Goal: Task Accomplishment & Management: Manage account settings

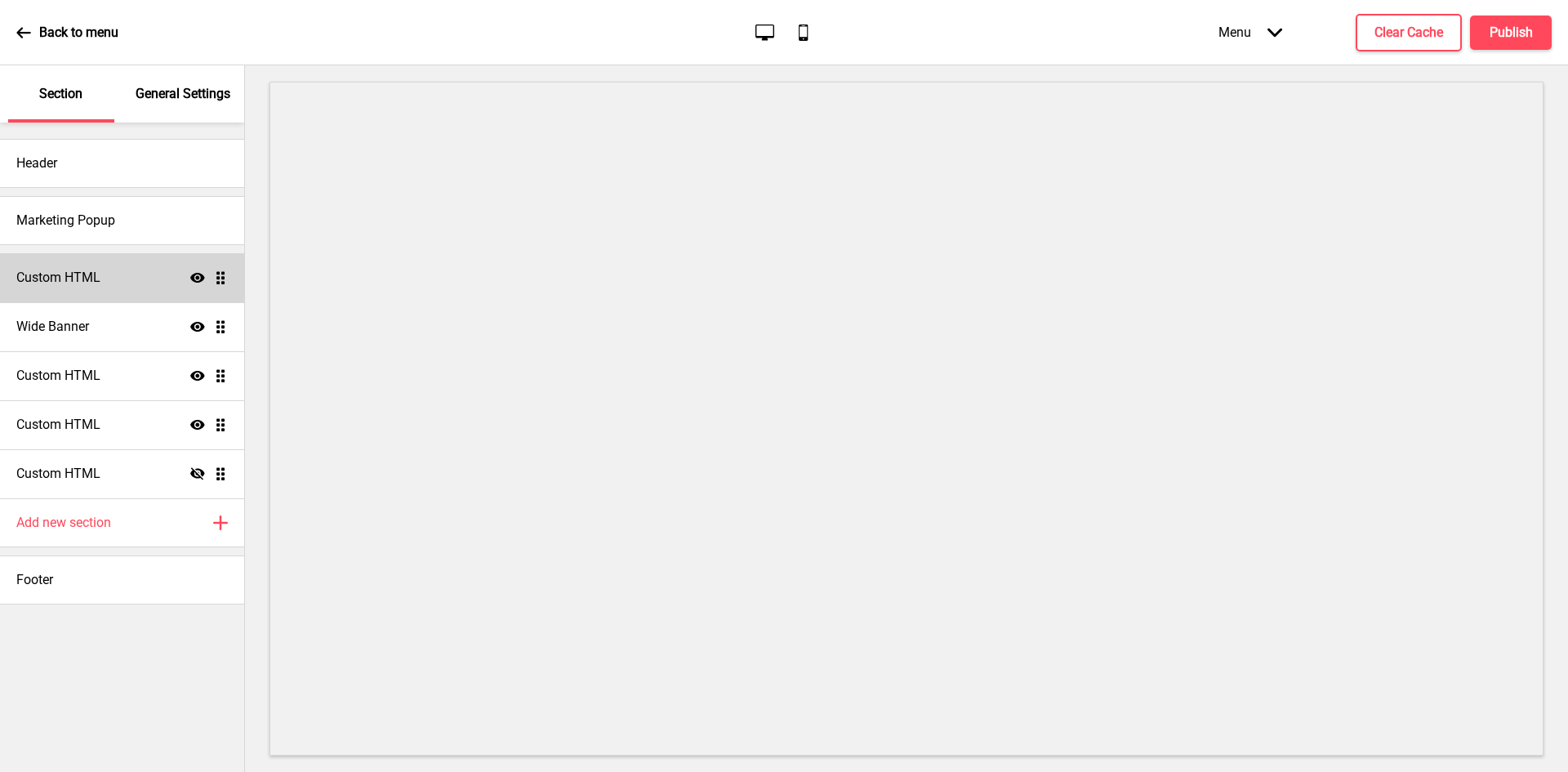
click at [195, 274] on icon at bounding box center [198, 277] width 15 height 10
click at [195, 274] on icon "Hide" at bounding box center [198, 277] width 15 height 15
click at [110, 283] on div "Custom HTML Show Drag" at bounding box center [122, 277] width 244 height 49
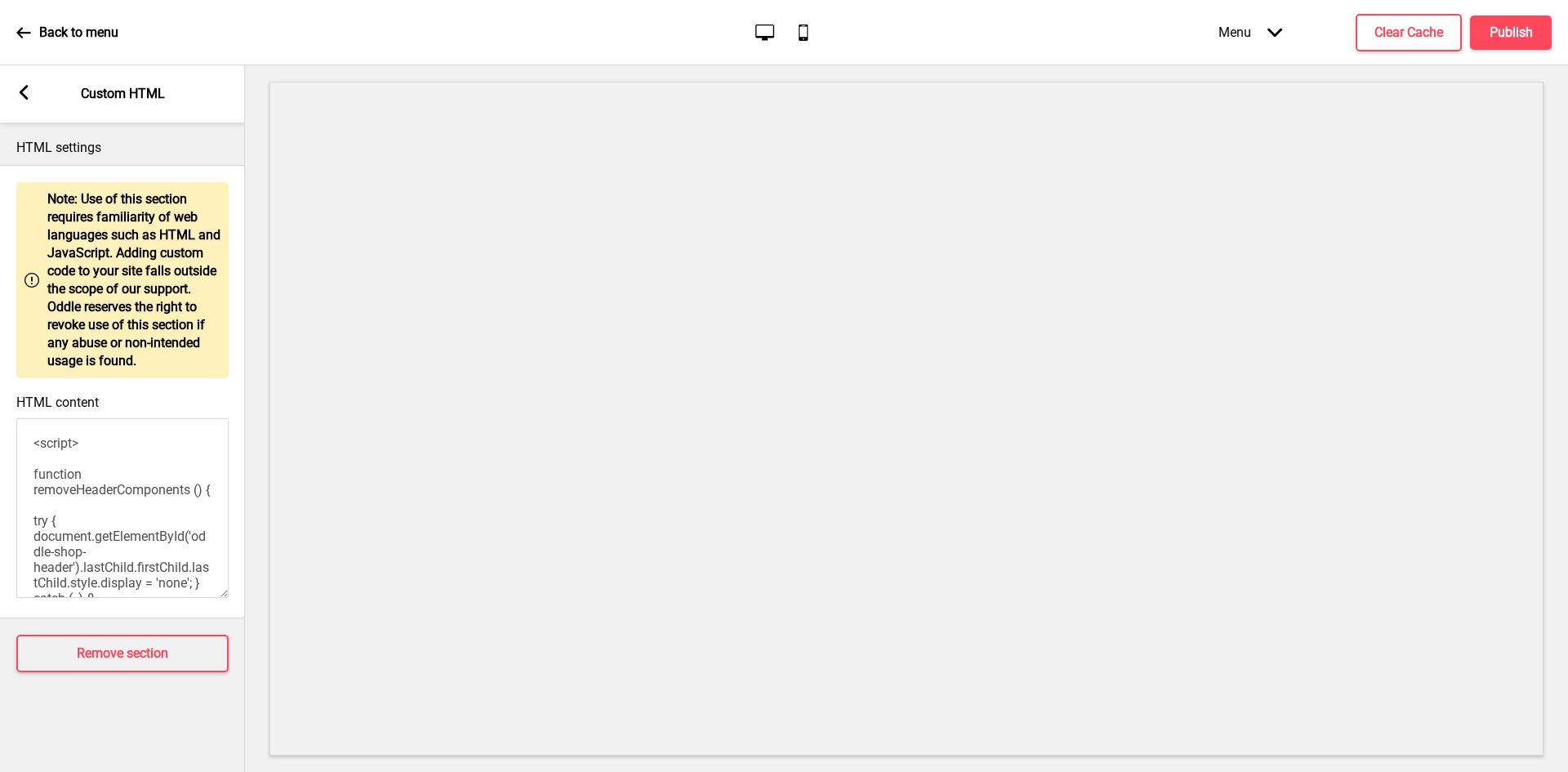
click at [29, 102] on div "Arrow left" at bounding box center [24, 94] width 15 height 18
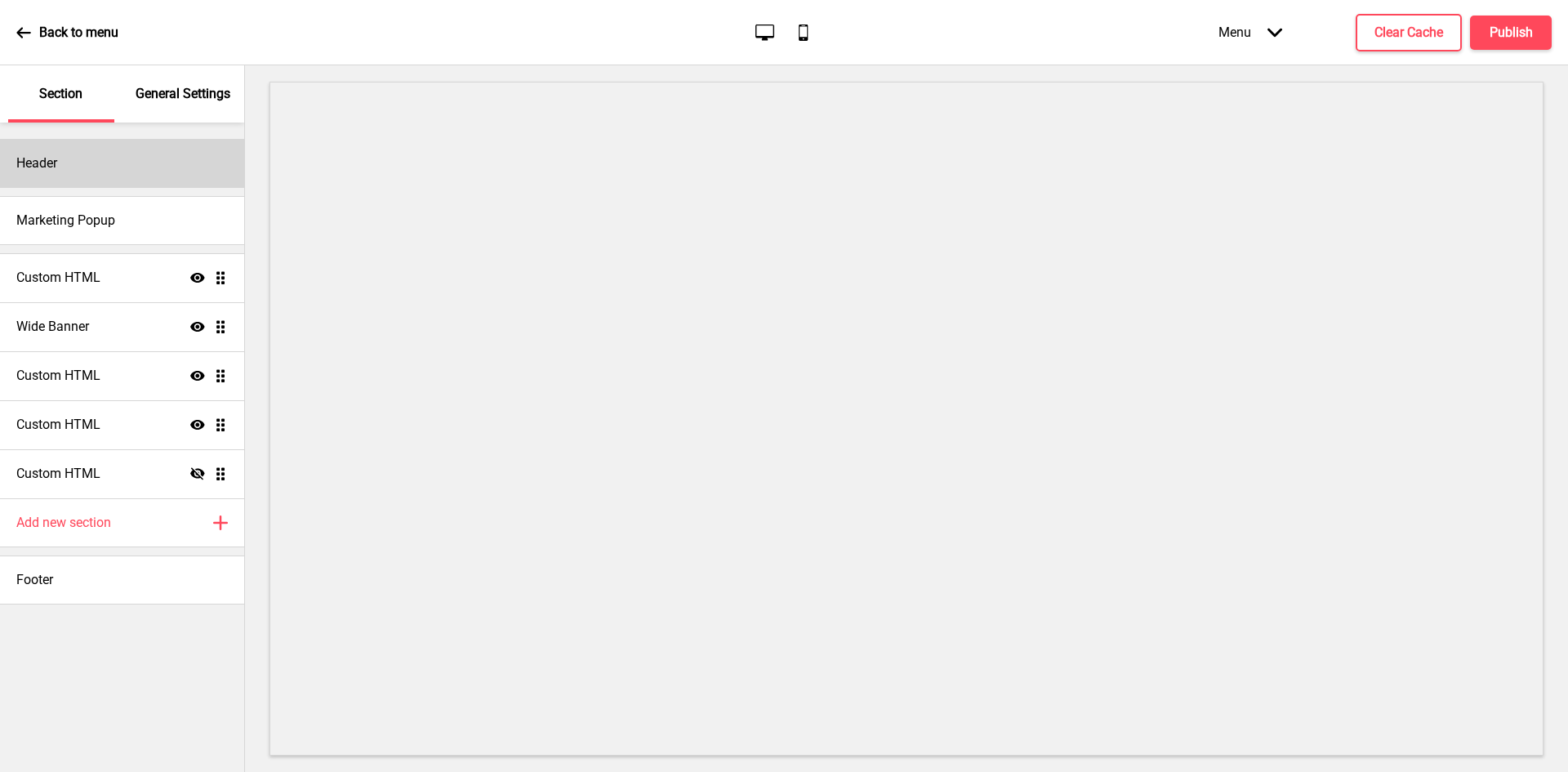
click at [141, 168] on div "Header" at bounding box center [122, 163] width 244 height 49
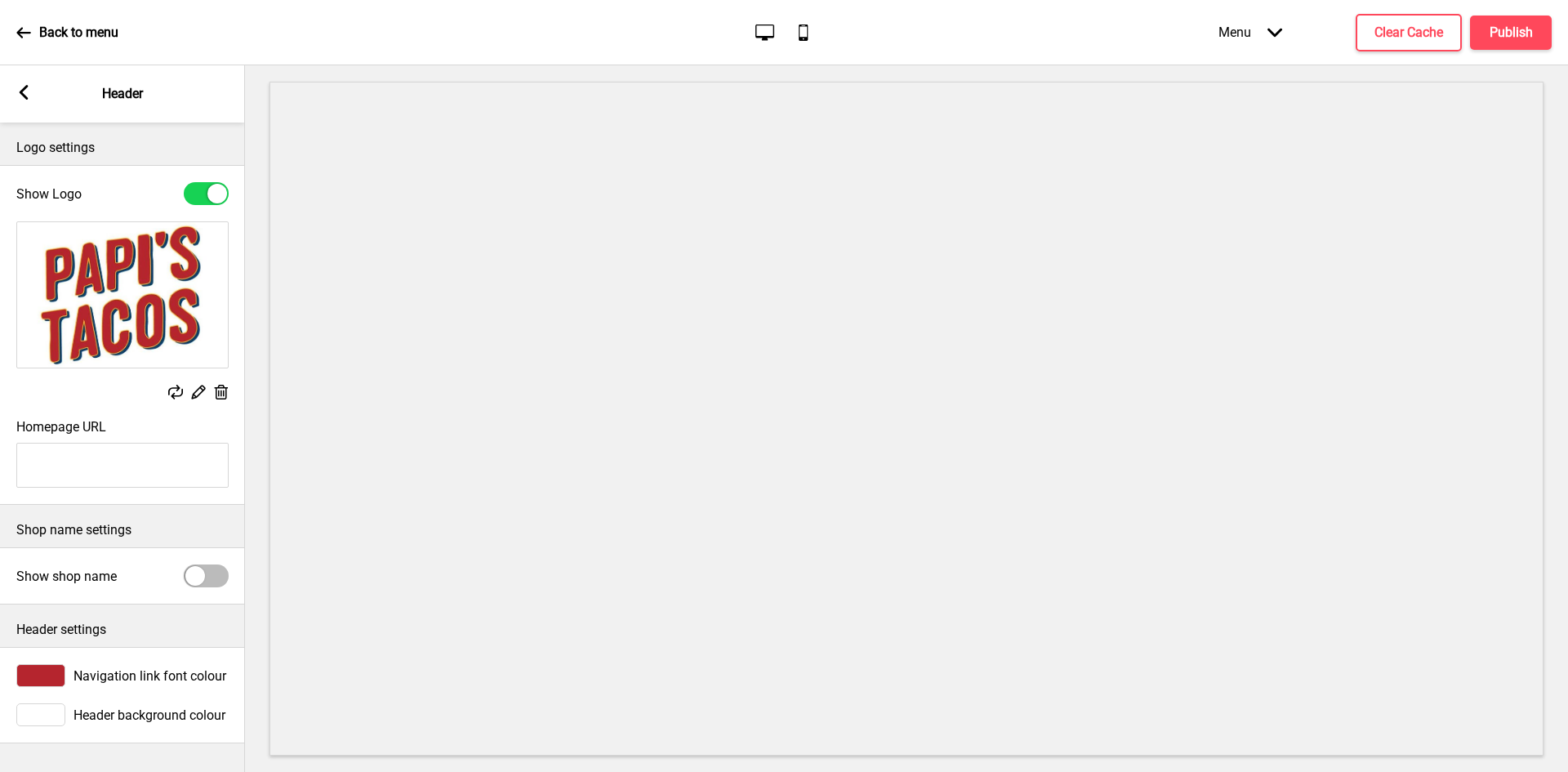
scroll to position [2, 0]
click at [26, 99] on icon at bounding box center [24, 92] width 9 height 15
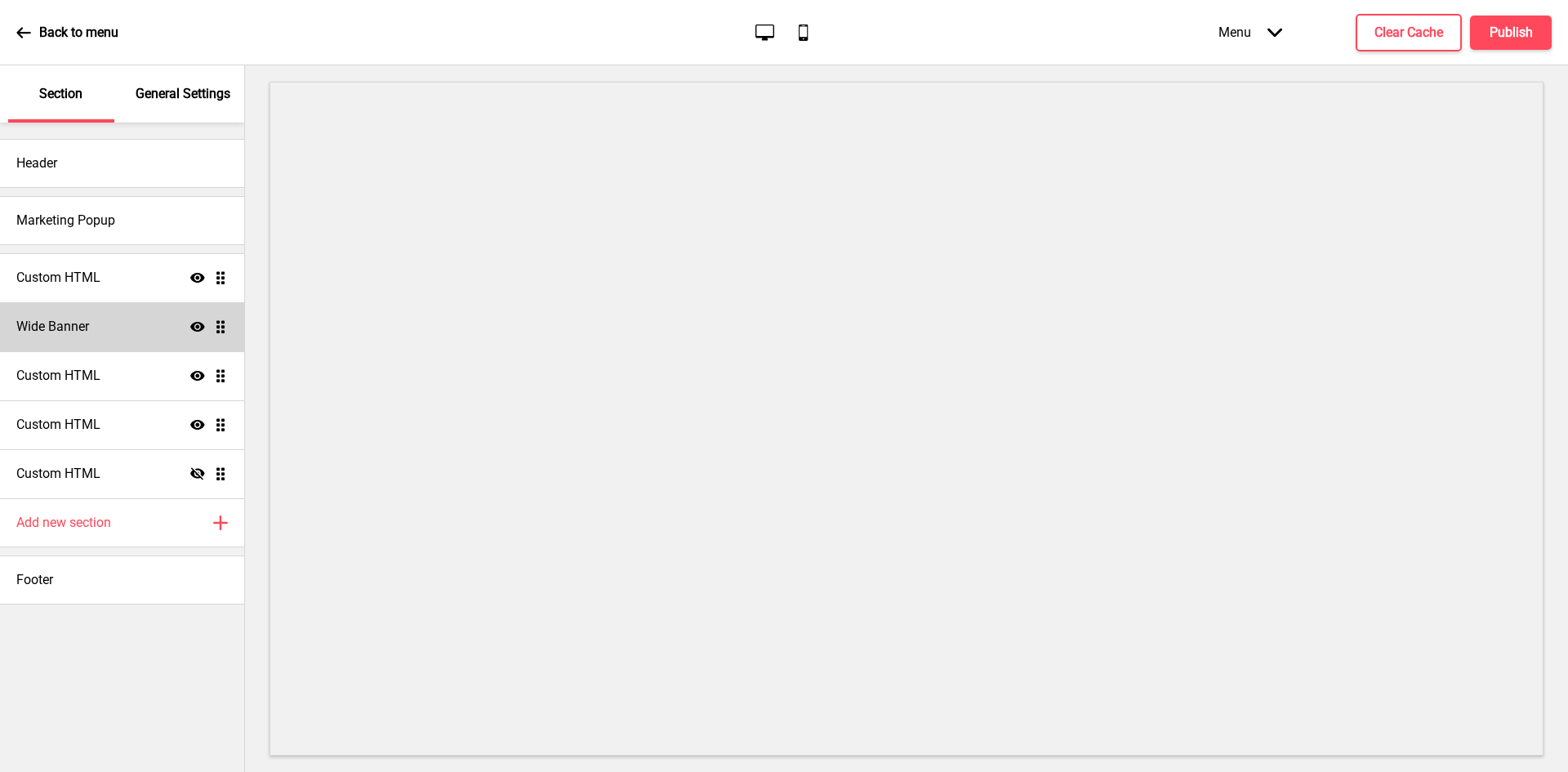
click at [199, 326] on icon "Show" at bounding box center [198, 327] width 15 height 15
click at [199, 326] on icon at bounding box center [198, 326] width 15 height 12
click at [120, 318] on div "Wide Banner Show Drag" at bounding box center [122, 326] width 244 height 49
select select "large"
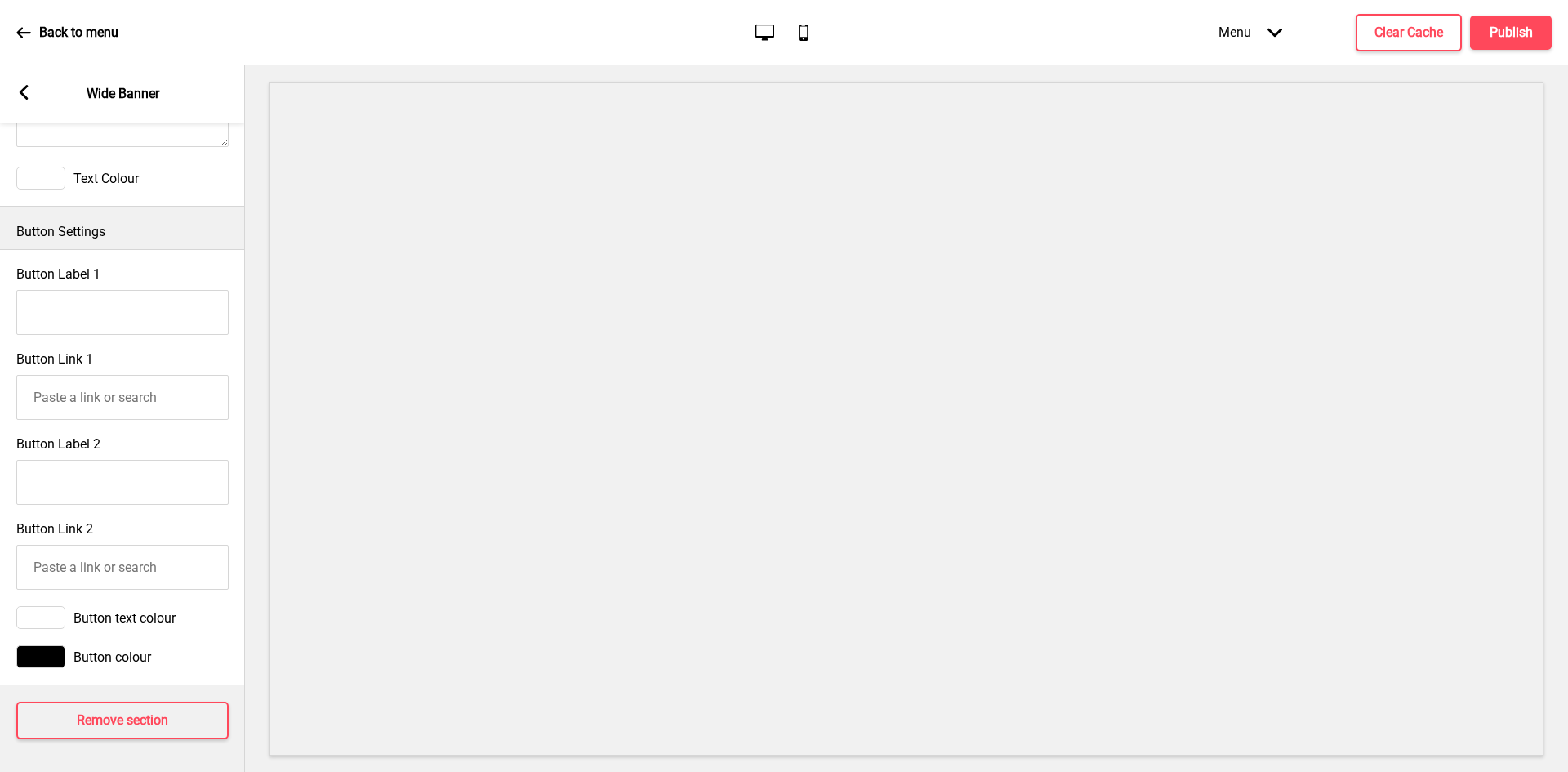
scroll to position [728, 0]
click at [22, 95] on icon at bounding box center [24, 92] width 9 height 15
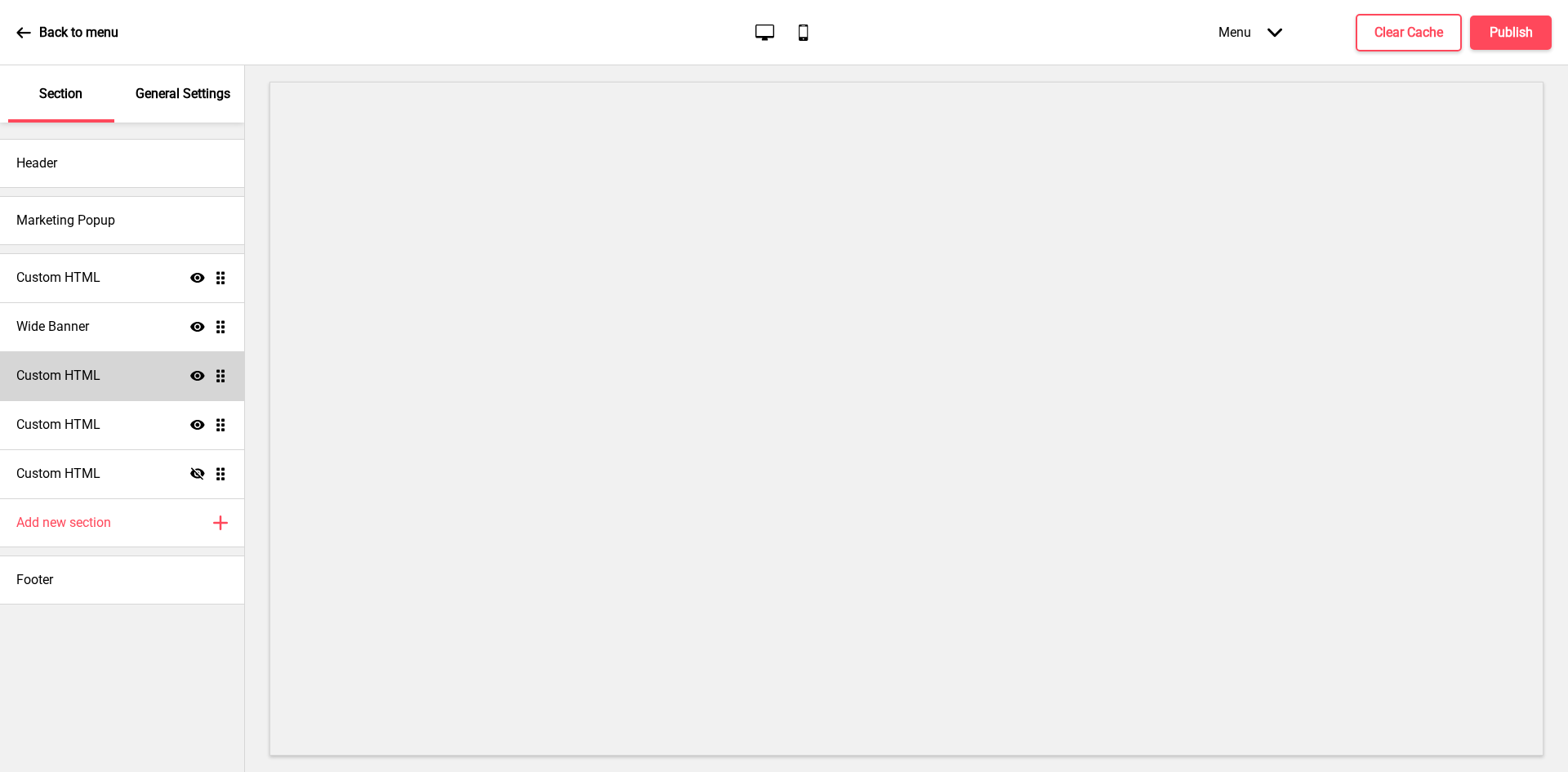
click at [190, 372] on div "Custom HTML Show Drag" at bounding box center [122, 375] width 244 height 49
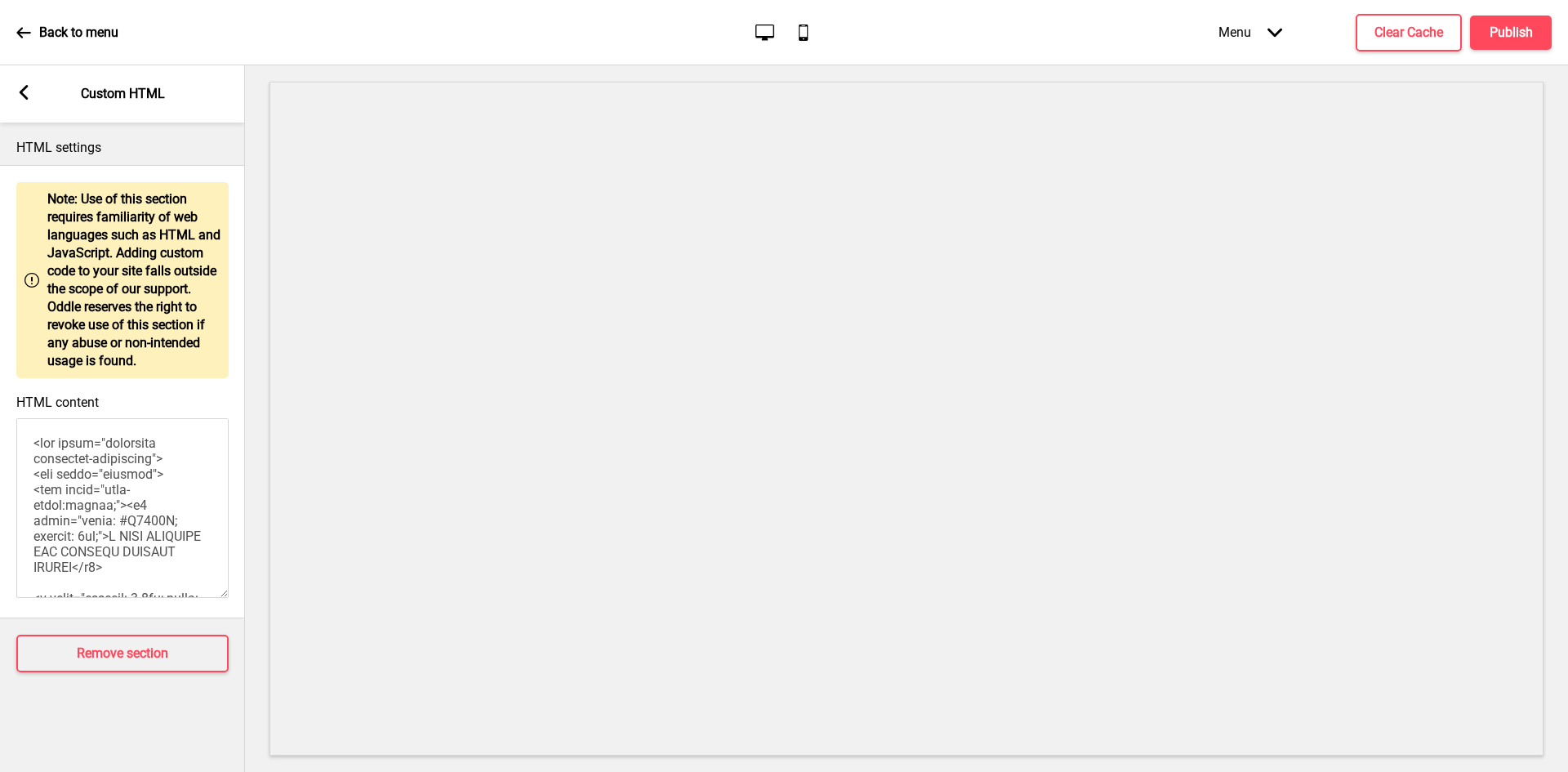
click at [92, 494] on textarea "HTML content" at bounding box center [122, 509] width 212 height 180
click at [27, 94] on rect at bounding box center [24, 92] width 15 height 15
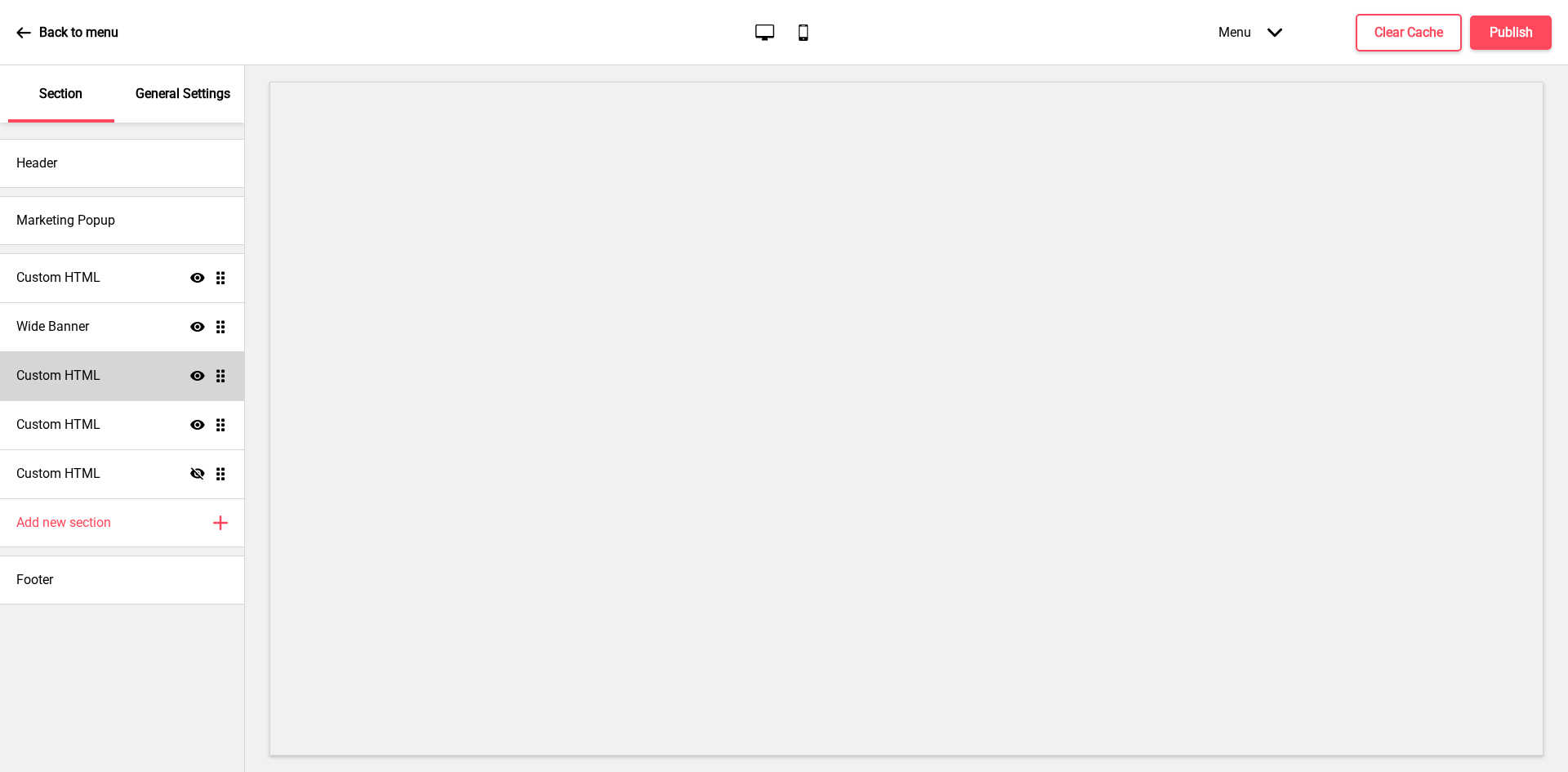
click at [201, 373] on icon at bounding box center [198, 376] width 15 height 10
click at [201, 373] on icon at bounding box center [198, 375] width 15 height 12
click at [194, 424] on icon "Show" at bounding box center [198, 425] width 15 height 15
click at [195, 424] on icon "Hide" at bounding box center [198, 425] width 15 height 15
click at [112, 421] on div "Custom HTML Show Drag" at bounding box center [122, 424] width 244 height 49
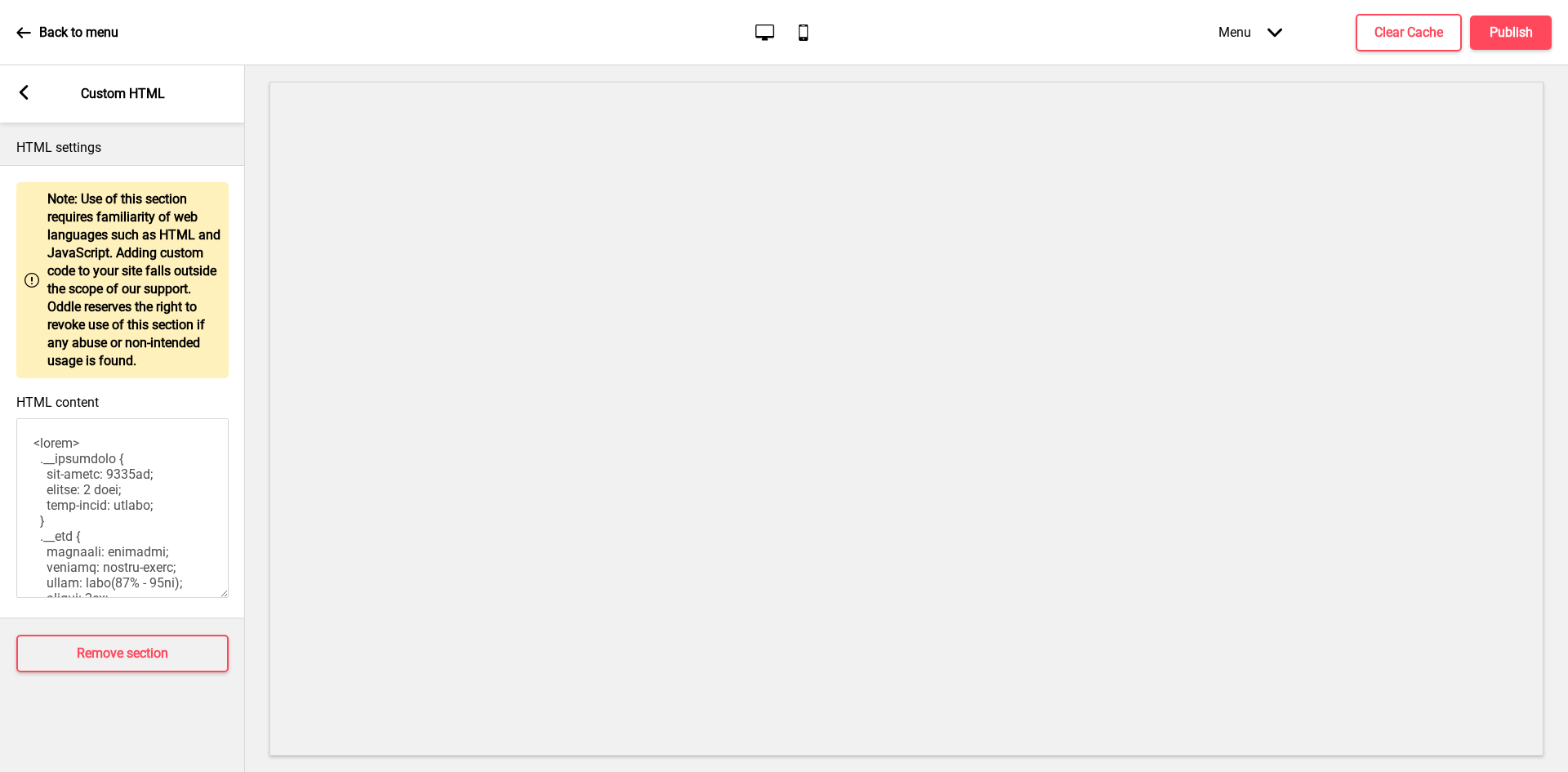
click at [92, 488] on textarea "HTML content" at bounding box center [122, 509] width 212 height 180
click at [20, 98] on rect at bounding box center [24, 92] width 15 height 15
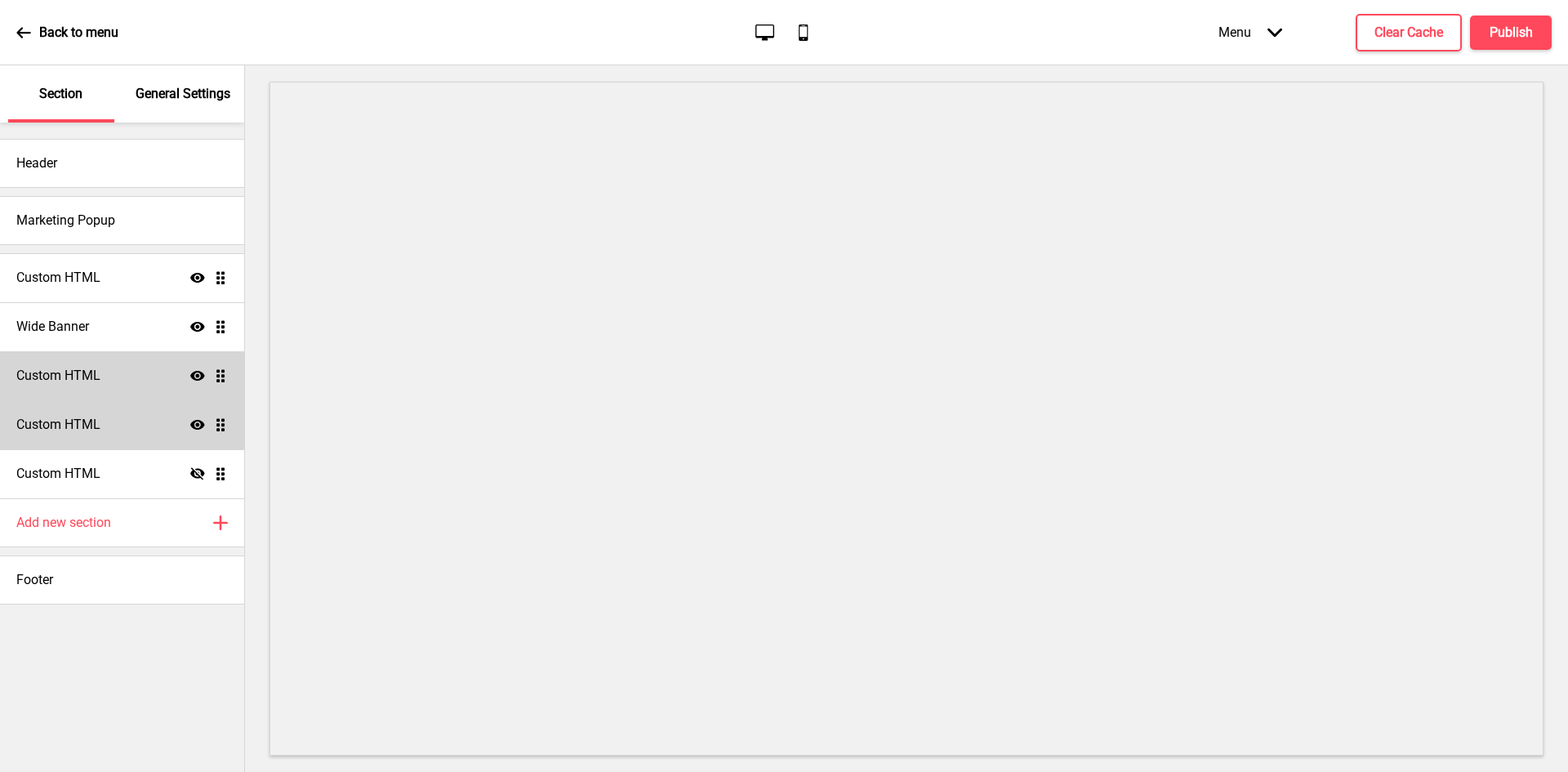
click at [130, 419] on div "Custom HTML Show Drag" at bounding box center [122, 424] width 244 height 49
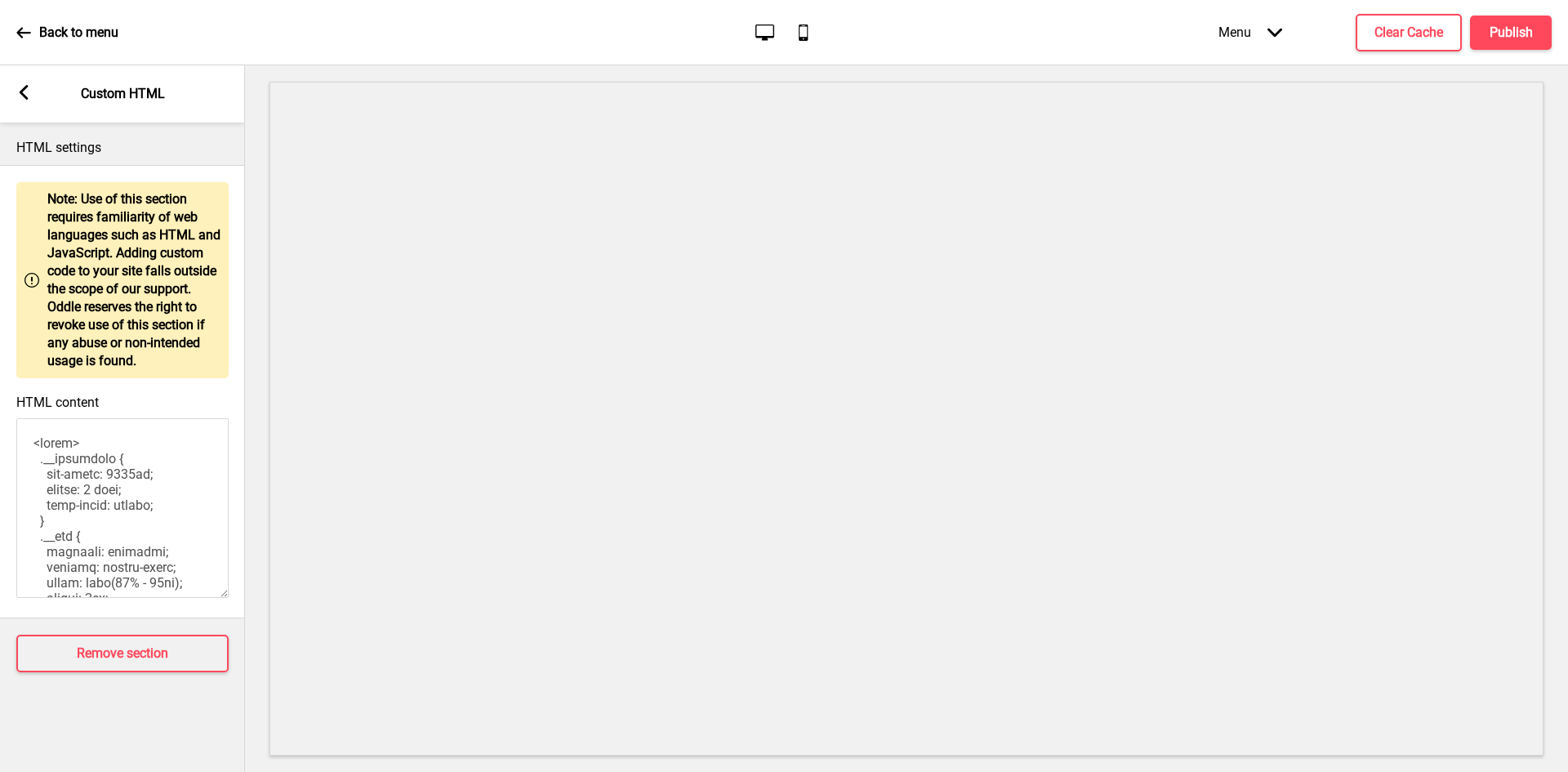
click at [83, 499] on textarea "HTML content" at bounding box center [122, 509] width 212 height 180
click at [21, 104] on div "Arrow left Custom HTML" at bounding box center [122, 93] width 245 height 57
click at [24, 89] on icon at bounding box center [24, 92] width 9 height 15
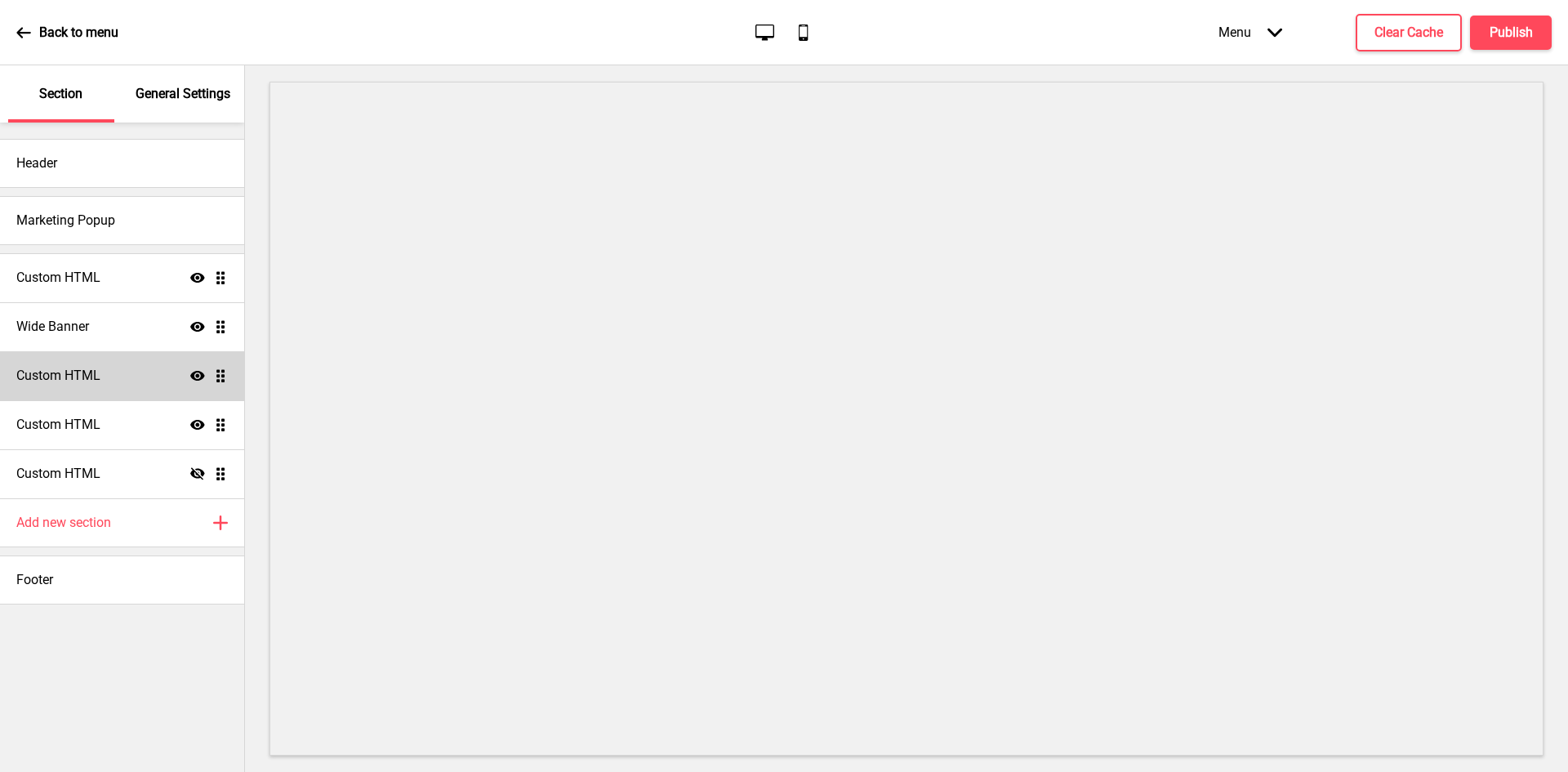
click at [192, 373] on icon at bounding box center [198, 376] width 15 height 10
click at [192, 373] on icon at bounding box center [198, 375] width 15 height 12
click at [202, 429] on icon "Show" at bounding box center [198, 425] width 15 height 15
click at [199, 426] on icon "Hide" at bounding box center [198, 425] width 15 height 15
click at [158, 430] on div "Custom HTML Show Drag" at bounding box center [122, 424] width 244 height 49
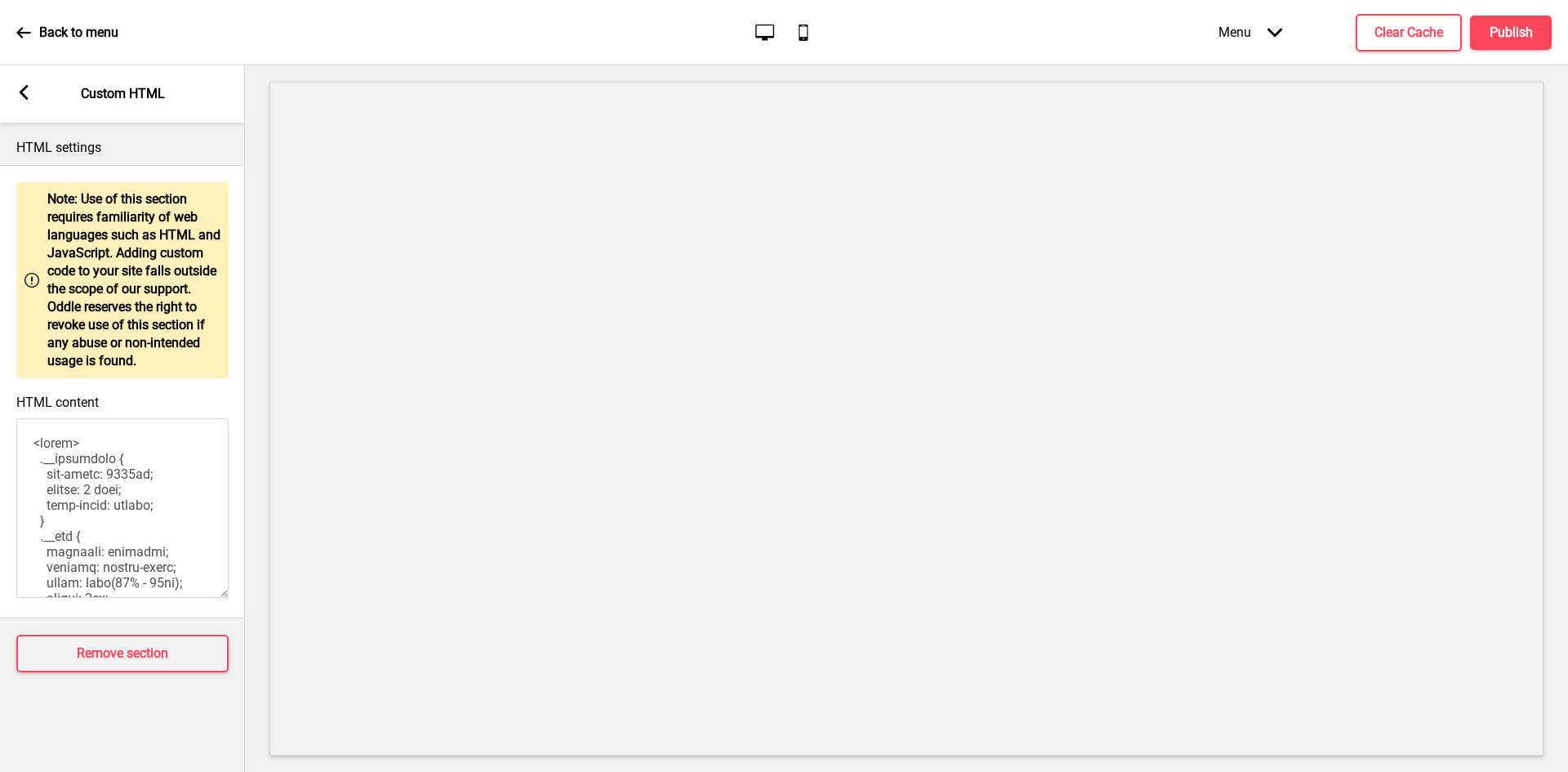
click at [97, 484] on textarea "HTML content" at bounding box center [122, 509] width 212 height 180
click at [21, 92] on icon at bounding box center [24, 92] width 9 height 15
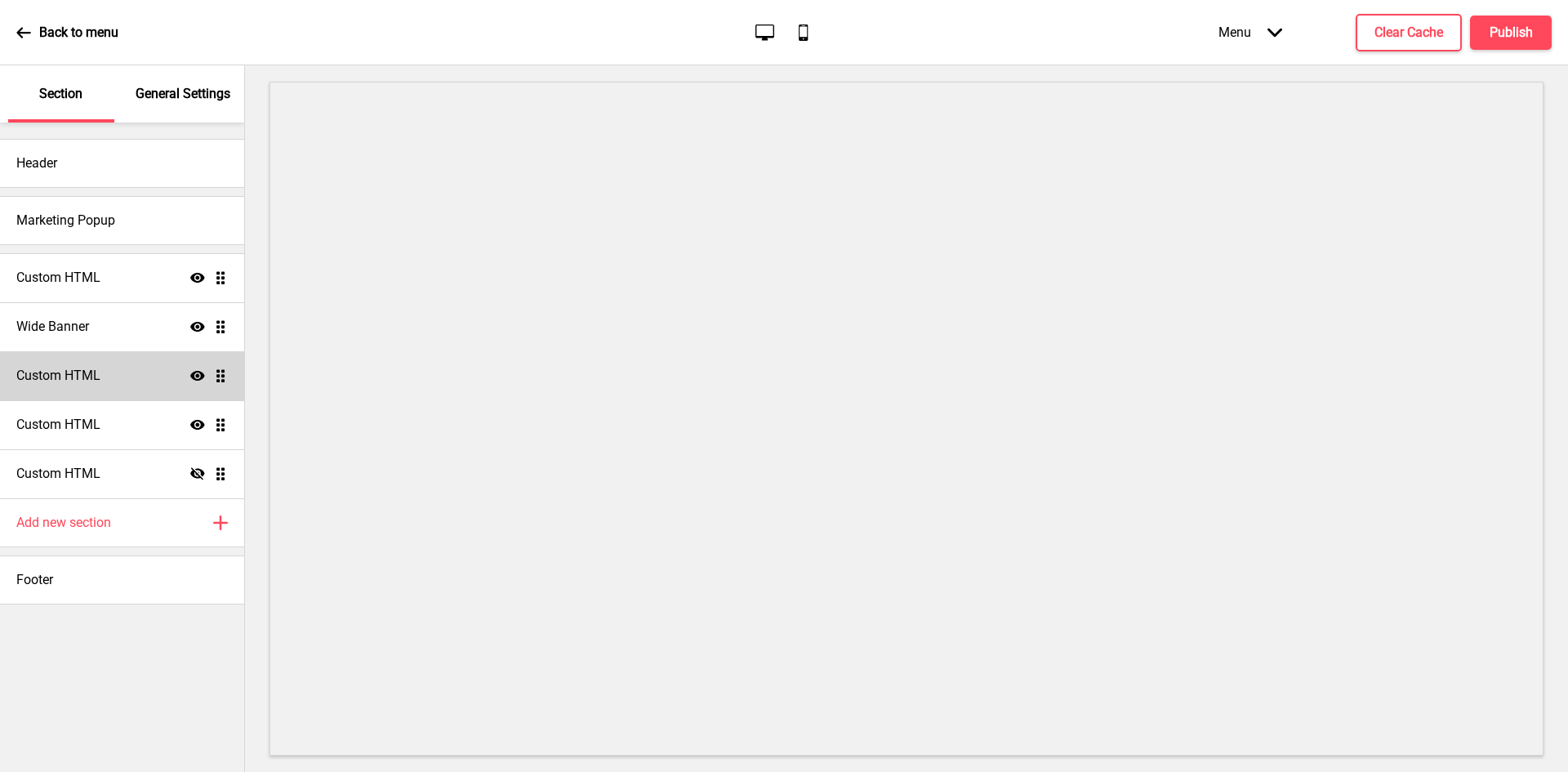
click at [91, 650] on div "Header Marketing Popup Custom HTML Show Drag Wide Banner Show Drag Custom HTML …" at bounding box center [122, 447] width 244 height 650
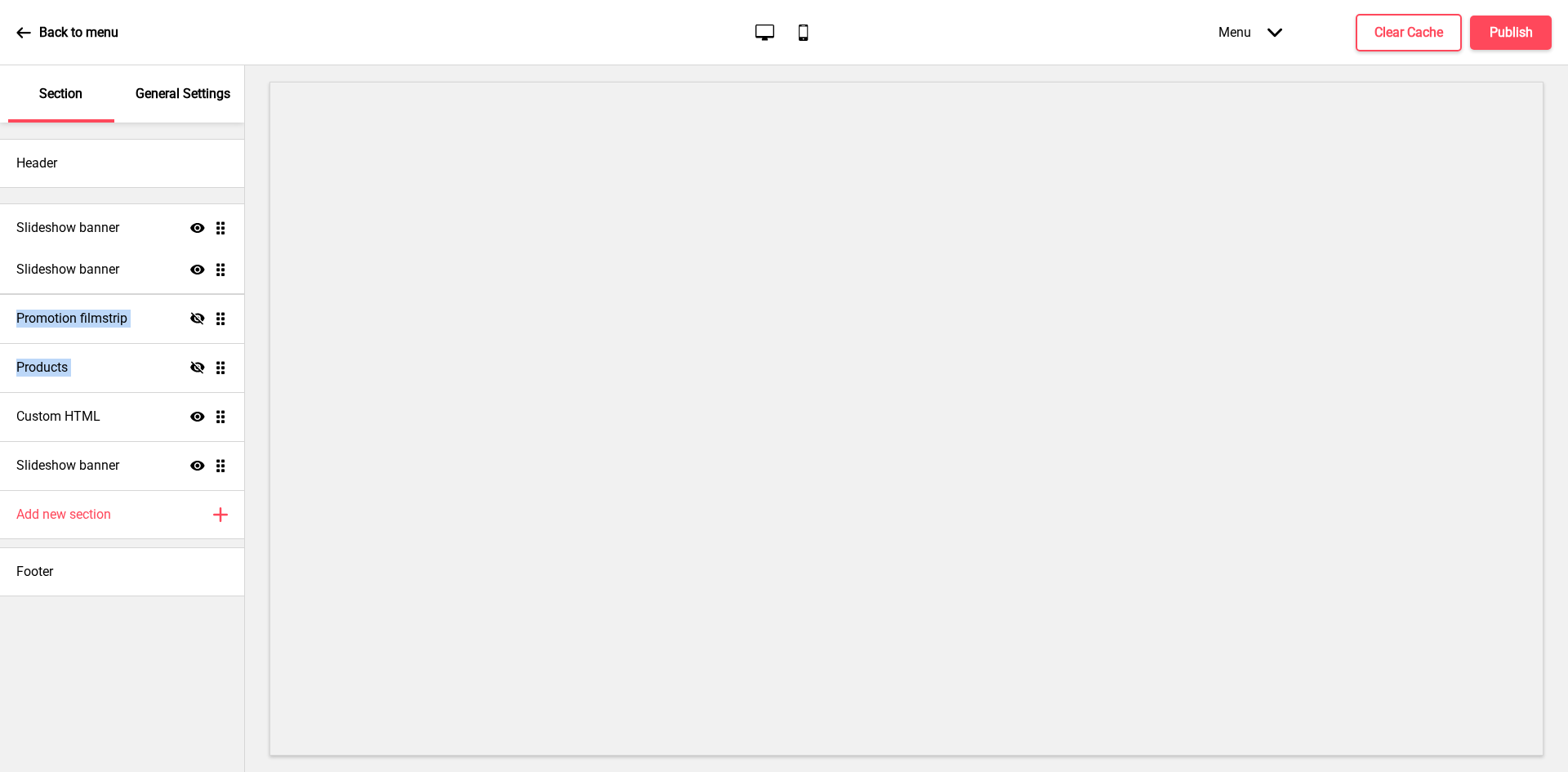
drag, startPoint x: 219, startPoint y: 317, endPoint x: 221, endPoint y: 214, distance: 103.0
click at [222, 215] on ul "Slideshow banner Show Drag Promotion filmstrip Hide Drag Slideshow banner Show …" at bounding box center [122, 343] width 244 height 294
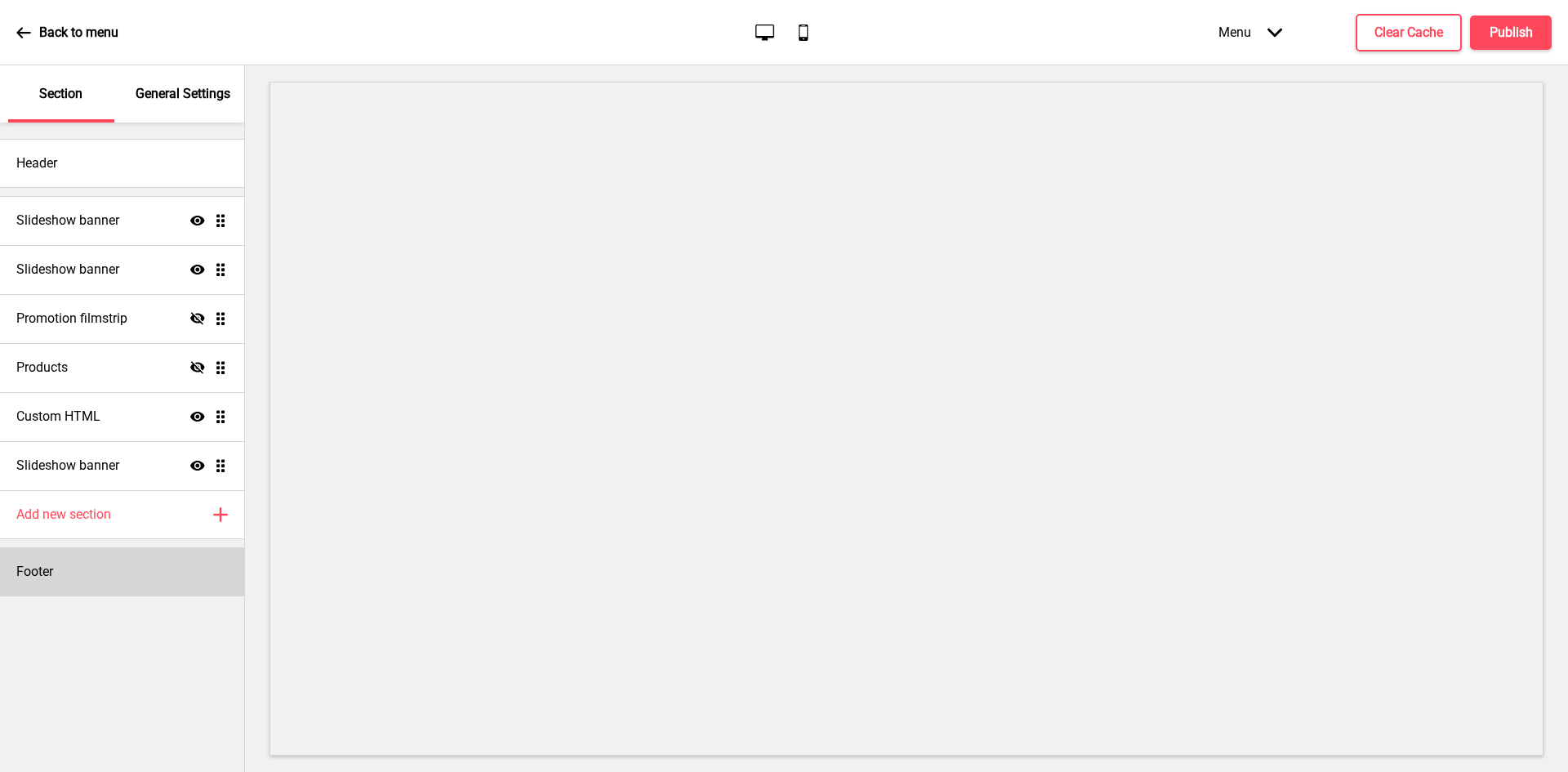
click at [97, 575] on div "Footer" at bounding box center [122, 571] width 244 height 49
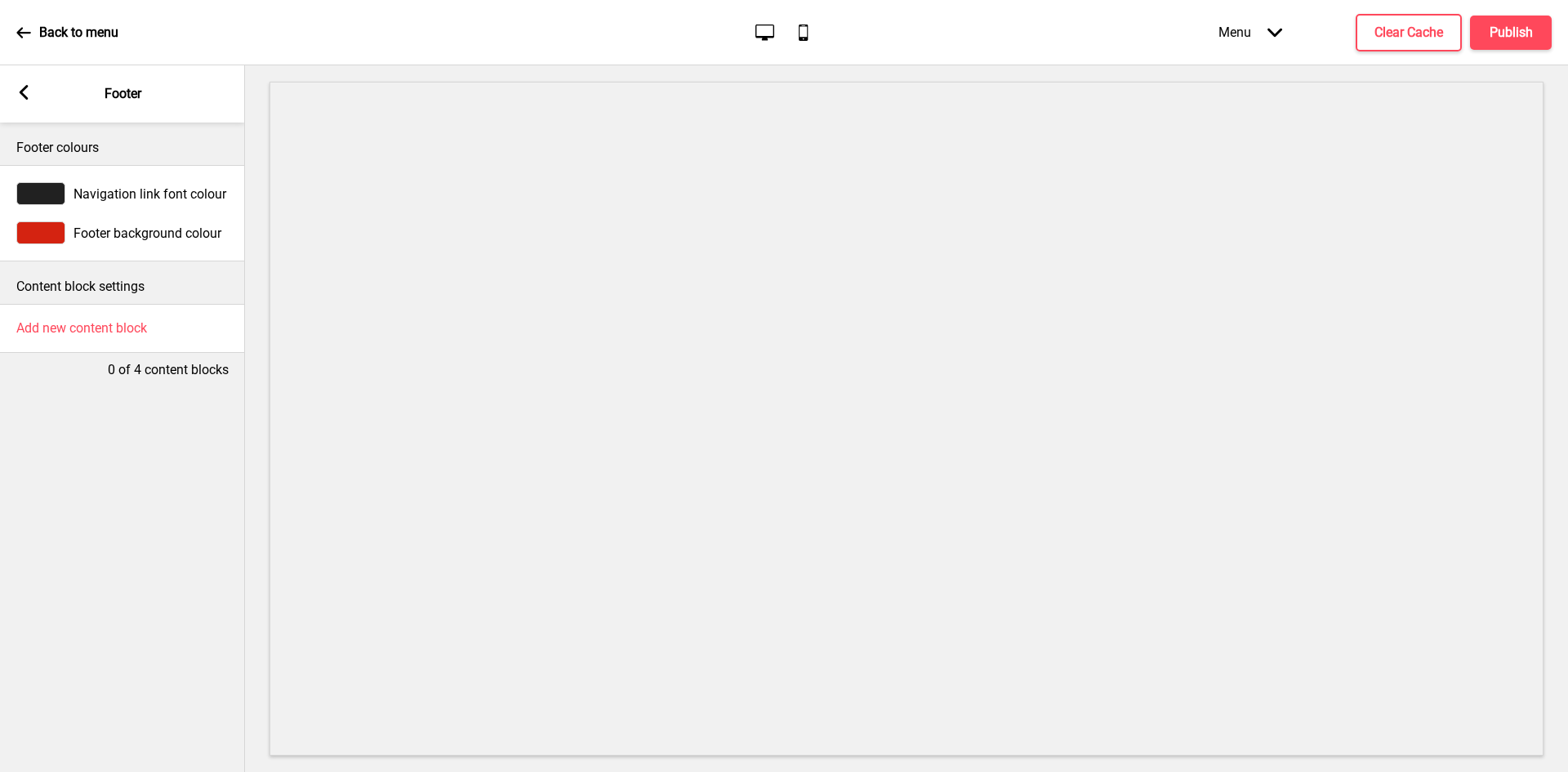
click at [143, 230] on span "Footer background colour" at bounding box center [147, 233] width 148 height 16
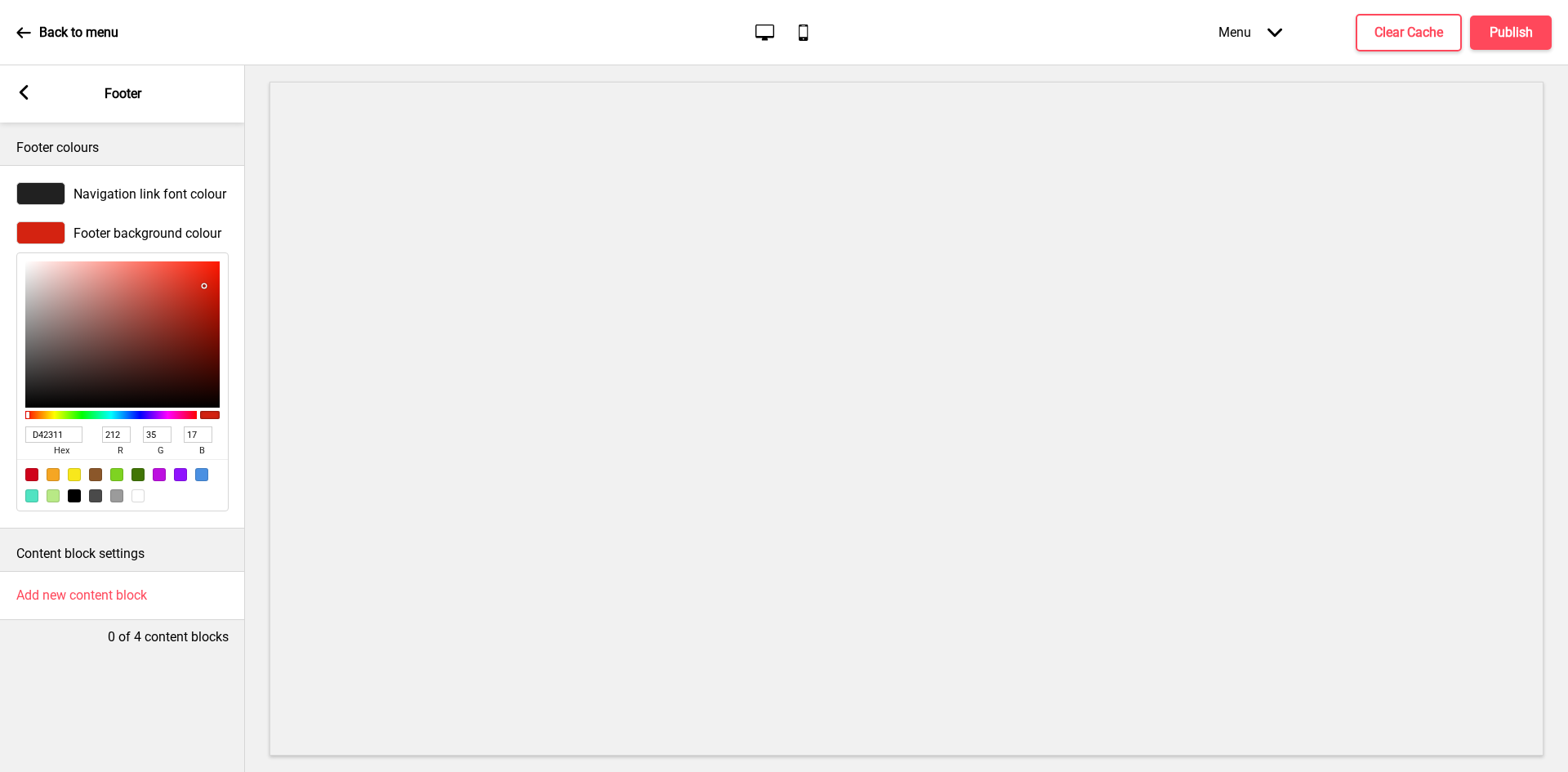
click at [59, 439] on input "D42311" at bounding box center [54, 434] width 57 height 17
click at [163, 198] on span "Navigation link font colour" at bounding box center [149, 194] width 153 height 16
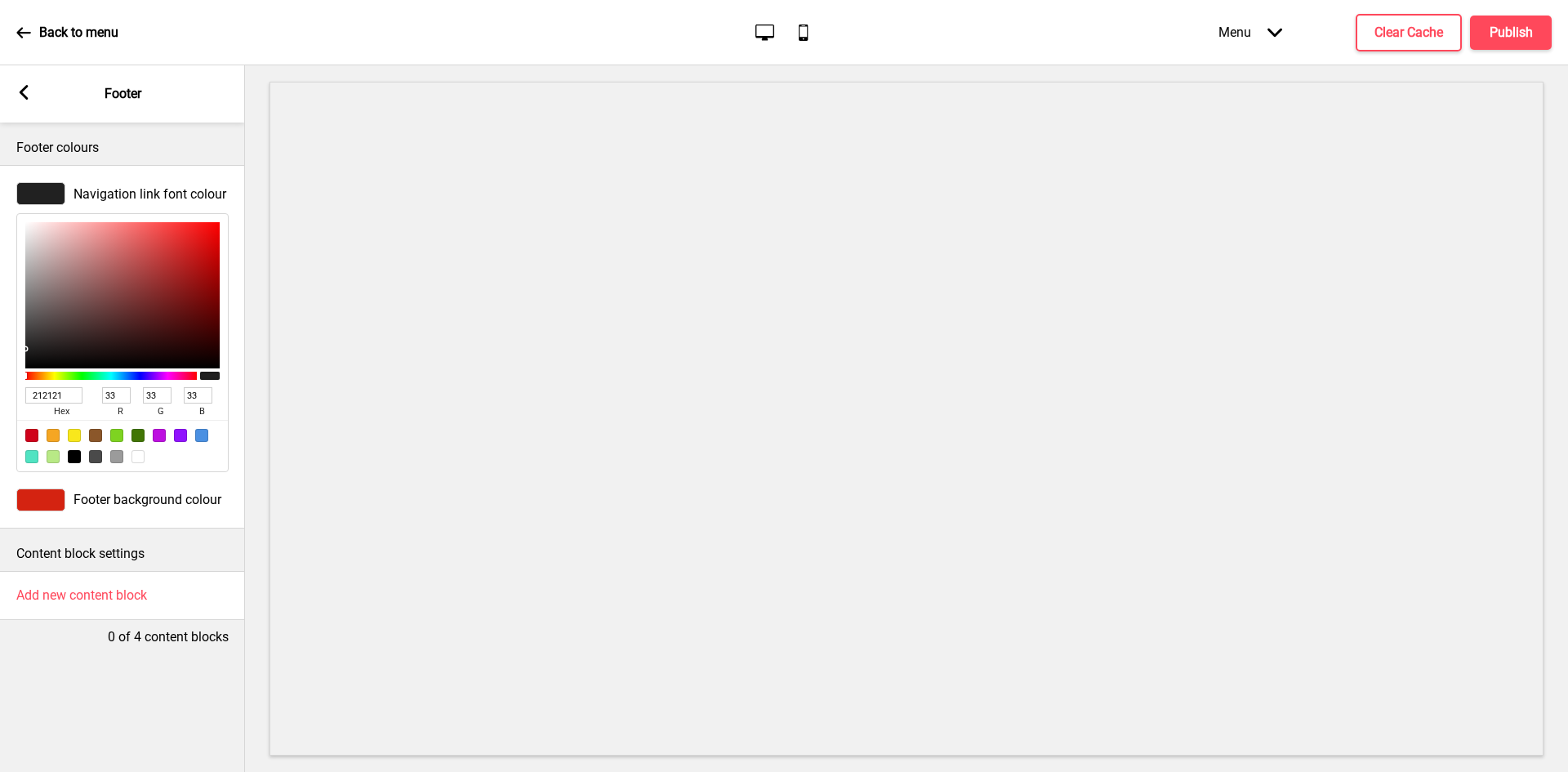
click at [46, 404] on input "212121" at bounding box center [54, 395] width 57 height 17
click at [46, 402] on input "212121" at bounding box center [54, 395] width 57 height 17
paste input "D4231"
type input "D42311"
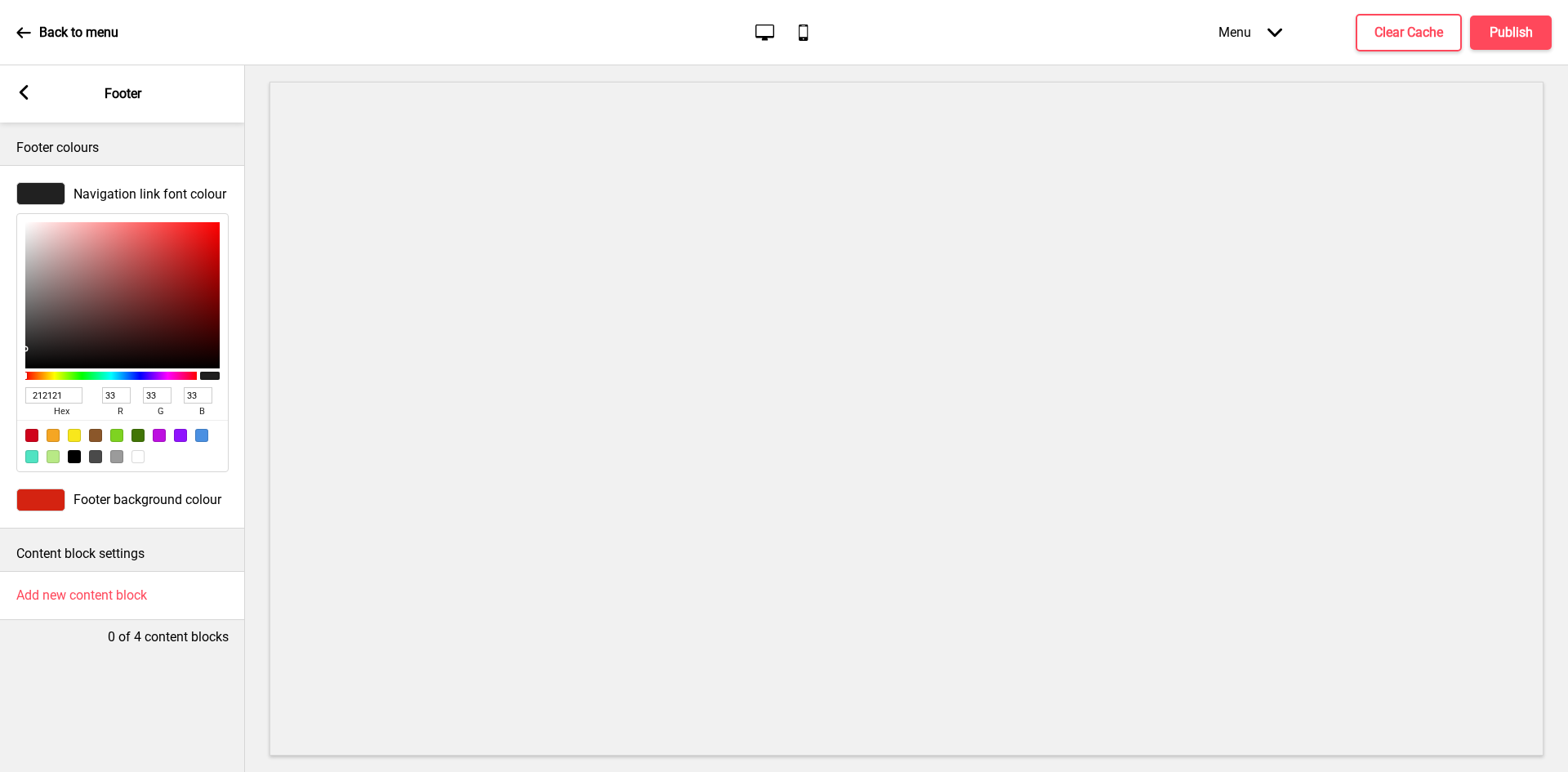
type input "212"
type input "35"
type input "17"
type input "D42311"
click at [103, 506] on span "Footer background colour" at bounding box center [147, 500] width 148 height 16
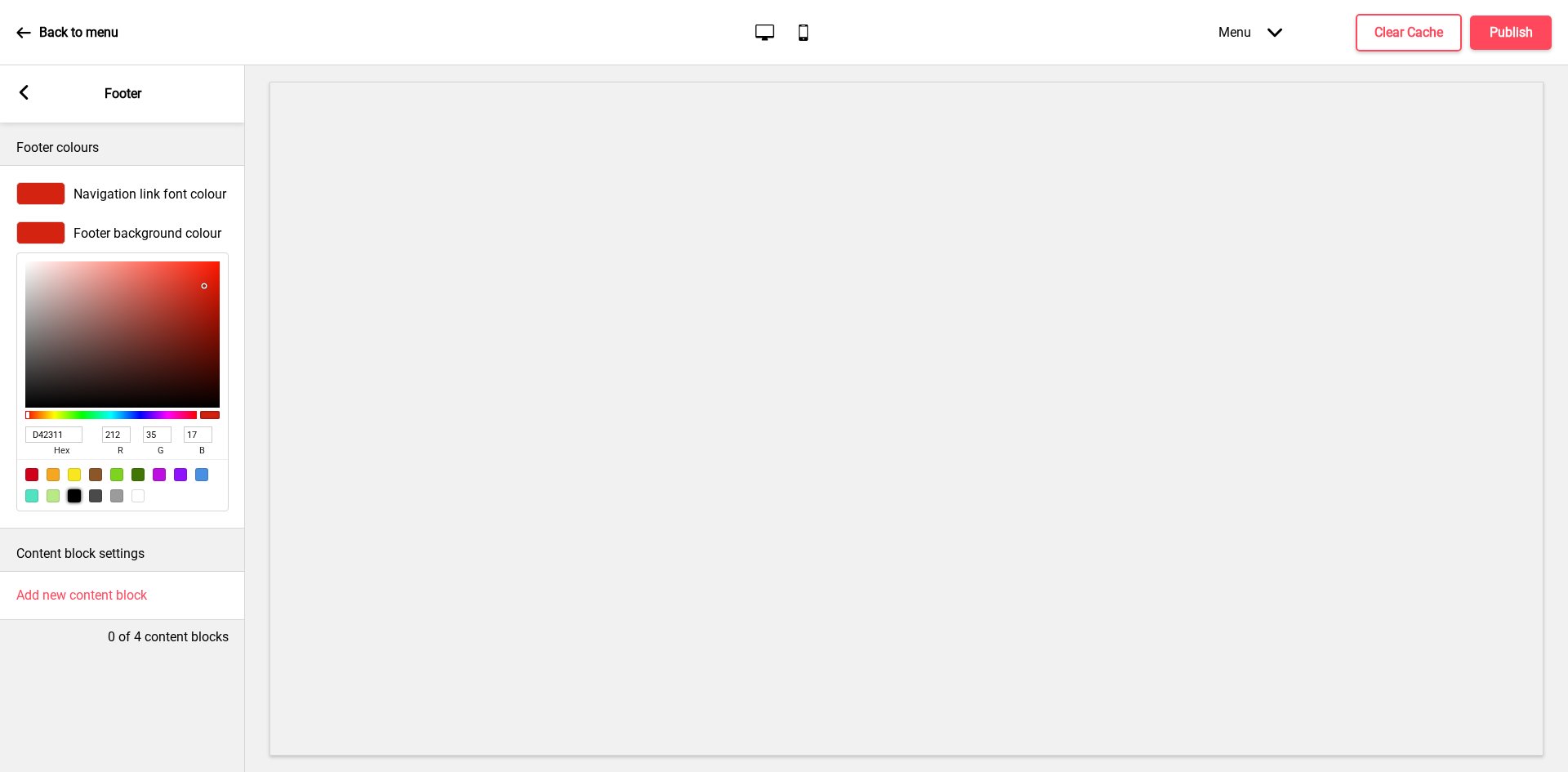
click at [73, 500] on div at bounding box center [74, 496] width 13 height 13
type input "000000"
type input "0"
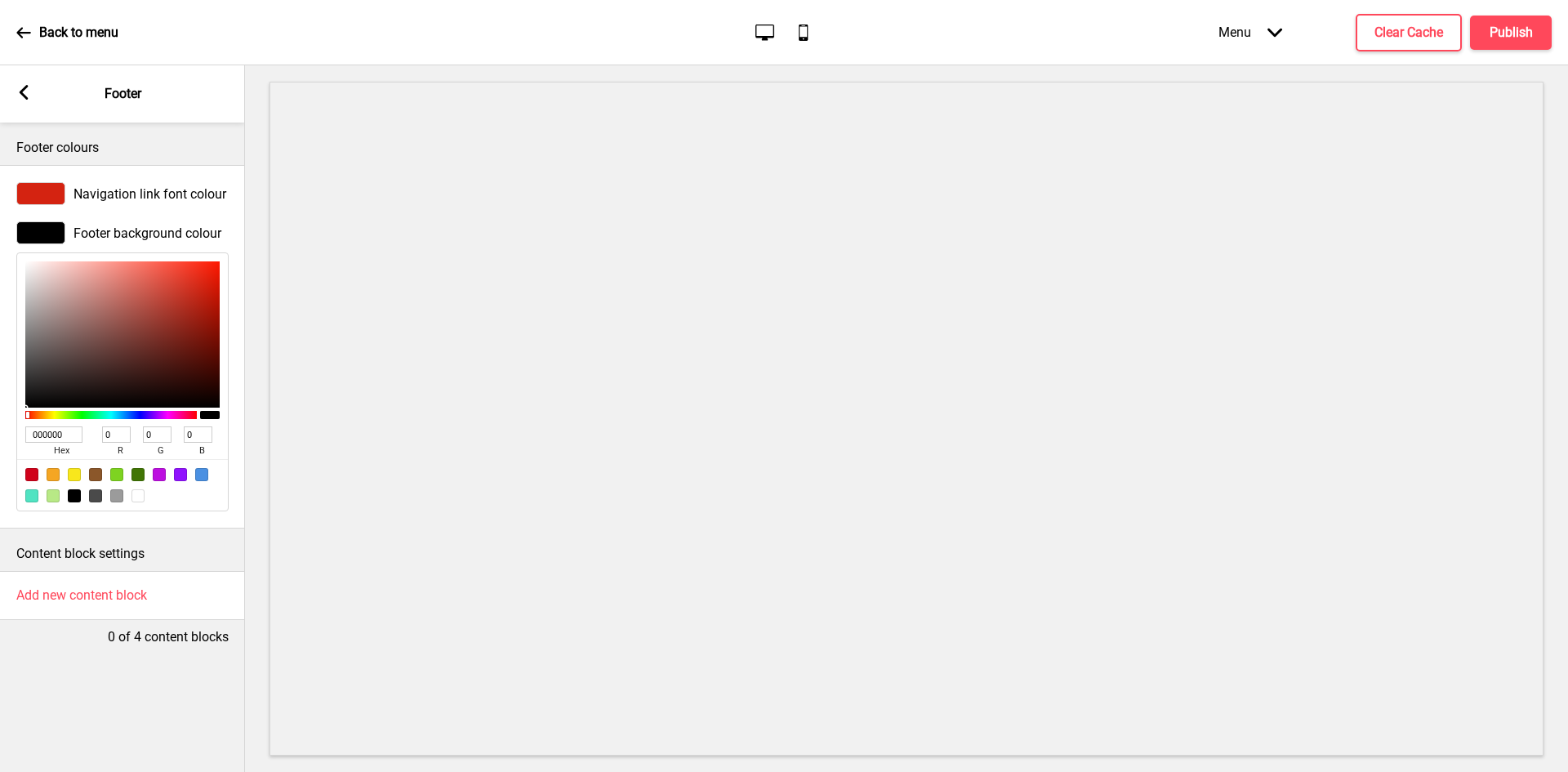
click at [107, 231] on span "Footer background colour" at bounding box center [147, 233] width 148 height 16
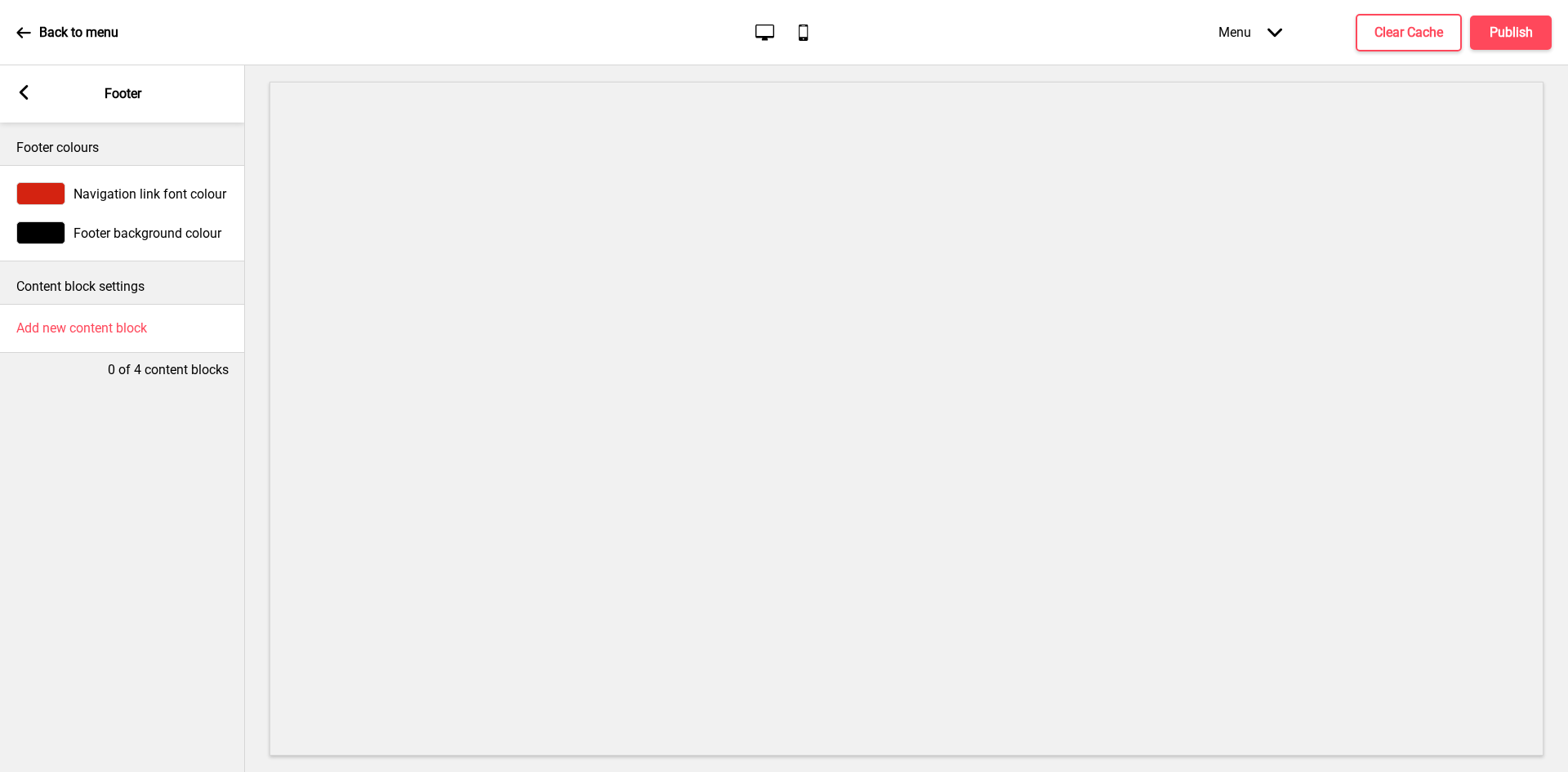
click at [57, 238] on div at bounding box center [40, 233] width 49 height 23
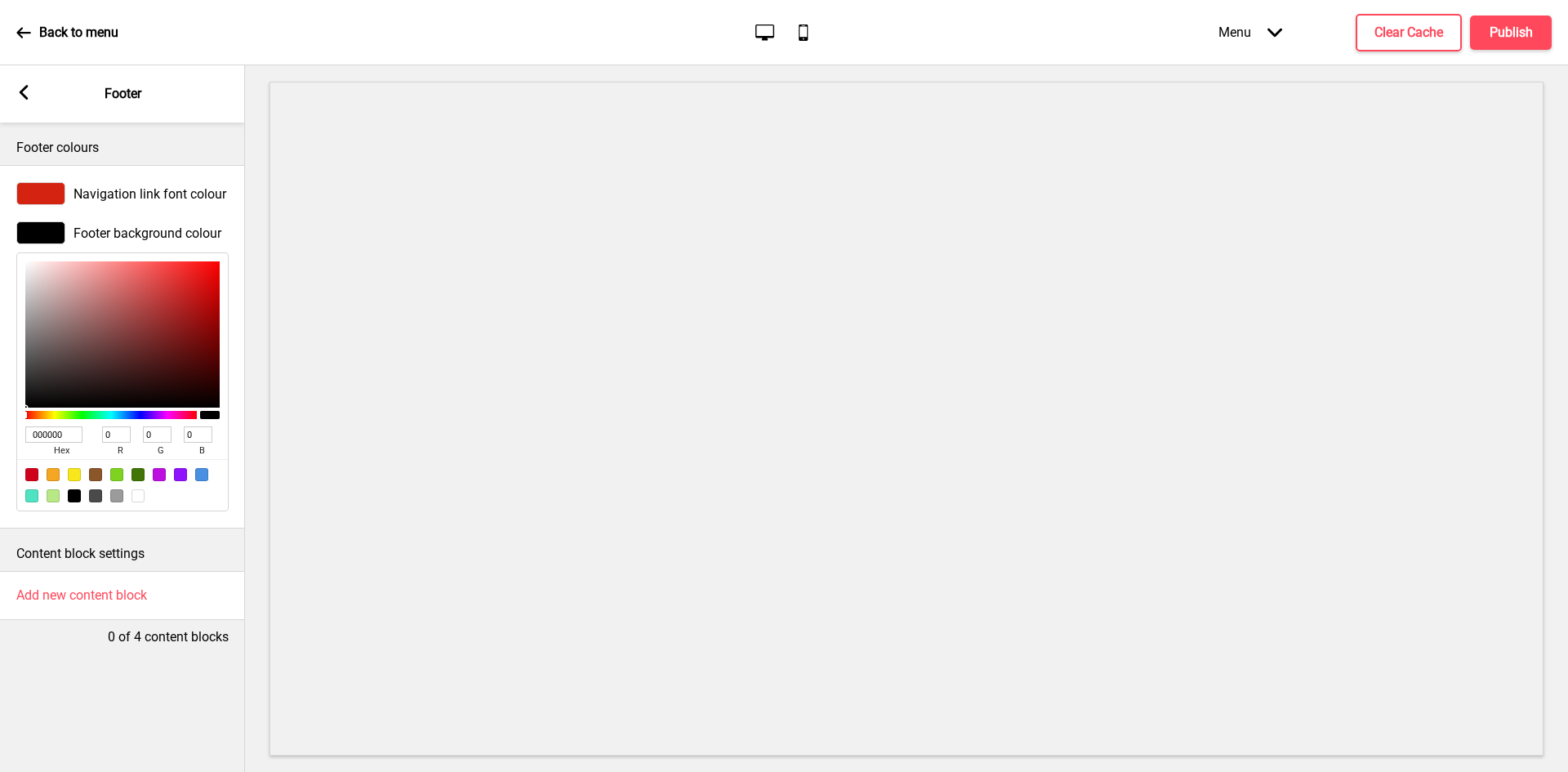
click at [139, 499] on div at bounding box center [138, 496] width 13 height 13
type input "FFFFFF"
type input "255"
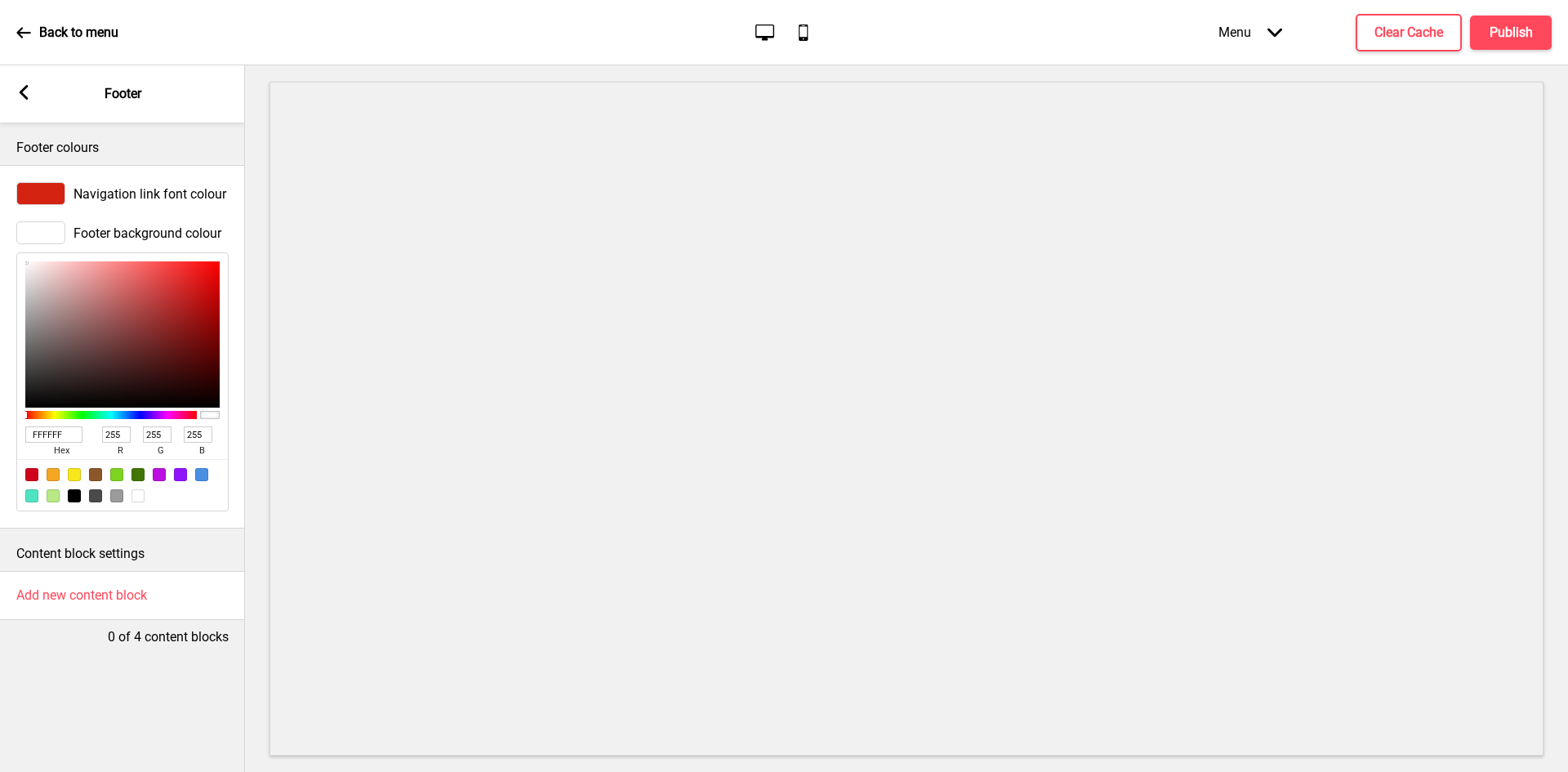
click at [26, 95] on rect at bounding box center [24, 92] width 15 height 15
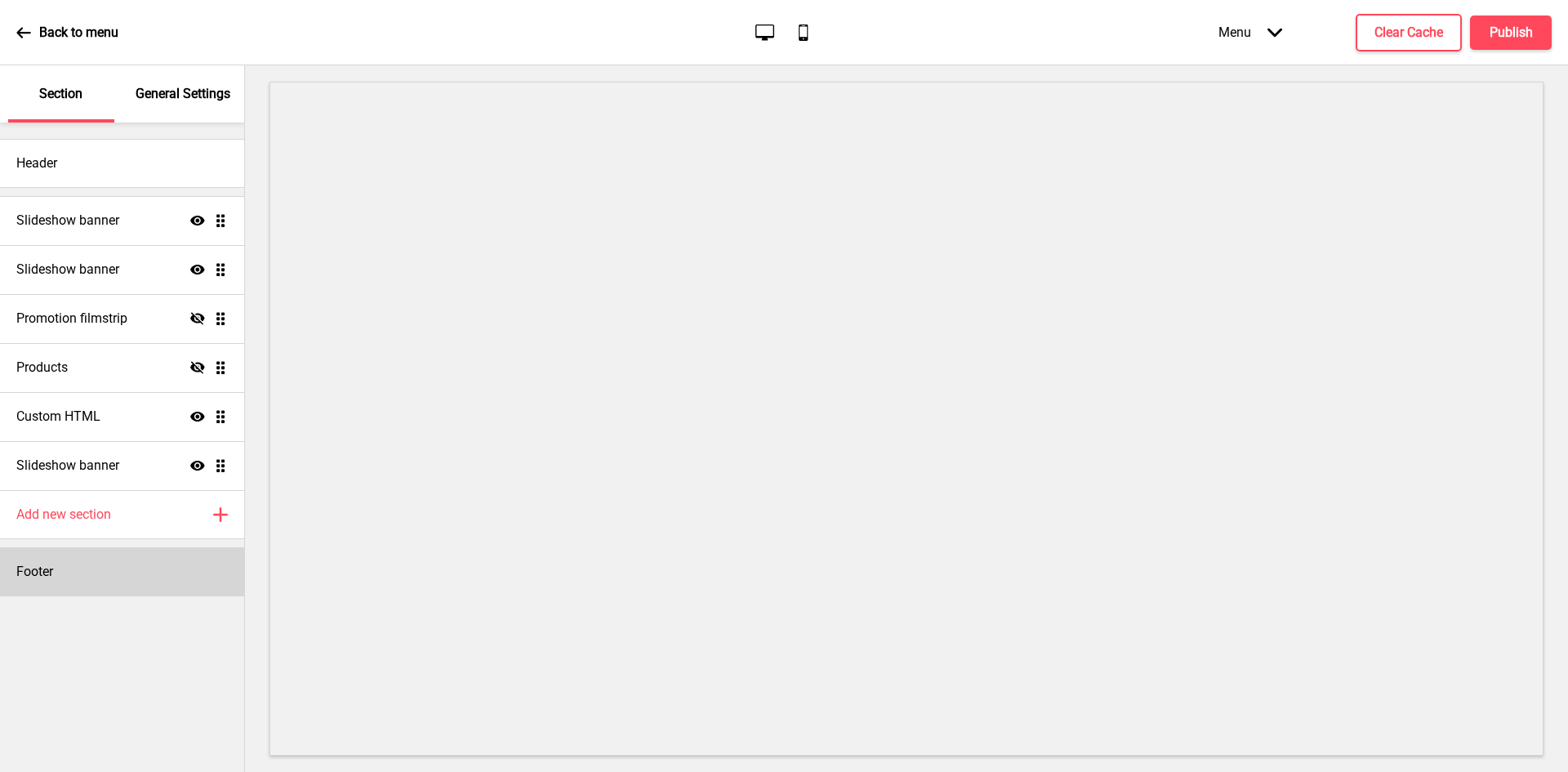
click at [127, 576] on div "Footer" at bounding box center [122, 571] width 244 height 49
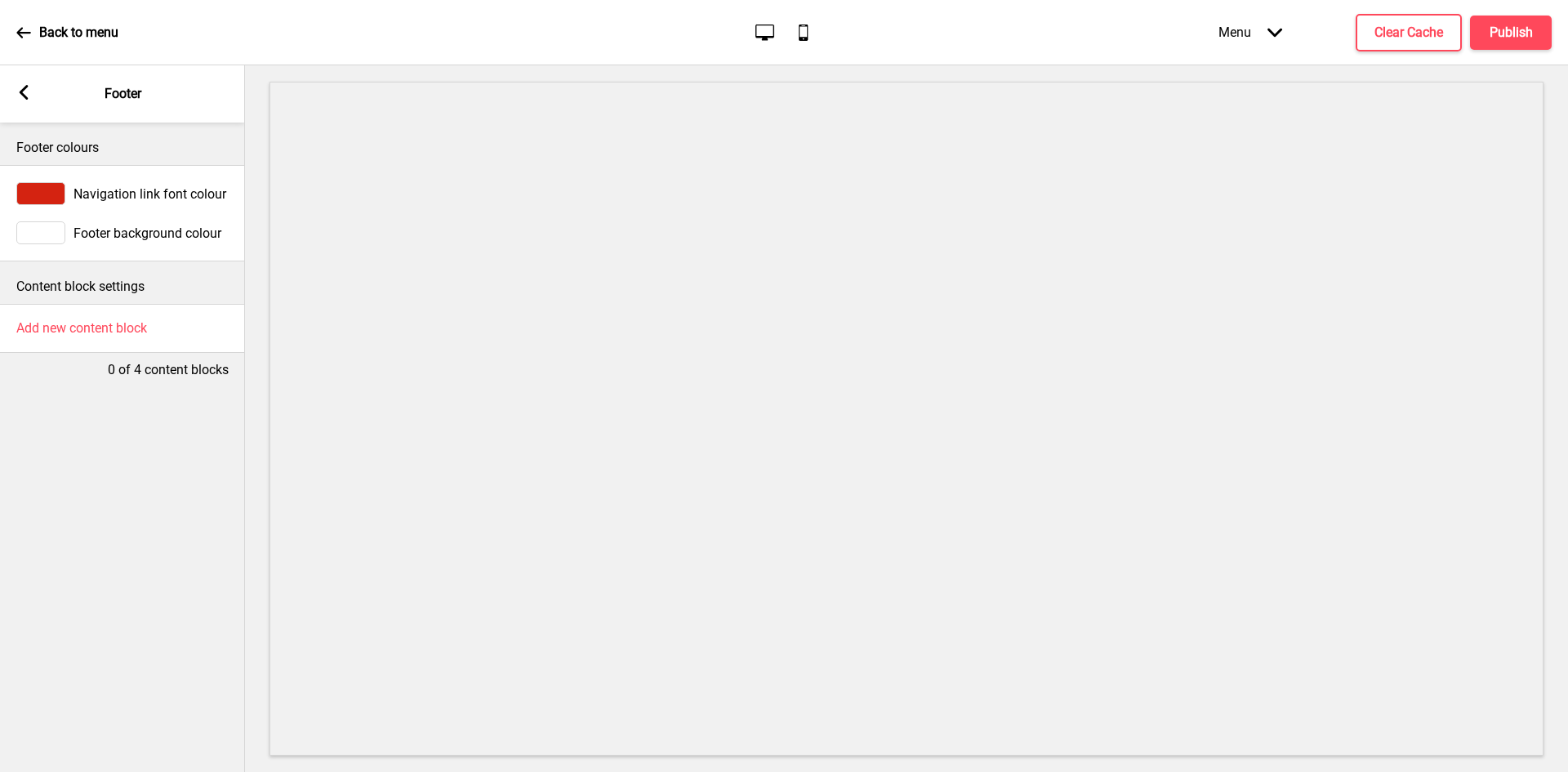
click at [21, 93] on icon at bounding box center [24, 92] width 9 height 15
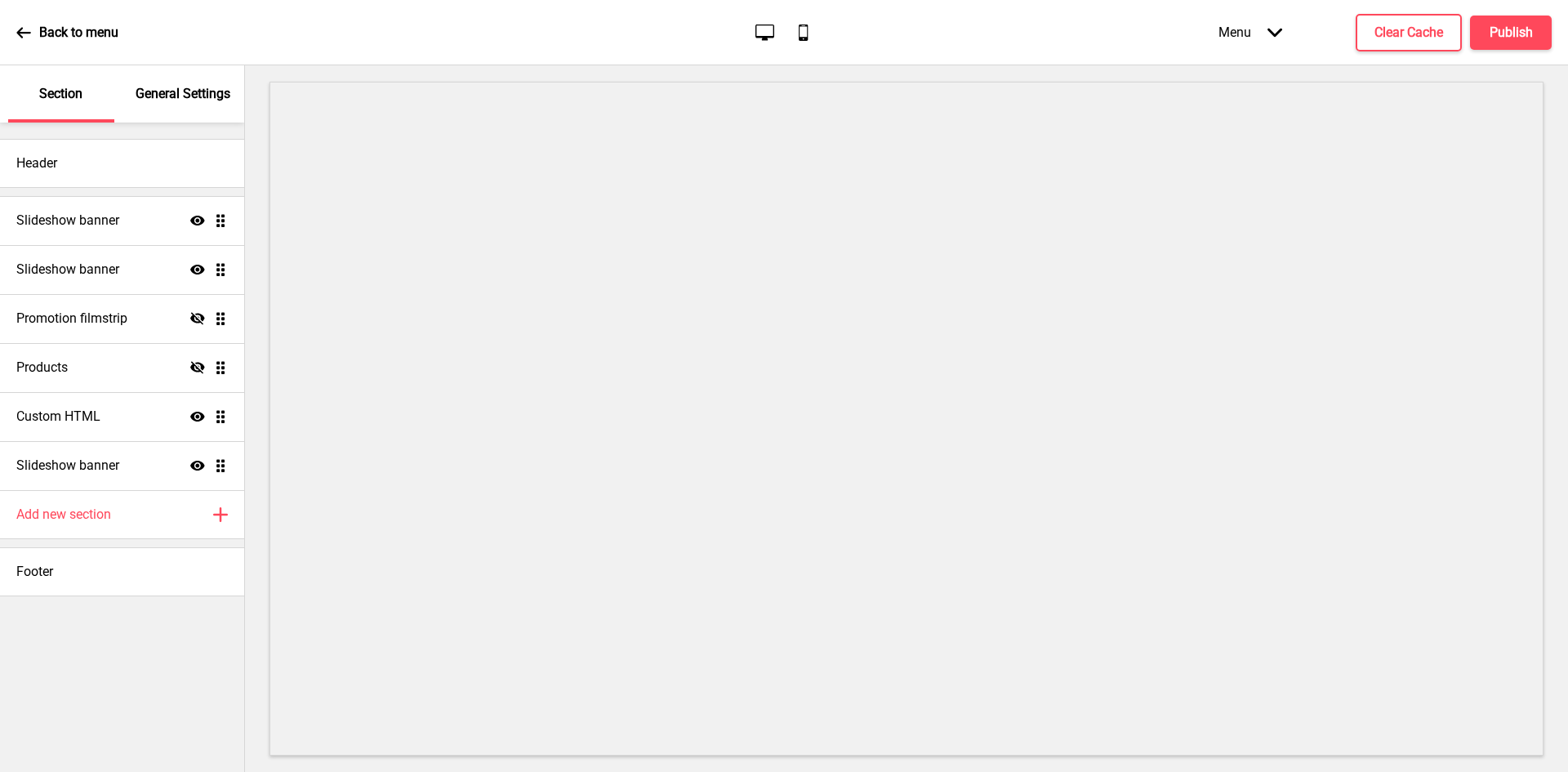
click at [187, 99] on p "General Settings" at bounding box center [182, 94] width 95 height 18
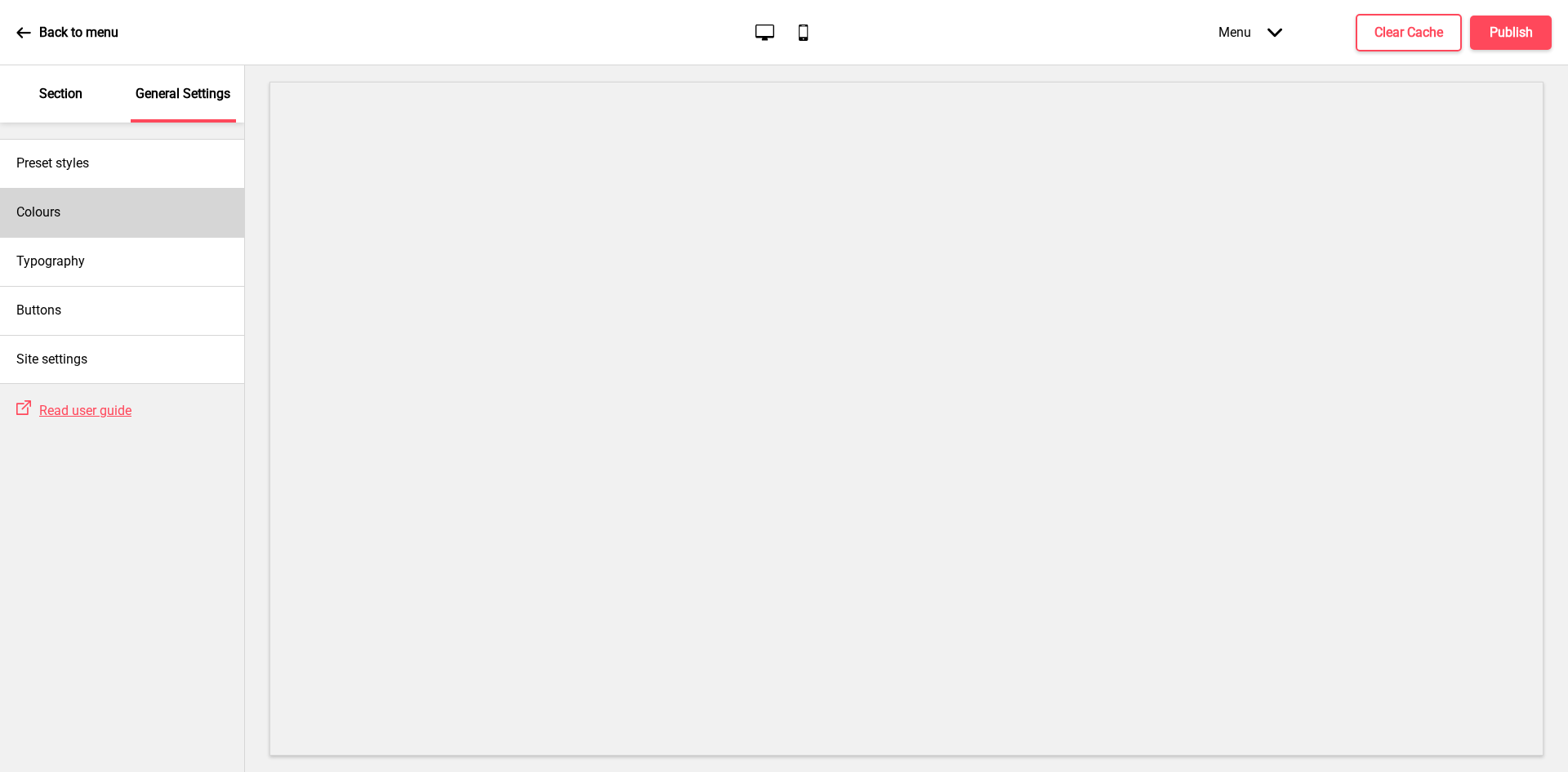
click at [106, 218] on div "Colours" at bounding box center [122, 212] width 244 height 49
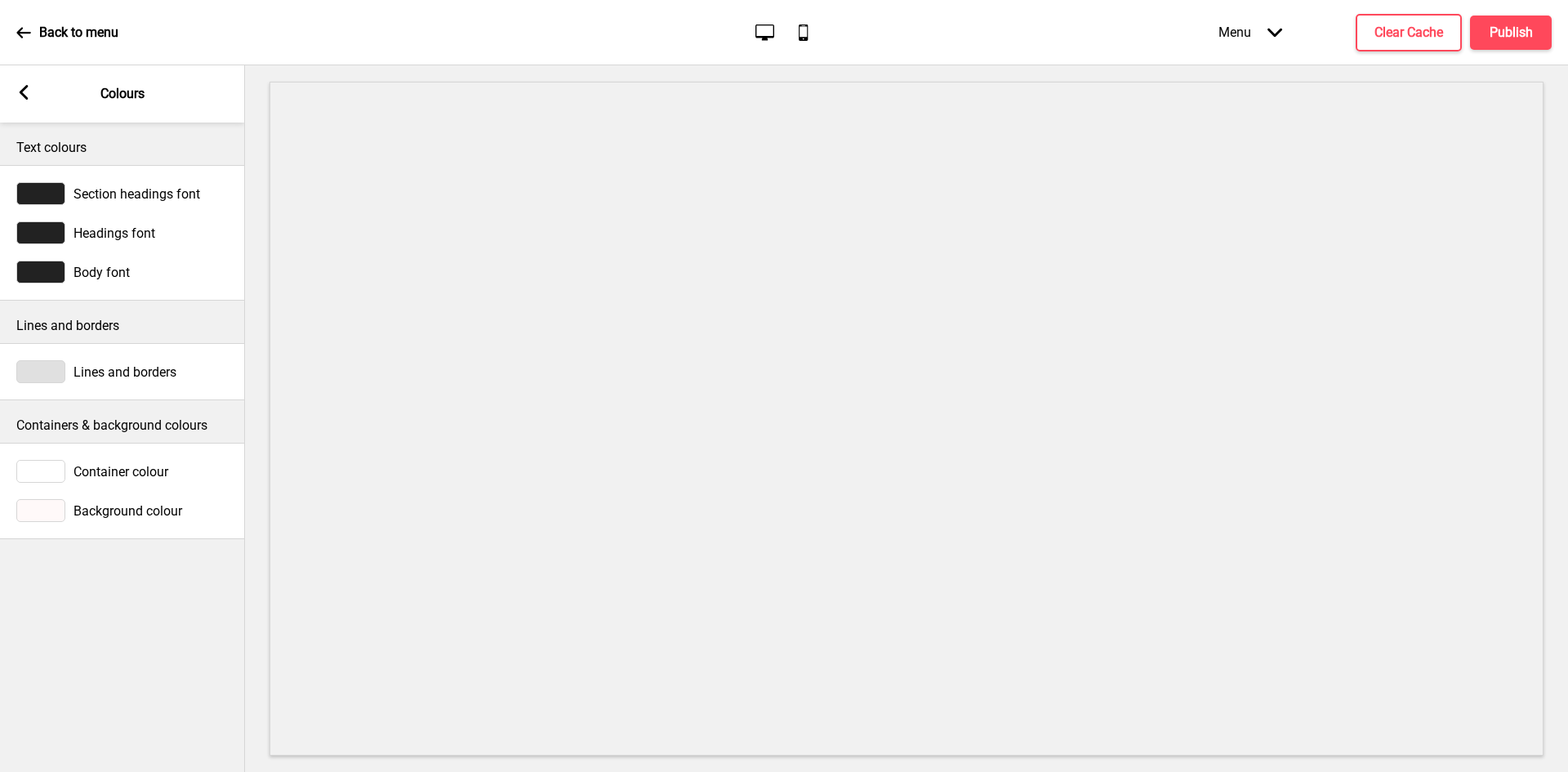
click at [130, 367] on span "Lines and borders" at bounding box center [125, 372] width 103 height 16
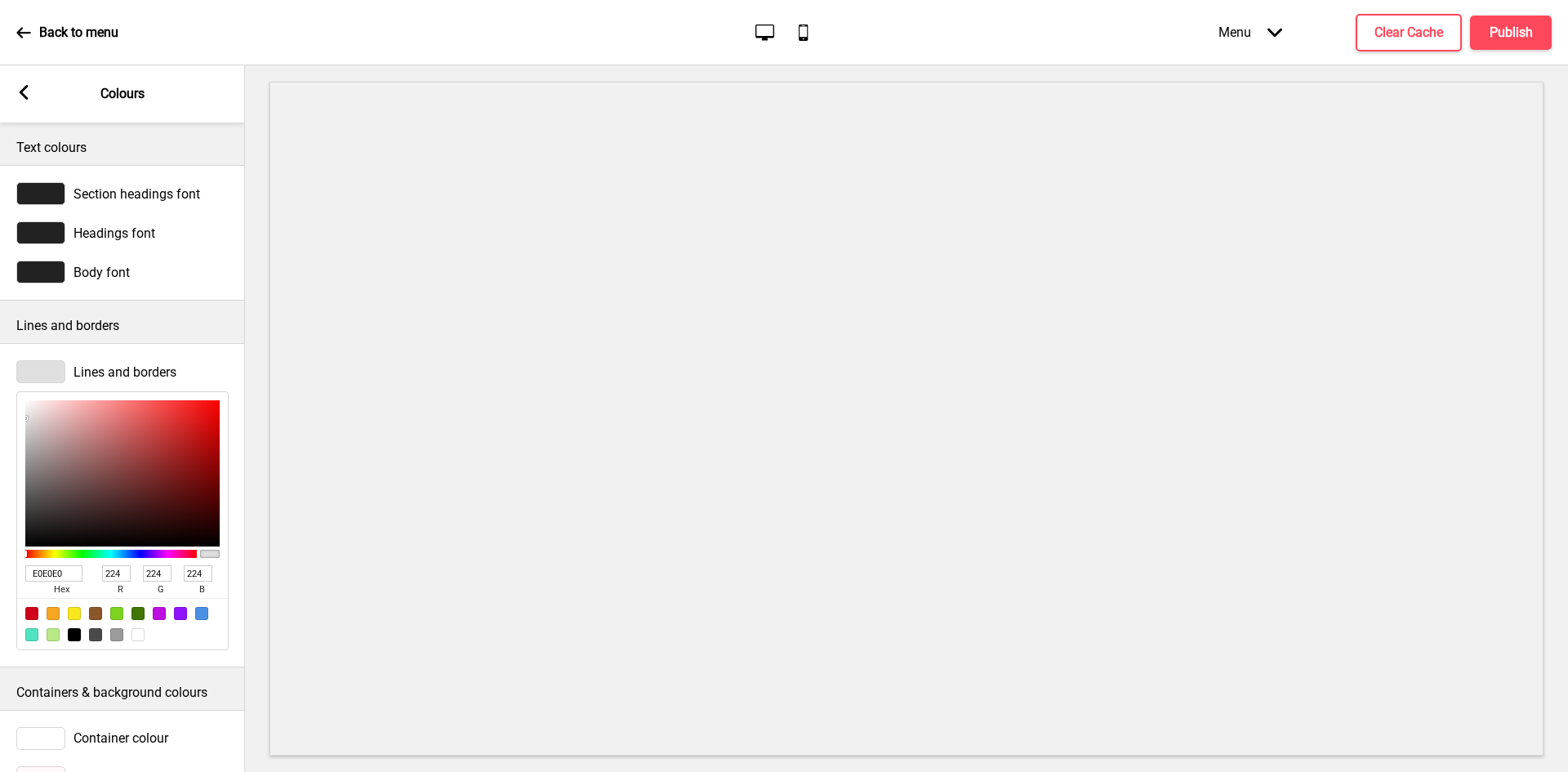
click at [50, 575] on input "E0E0E0" at bounding box center [54, 574] width 57 height 17
click at [29, 102] on div "Arrow left" at bounding box center [24, 94] width 15 height 18
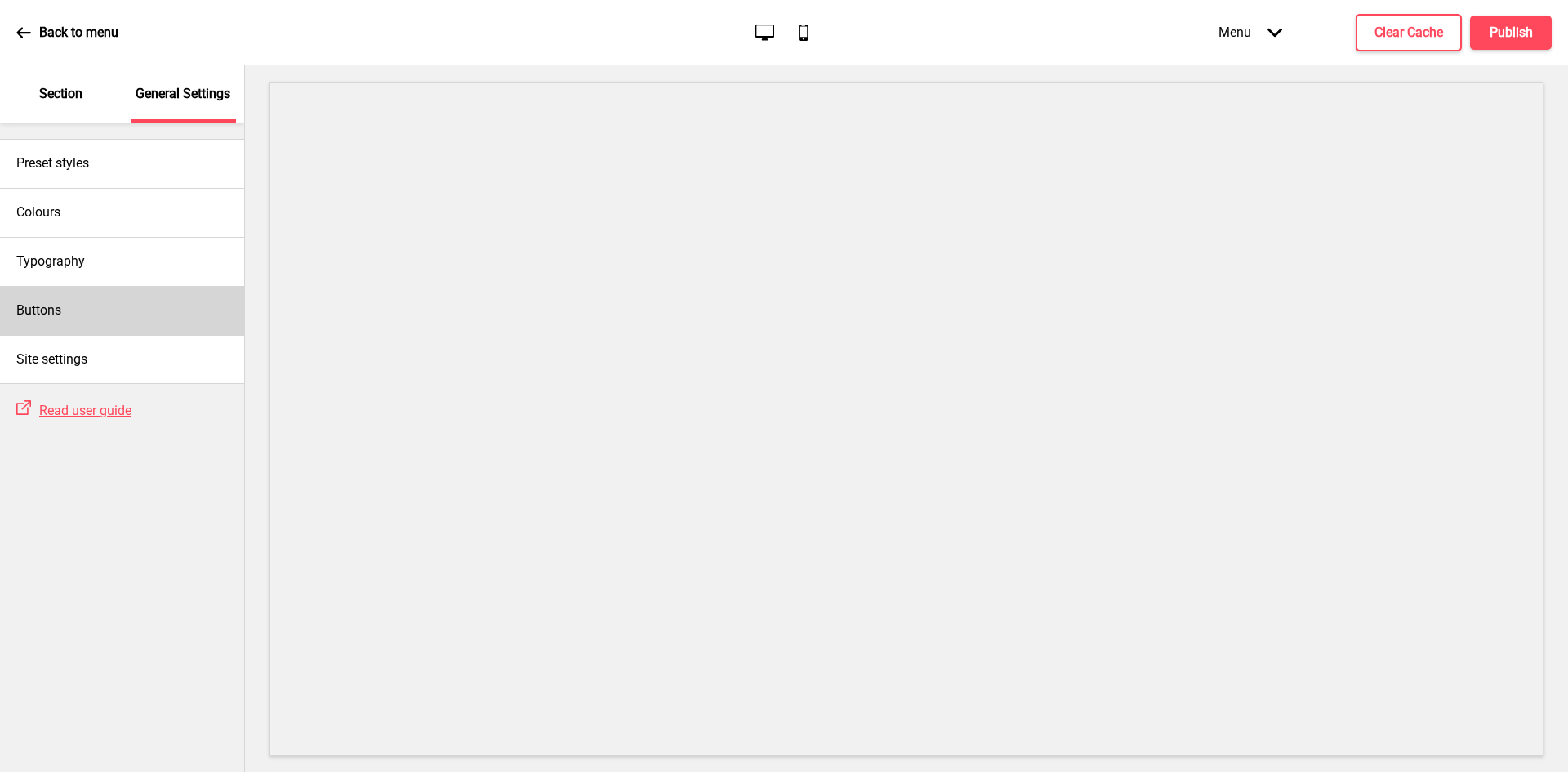
click at [92, 299] on div "Buttons" at bounding box center [122, 310] width 244 height 49
select select "square"
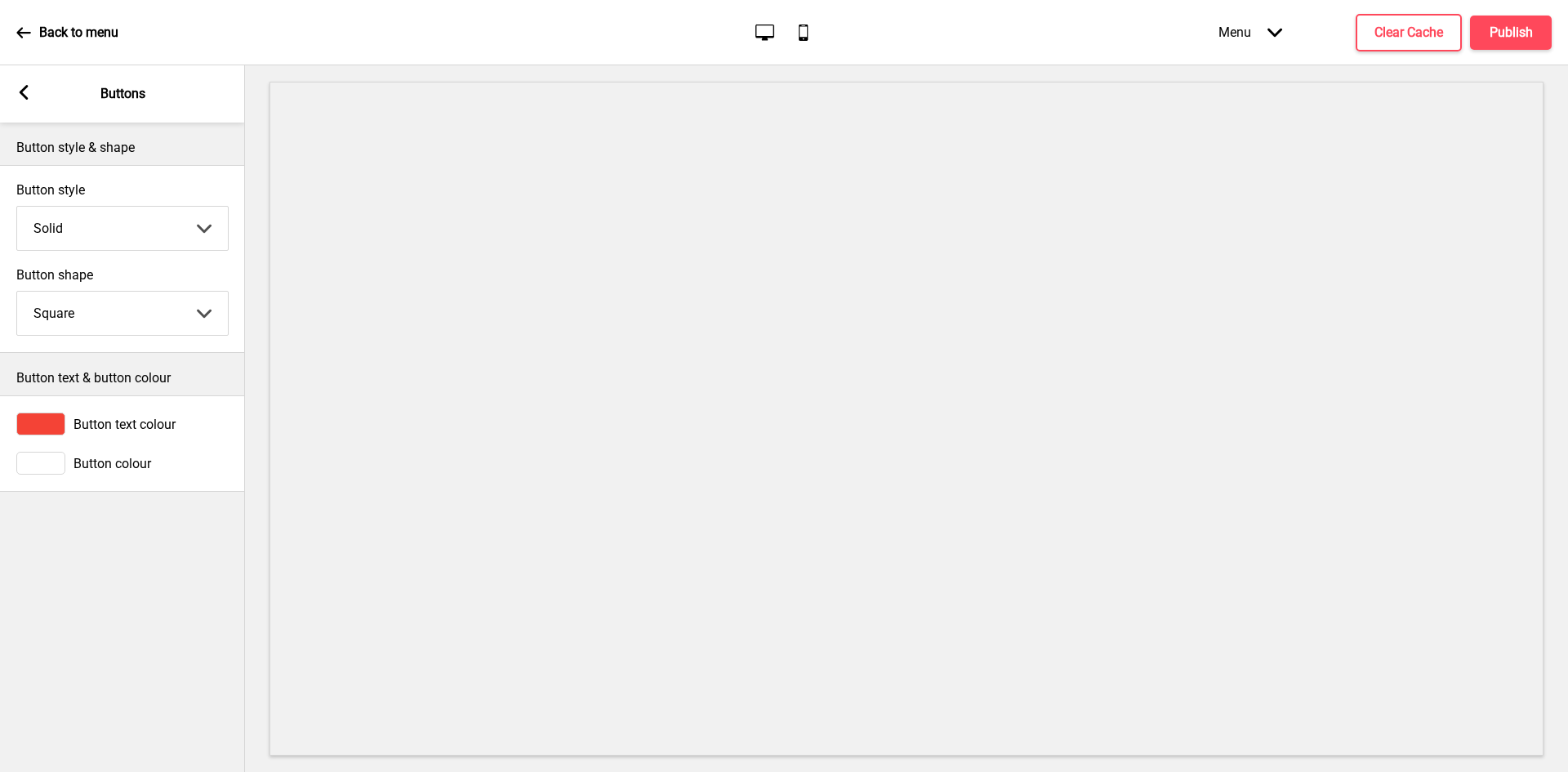
click at [125, 422] on span "Button text colour" at bounding box center [125, 424] width 102 height 16
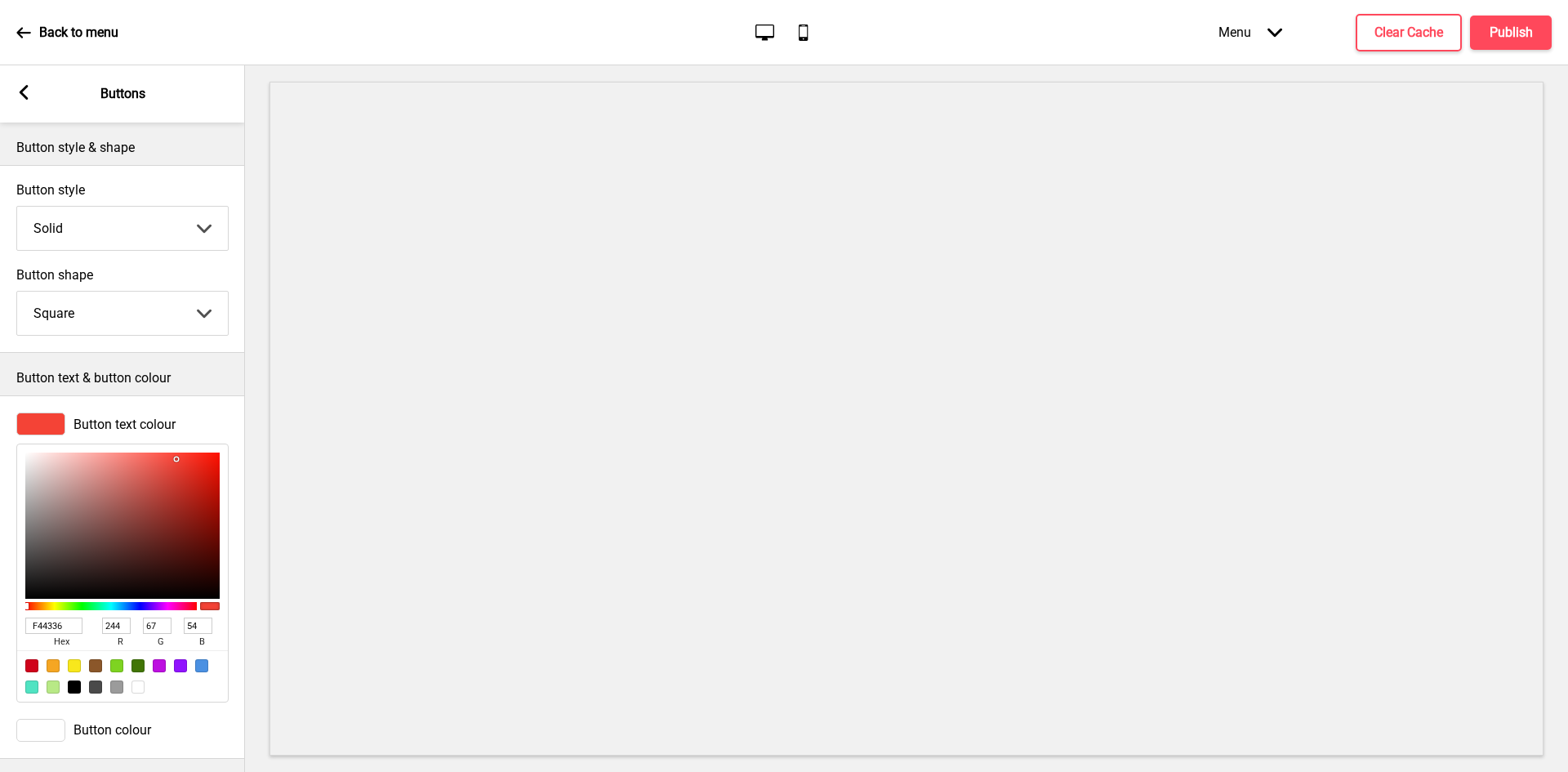
click at [45, 631] on input "F44336" at bounding box center [54, 626] width 57 height 17
click at [45, 630] on input "F44336" at bounding box center [54, 626] width 57 height 17
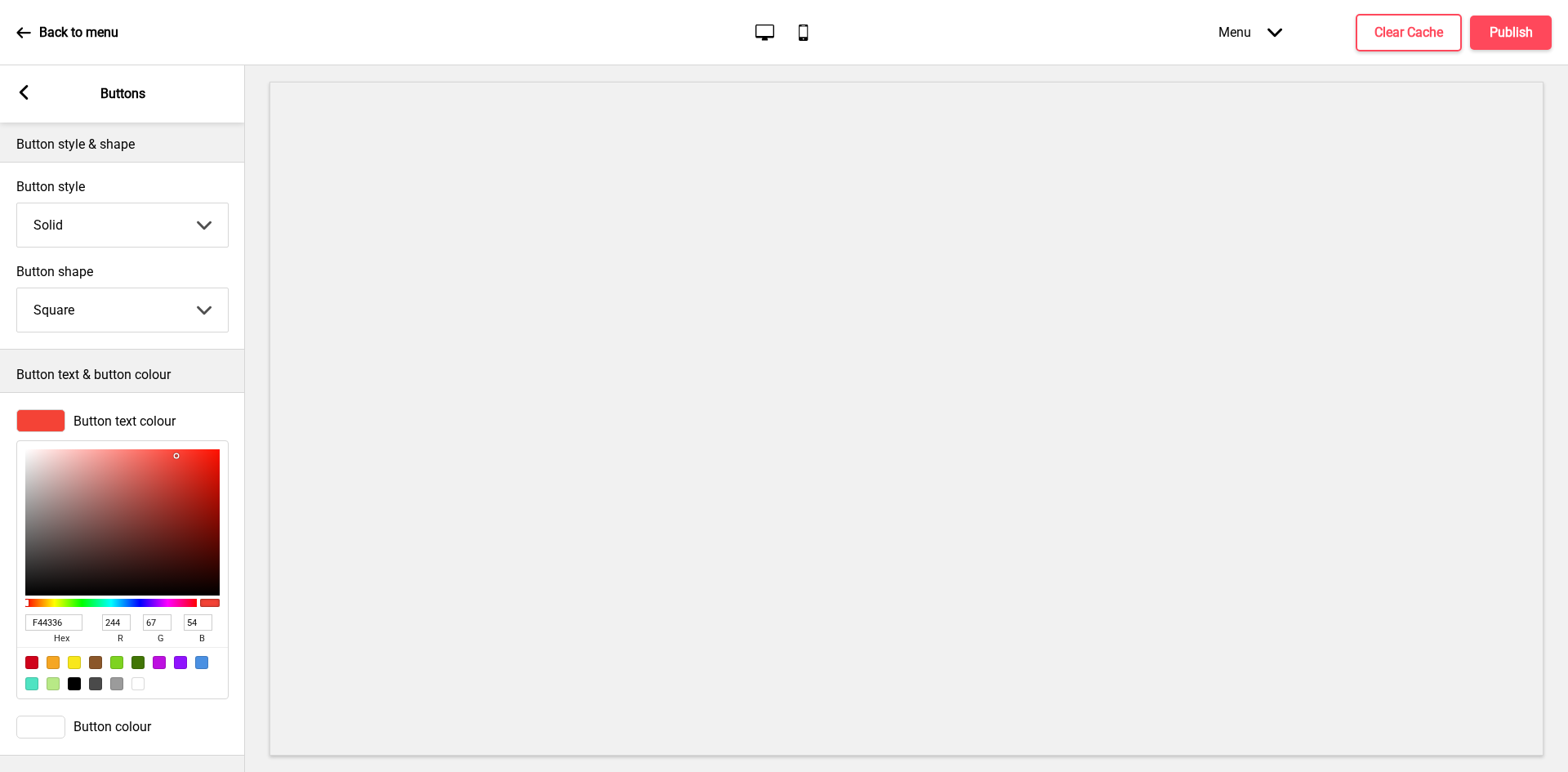
click at [24, 97] on icon at bounding box center [24, 92] width 9 height 15
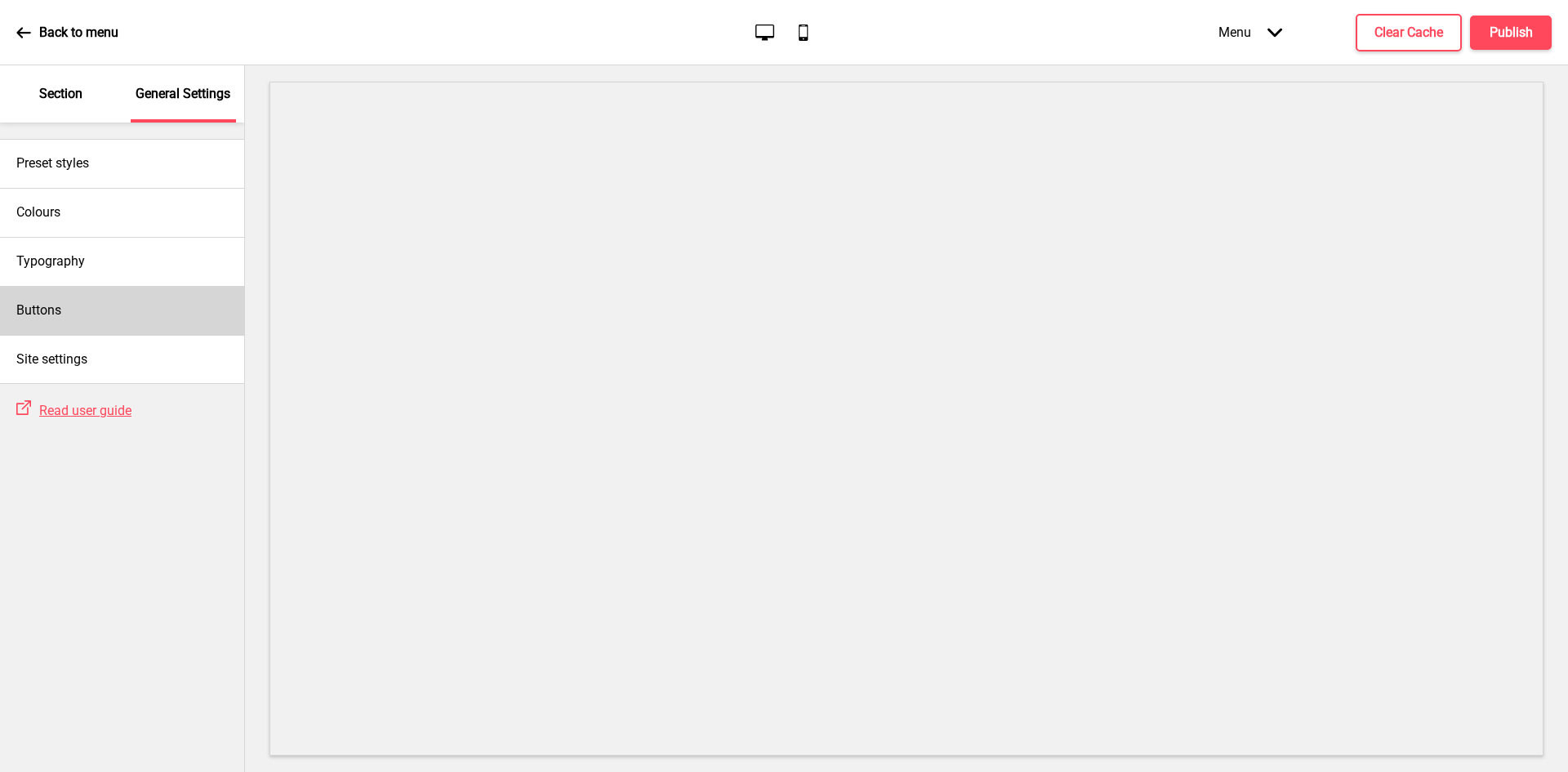
click at [81, 313] on div "Buttons" at bounding box center [122, 310] width 244 height 49
select select "square"
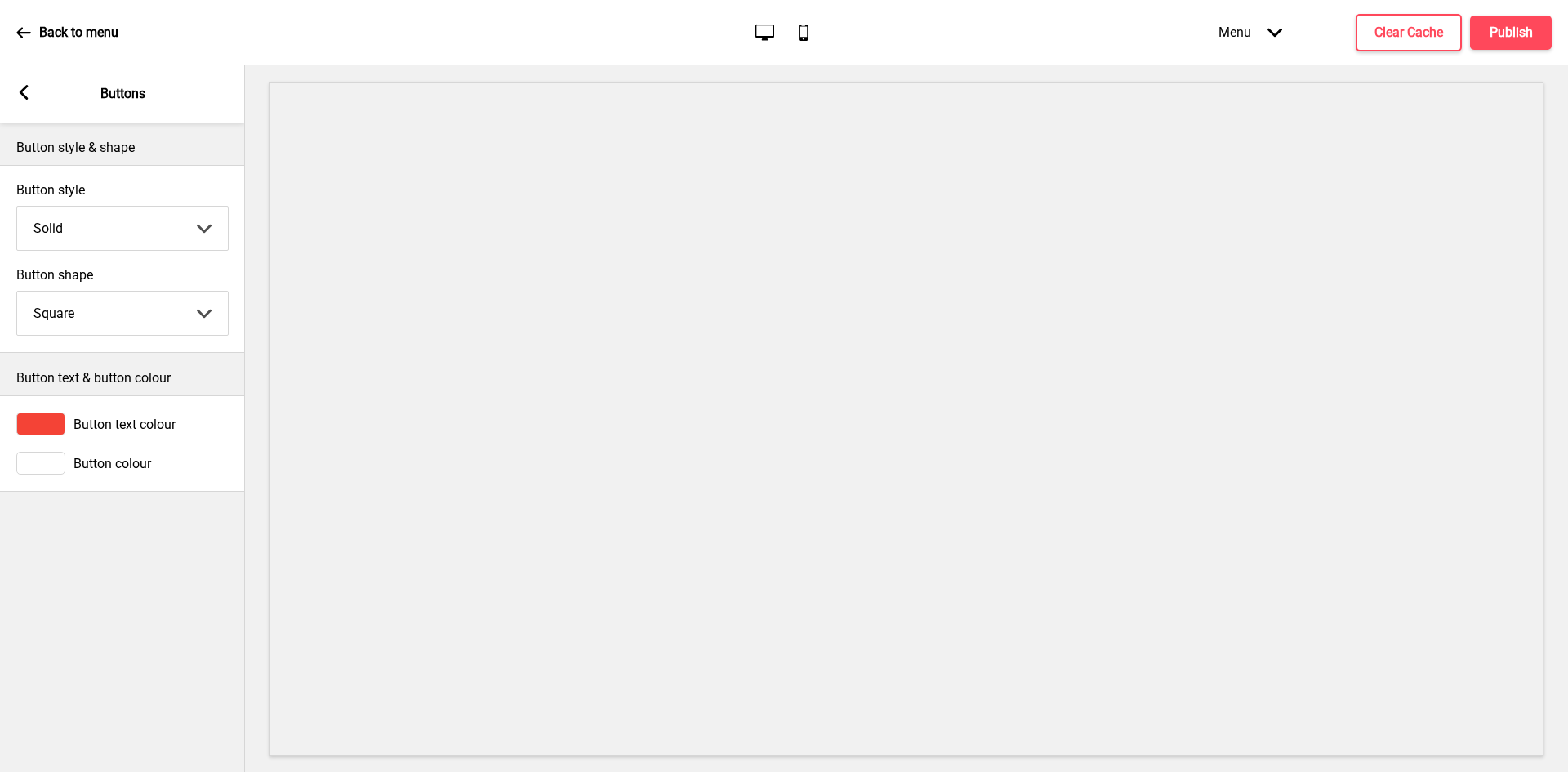
click at [26, 102] on div "Arrow left" at bounding box center [24, 94] width 15 height 18
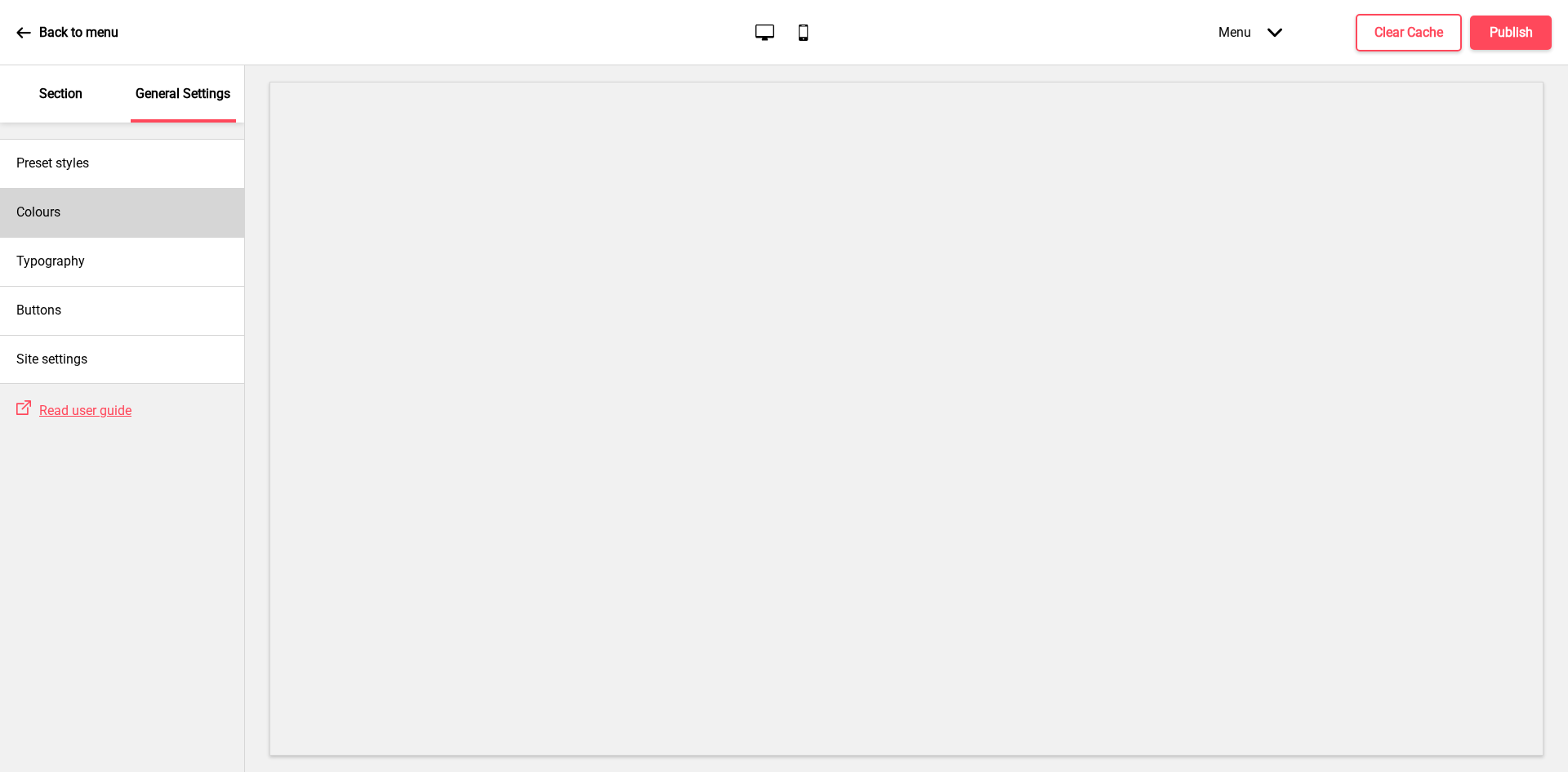
click at [89, 217] on div "Colours" at bounding box center [122, 212] width 244 height 49
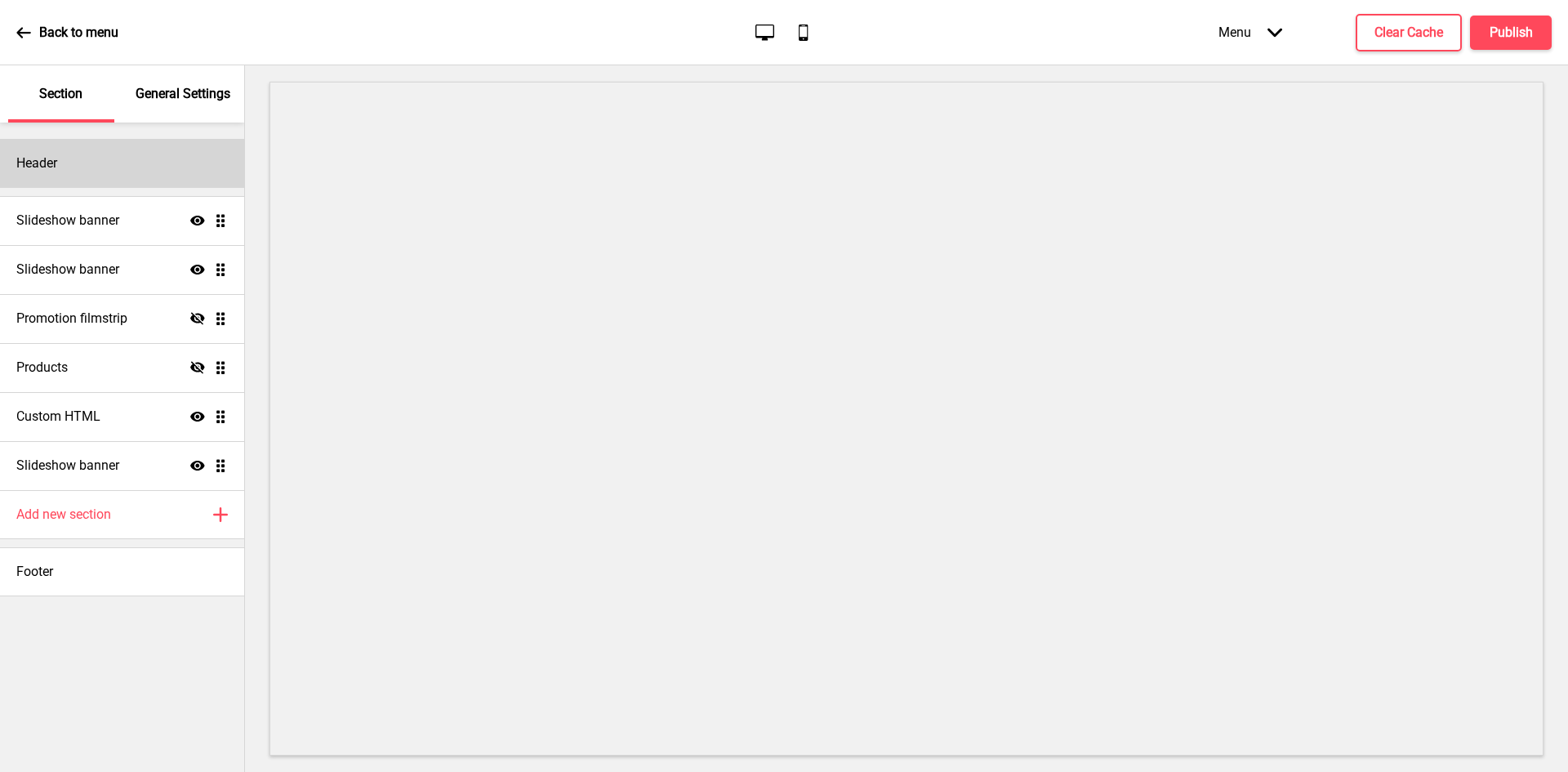
click at [72, 174] on div "Header" at bounding box center [122, 163] width 244 height 49
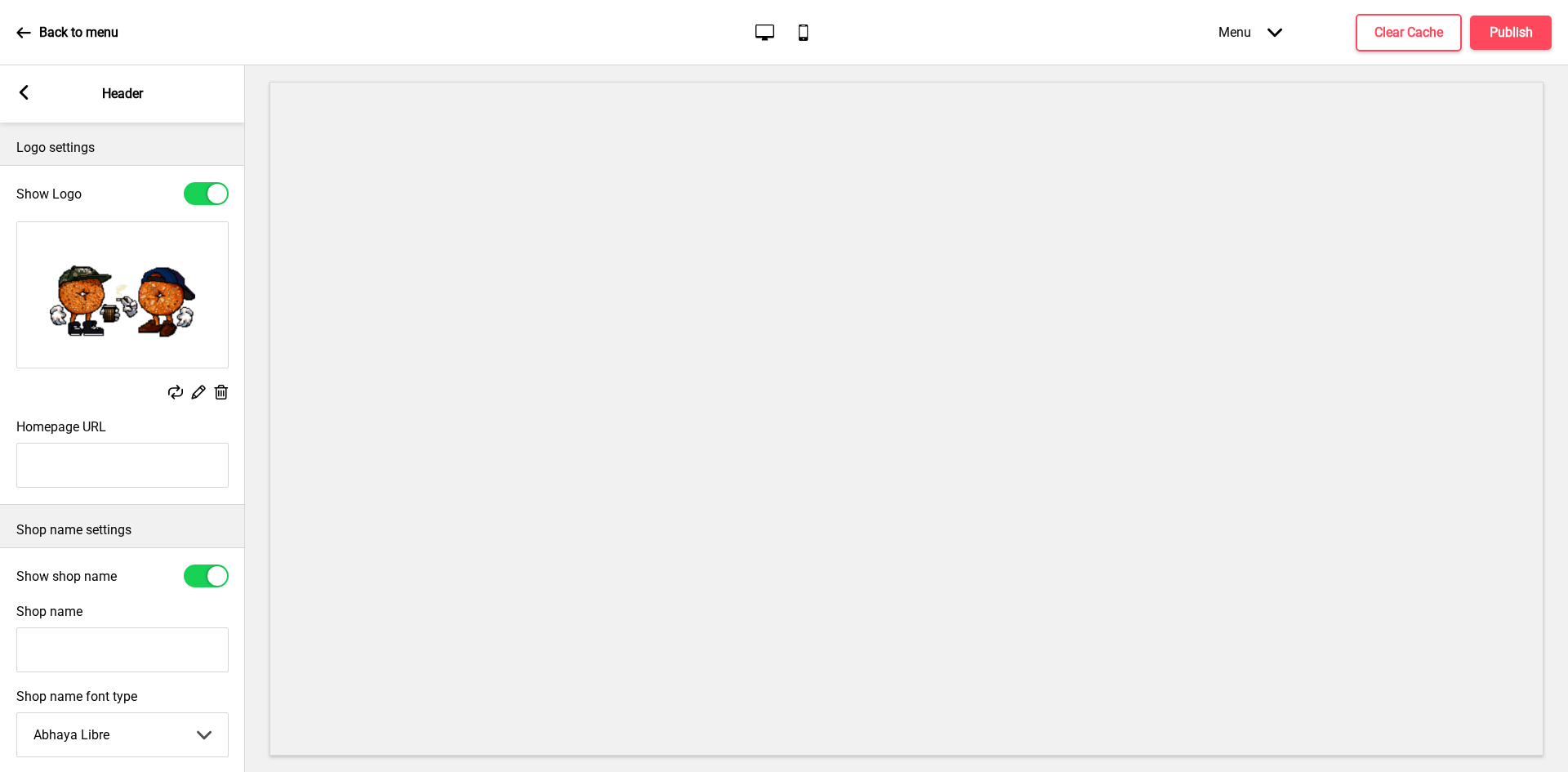
click at [201, 577] on div at bounding box center [206, 576] width 45 height 23
checkbox input "false"
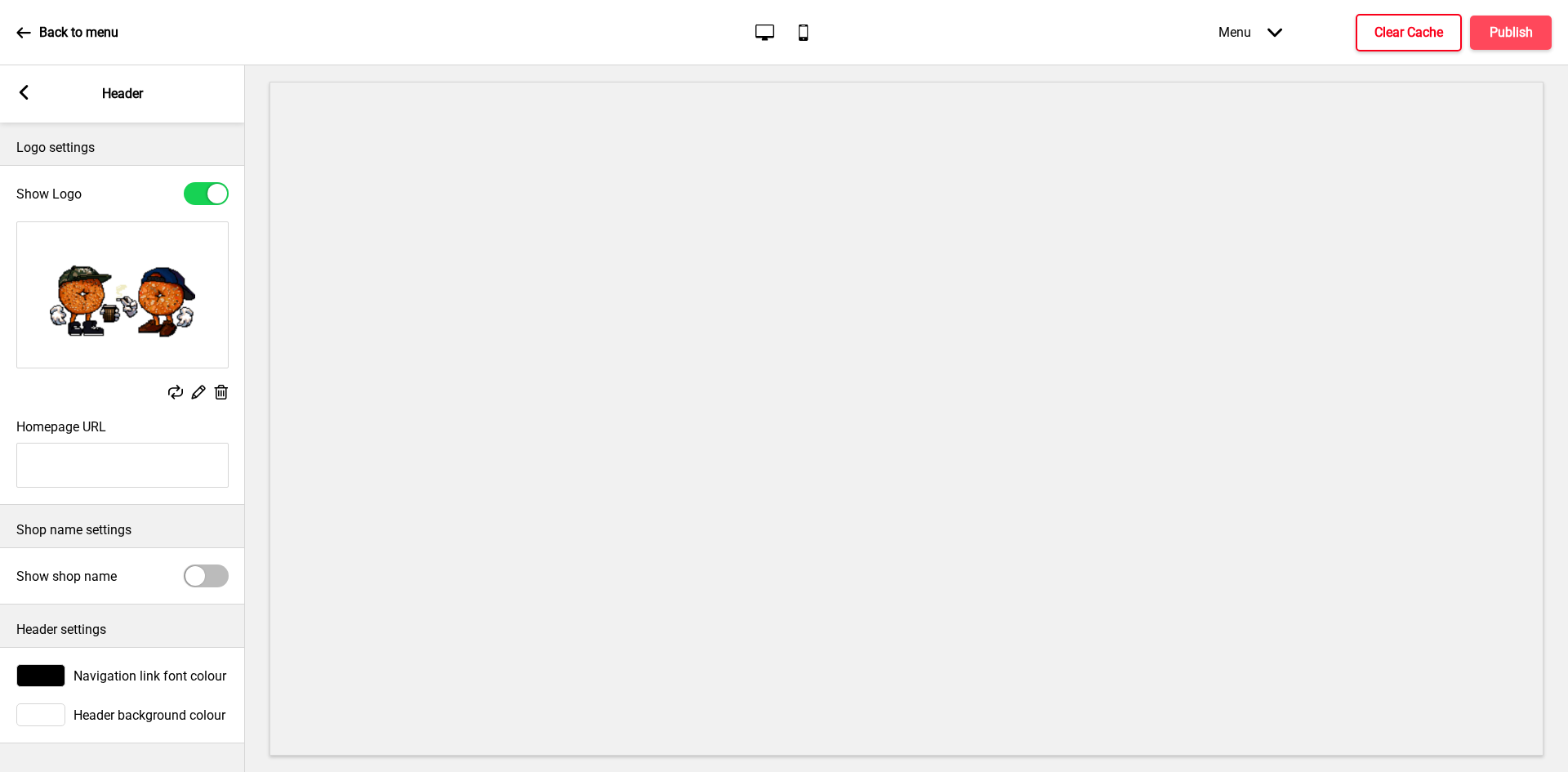
click at [1424, 26] on h4 "Clear Cache" at bounding box center [1408, 33] width 68 height 18
click at [1504, 33] on div "Menu Arrow down Product Page Store Information Checkout Thank you Terms & Condi…" at bounding box center [1352, 32] width 399 height 48
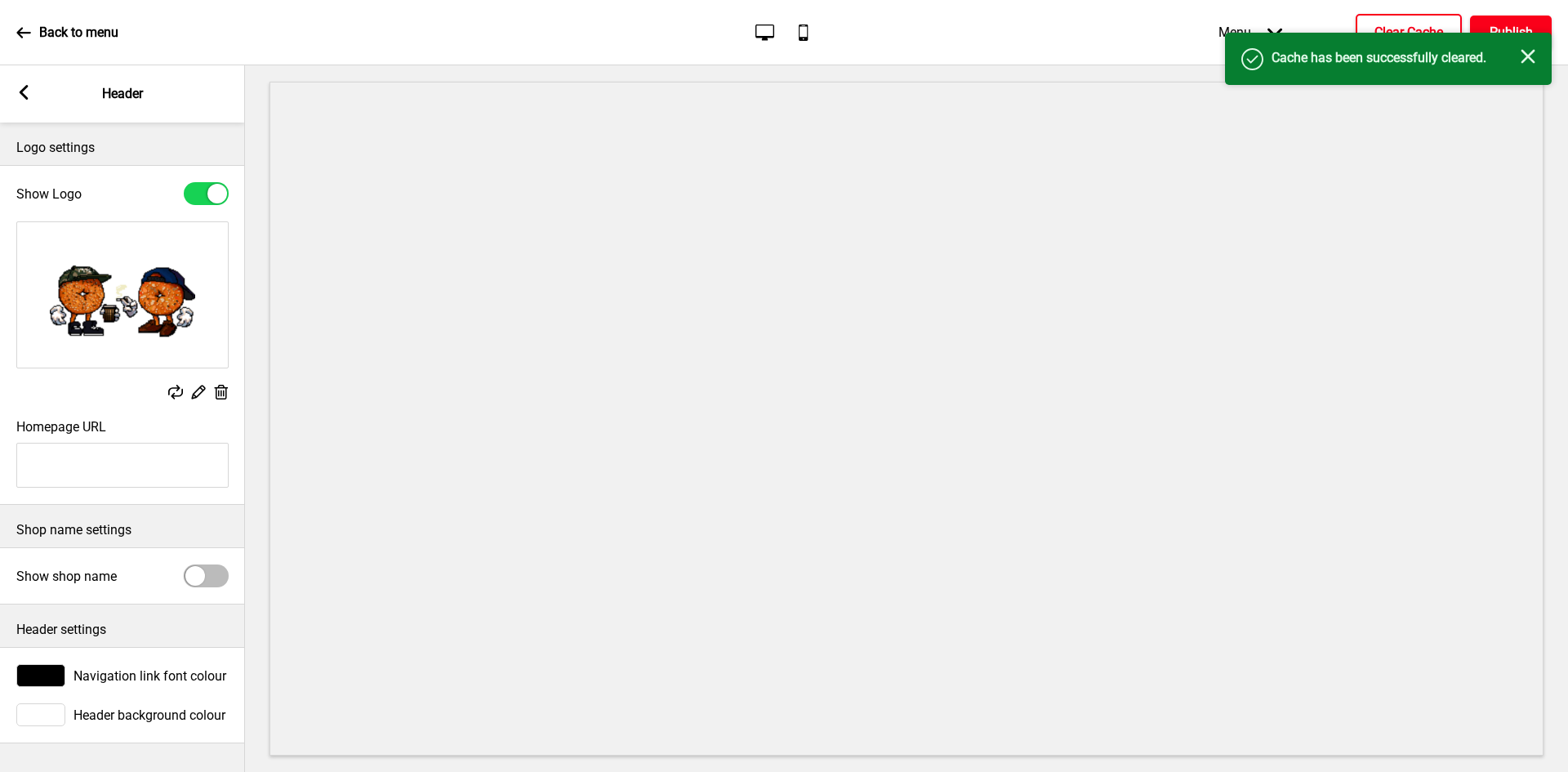
click at [1495, 21] on button "Publish" at bounding box center [1510, 33] width 82 height 35
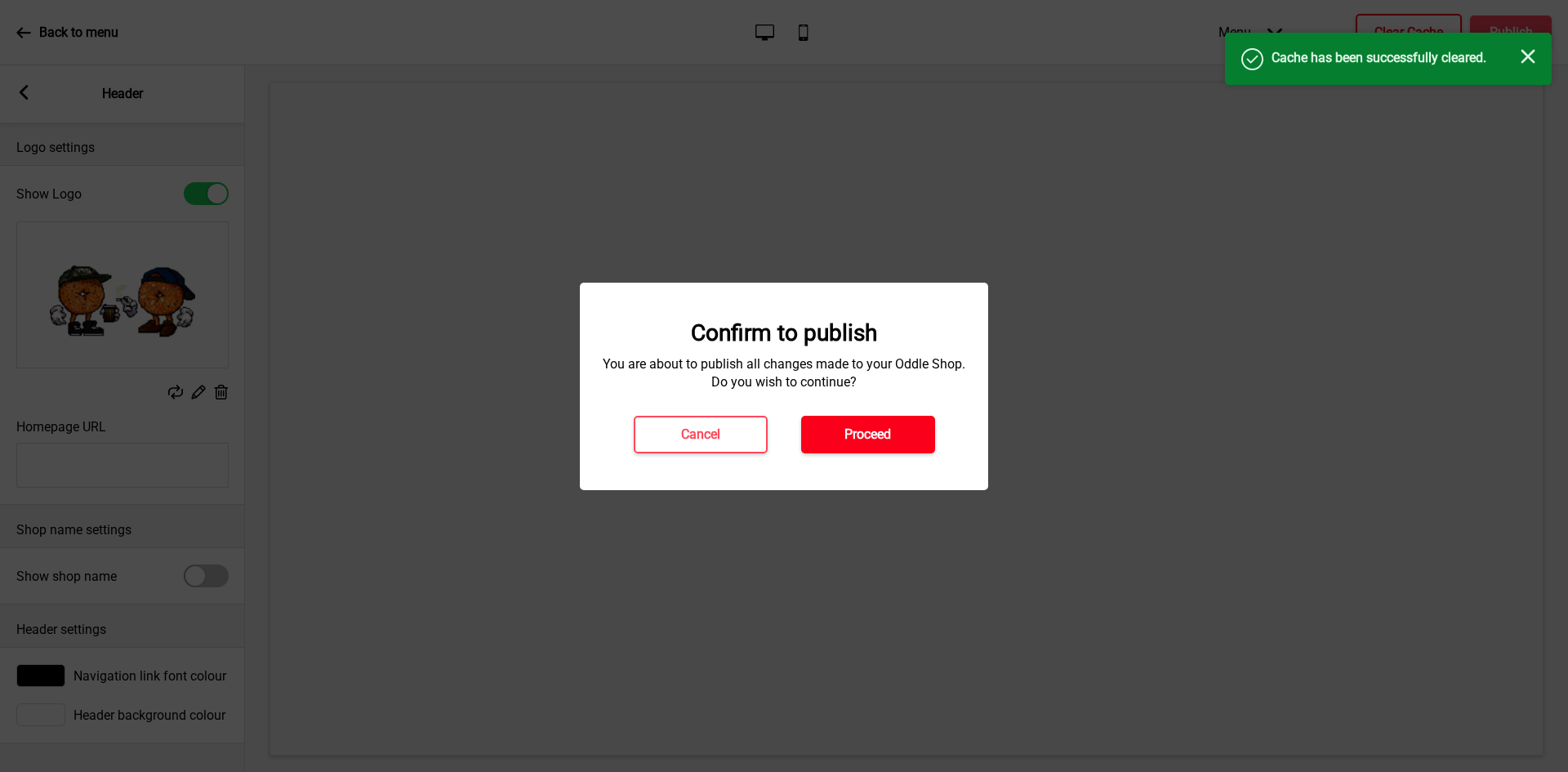
click at [864, 437] on h4 "Proceed" at bounding box center [867, 434] width 46 height 18
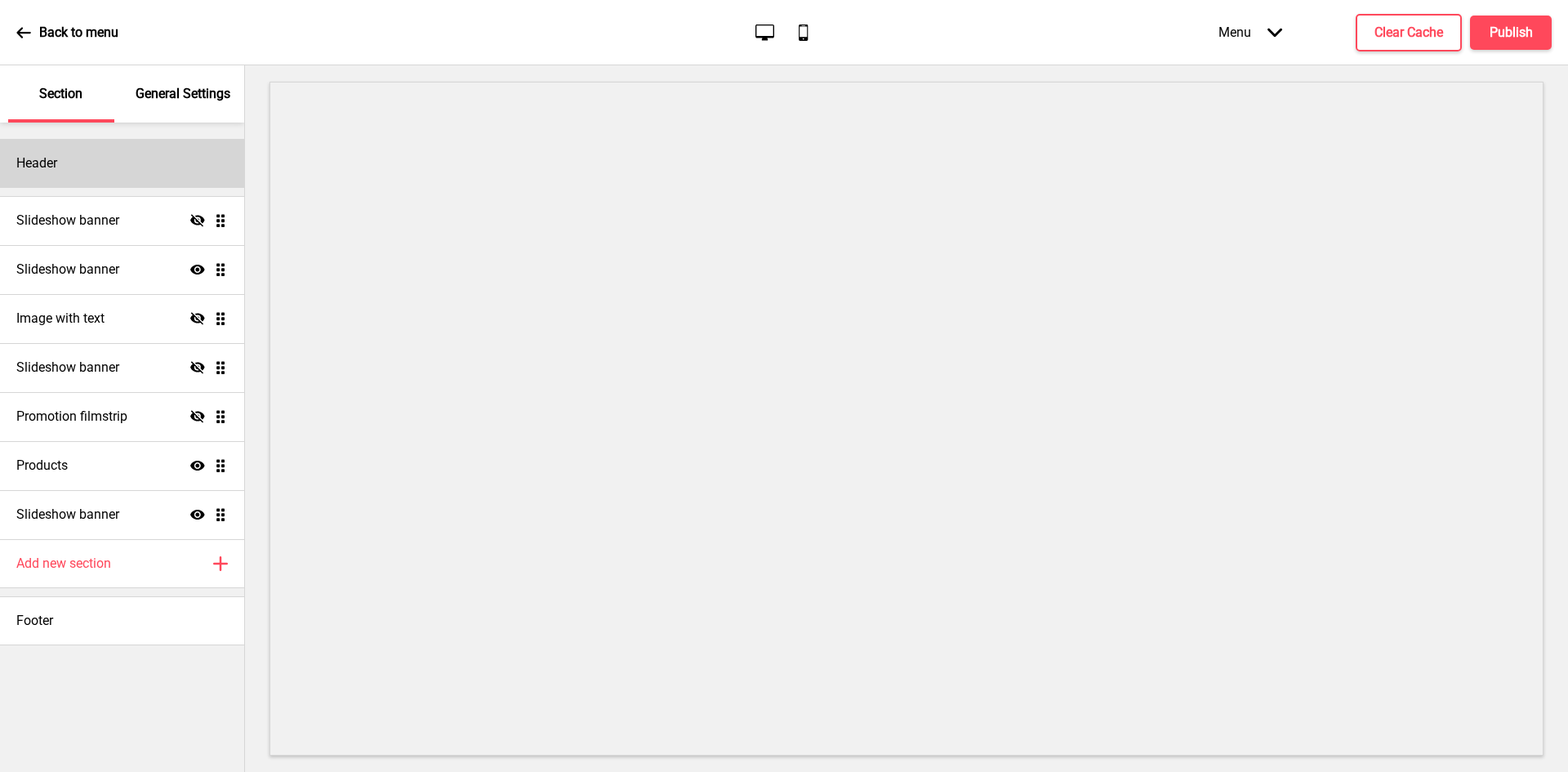
click at [115, 161] on div "Header" at bounding box center [122, 163] width 244 height 49
select select "Cabin"
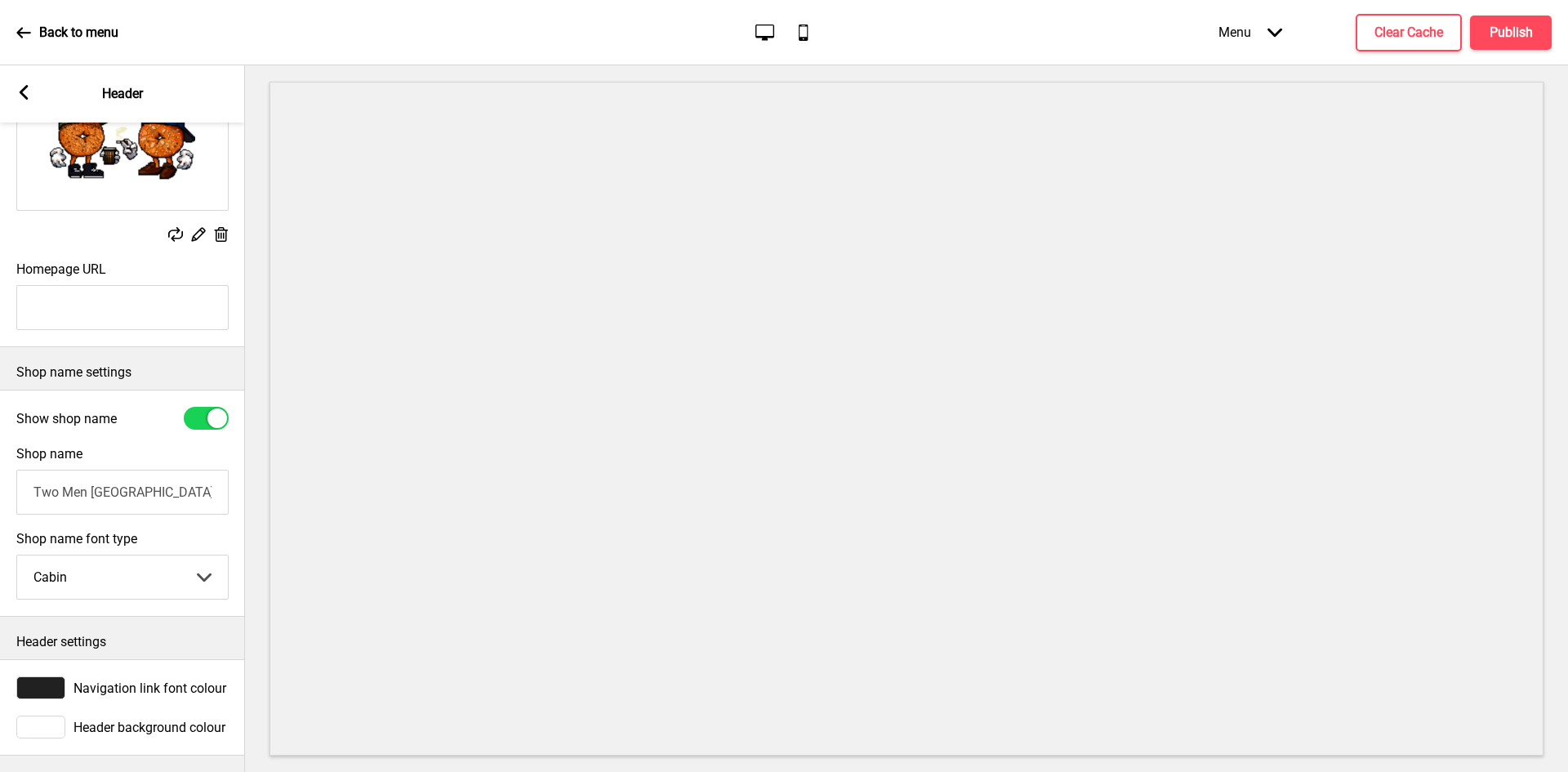
scroll to position [173, 0]
click at [29, 96] on rect at bounding box center [24, 92] width 15 height 15
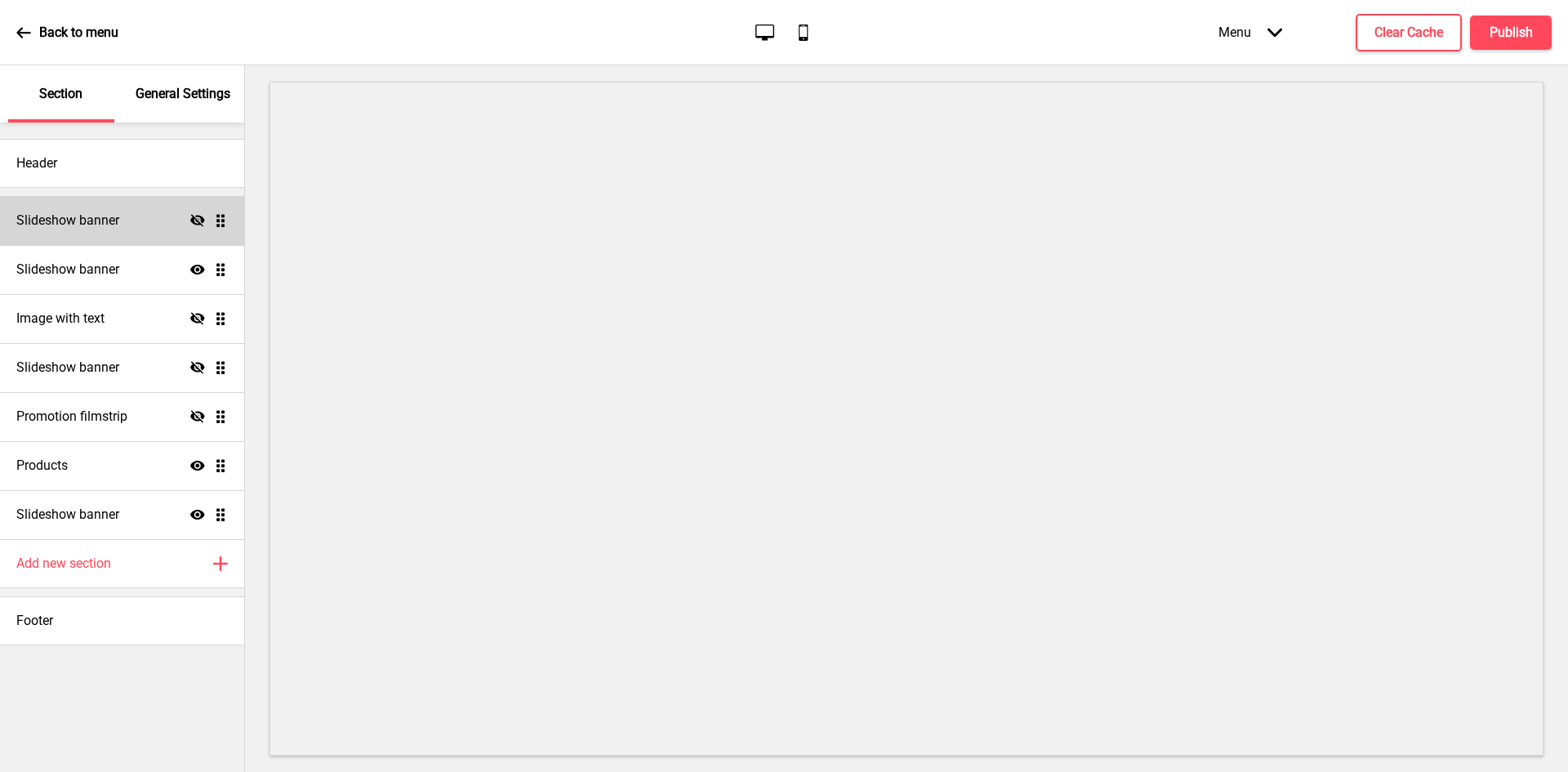
click at [107, 211] on div "Slideshow banner Hide Drag" at bounding box center [122, 220] width 244 height 49
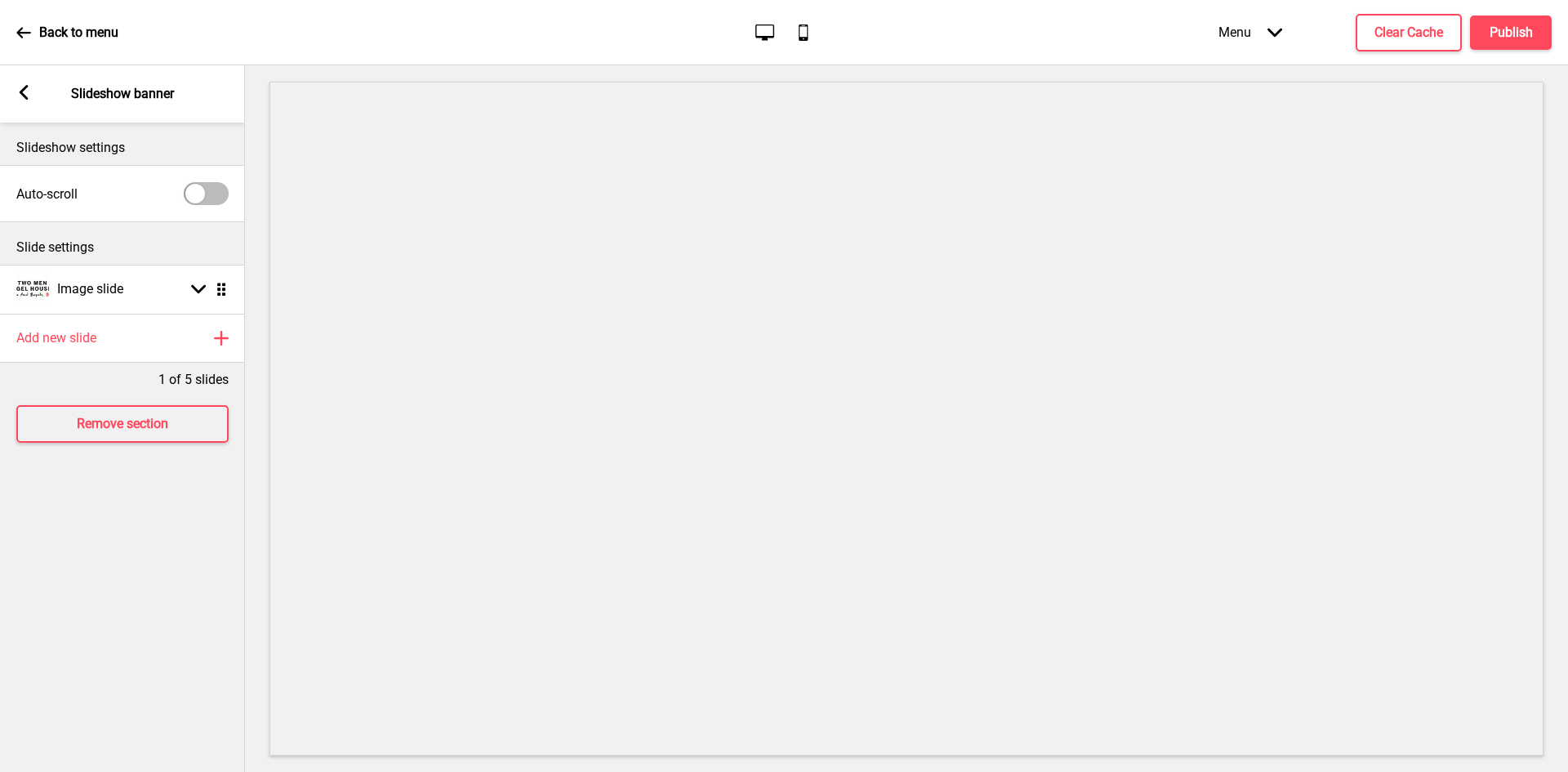
click at [23, 92] on icon at bounding box center [24, 92] width 9 height 15
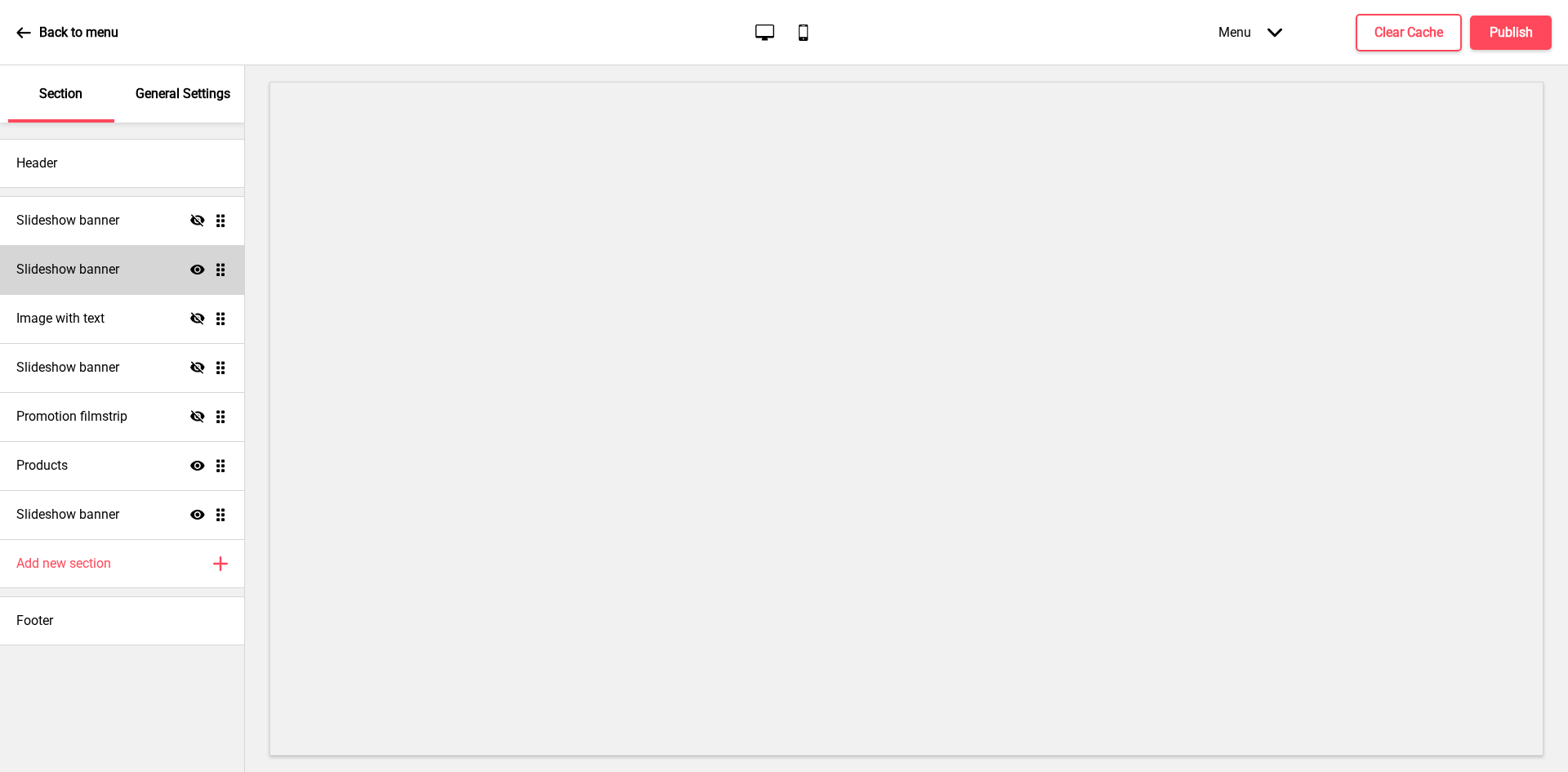
click at [129, 260] on div "Slideshow banner Show Drag" at bounding box center [122, 269] width 244 height 49
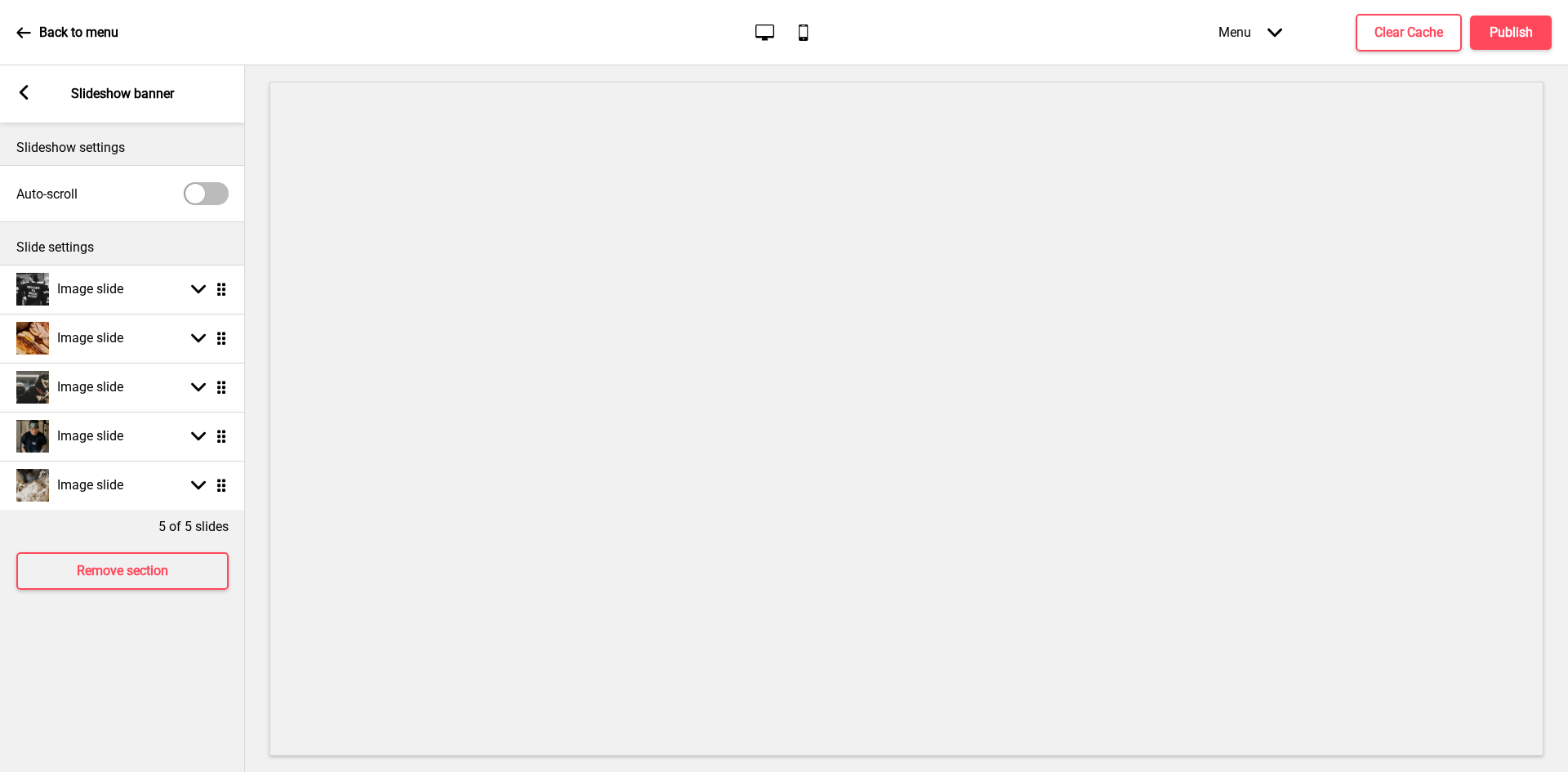
click at [23, 100] on div "Arrow left" at bounding box center [24, 94] width 15 height 18
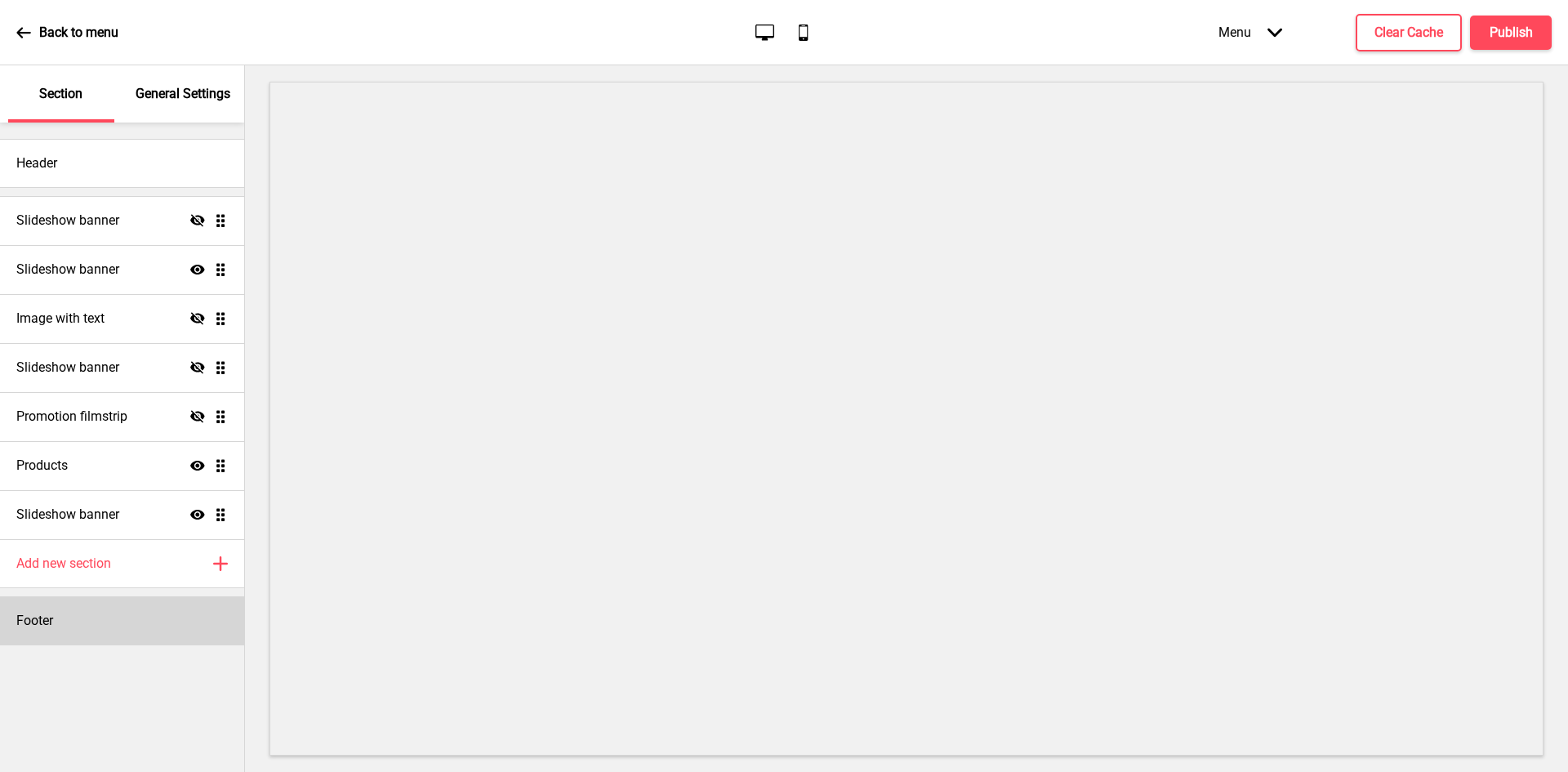
click at [92, 603] on div "Footer" at bounding box center [122, 620] width 244 height 49
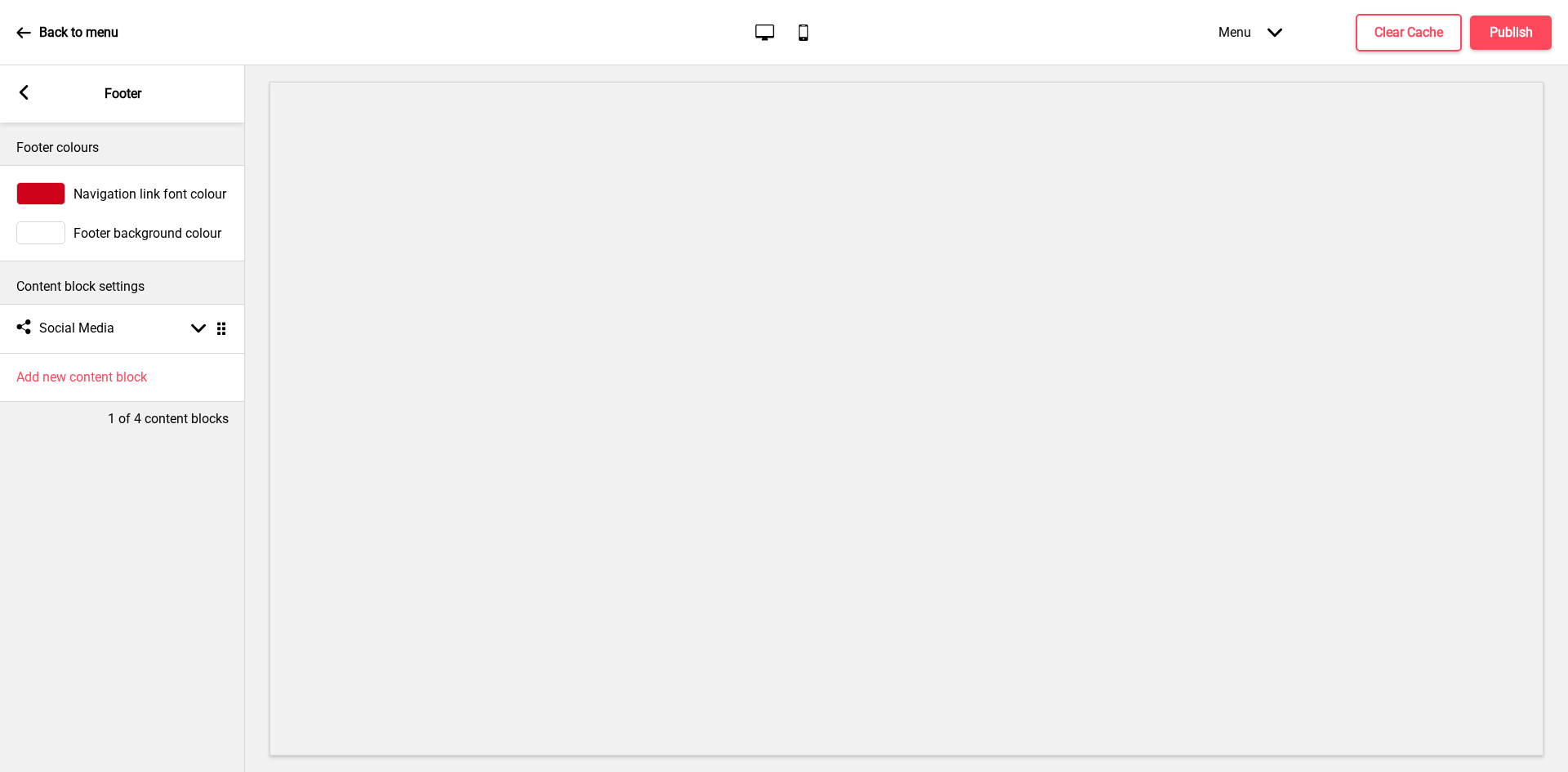
click at [139, 201] on span "Navigation link font colour" at bounding box center [149, 194] width 153 height 16
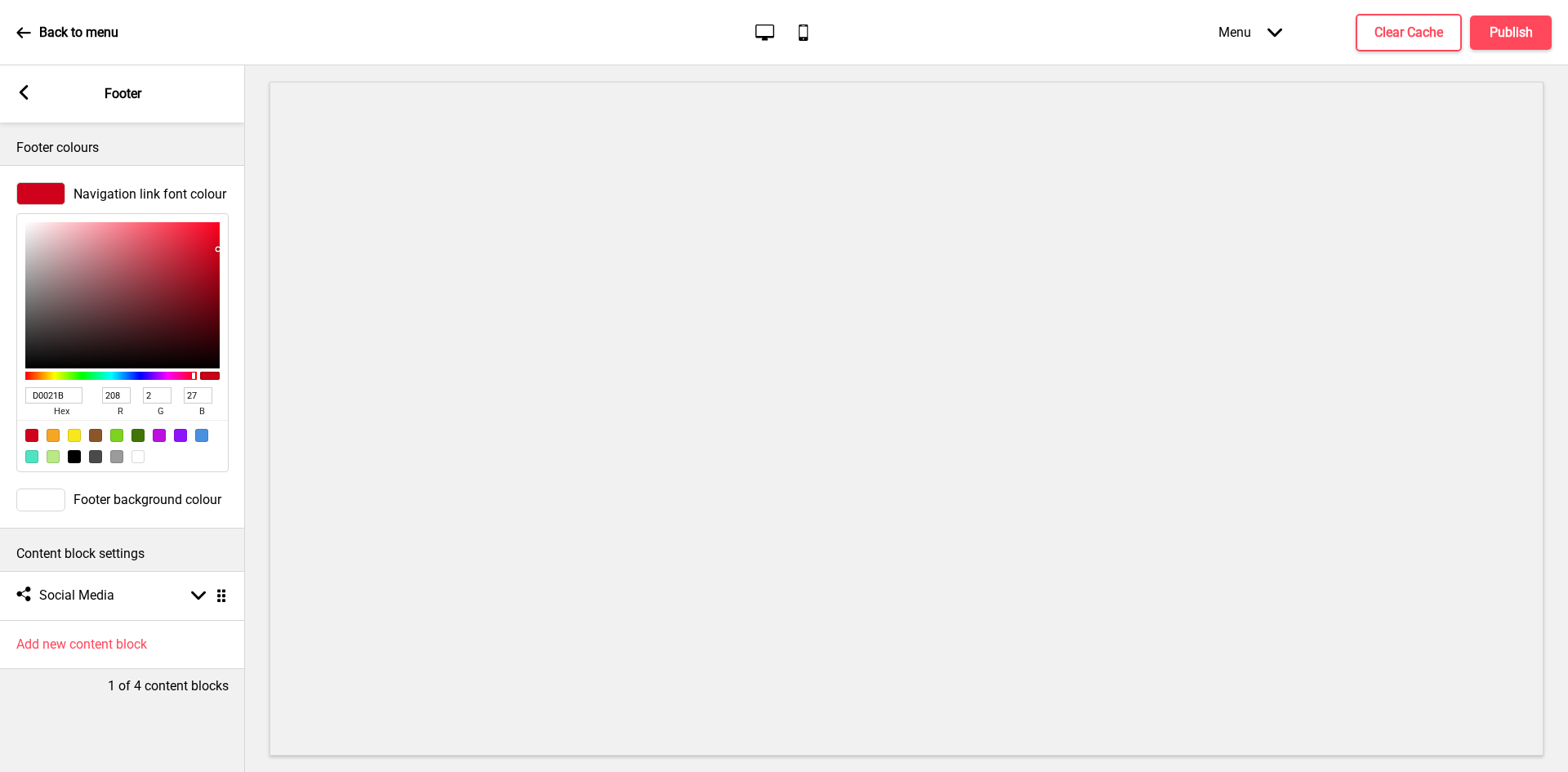
click at [54, 398] on input "D0021B" at bounding box center [54, 395] width 57 height 17
click at [22, 94] on icon at bounding box center [24, 92] width 9 height 15
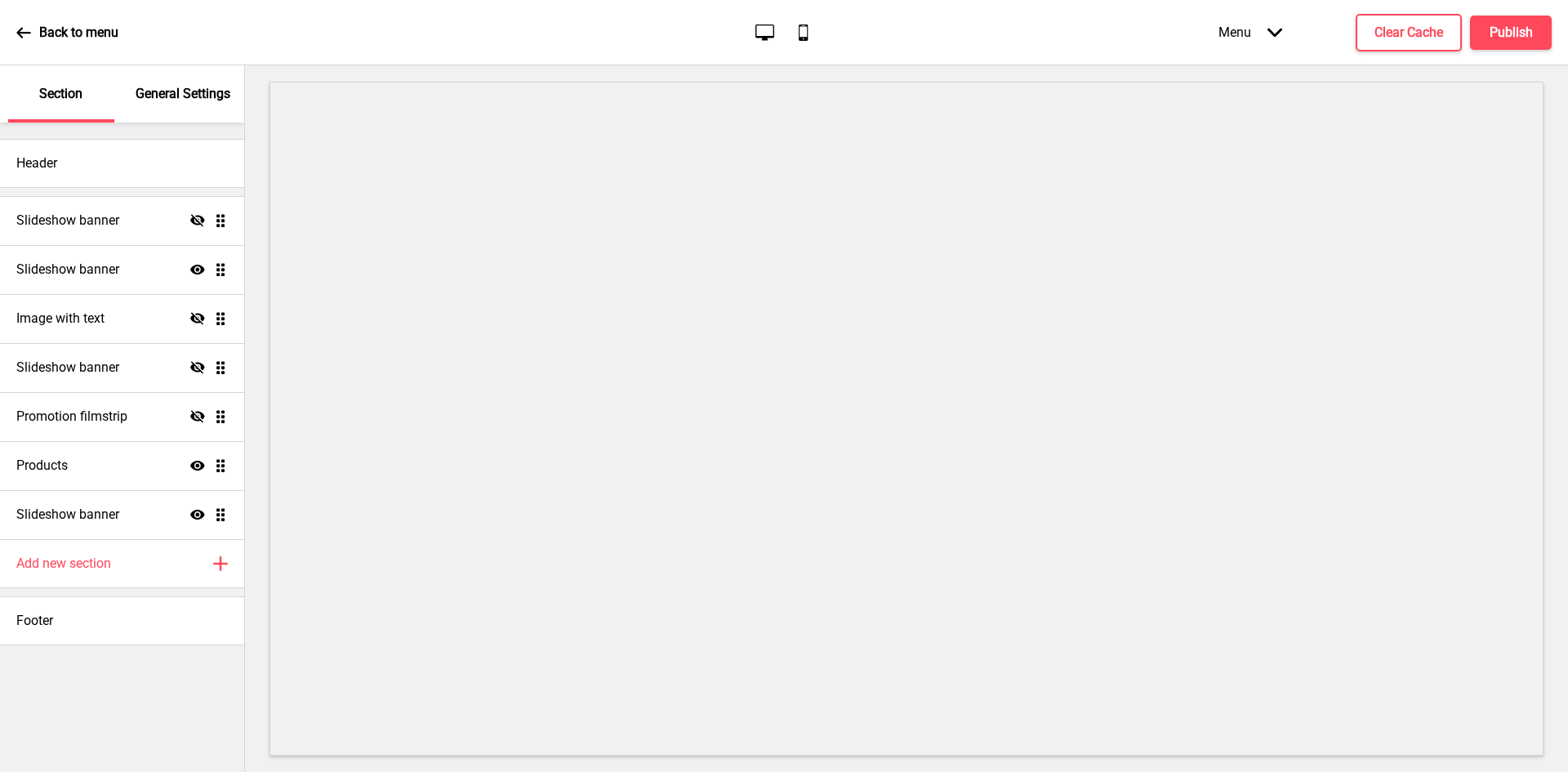
click at [179, 102] on p "General Settings" at bounding box center [182, 94] width 95 height 18
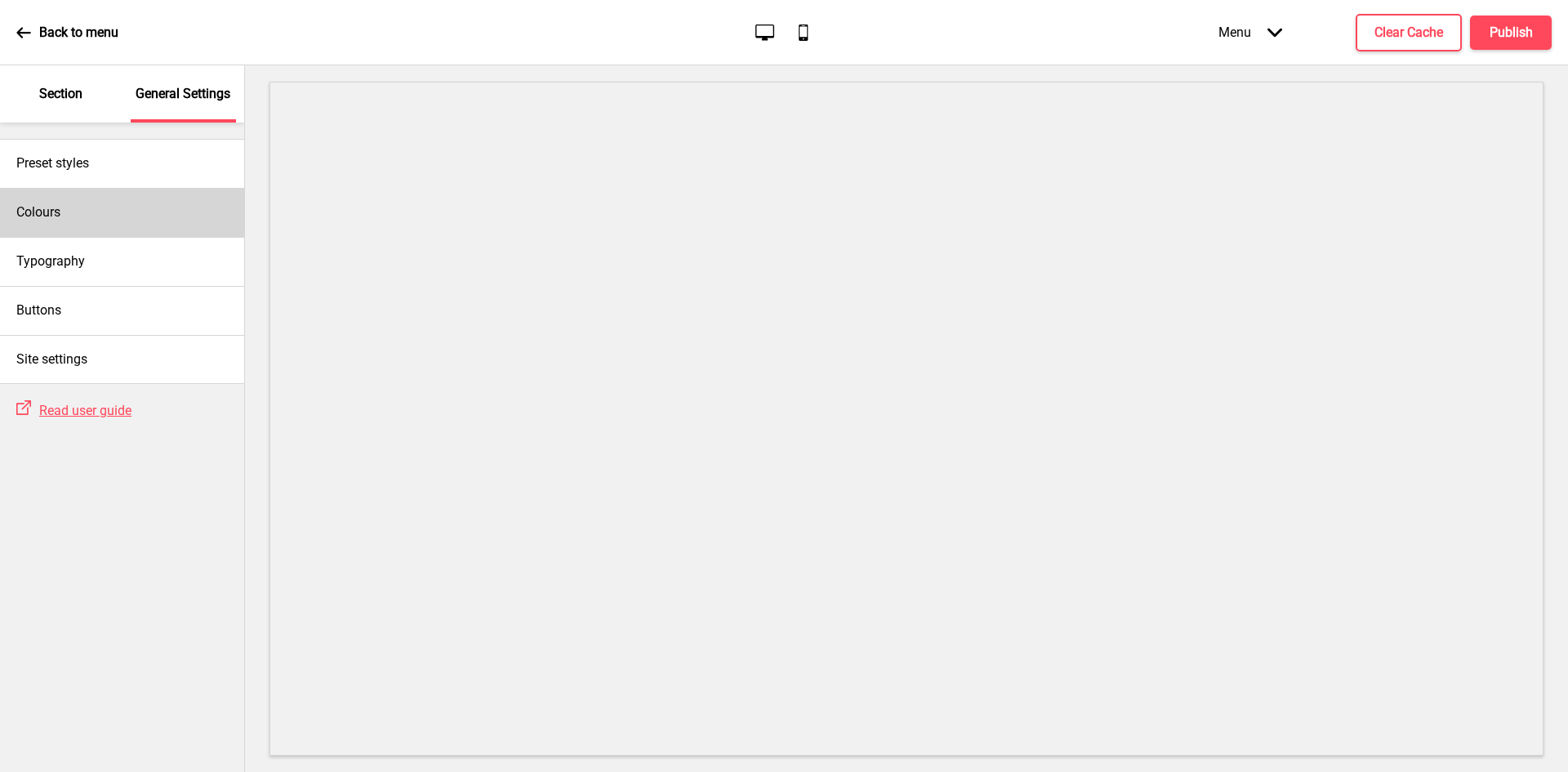
click at [81, 202] on div "Colours" at bounding box center [122, 212] width 244 height 49
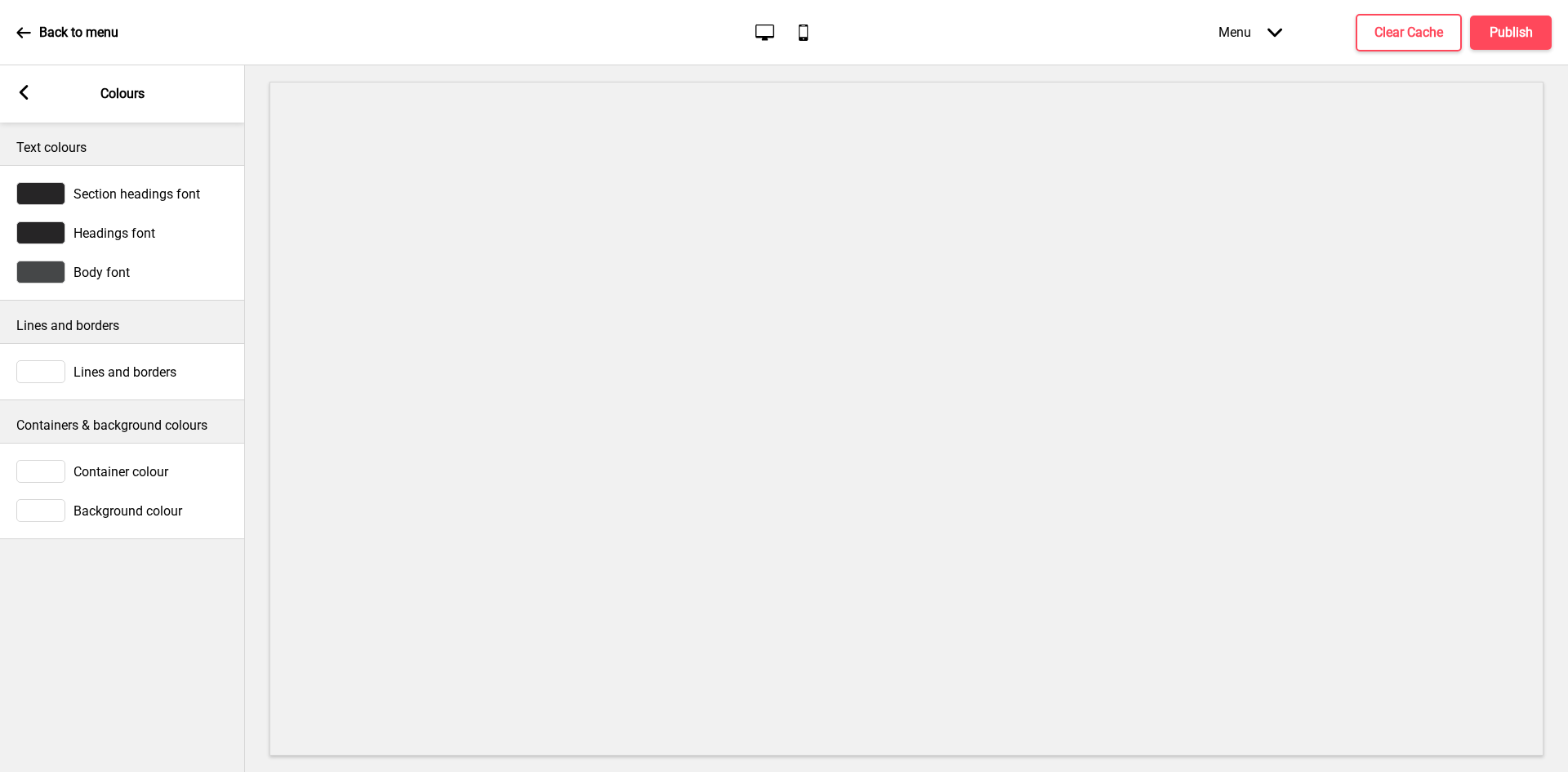
click at [30, 96] on rect at bounding box center [24, 92] width 15 height 15
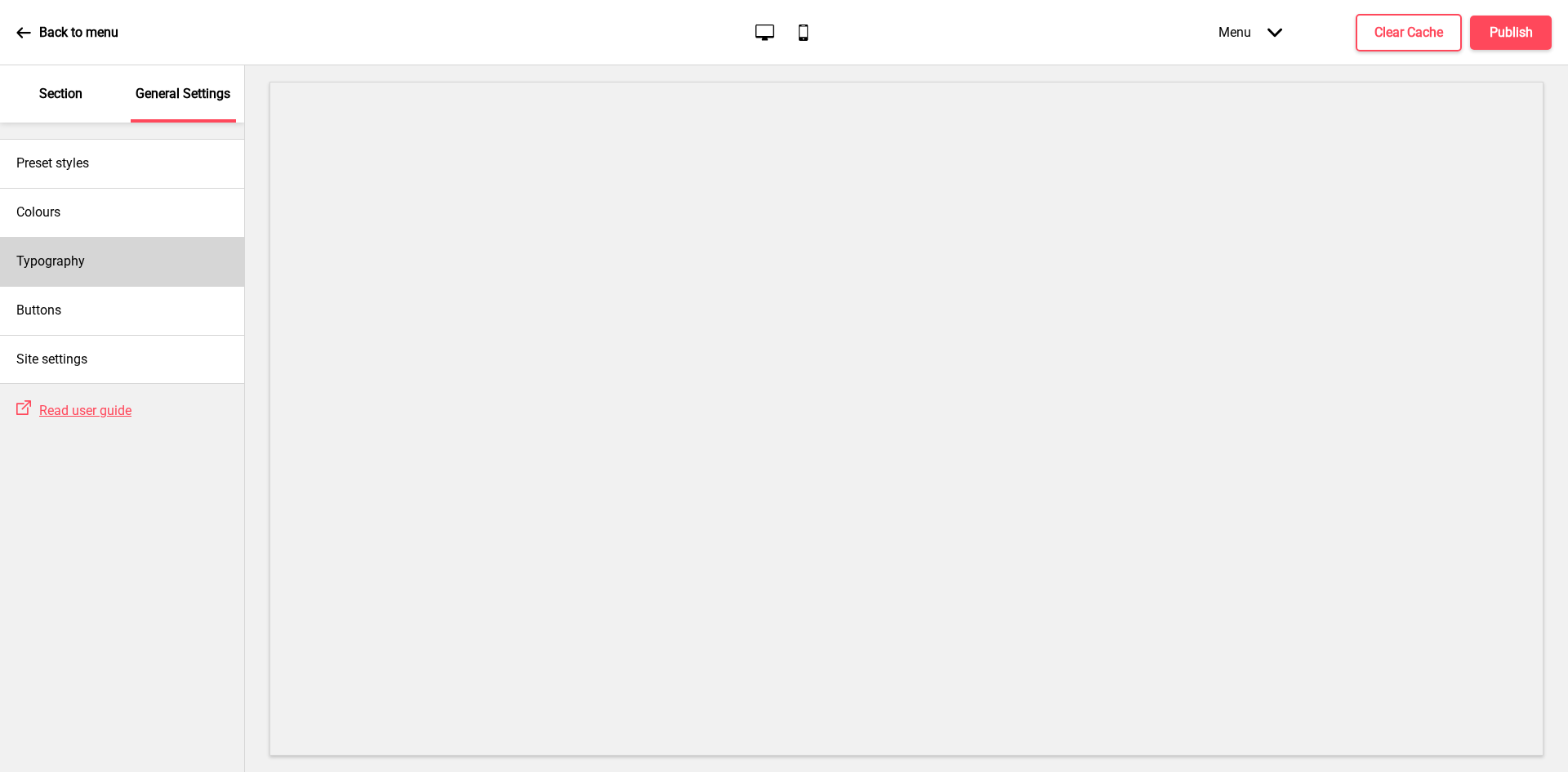
click at [118, 251] on div "Typography" at bounding box center [122, 261] width 244 height 49
select select "Nunito Sans"
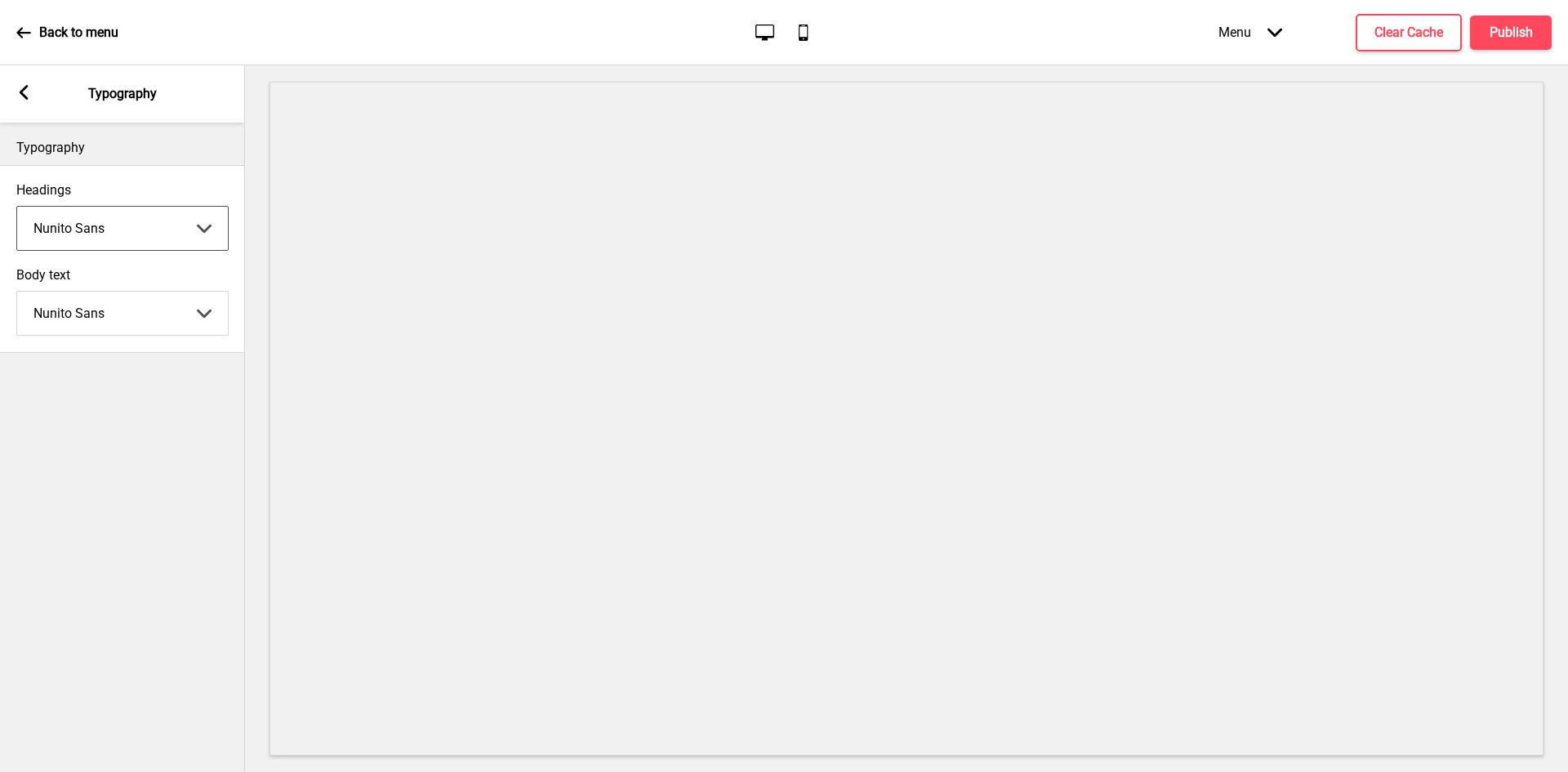
click at [124, 239] on select "Abhaya Libre Abril Fatface Adobe Garamond Pro Arimo Arsenal Arvo Berkshire Swas…" at bounding box center [122, 228] width 210 height 43
click at [17, 206] on select "Abhaya Libre Abril Fatface Adobe Garamond Pro Arimo Arsenal Arvo Berkshire Swas…" at bounding box center [122, 228] width 210 height 43
click at [132, 312] on select "Abhaya Libre Abril Fatface Adobe Garamond Pro Arimo Arsenal Arvo Berkshire Swas…" at bounding box center [122, 313] width 210 height 43
click at [17, 291] on select "Abhaya Libre Abril Fatface Adobe Garamond Pro Arimo Arsenal Arvo Berkshire Swas…" at bounding box center [122, 313] width 210 height 43
click at [21, 102] on div "Arrow left" at bounding box center [24, 94] width 15 height 18
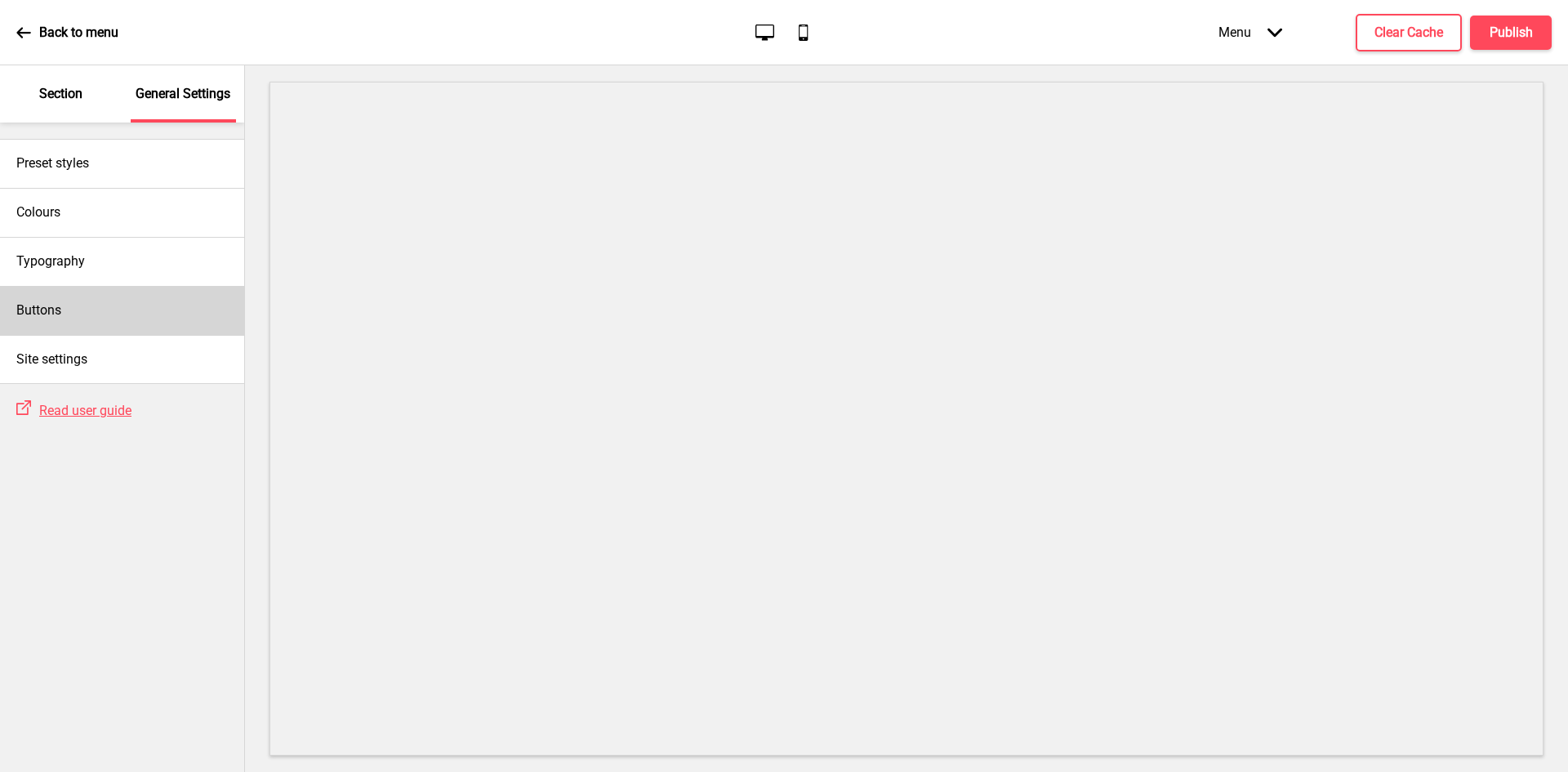
click at [86, 301] on div "Buttons" at bounding box center [122, 310] width 244 height 49
select select "square"
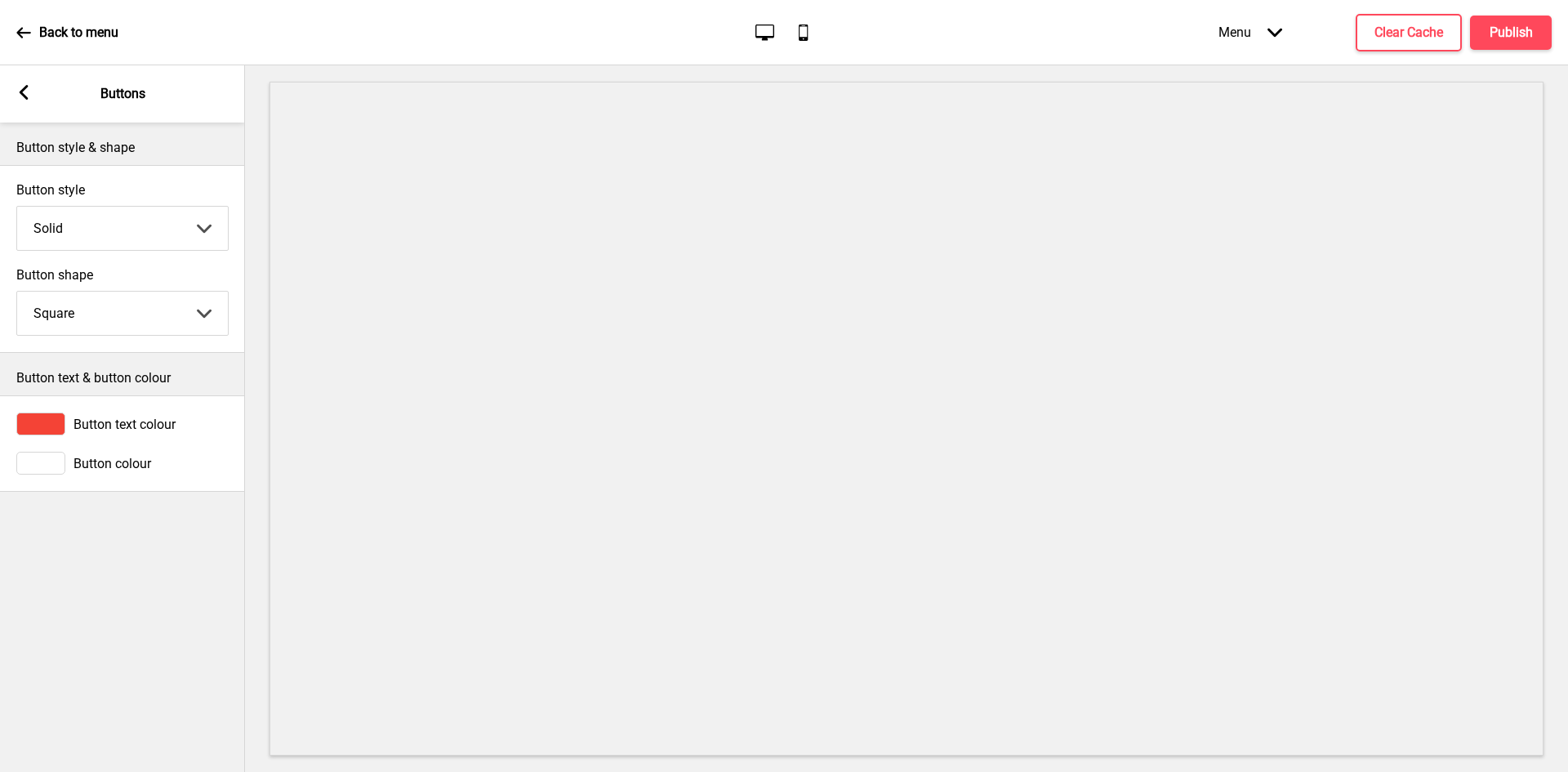
click at [94, 425] on span "Button text colour" at bounding box center [125, 424] width 102 height 16
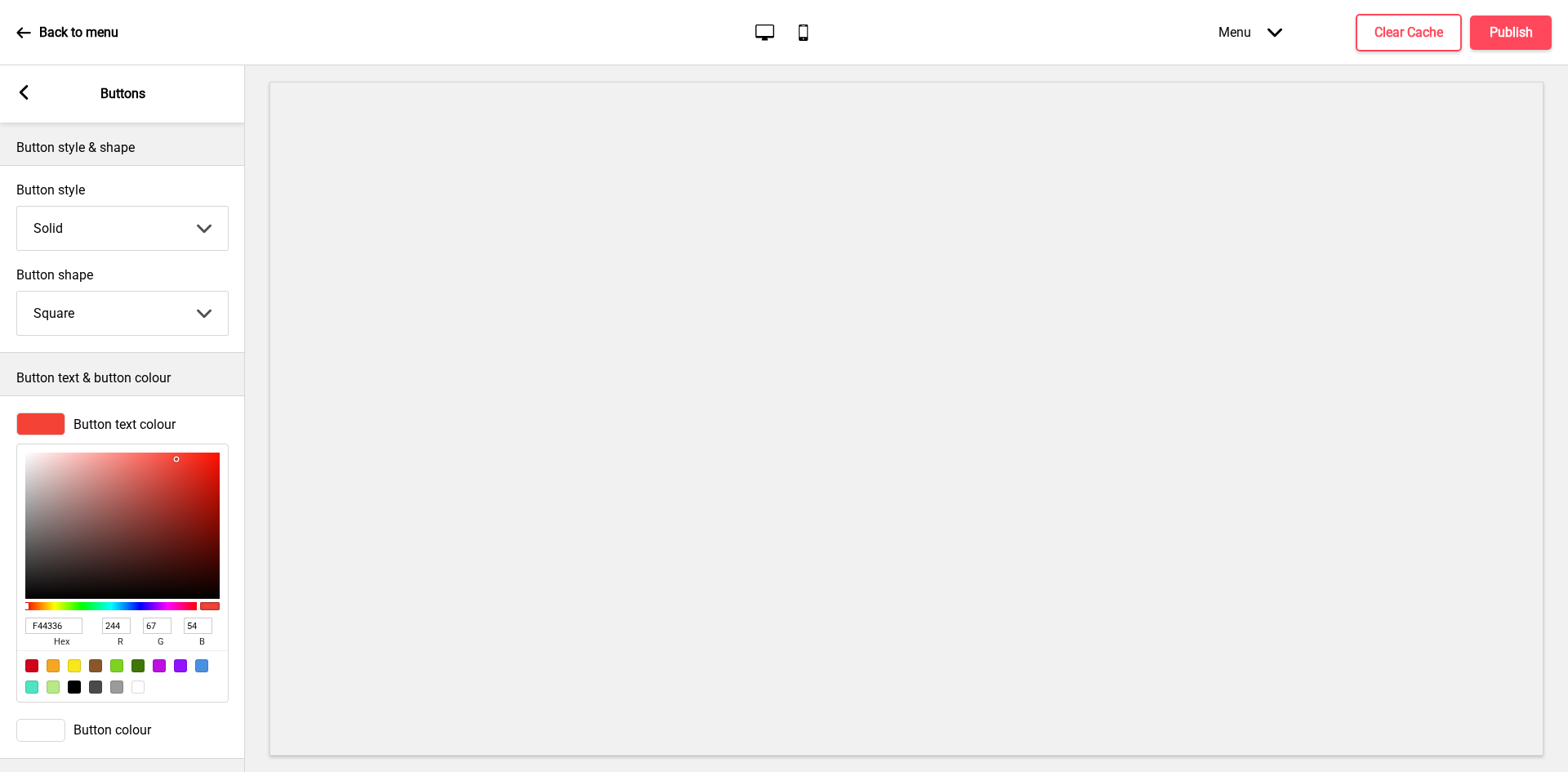
click at [44, 633] on input "F44336" at bounding box center [54, 626] width 57 height 17
click at [120, 233] on select "Solid Outline Raised" at bounding box center [122, 228] width 210 height 43
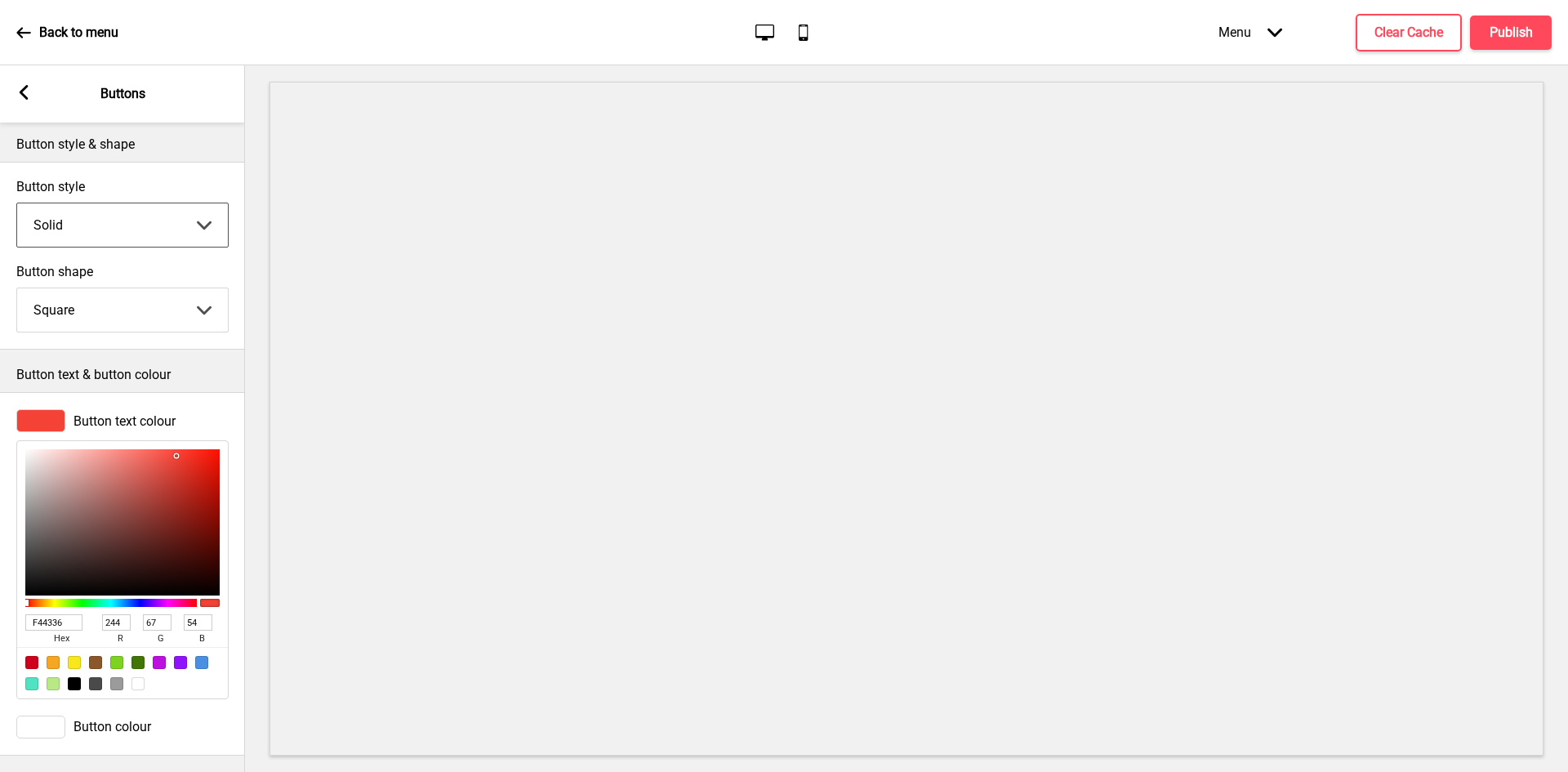
scroll to position [19, 0]
click at [52, 614] on input "F44336" at bounding box center [54, 623] width 57 height 17
click at [21, 89] on rect at bounding box center [24, 92] width 15 height 15
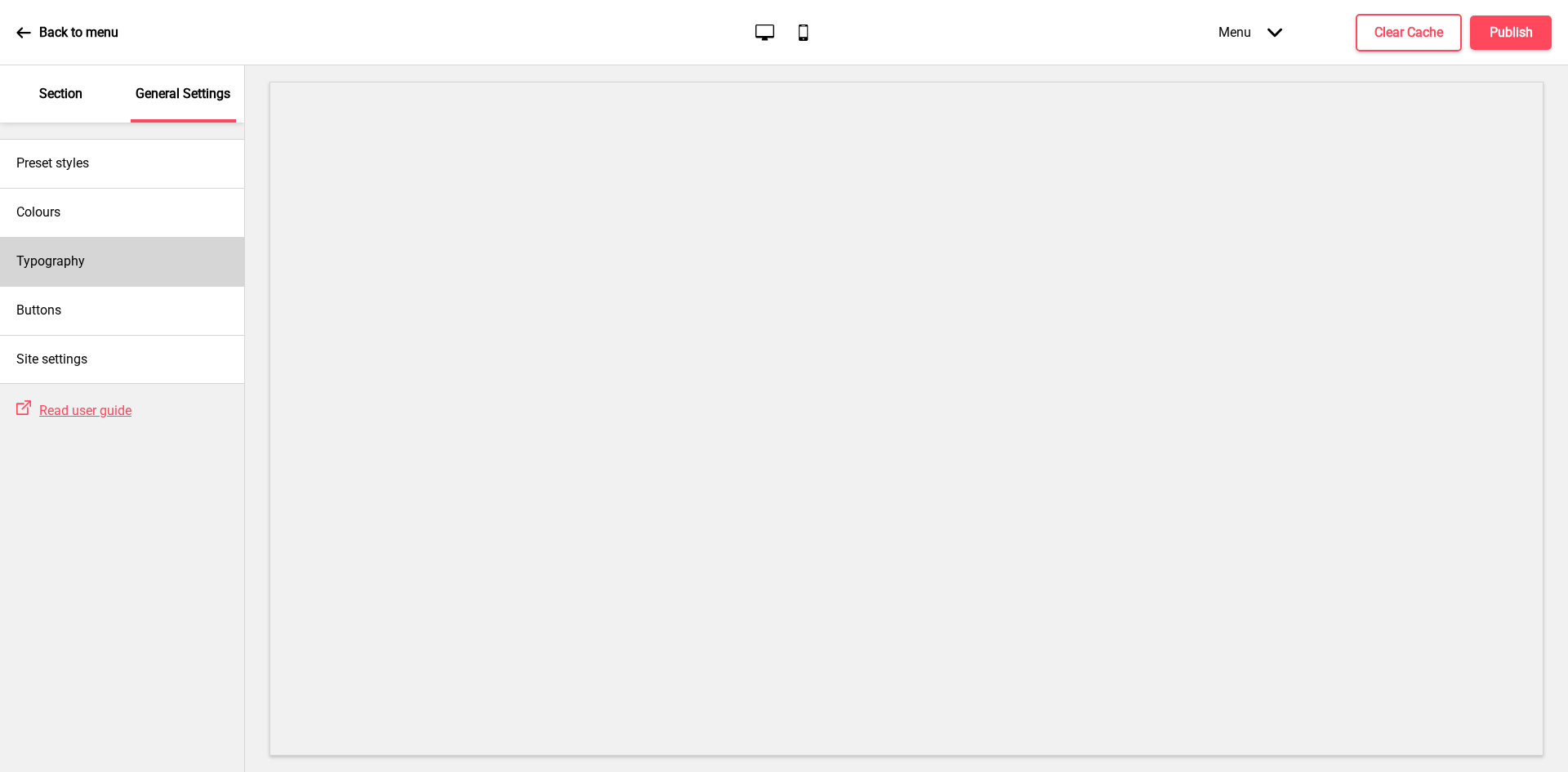
click at [96, 261] on div "Typography" at bounding box center [122, 261] width 244 height 49
select select "Nunito Sans"
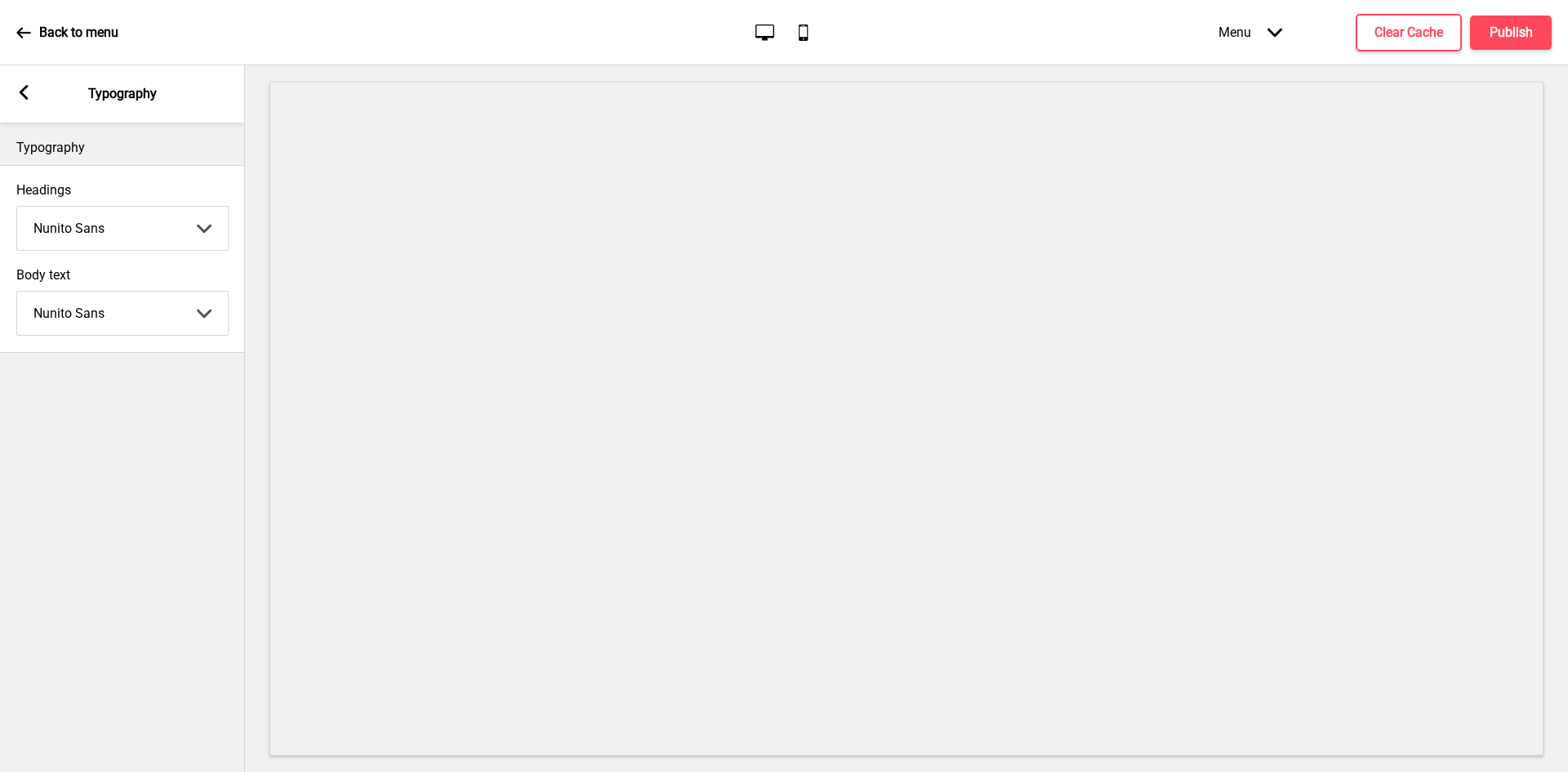
click at [19, 102] on div "Arrow left" at bounding box center [24, 94] width 15 height 18
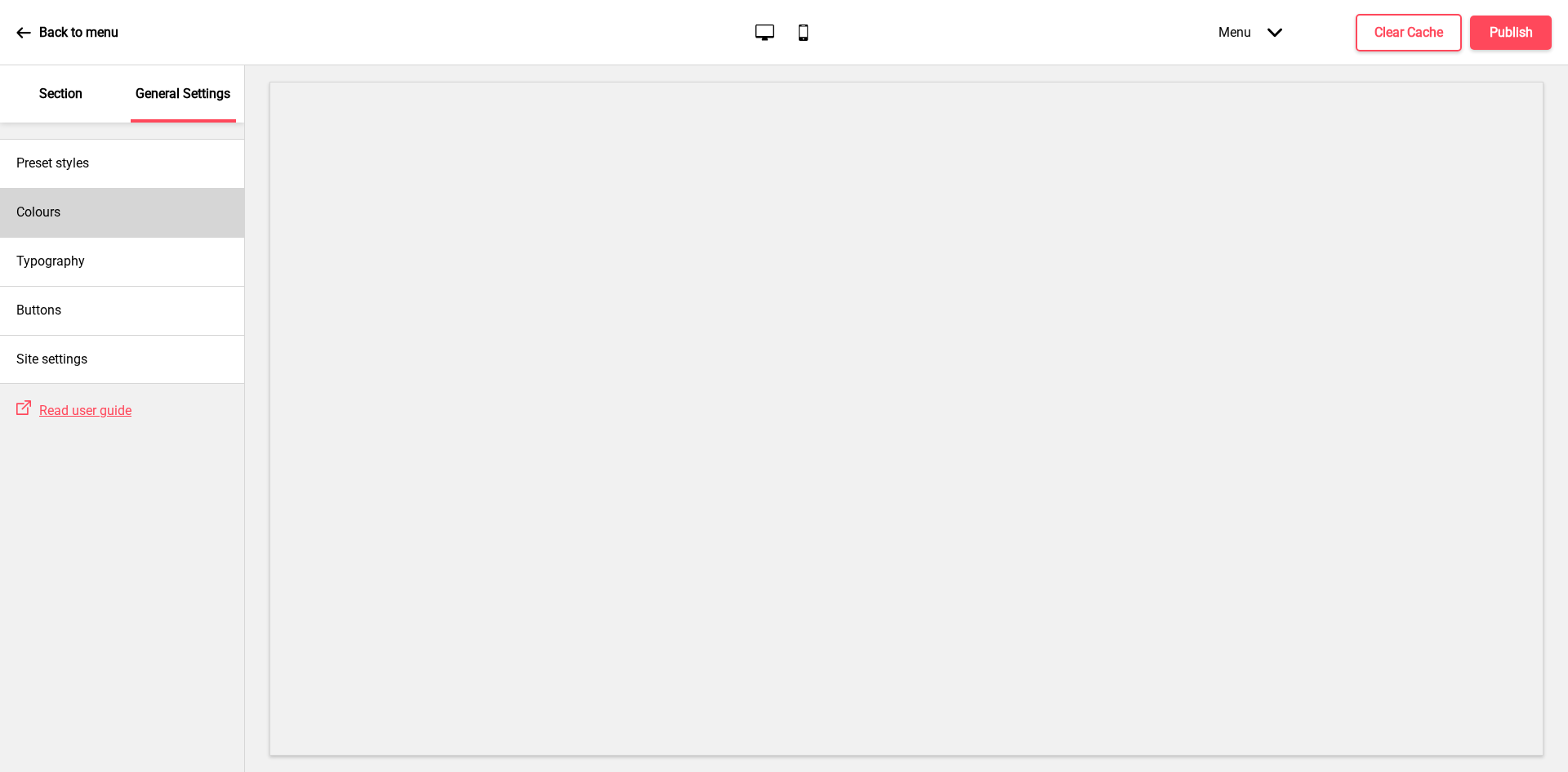
click at [64, 202] on div "Colours" at bounding box center [122, 212] width 244 height 49
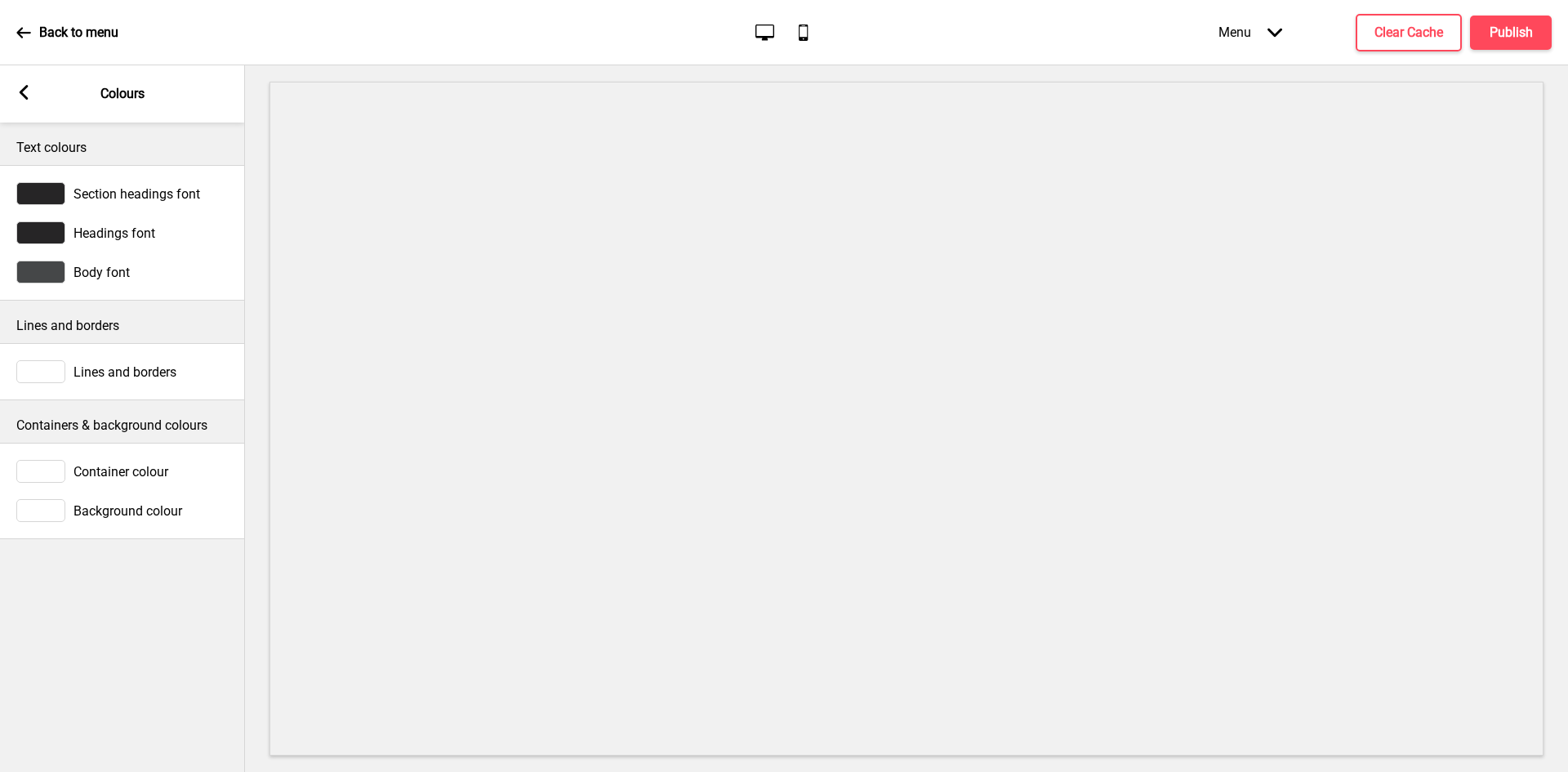
click at [35, 98] on div "Arrow left Colours" at bounding box center [122, 93] width 245 height 57
click at [25, 95] on icon at bounding box center [24, 92] width 9 height 15
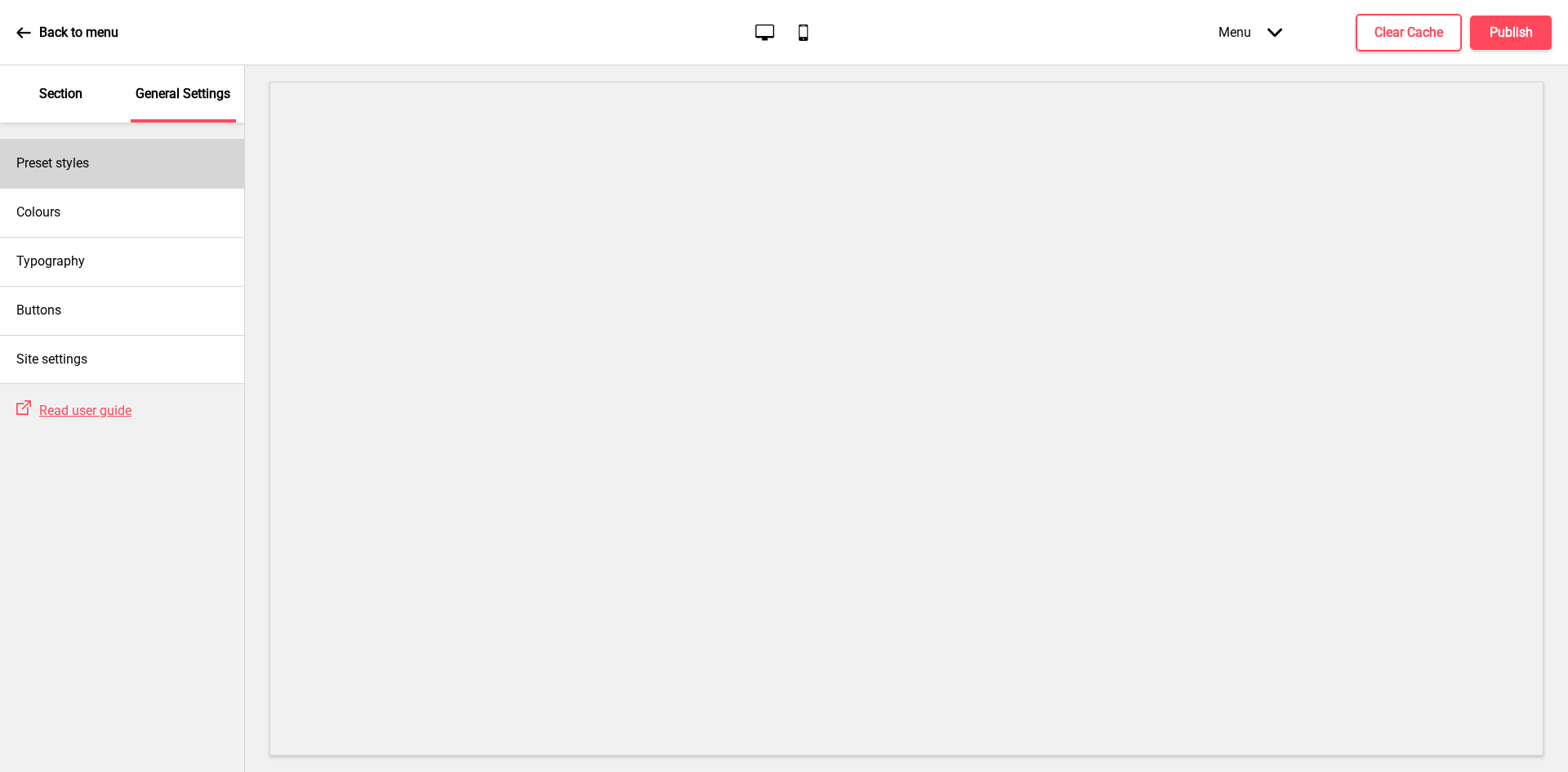
click at [68, 154] on h4 "Preset styles" at bounding box center [53, 163] width 73 height 18
select select "Custom"
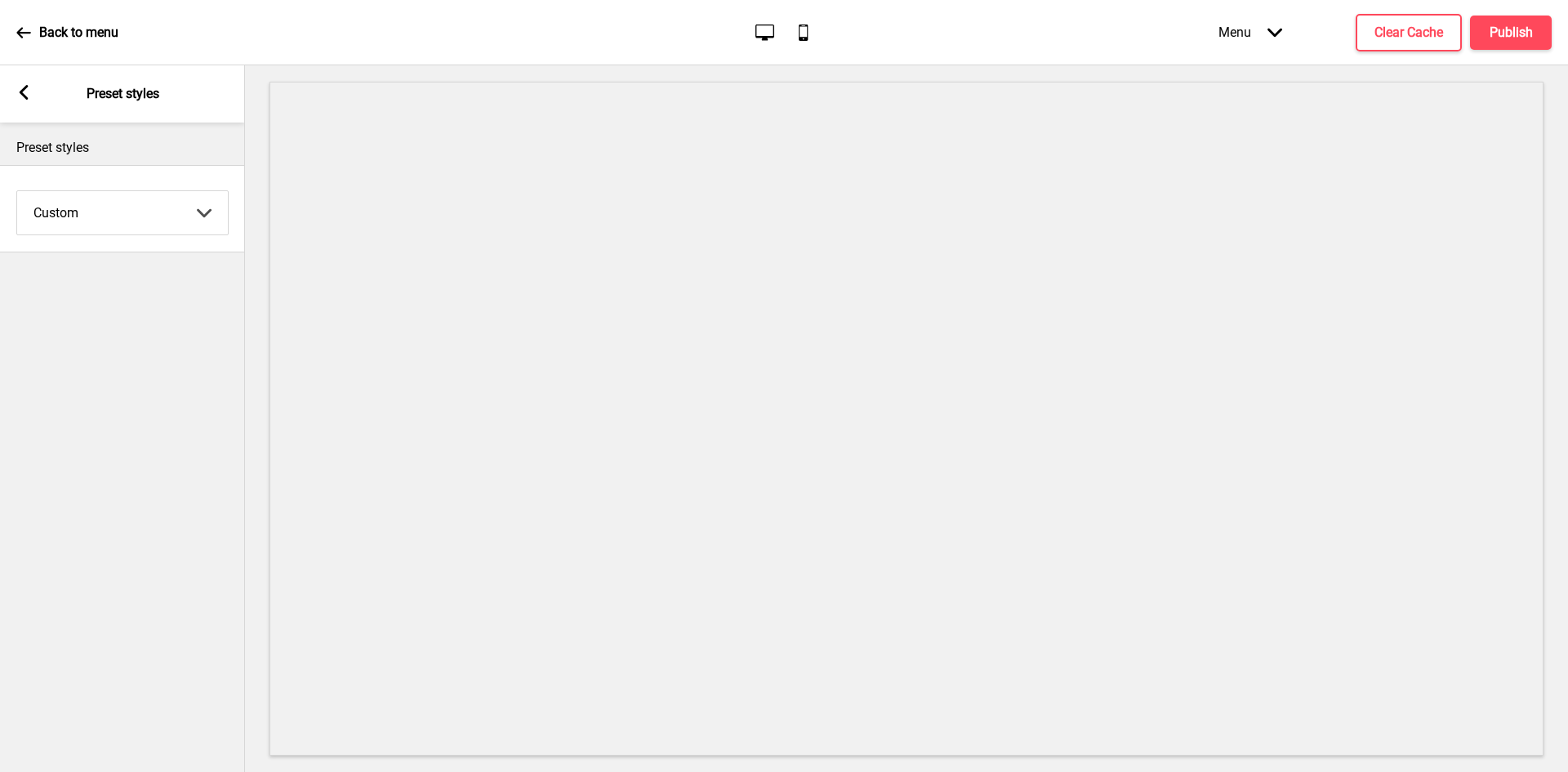
click at [28, 89] on rect at bounding box center [24, 92] width 15 height 15
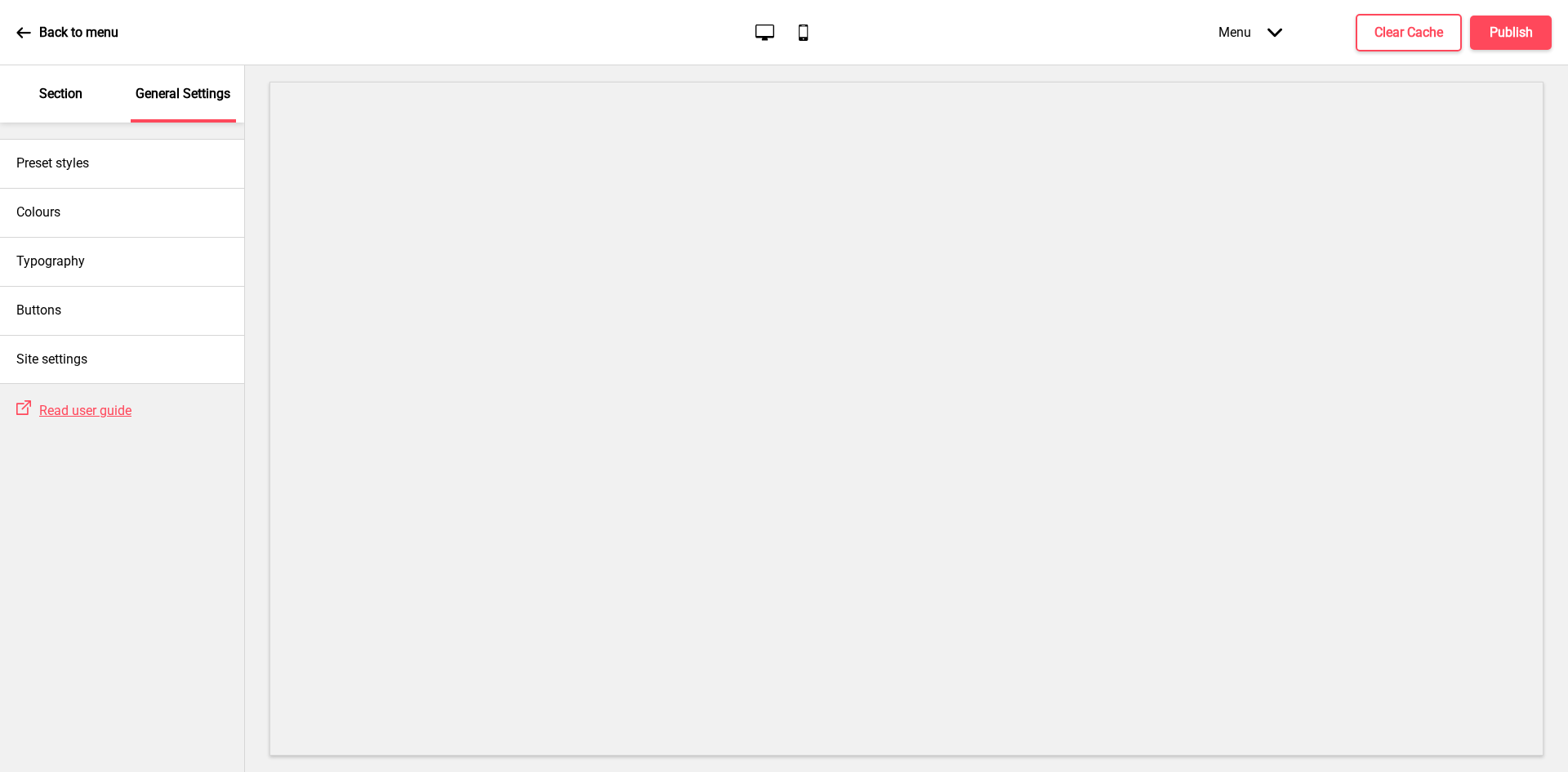
click at [56, 115] on div "Section" at bounding box center [61, 93] width 106 height 57
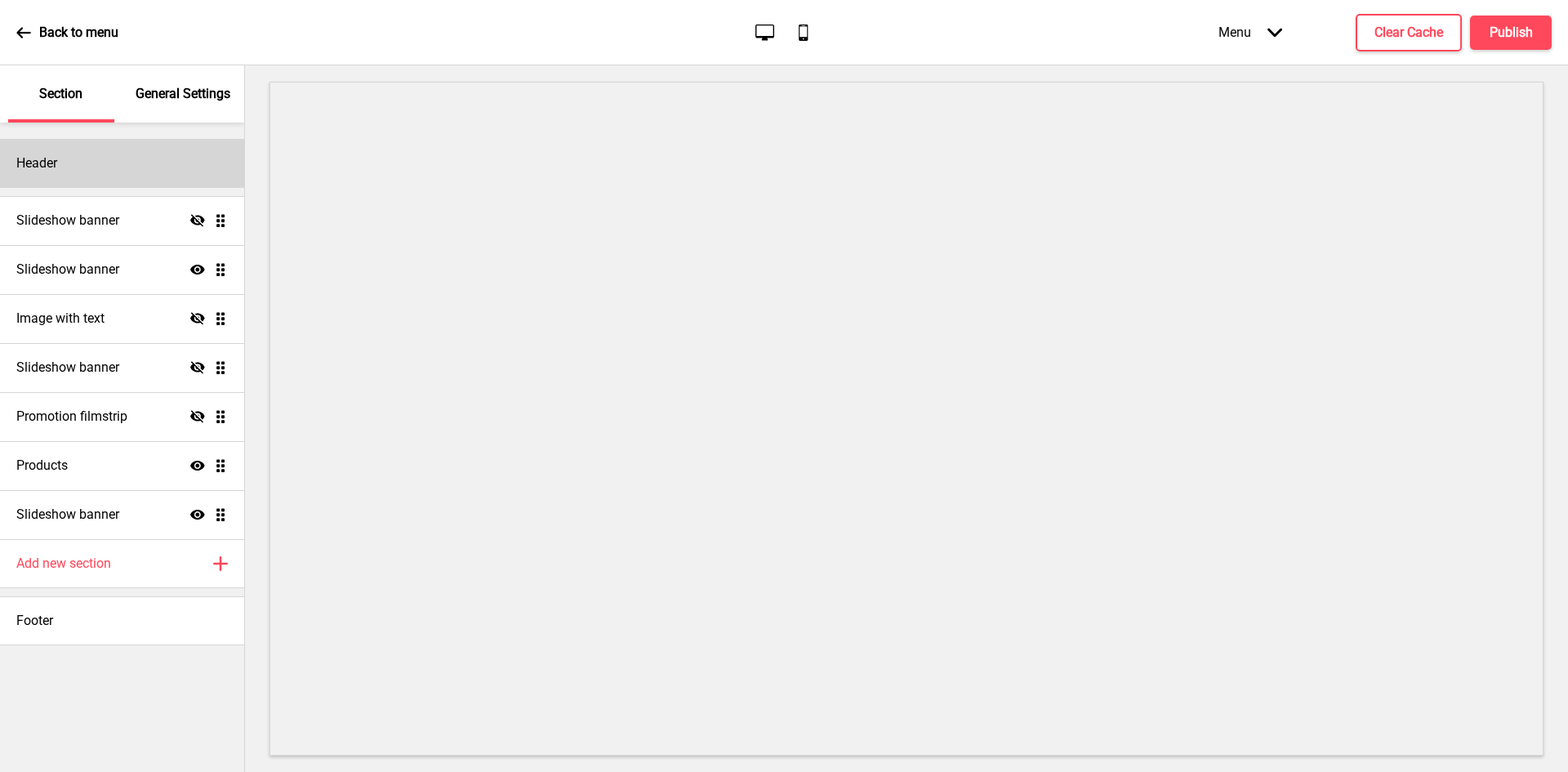
click at [76, 173] on div "Header" at bounding box center [122, 163] width 244 height 49
select select "Cabin"
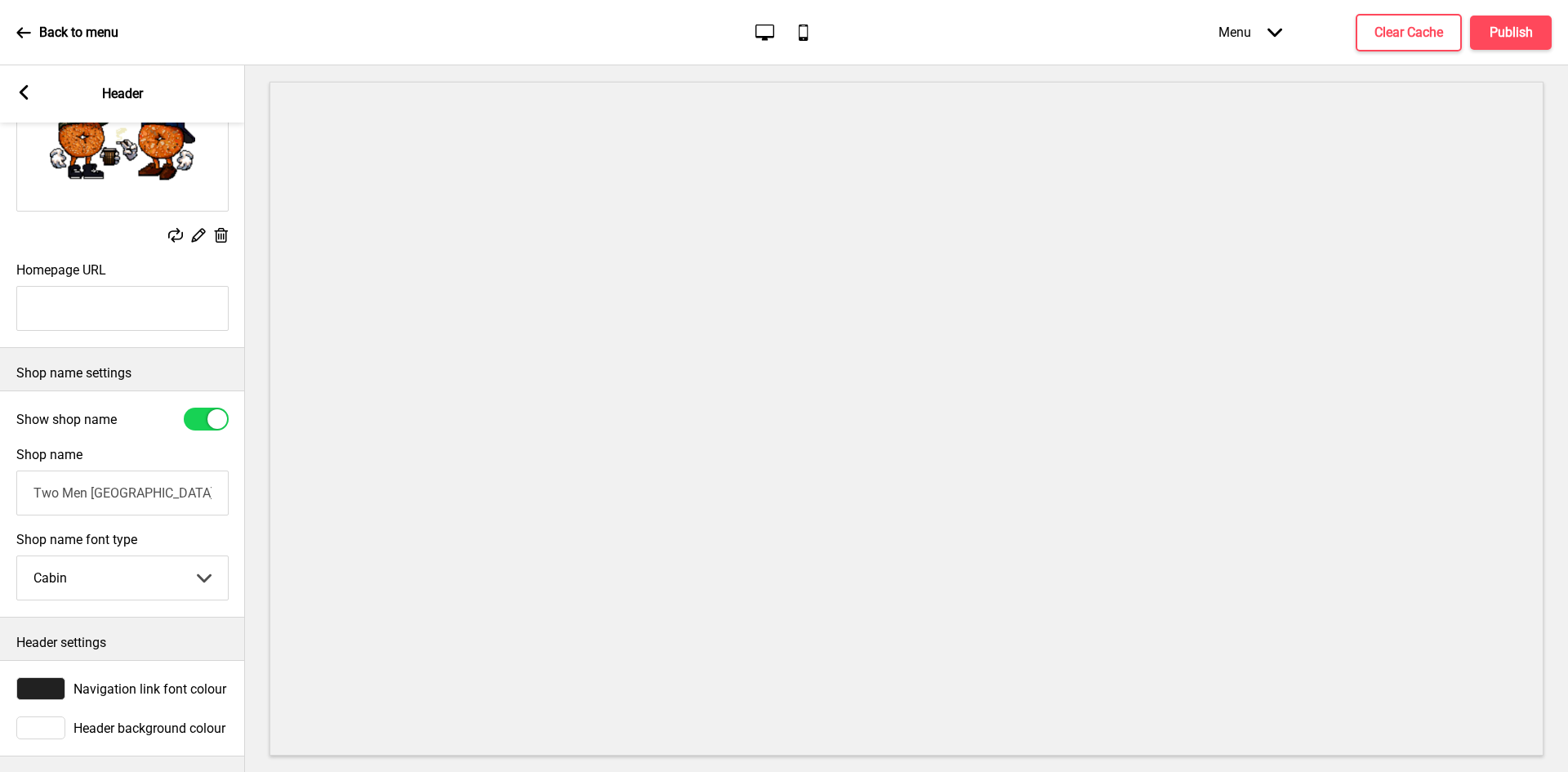
scroll to position [173, 0]
click at [53, 716] on div at bounding box center [40, 727] width 49 height 23
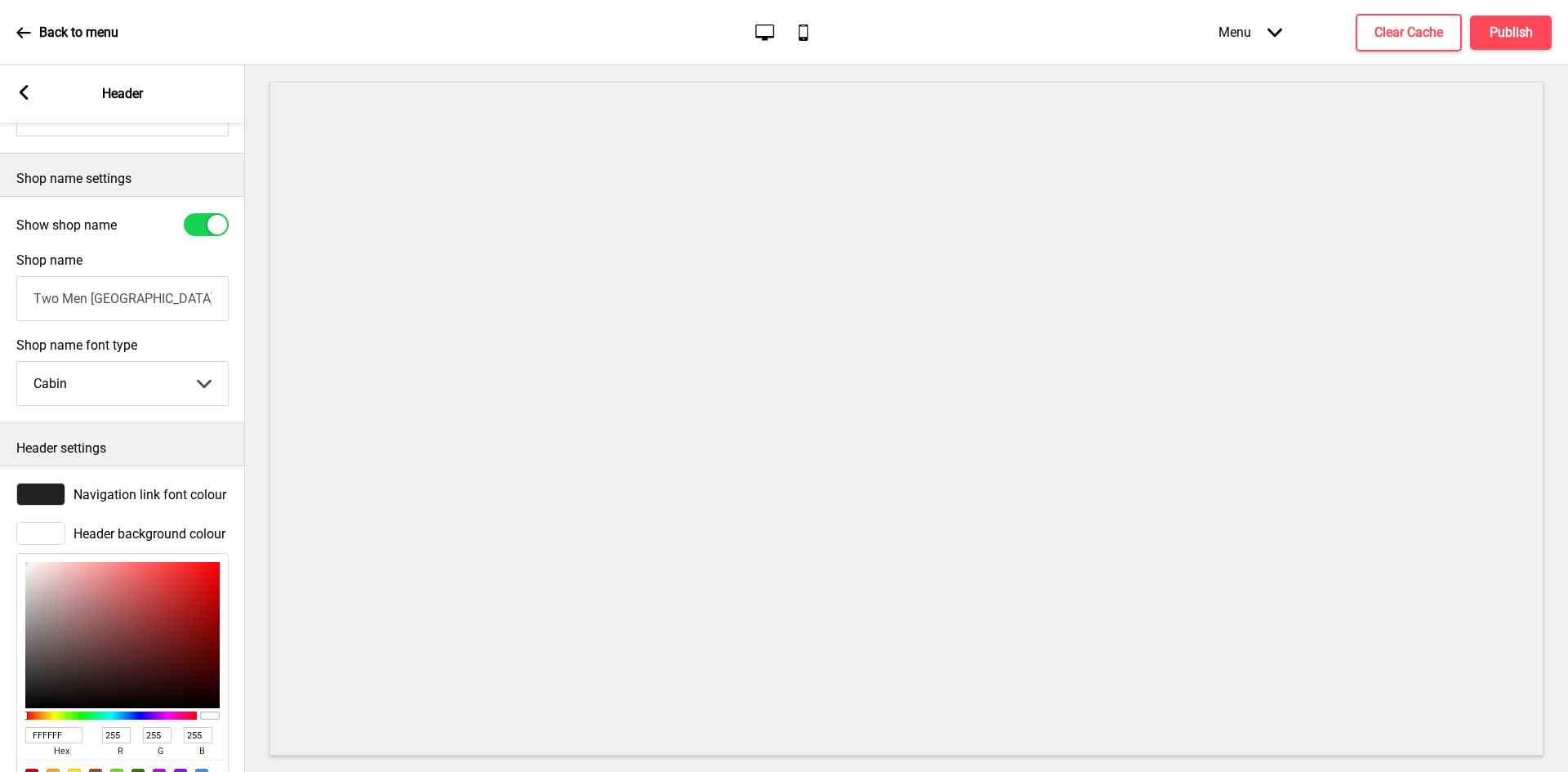
scroll to position [443, 0]
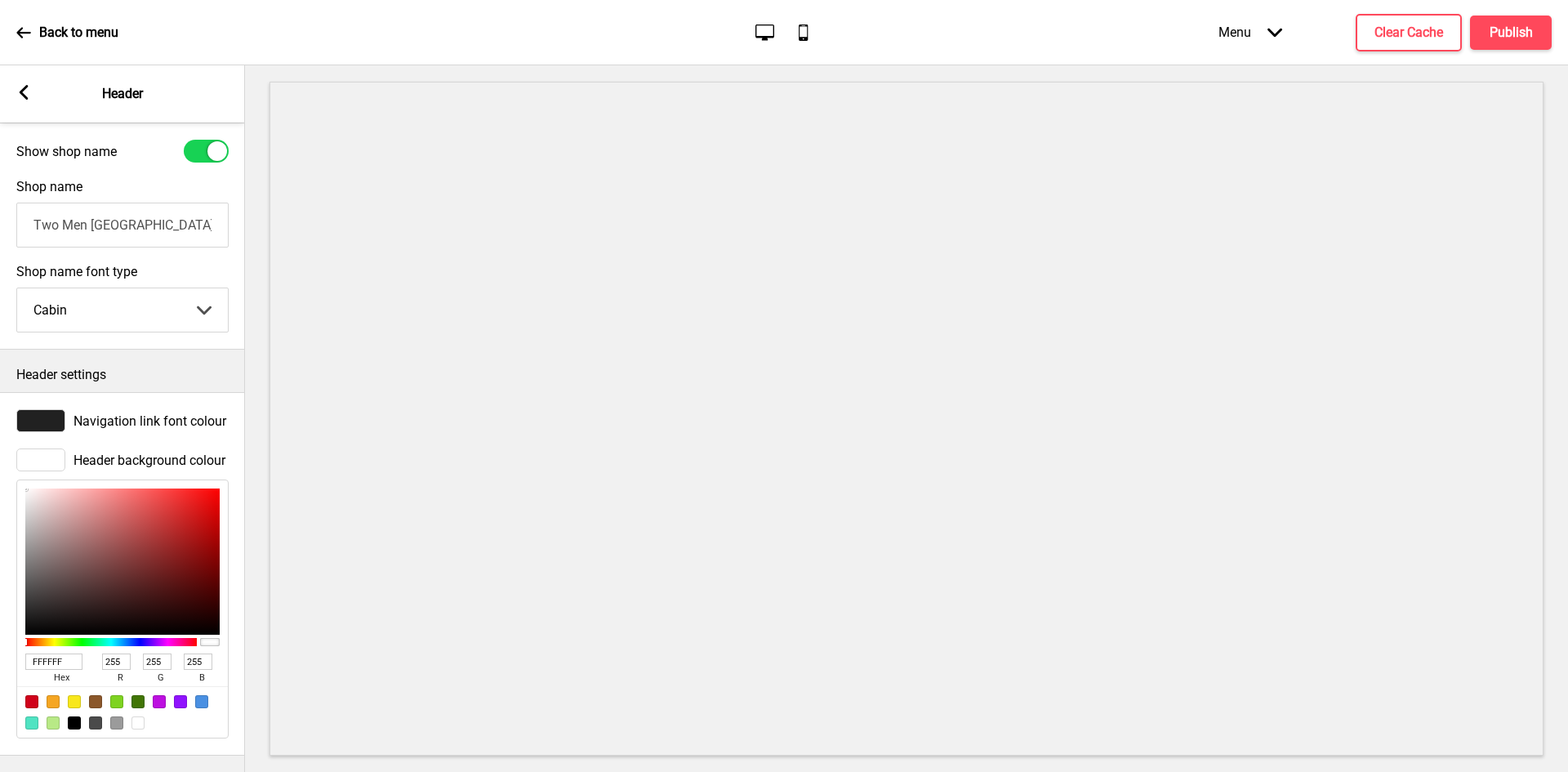
click at [75, 717] on div at bounding box center [74, 723] width 13 height 13
type input "000000"
type input "0"
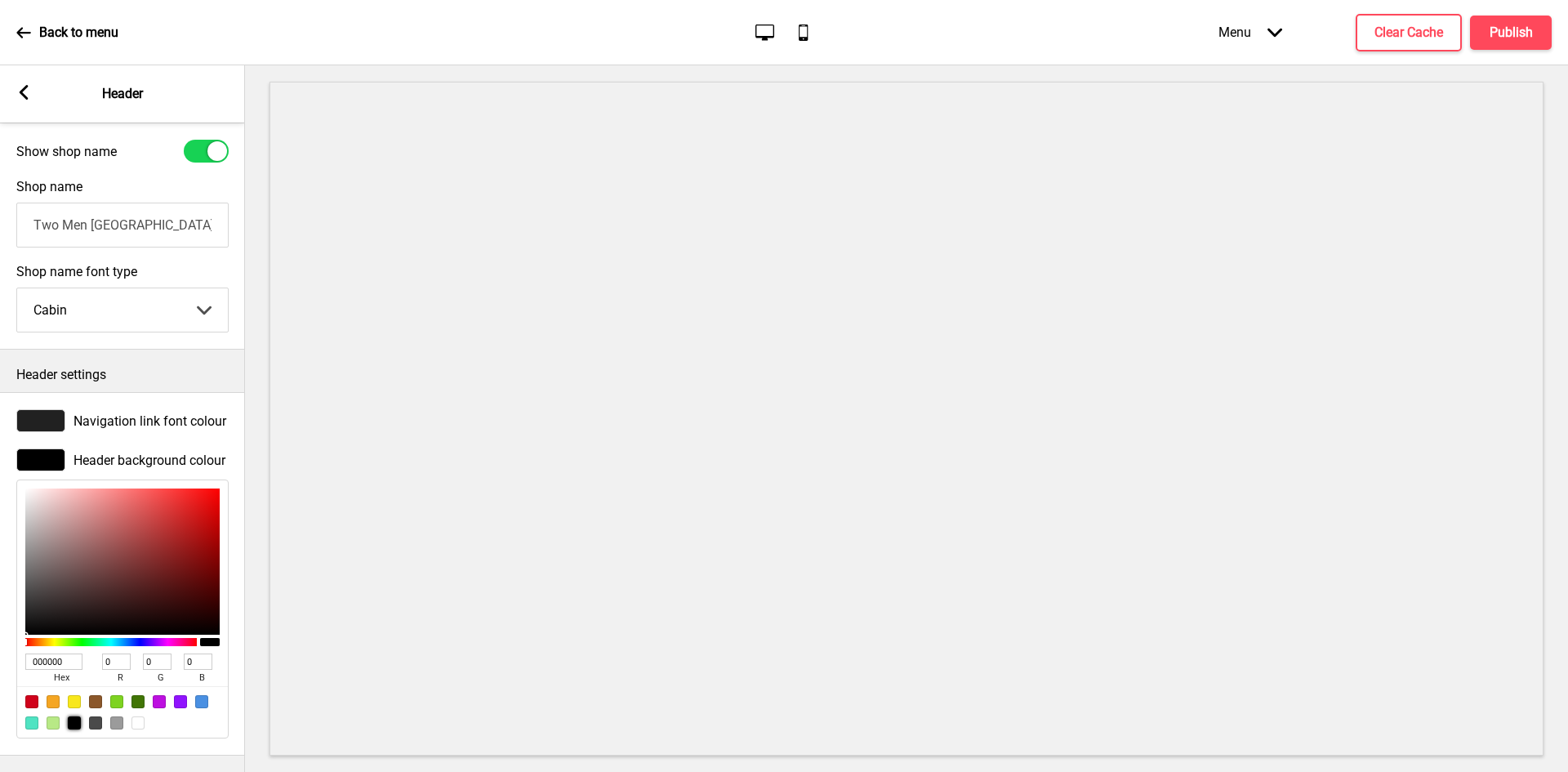
click at [151, 414] on span "Navigation link font colour" at bounding box center [149, 421] width 153 height 16
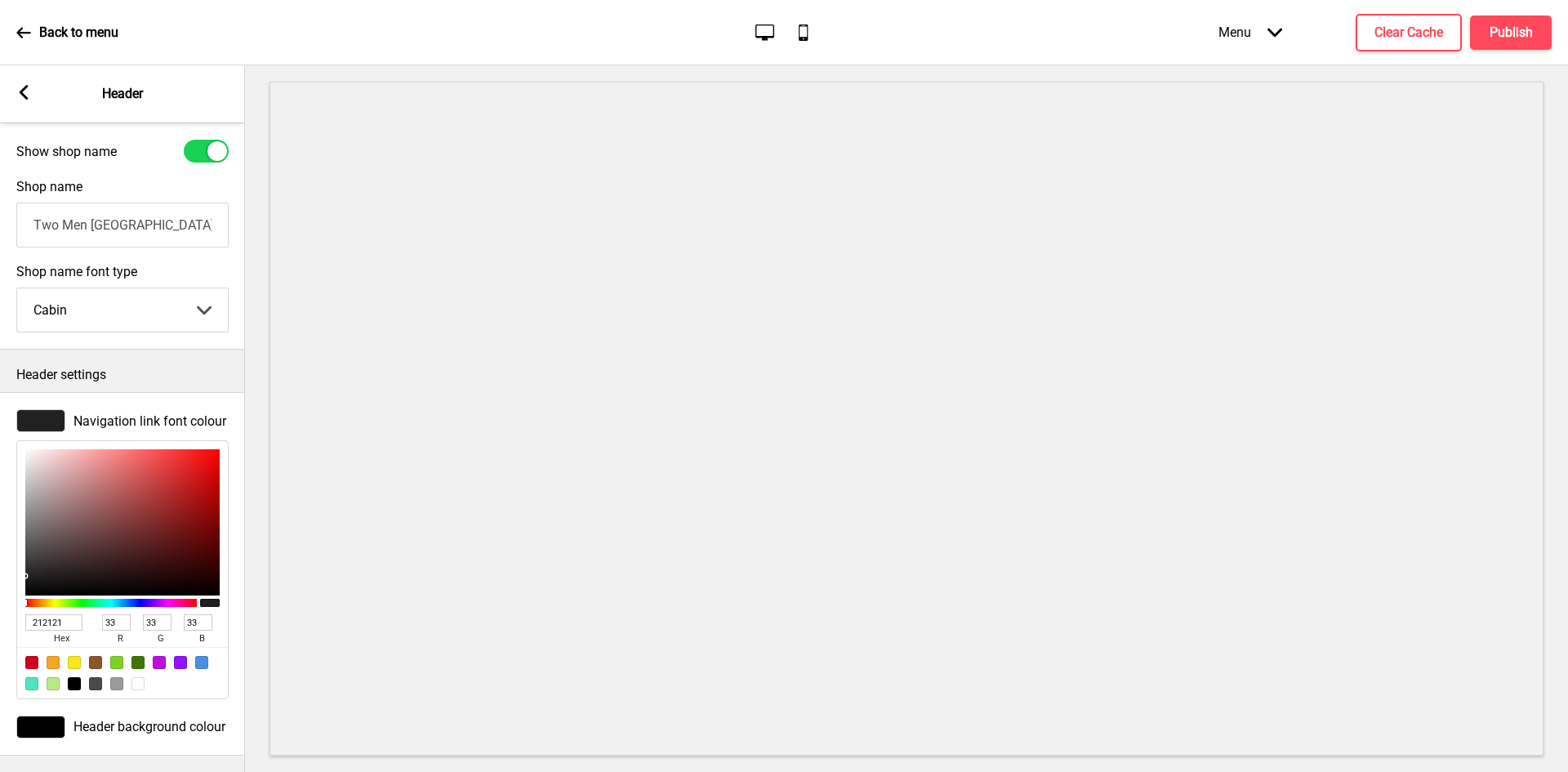
click at [135, 677] on div at bounding box center [138, 684] width 13 height 13
type input "FFFFFF"
type input "255"
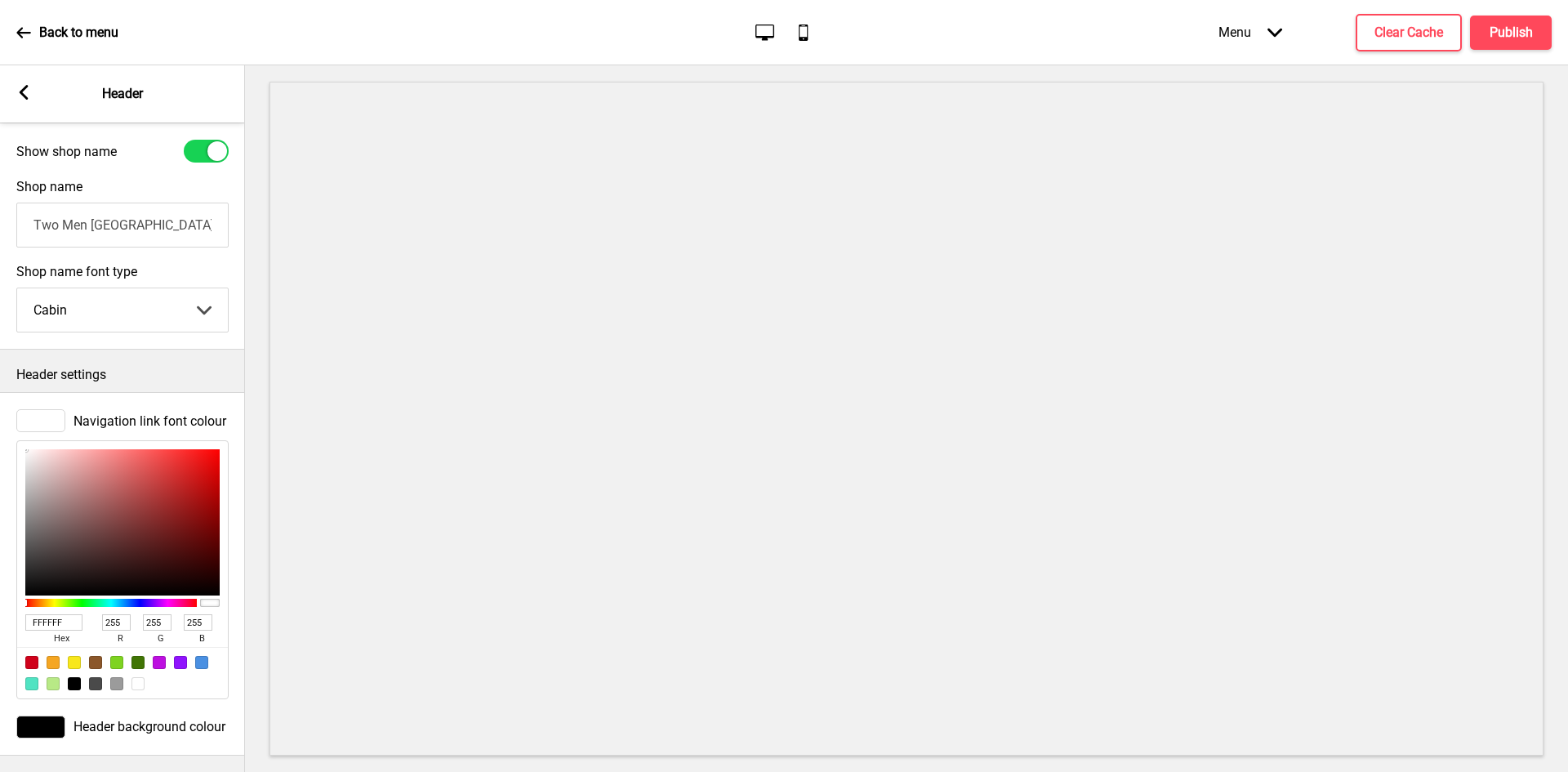
click at [116, 719] on span "Header background colour" at bounding box center [149, 727] width 152 height 16
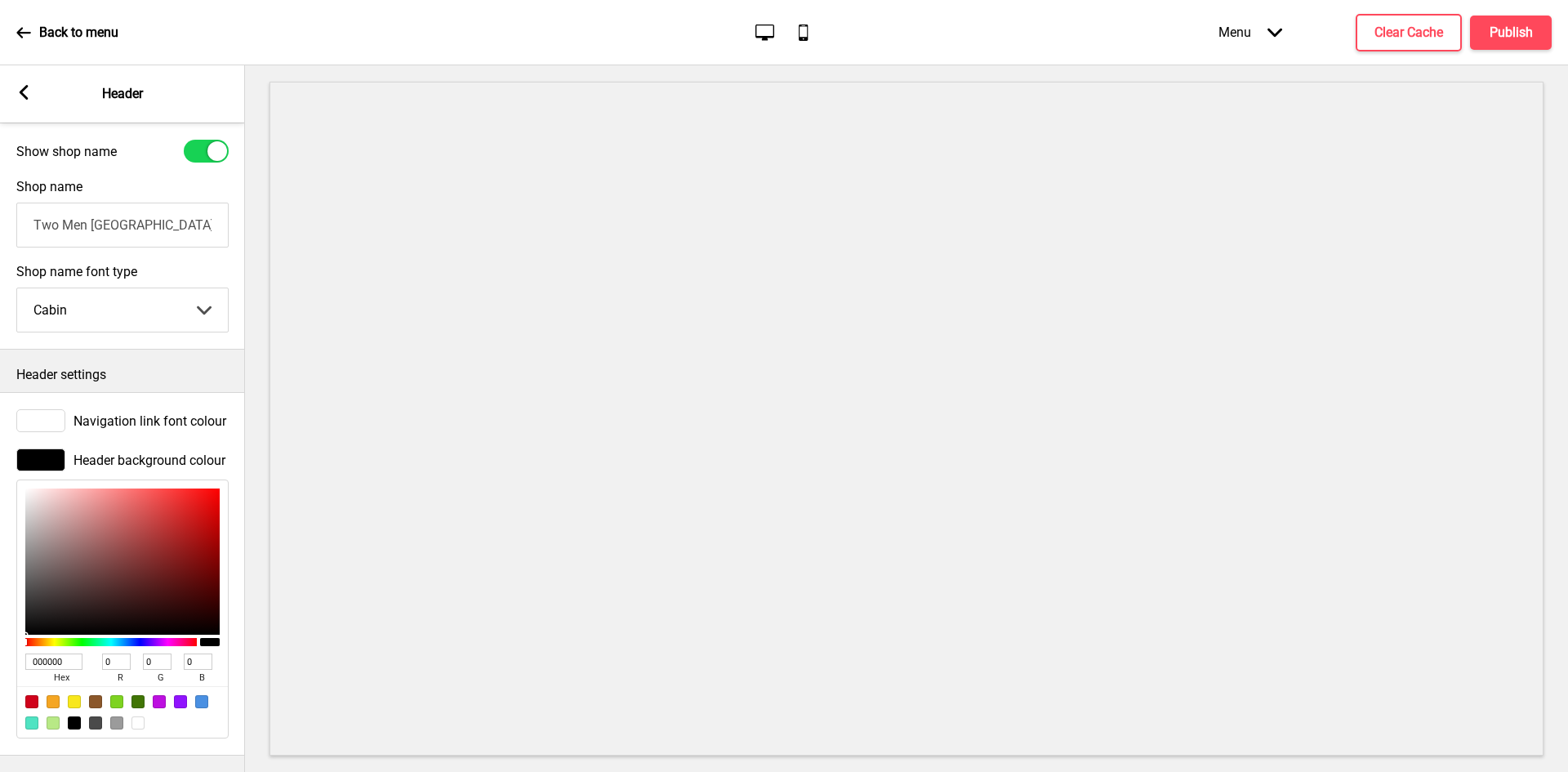
click at [135, 717] on div at bounding box center [138, 723] width 13 height 13
type input "FFFFFF"
type input "255"
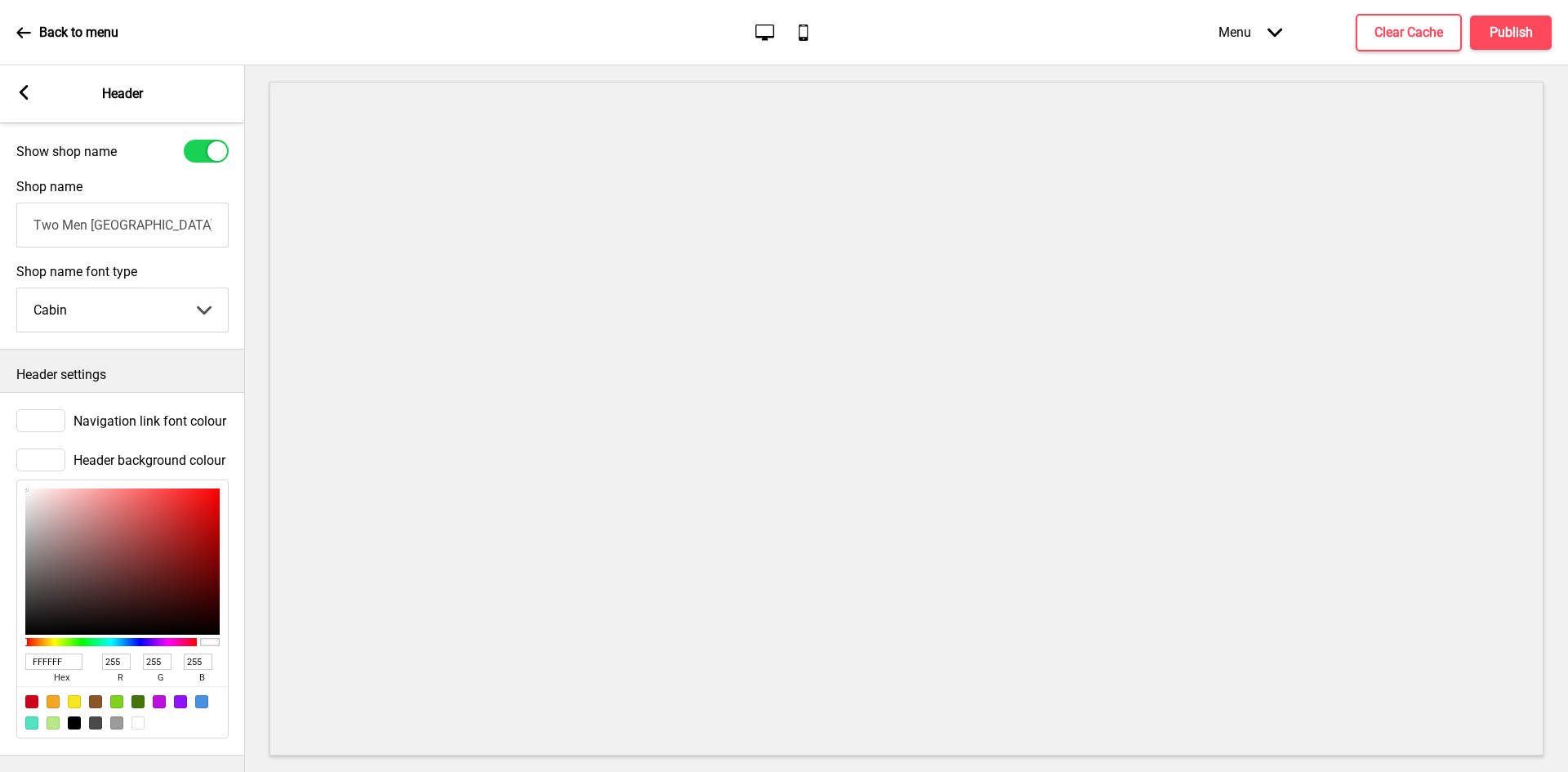
click at [95, 414] on span "Navigation link font colour" at bounding box center [149, 421] width 153 height 16
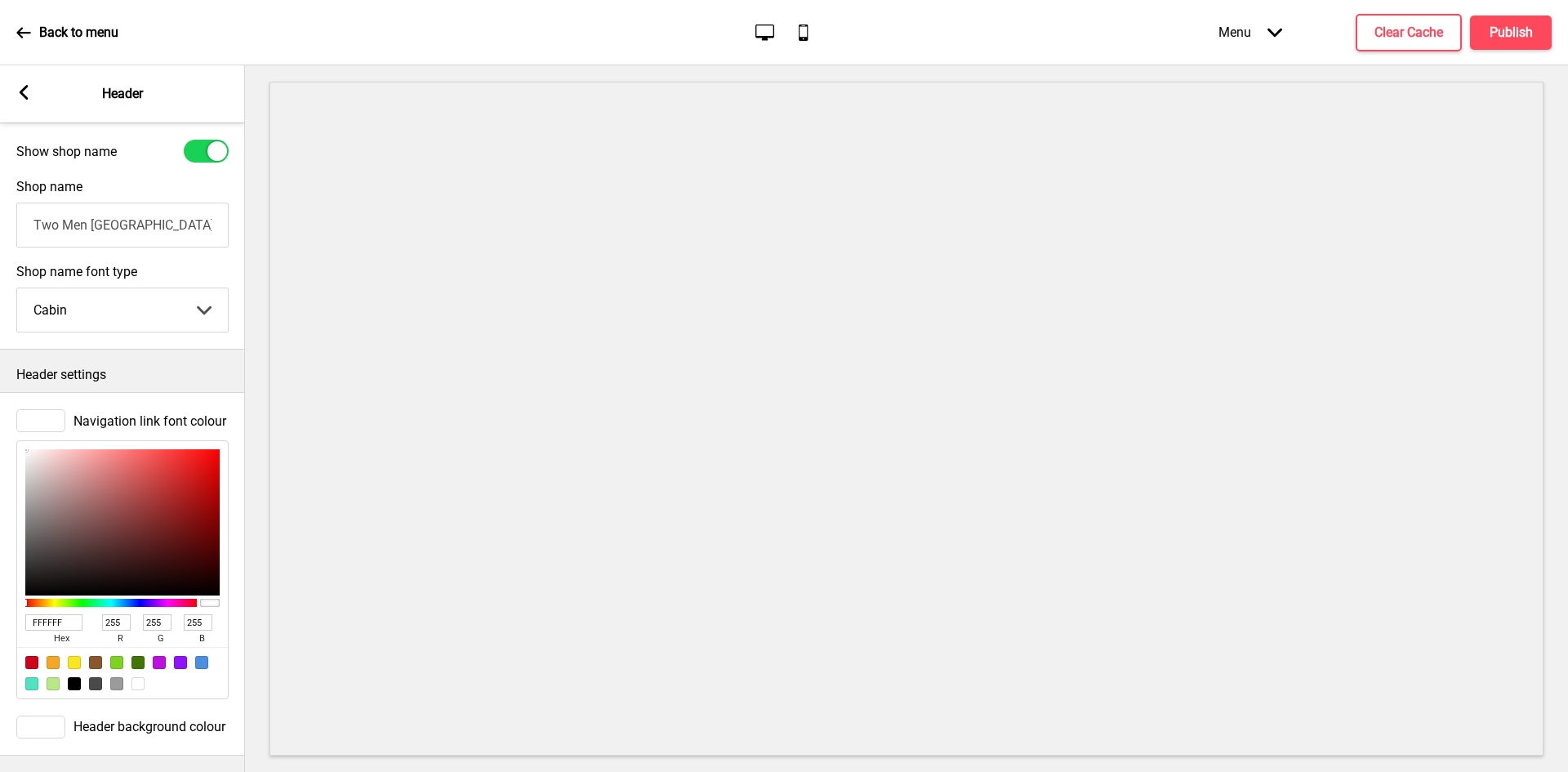
click at [76, 677] on div at bounding box center [74, 684] width 13 height 13
type input "000000"
type input "0"
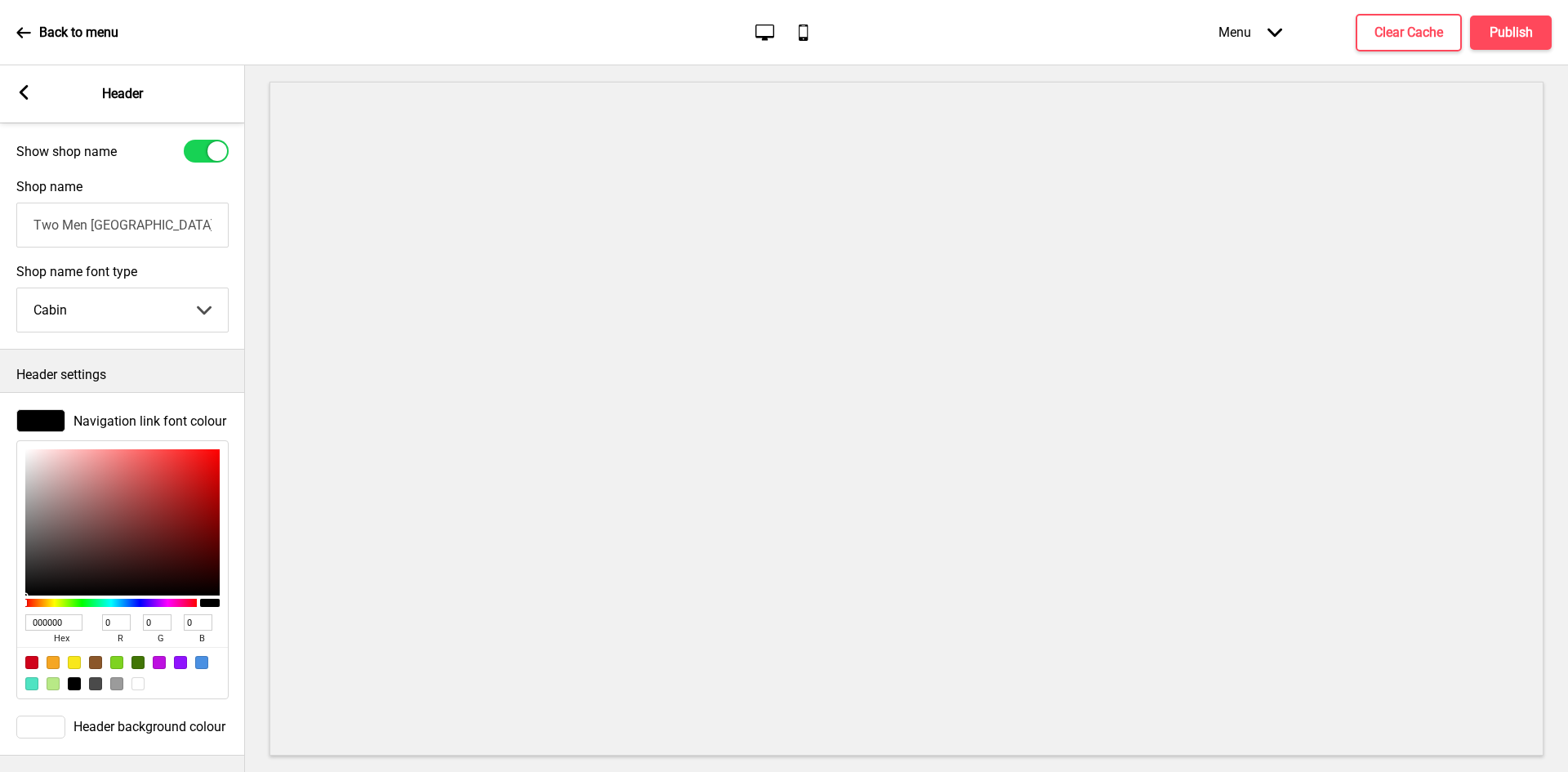
click at [20, 95] on rect at bounding box center [24, 92] width 15 height 15
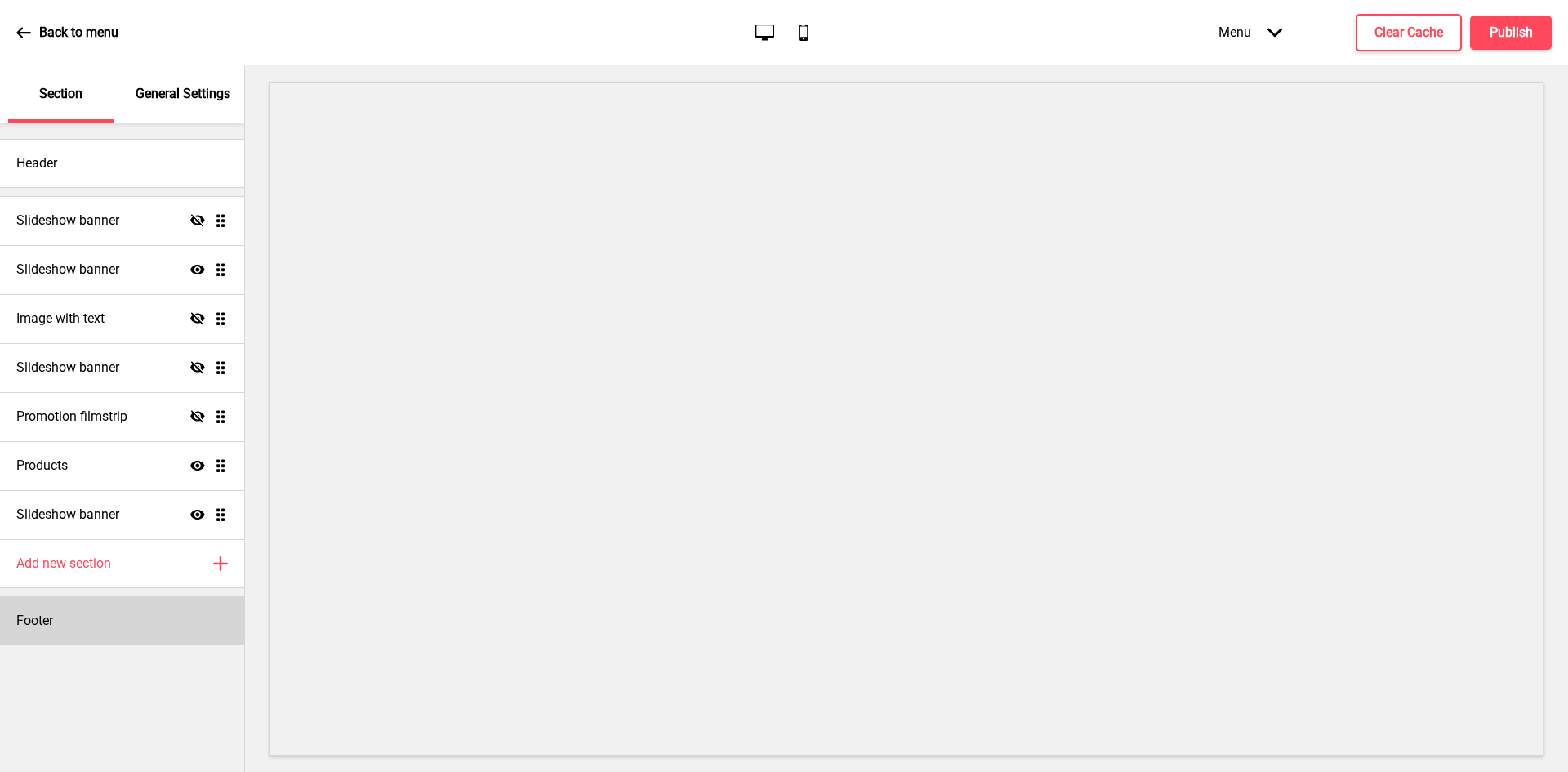
click at [73, 626] on div "Footer" at bounding box center [122, 620] width 244 height 49
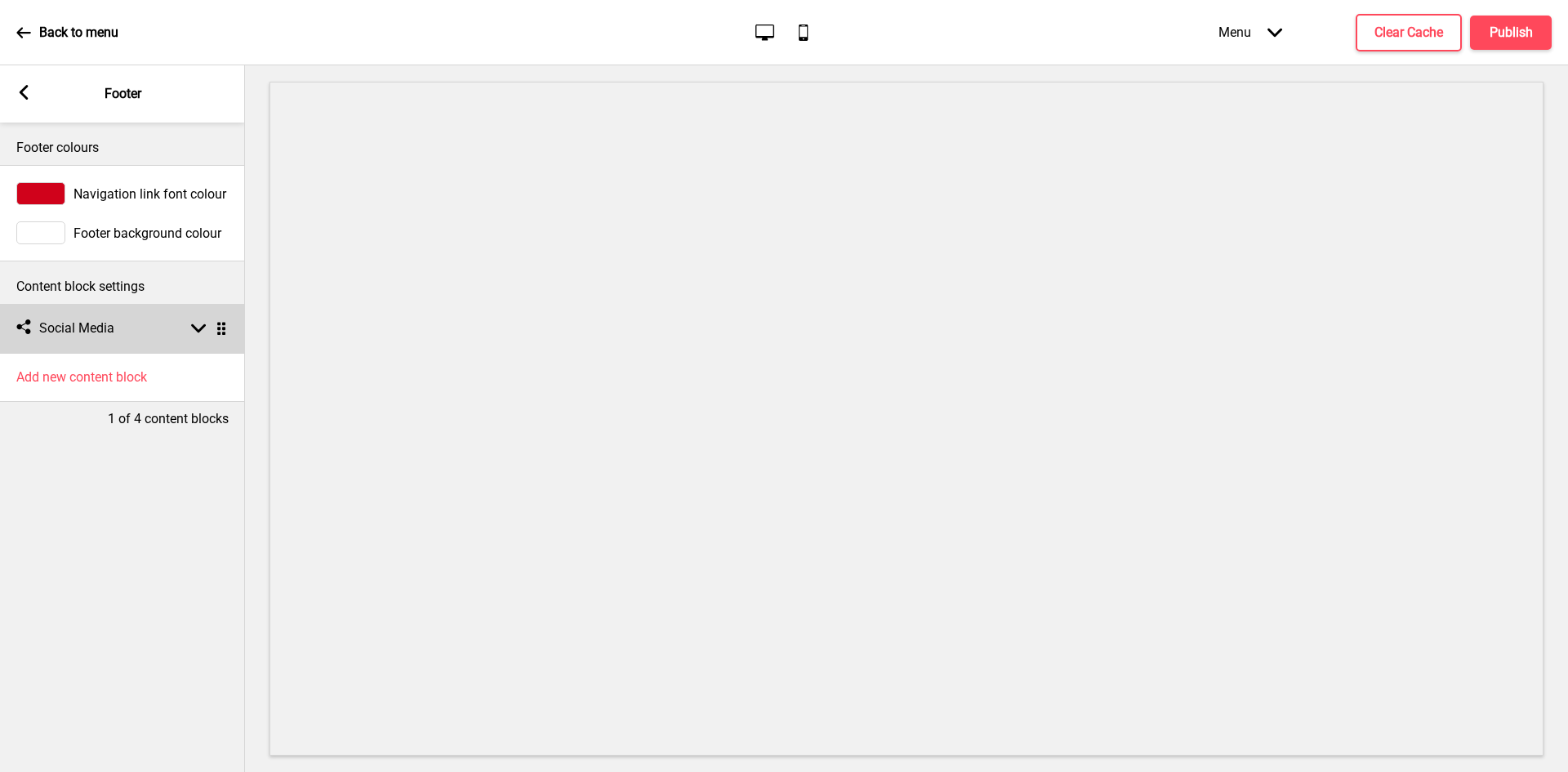
click at [145, 321] on div "Social media Social Media Arrow down Drag" at bounding box center [122, 328] width 245 height 49
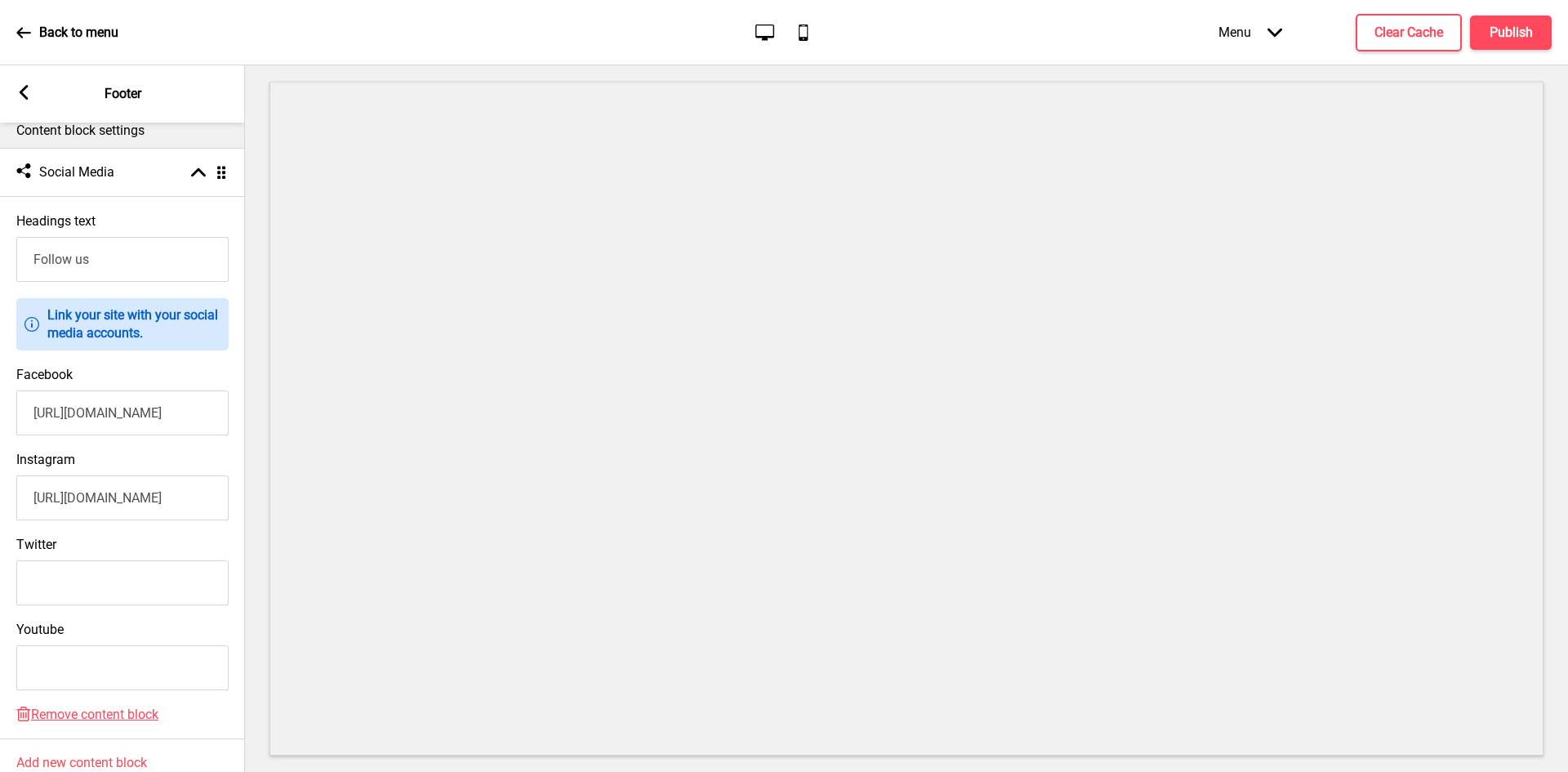
scroll to position [234, 0]
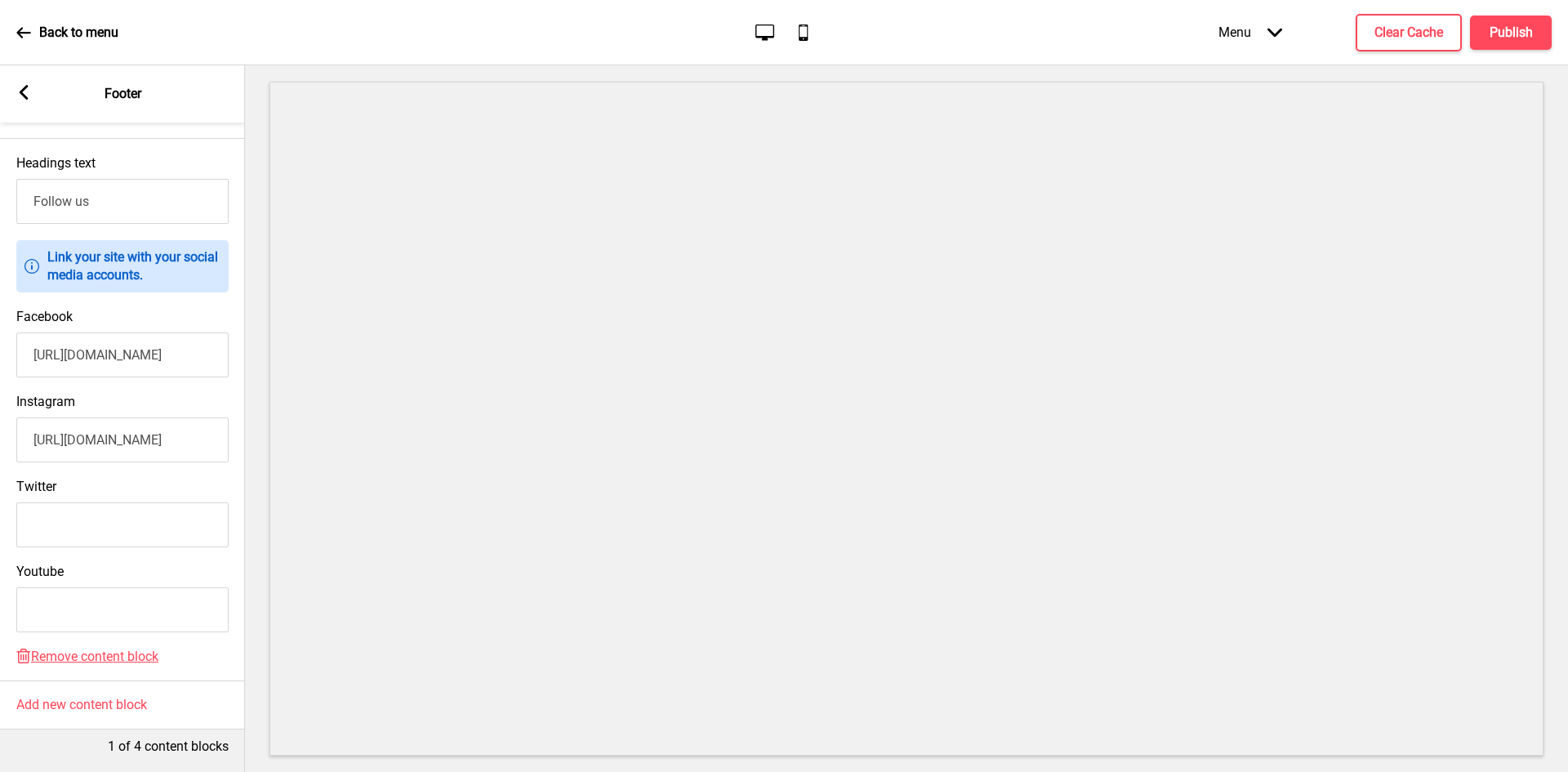
click at [158, 334] on input "[URL][DOMAIN_NAME]" at bounding box center [122, 355] width 212 height 45
click at [110, 428] on input "[URL][DOMAIN_NAME]" at bounding box center [122, 440] width 212 height 45
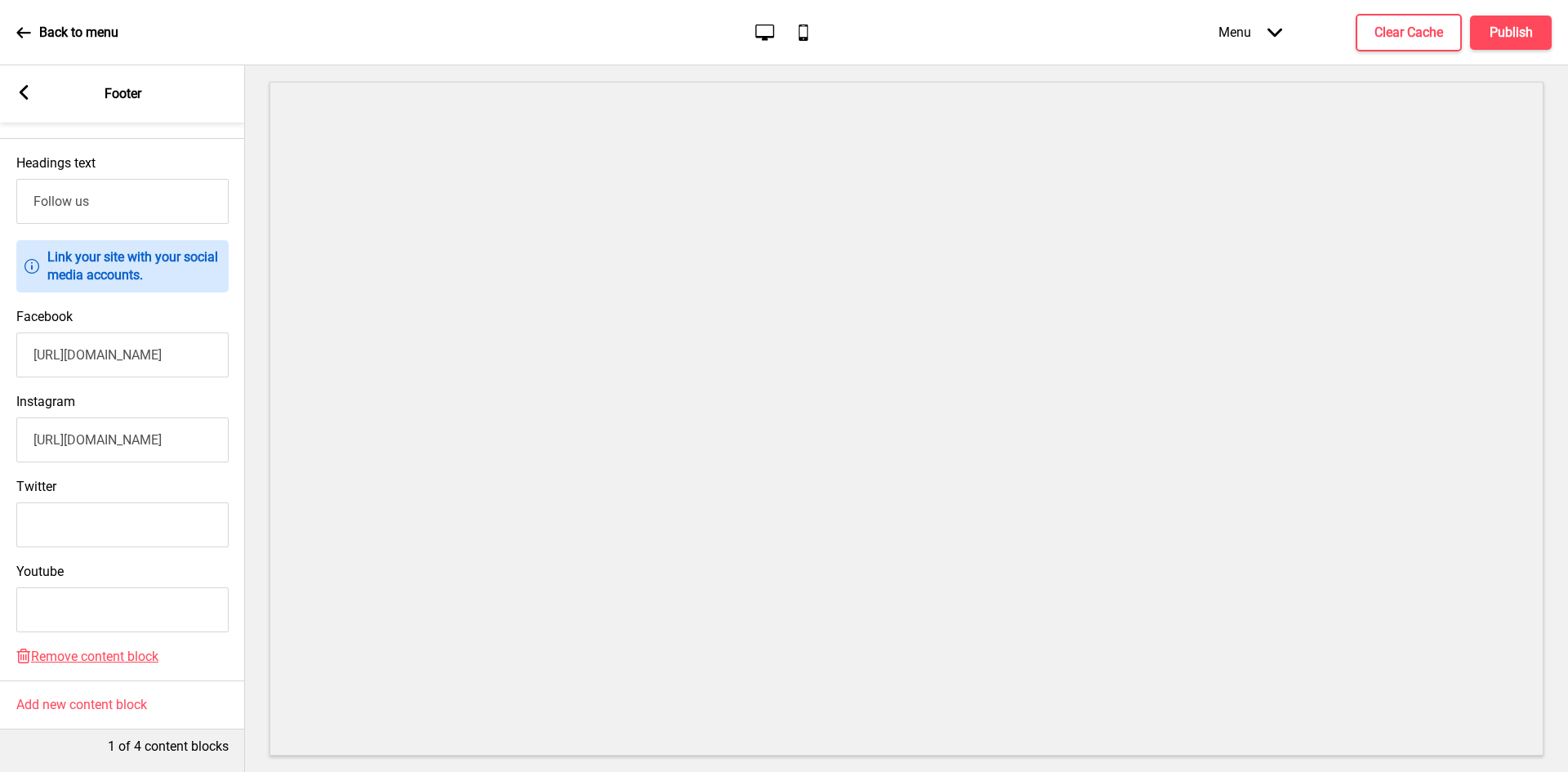
click at [110, 428] on input "[URL][DOMAIN_NAME]" at bounding box center [122, 440] width 212 height 45
click at [23, 95] on icon at bounding box center [24, 92] width 9 height 15
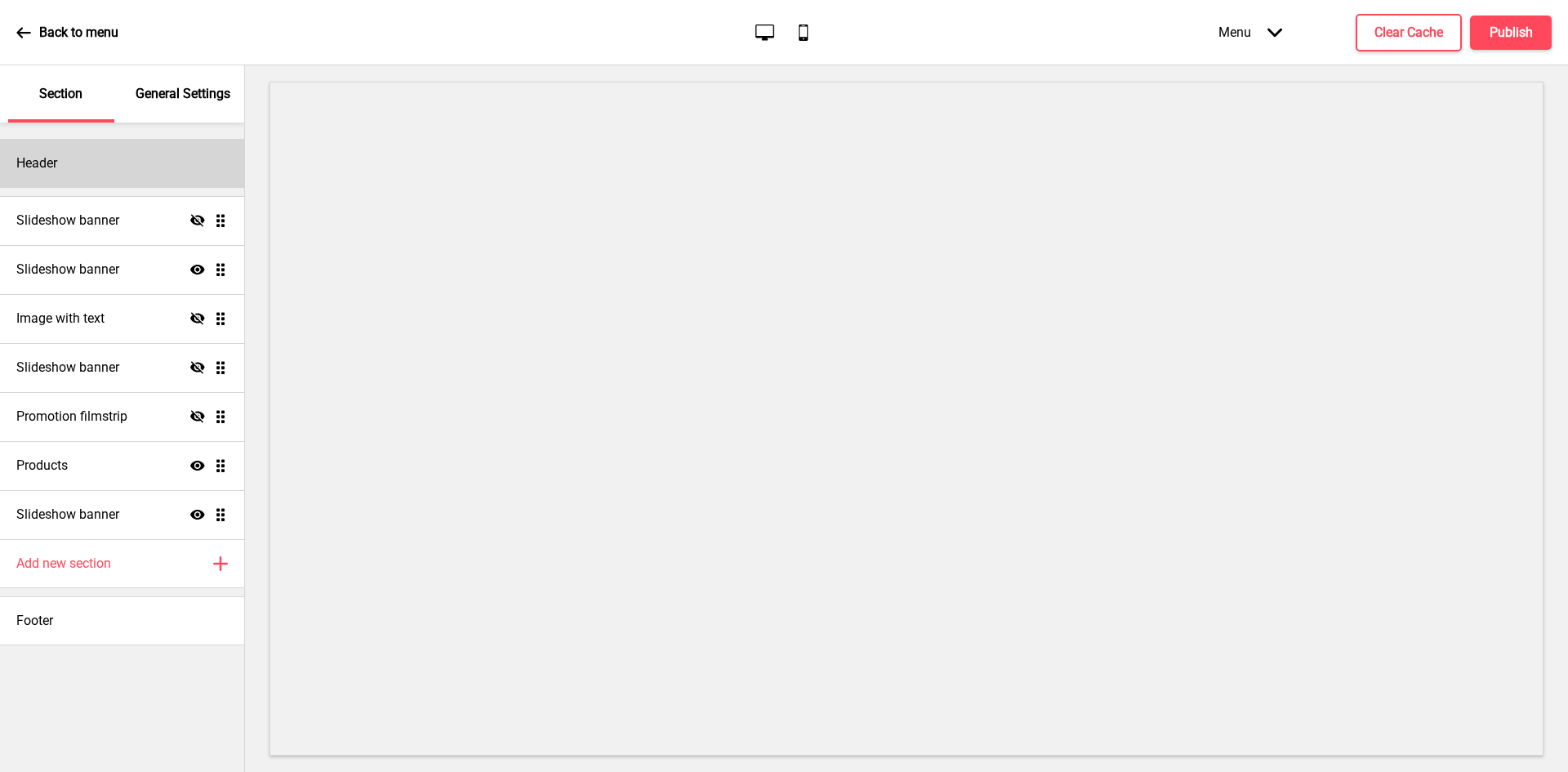
click at [68, 157] on div "Header" at bounding box center [122, 163] width 244 height 49
select select "Cabin"
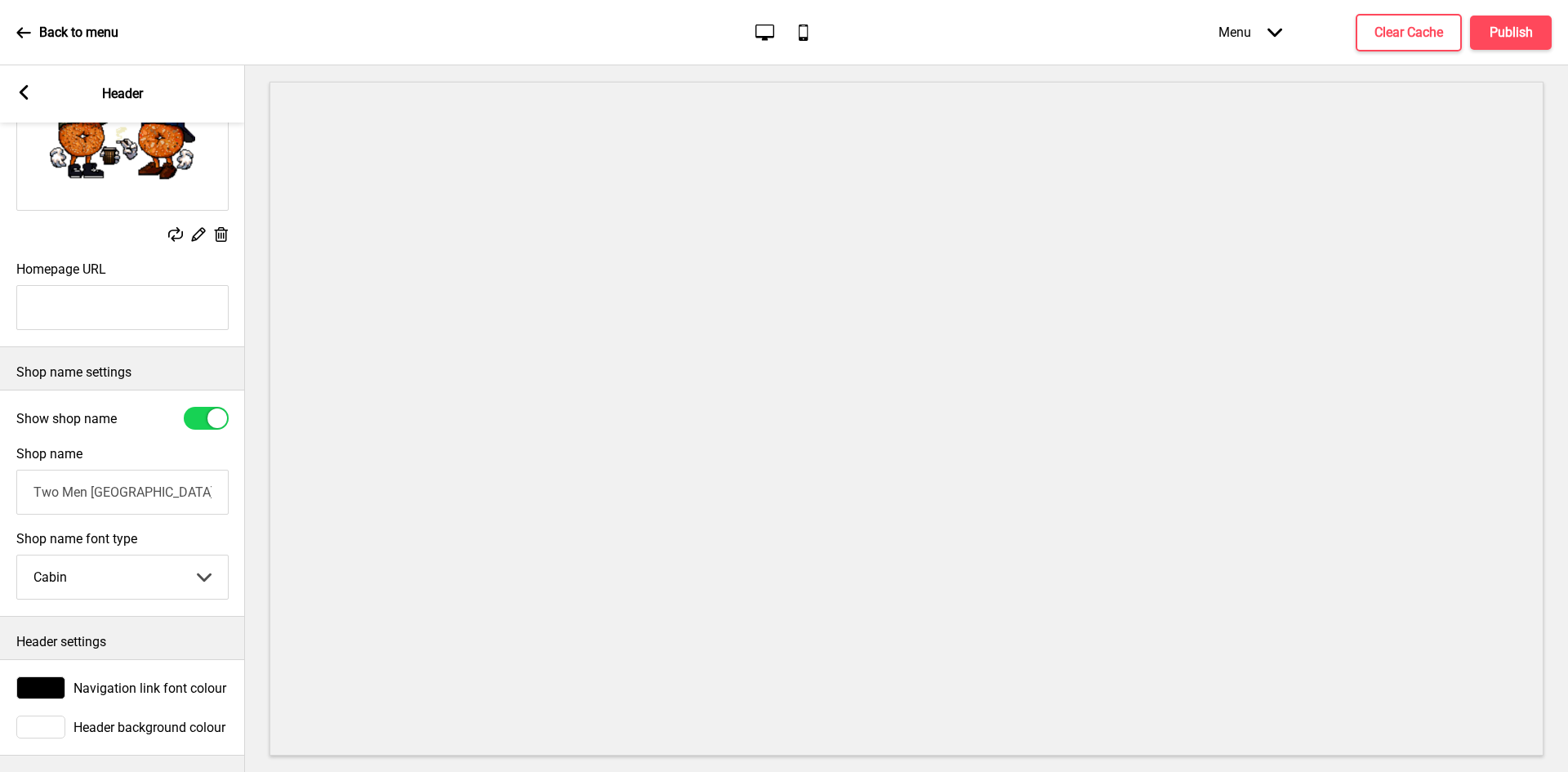
scroll to position [173, 0]
click at [30, 95] on rect at bounding box center [24, 92] width 15 height 15
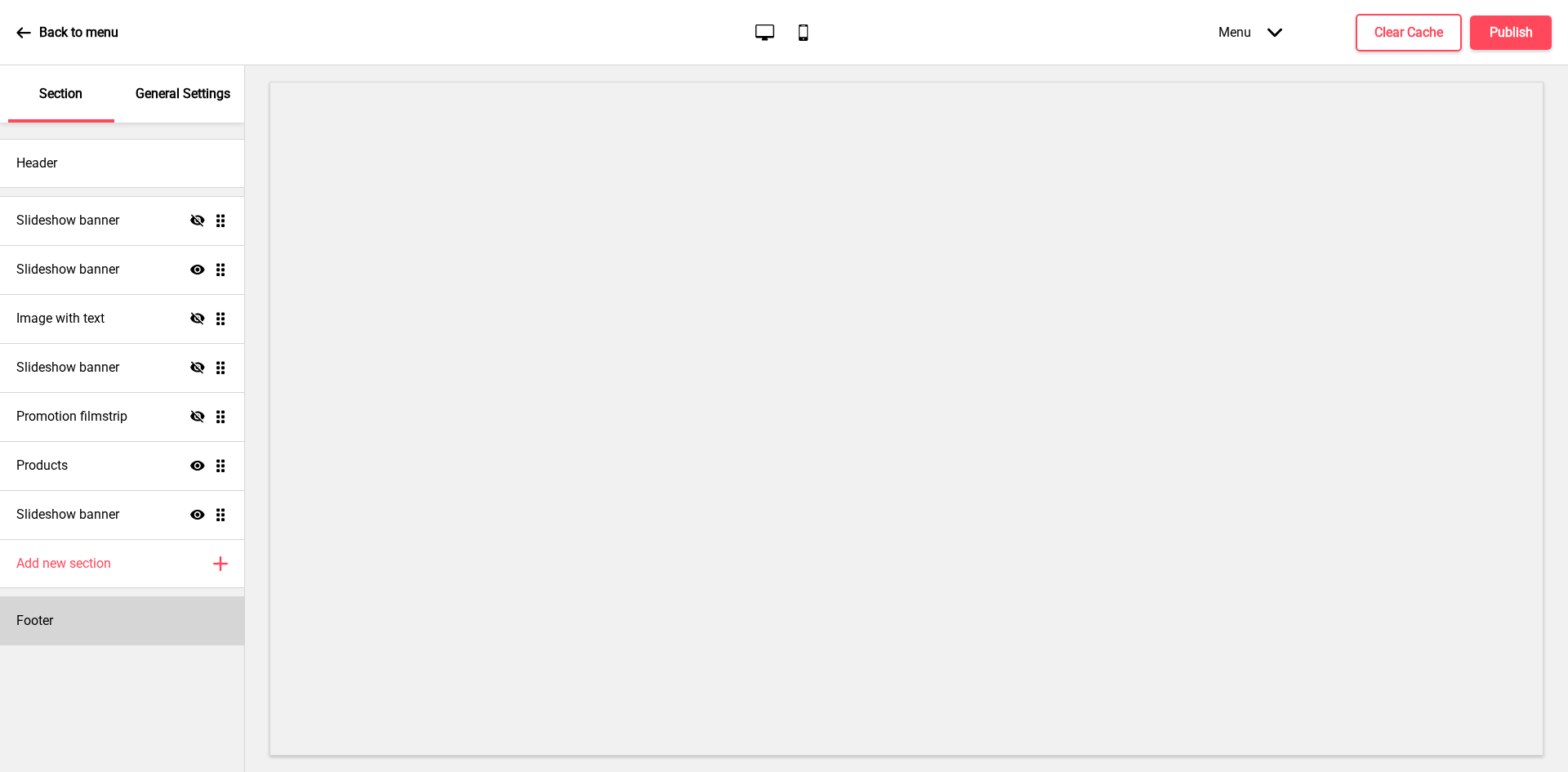
click at [141, 613] on div "Footer" at bounding box center [122, 620] width 244 height 49
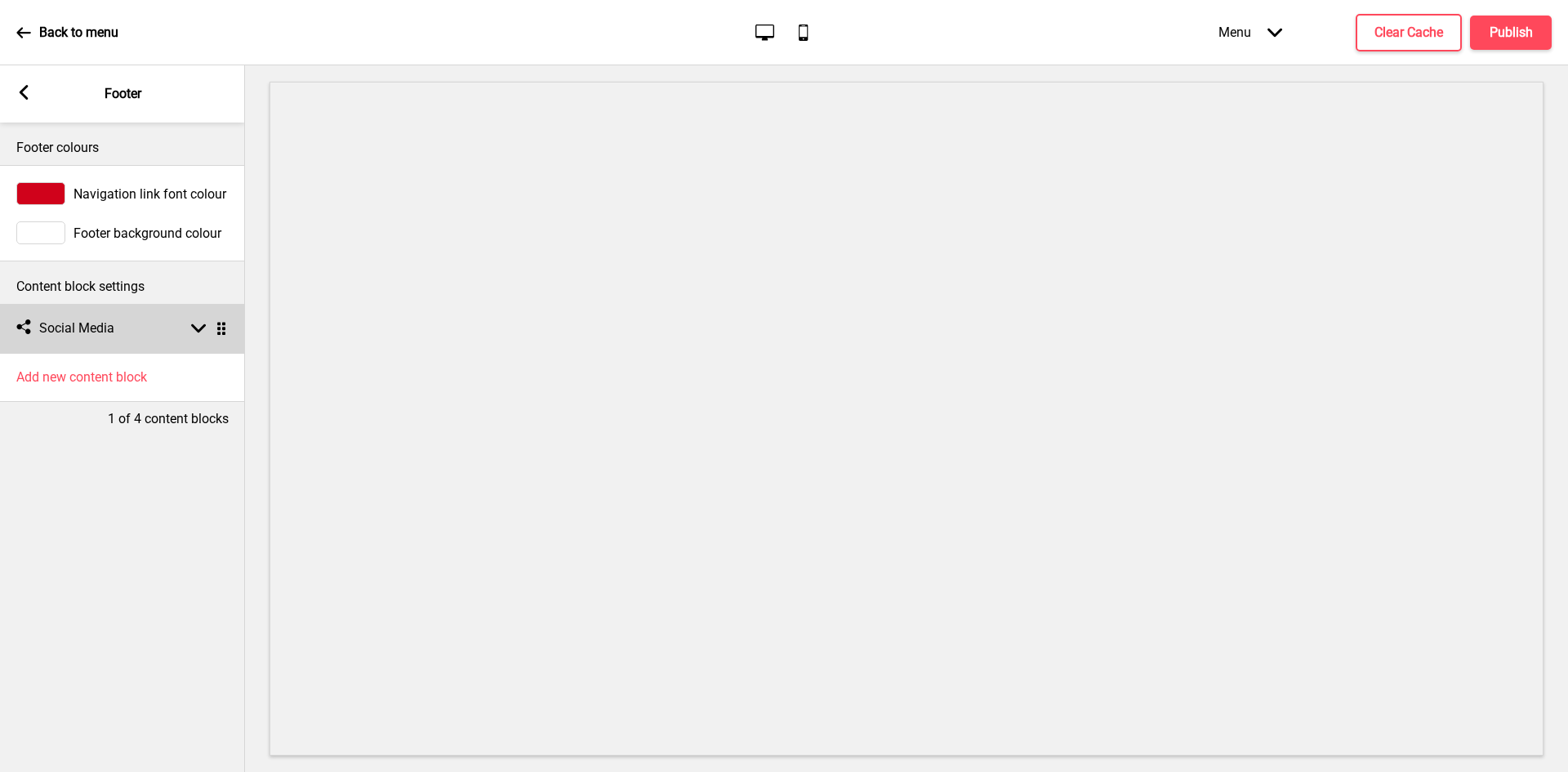
click at [169, 325] on div "Social media Social Media Arrow down Drag" at bounding box center [122, 328] width 245 height 49
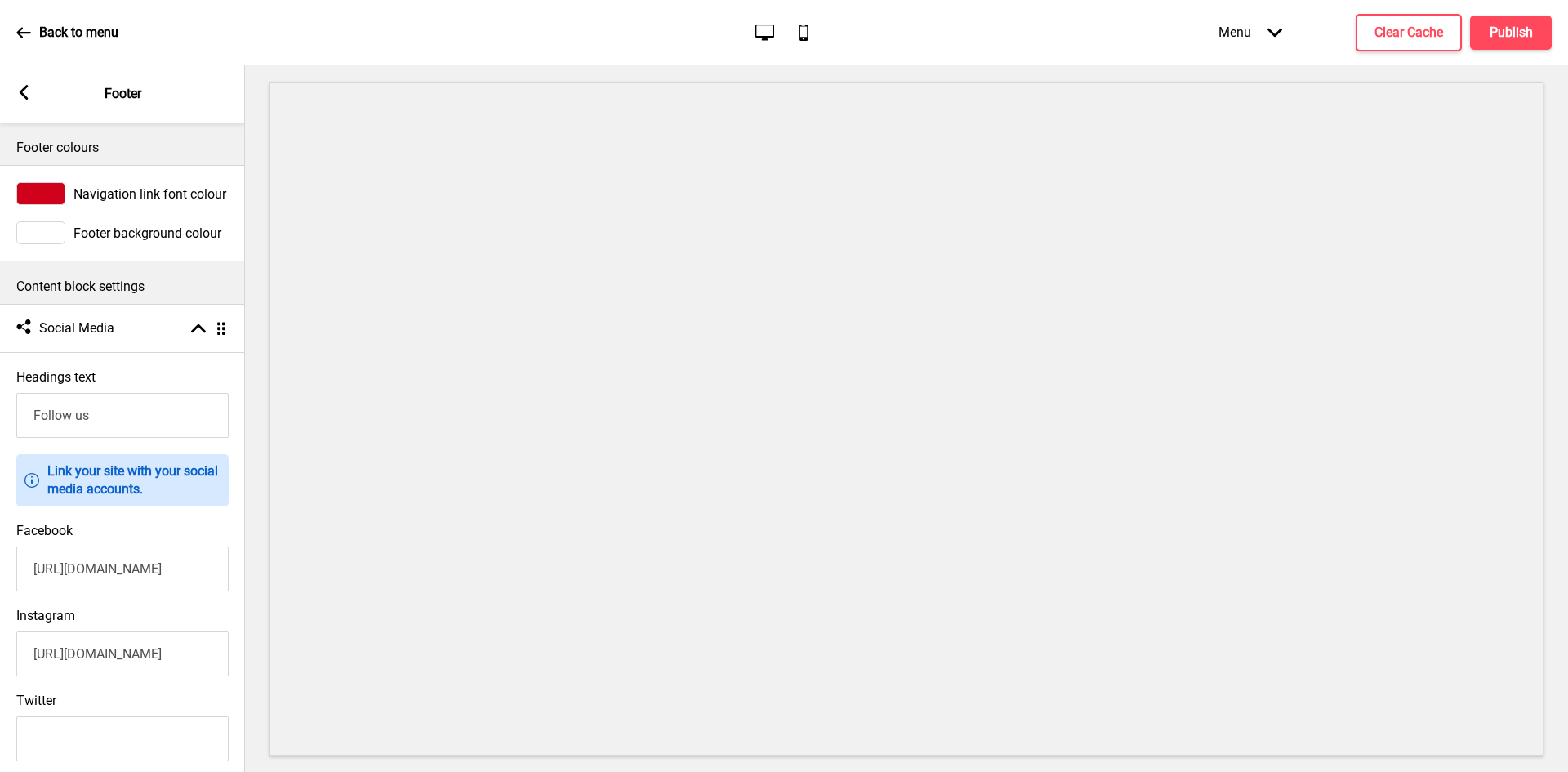
click at [91, 567] on input "[URL][DOMAIN_NAME]" at bounding box center [122, 569] width 212 height 45
click at [89, 650] on input "[URL][DOMAIN_NAME]" at bounding box center [122, 654] width 212 height 45
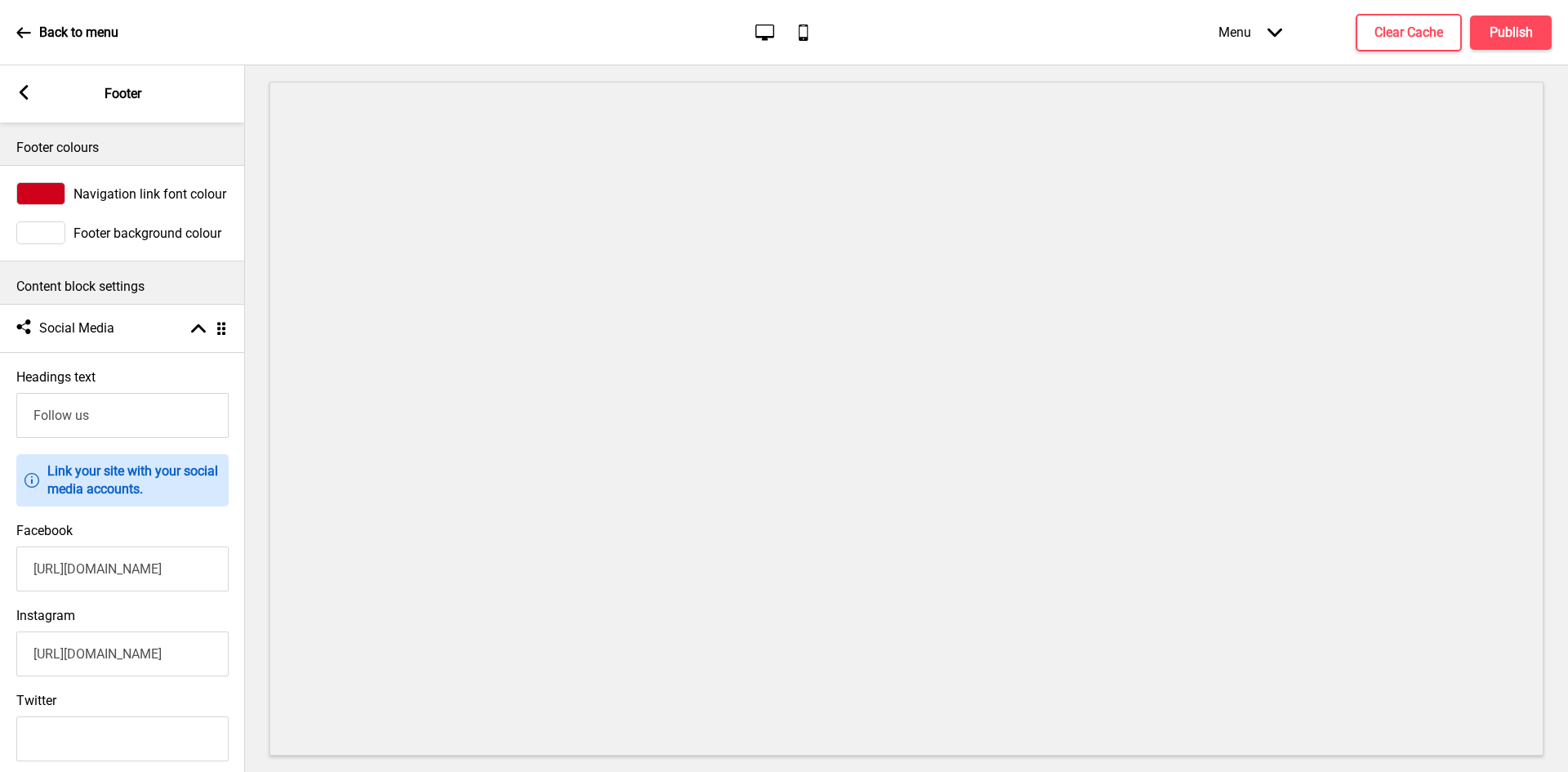
click at [89, 650] on input "[URL][DOMAIN_NAME]" at bounding box center [122, 654] width 212 height 45
click at [25, 92] on rect at bounding box center [24, 92] width 15 height 15
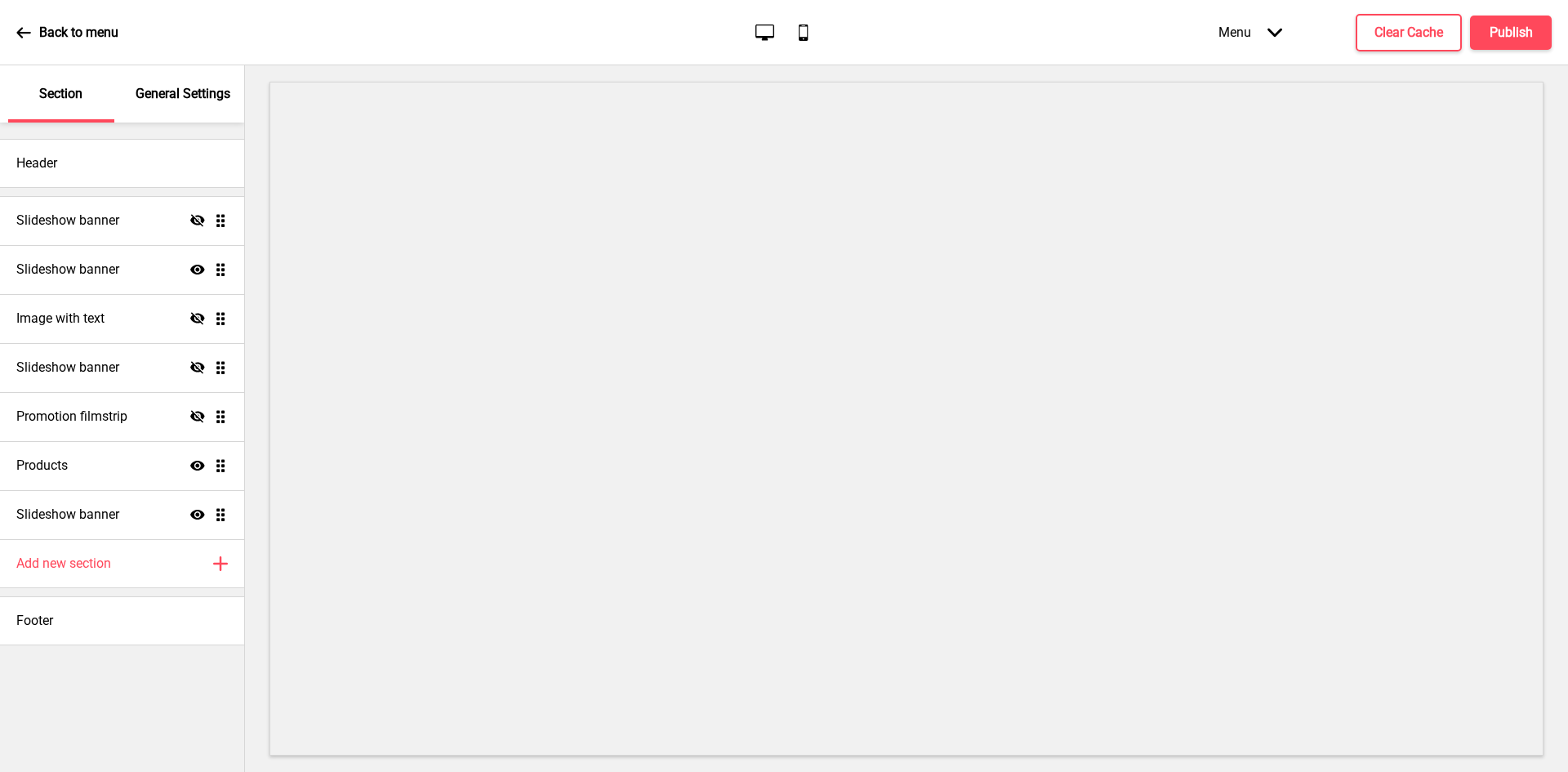
click at [177, 105] on div "General Settings" at bounding box center [183, 93] width 106 height 57
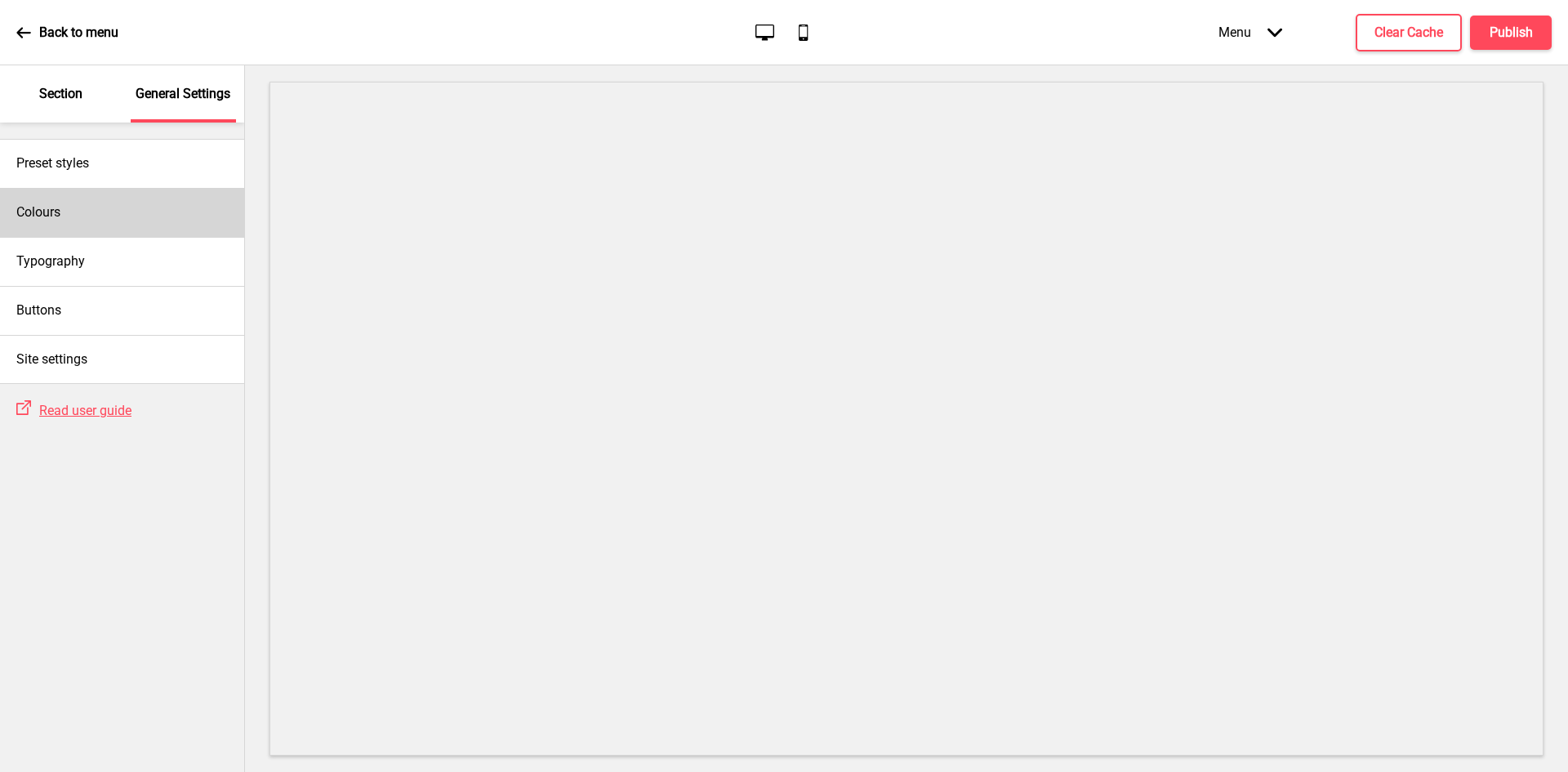
click at [106, 208] on div "Colours" at bounding box center [122, 212] width 244 height 49
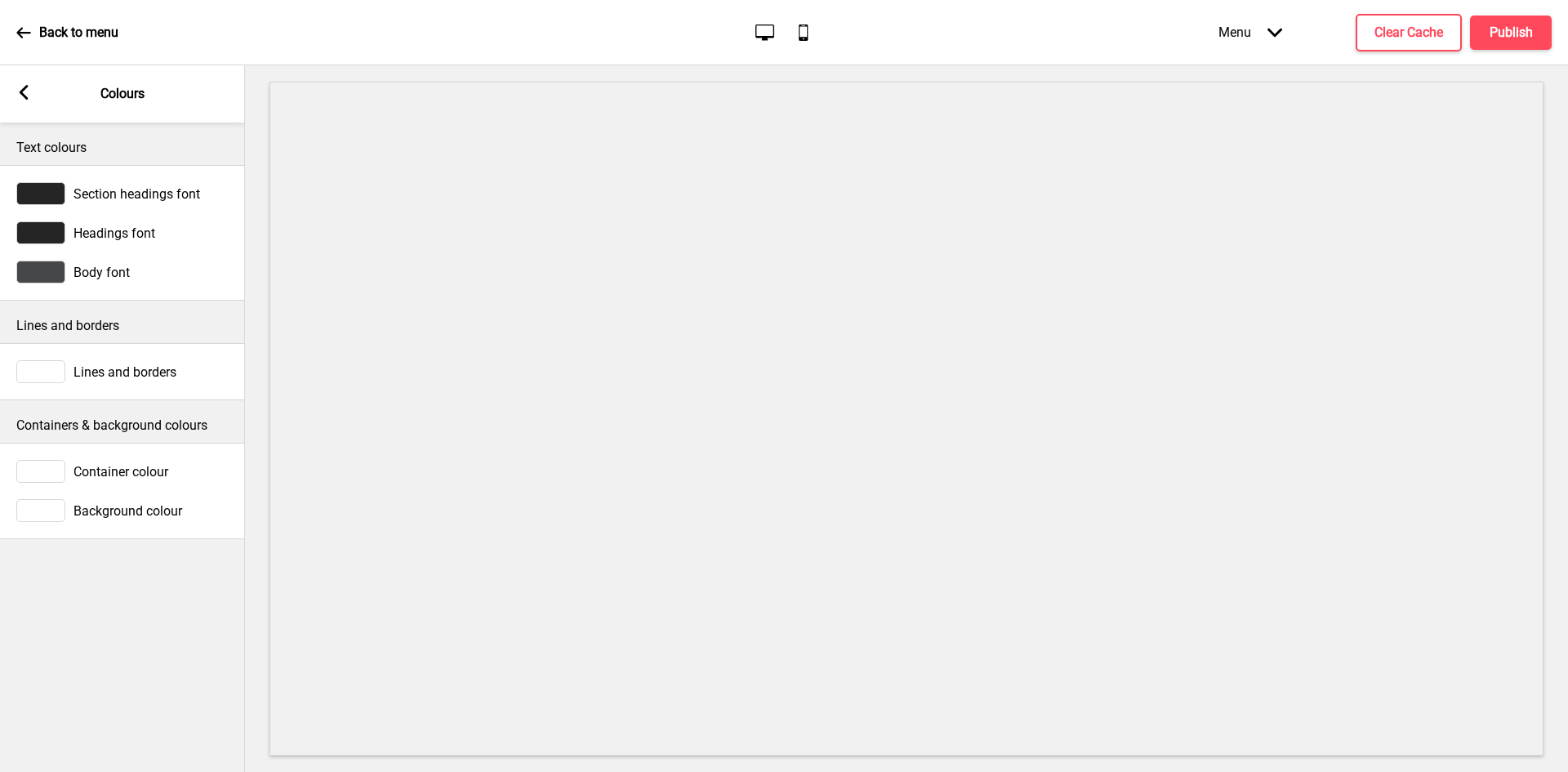
click at [25, 102] on div "Arrow left" at bounding box center [24, 94] width 15 height 18
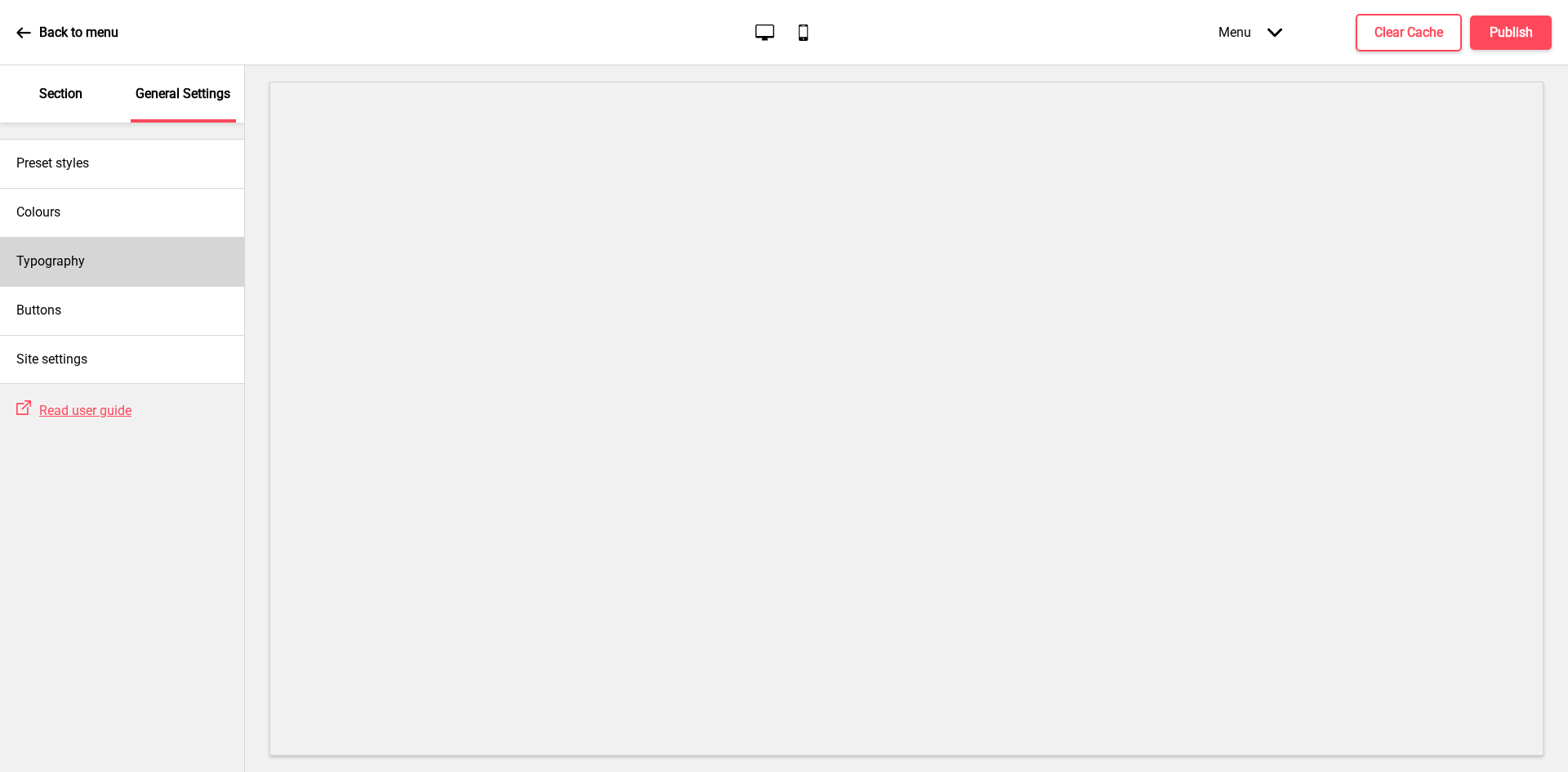
click at [87, 245] on div "Typography" at bounding box center [122, 261] width 244 height 49
select select "Nunito Sans"
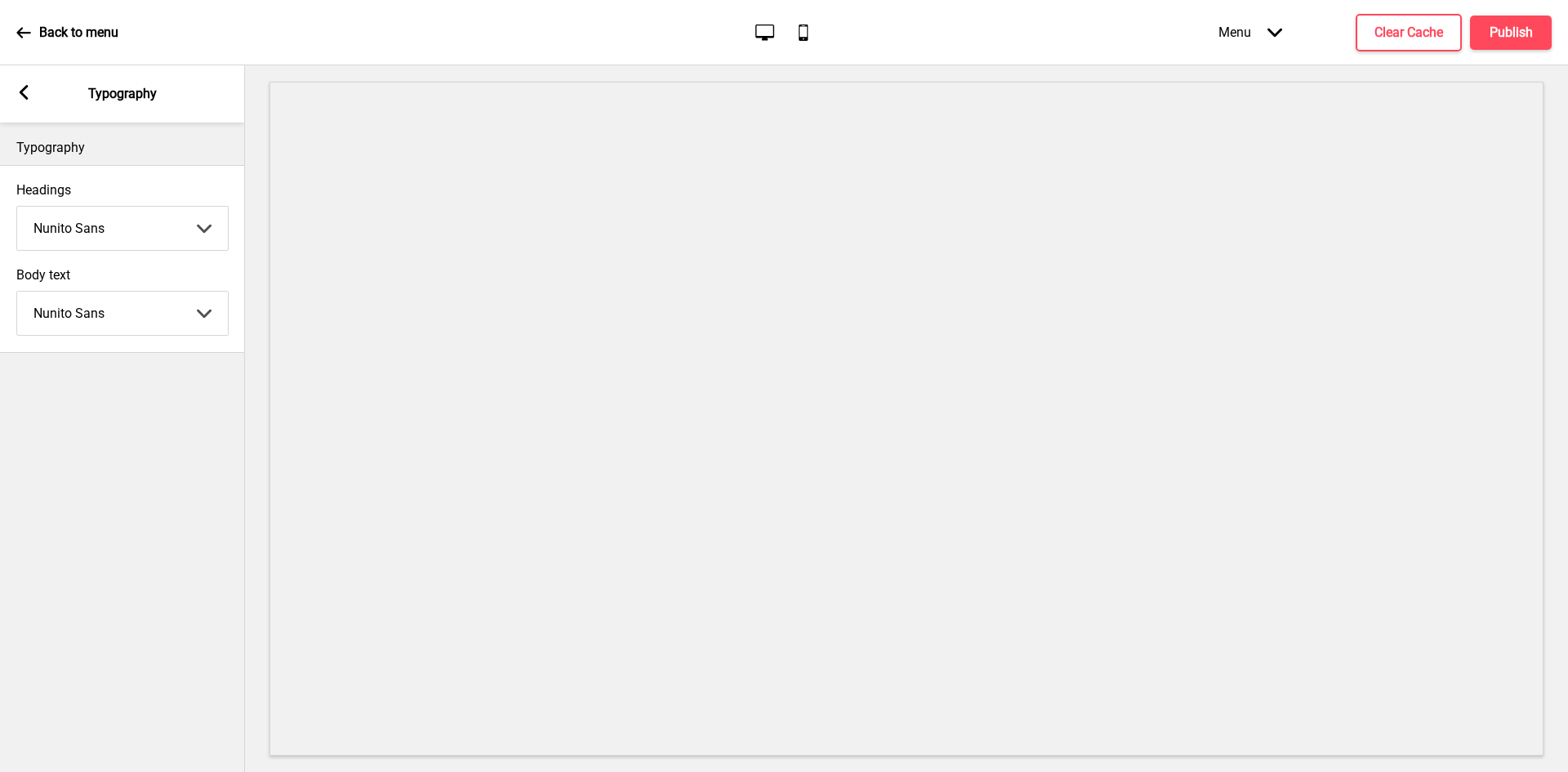
click at [13, 64] on div "Back to menu Desktop Mobile Menu Arrow down Product Page Store Information Chec…" at bounding box center [784, 32] width 1568 height 65
click at [18, 99] on rect at bounding box center [24, 92] width 15 height 15
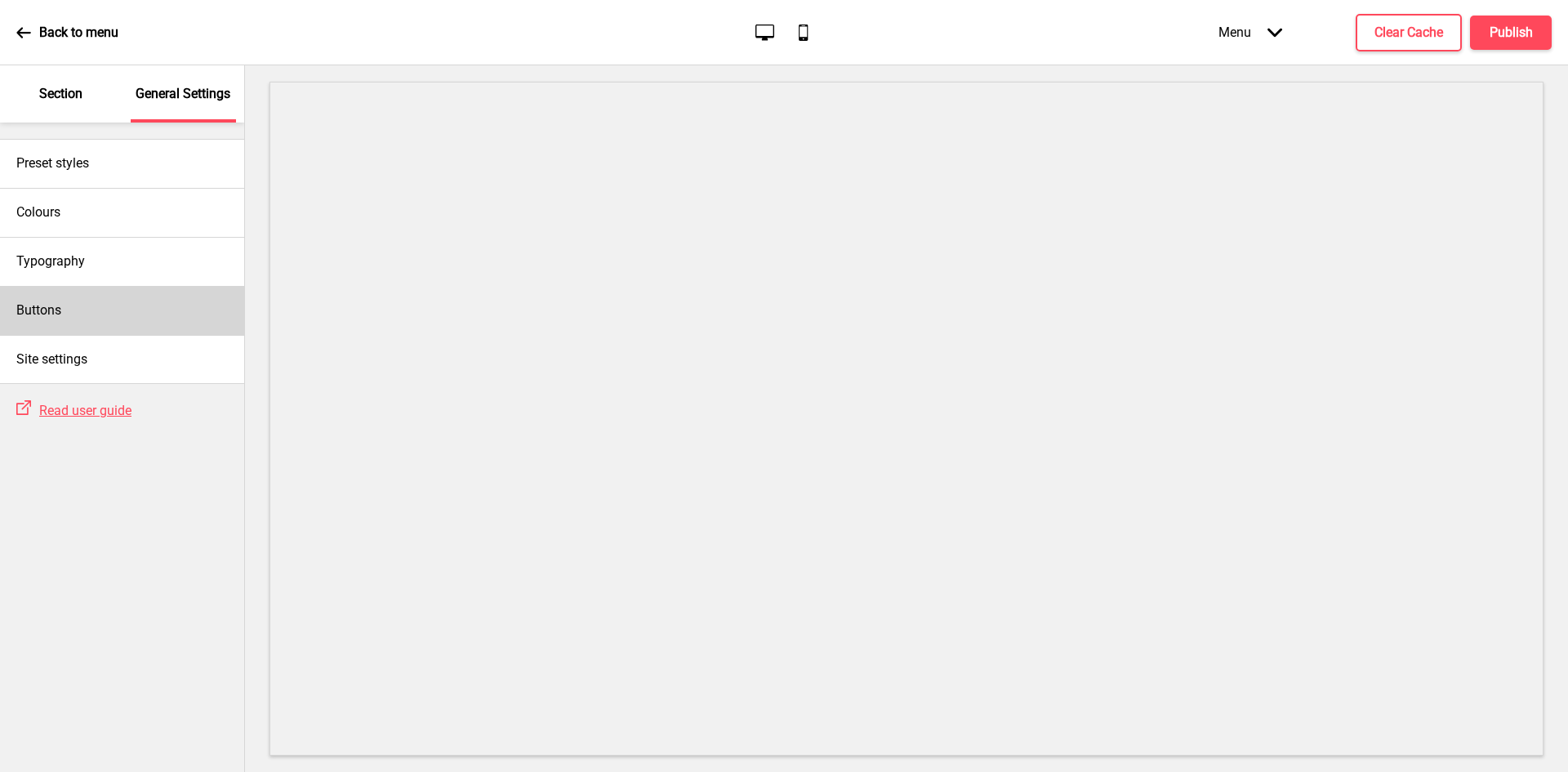
click at [105, 296] on div "Buttons" at bounding box center [122, 310] width 244 height 49
select select "square"
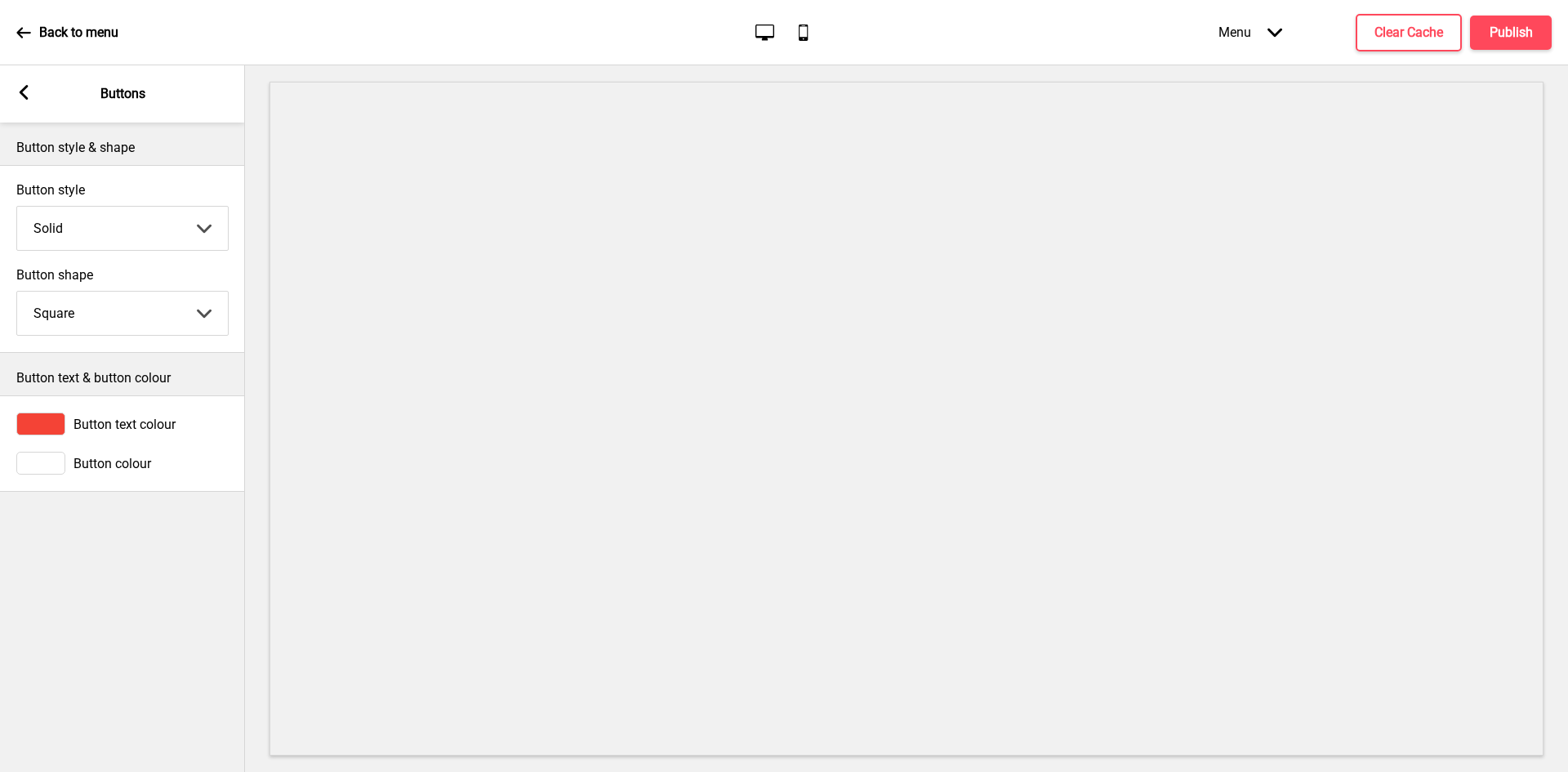
click at [122, 458] on span "Button colour" at bounding box center [112, 463] width 78 height 16
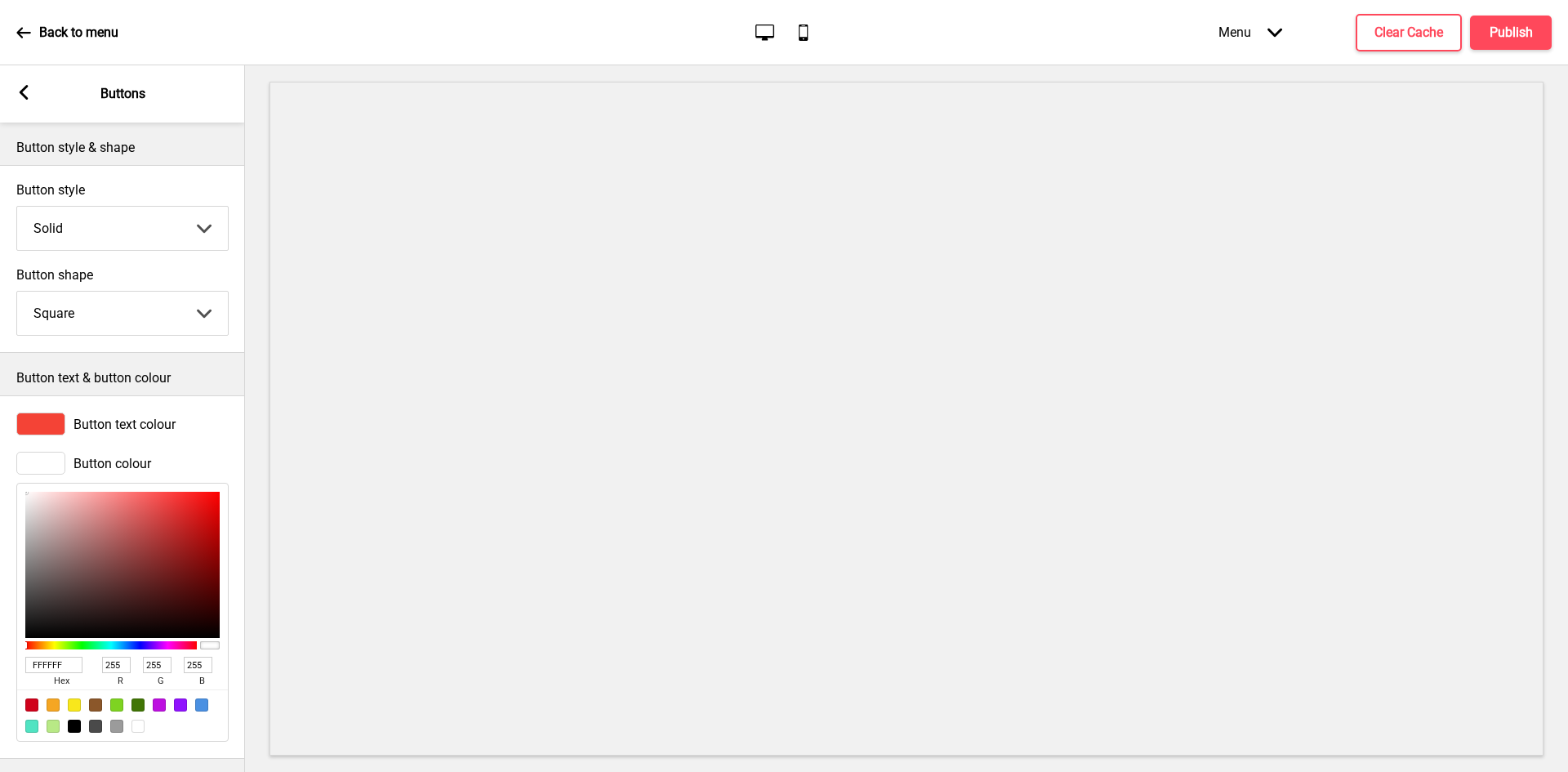
click at [22, 99] on rect at bounding box center [24, 92] width 15 height 15
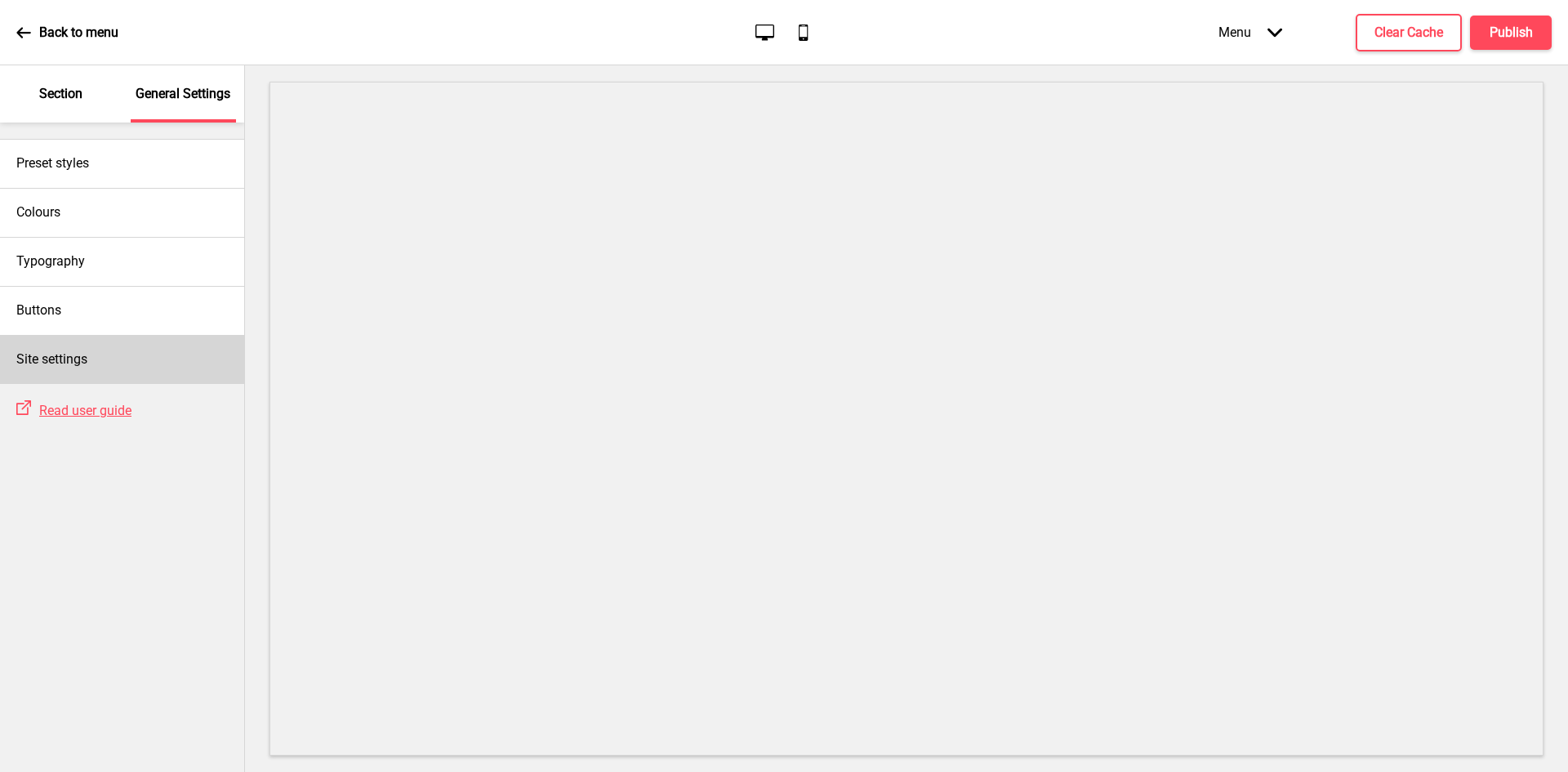
click at [50, 349] on div "Site settings" at bounding box center [122, 359] width 244 height 49
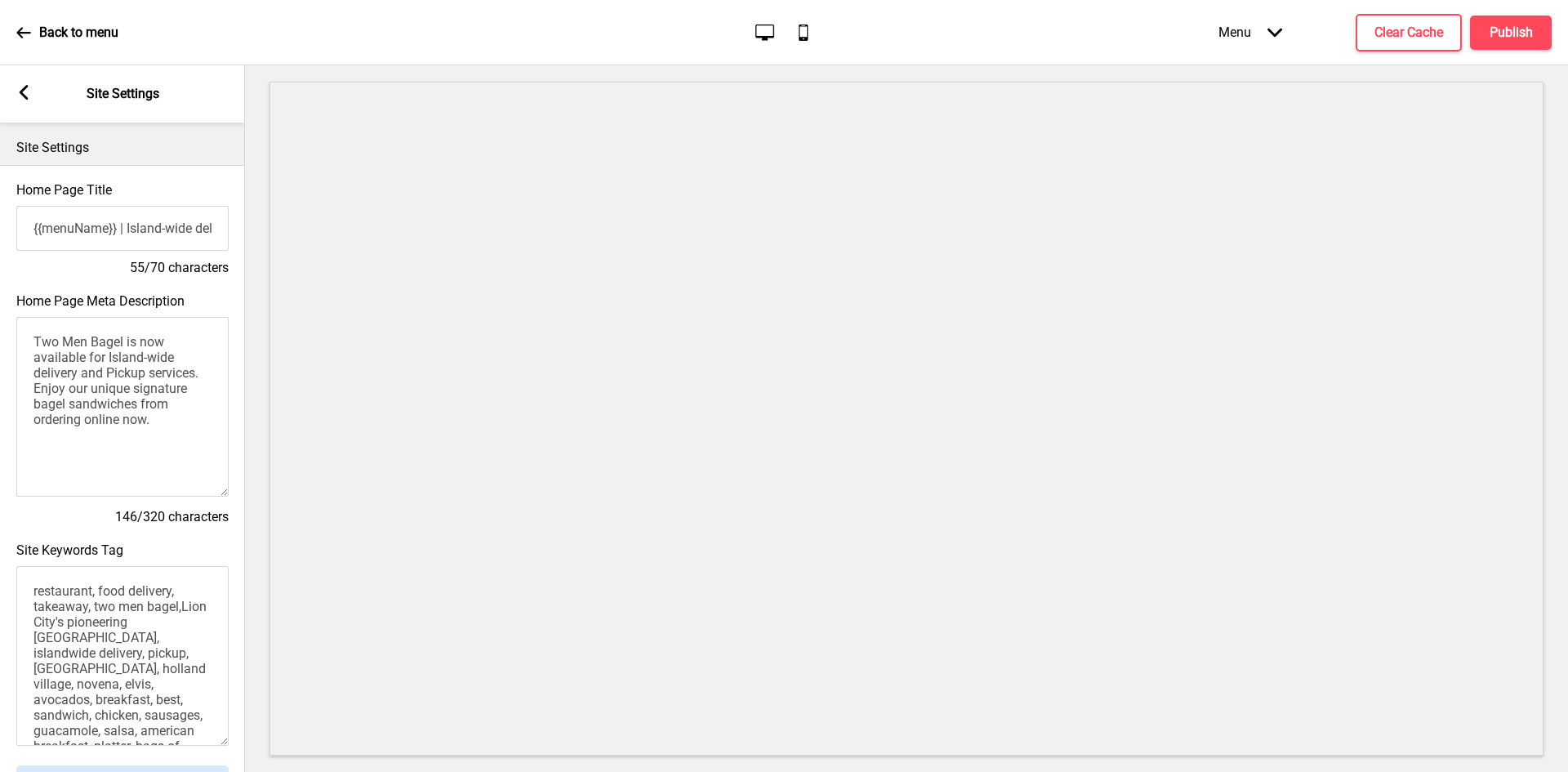
scroll to position [556, 0]
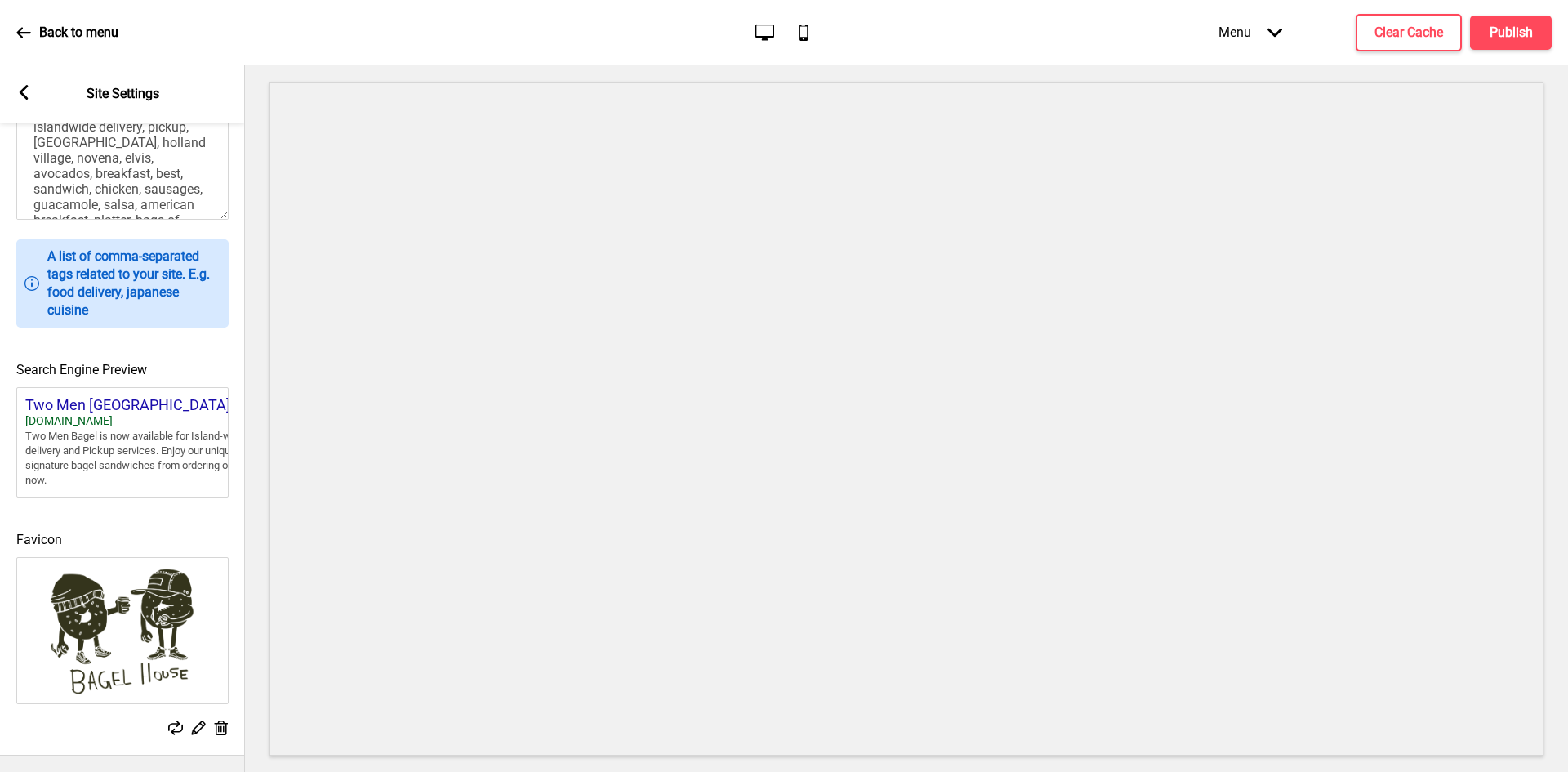
click at [20, 94] on rect at bounding box center [24, 92] width 15 height 15
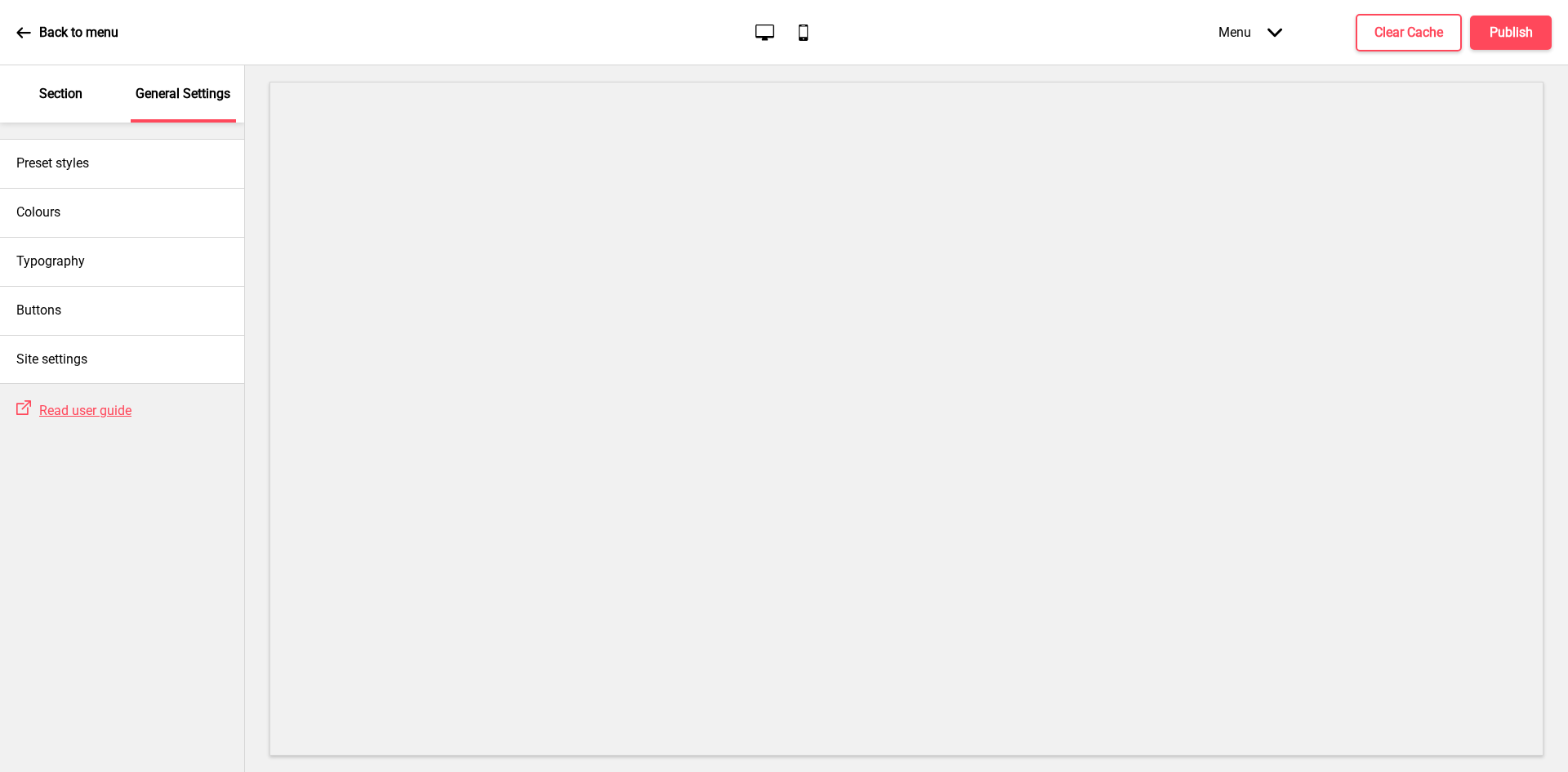
click at [64, 107] on div "Section" at bounding box center [61, 93] width 106 height 57
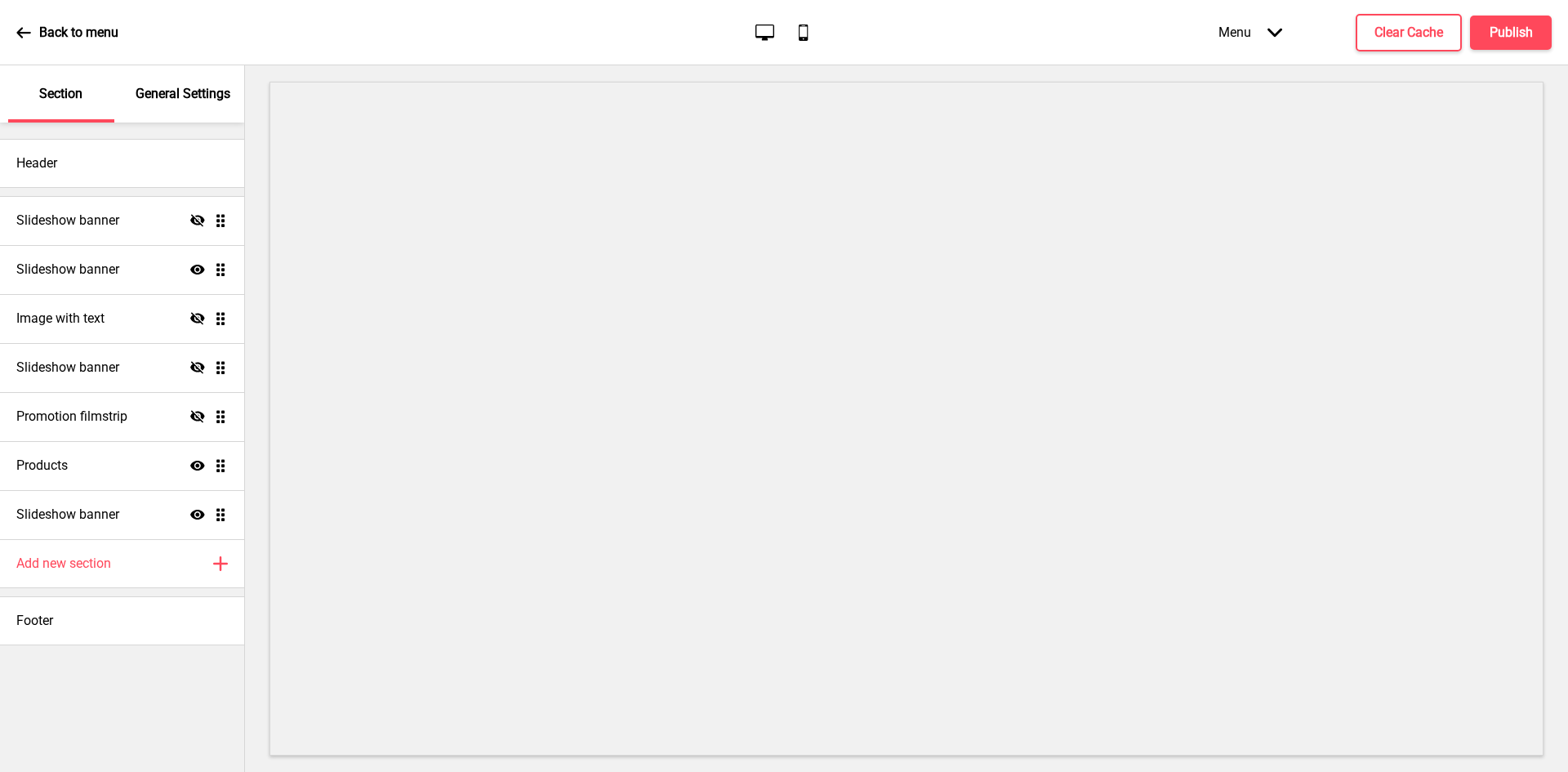
click at [171, 102] on p "General Settings" at bounding box center [182, 94] width 95 height 18
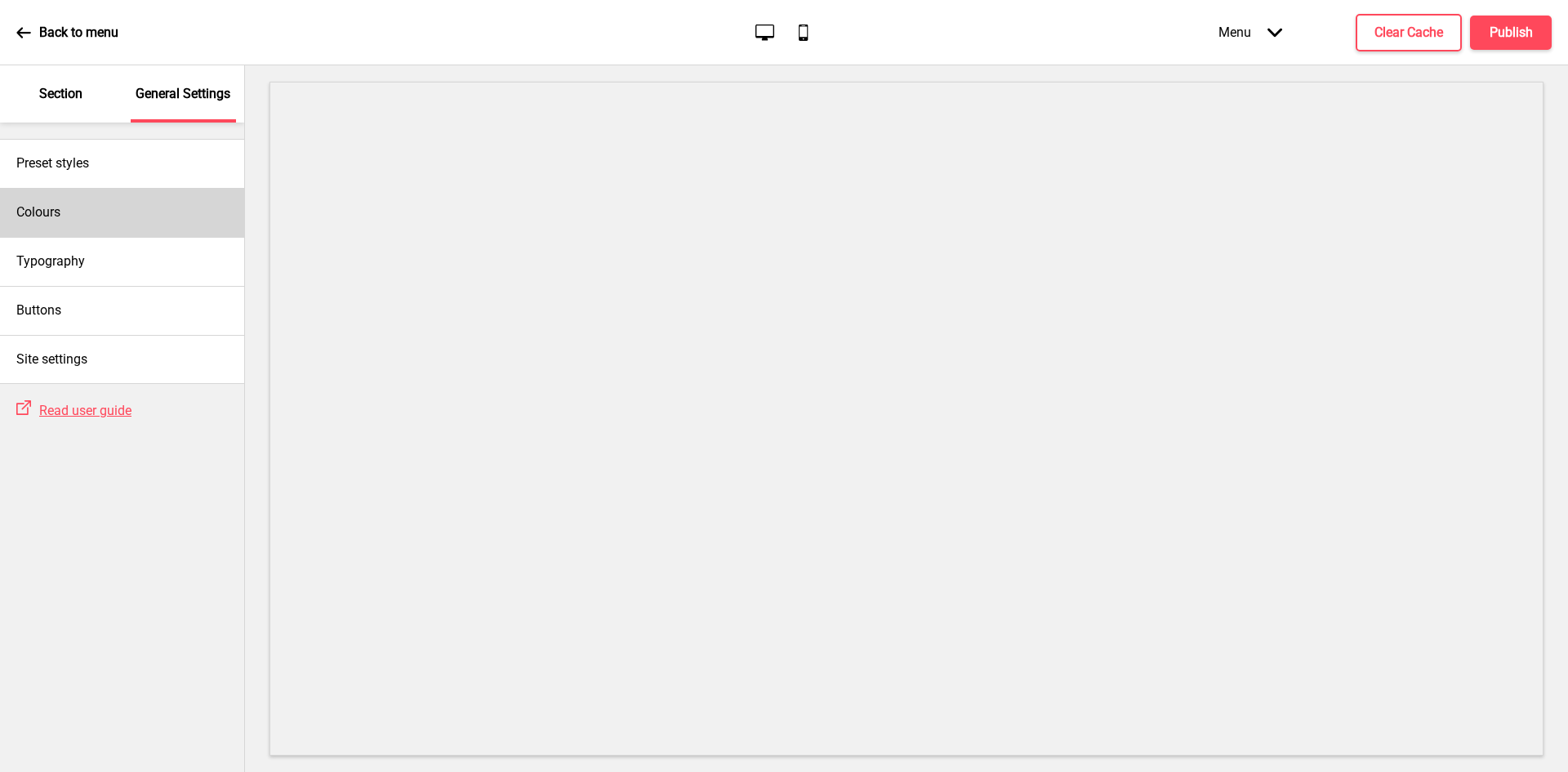
click at [110, 210] on div "Colours" at bounding box center [122, 212] width 244 height 49
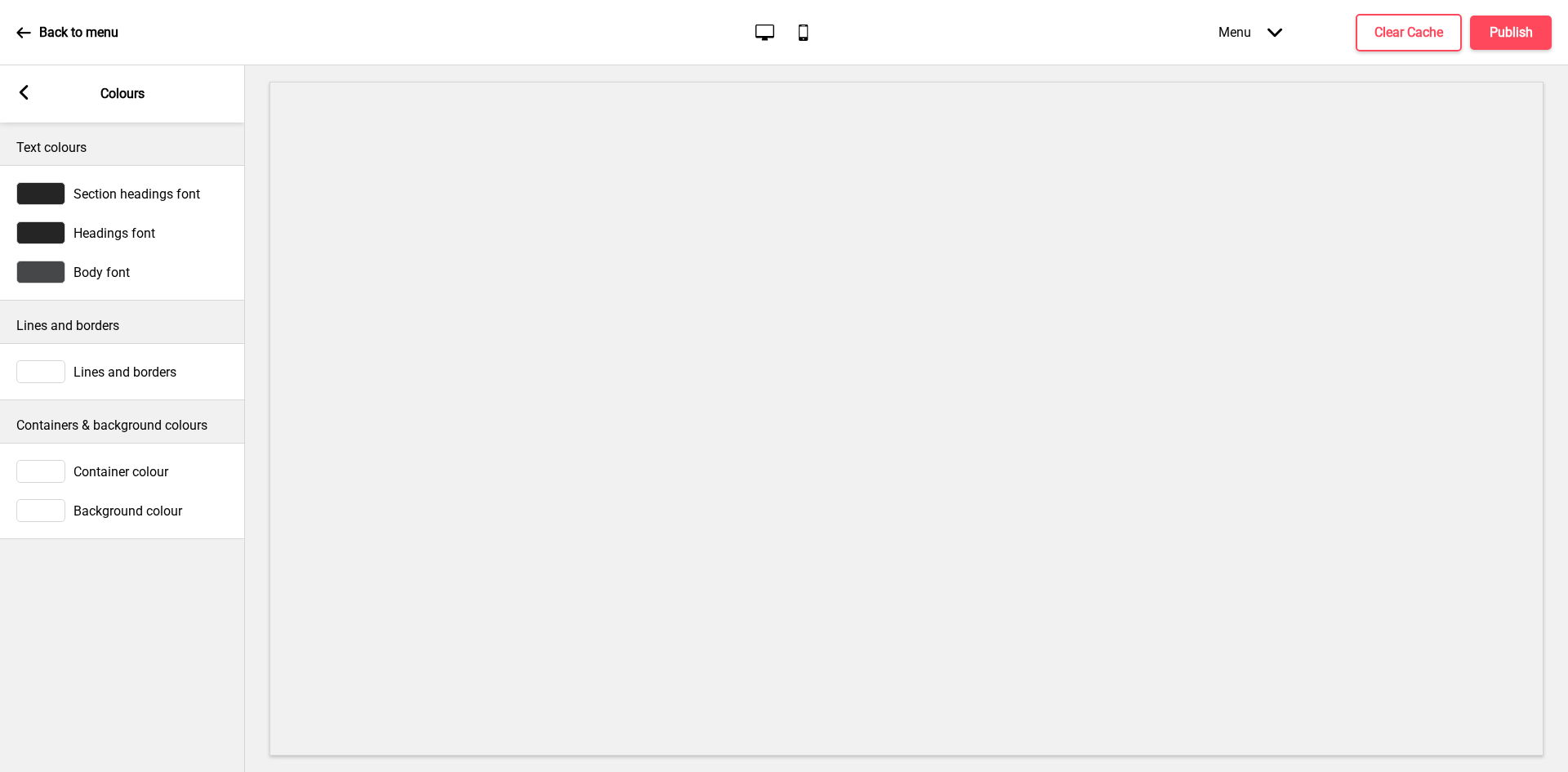
click at [54, 366] on div at bounding box center [40, 372] width 49 height 23
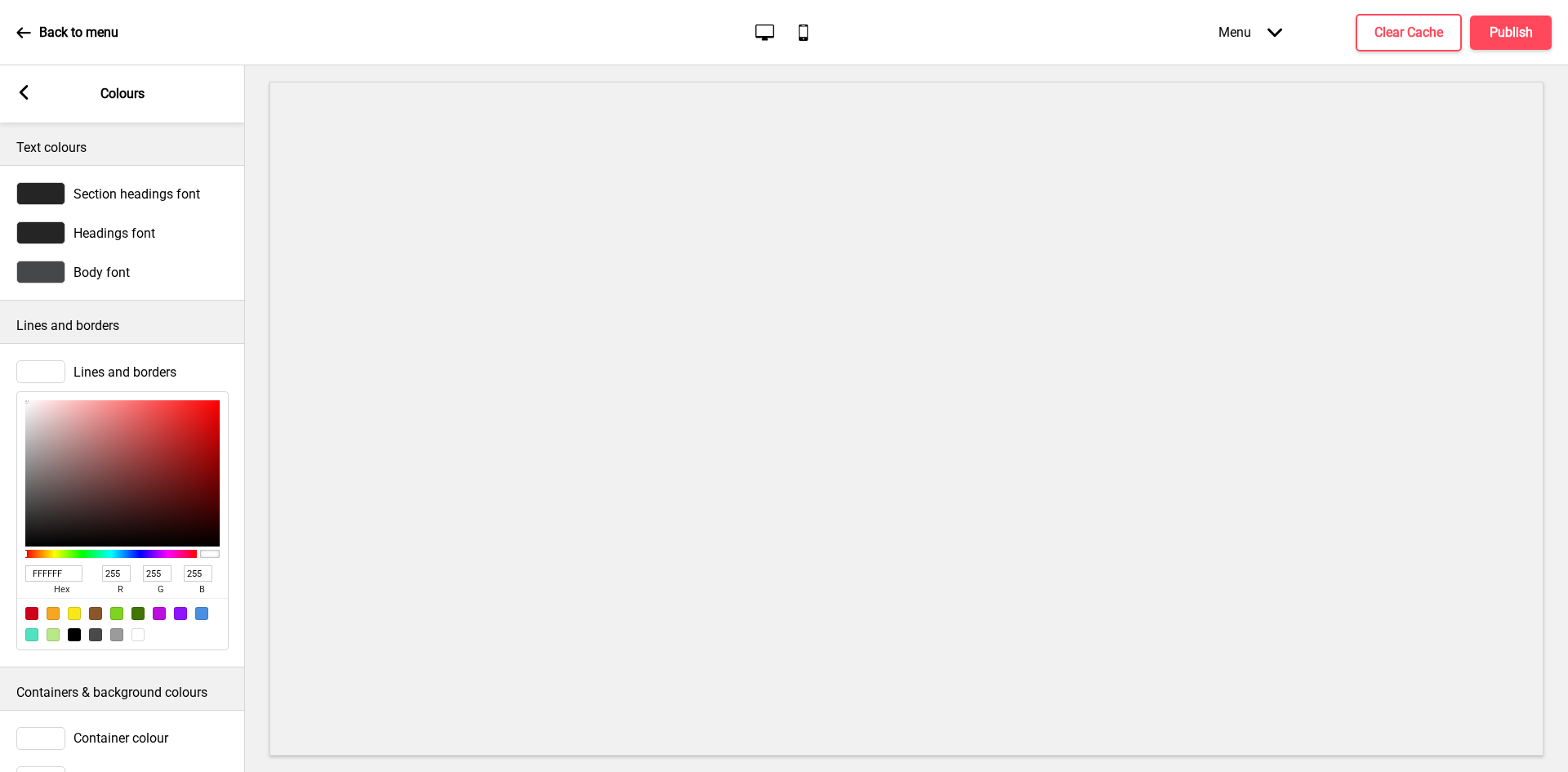
click at [76, 636] on div at bounding box center [74, 635] width 13 height 13
type input "000000"
type input "0"
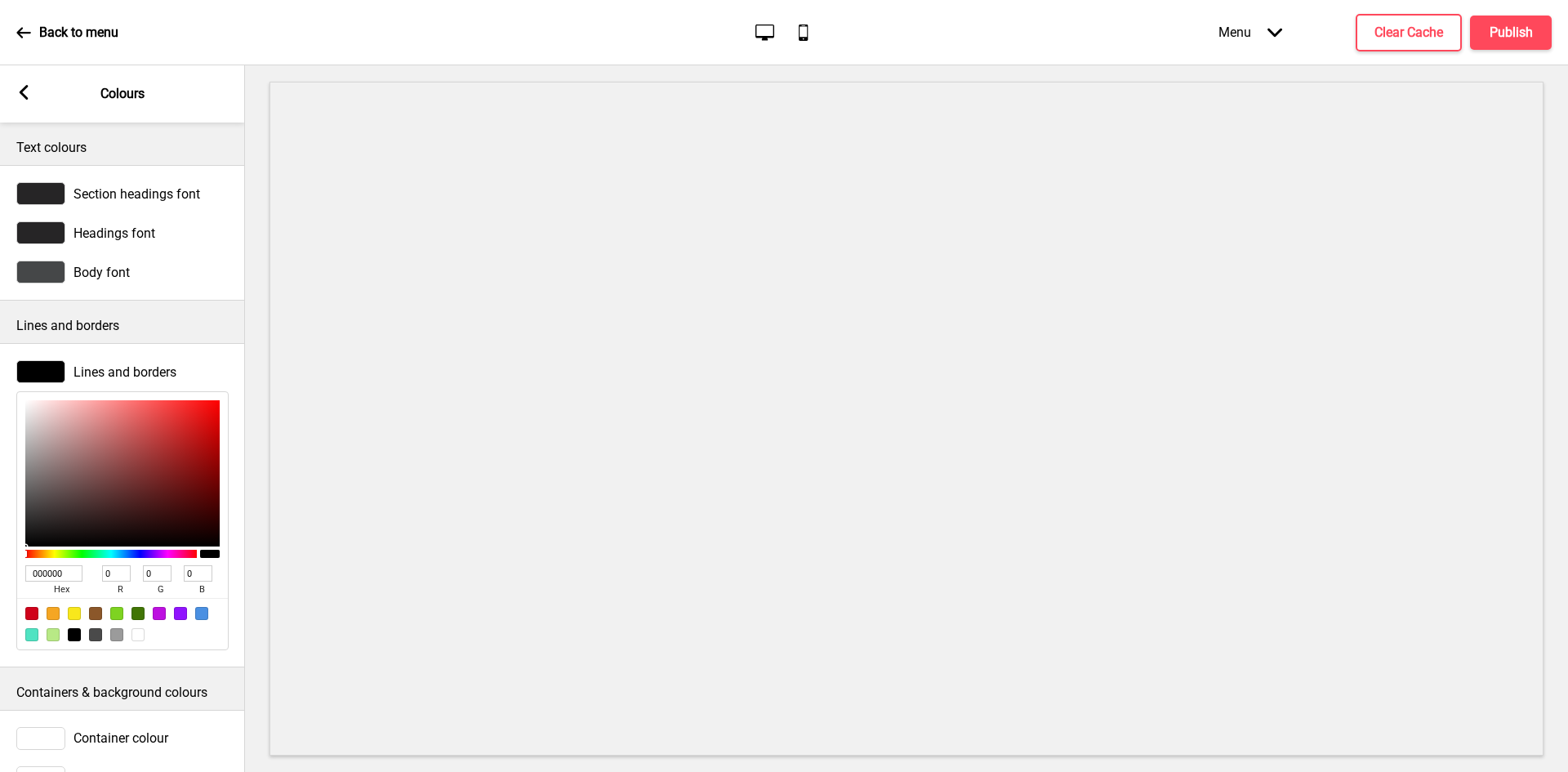
click at [138, 637] on div at bounding box center [138, 635] width 13 height 13
type input "FFFFFF"
type input "255"
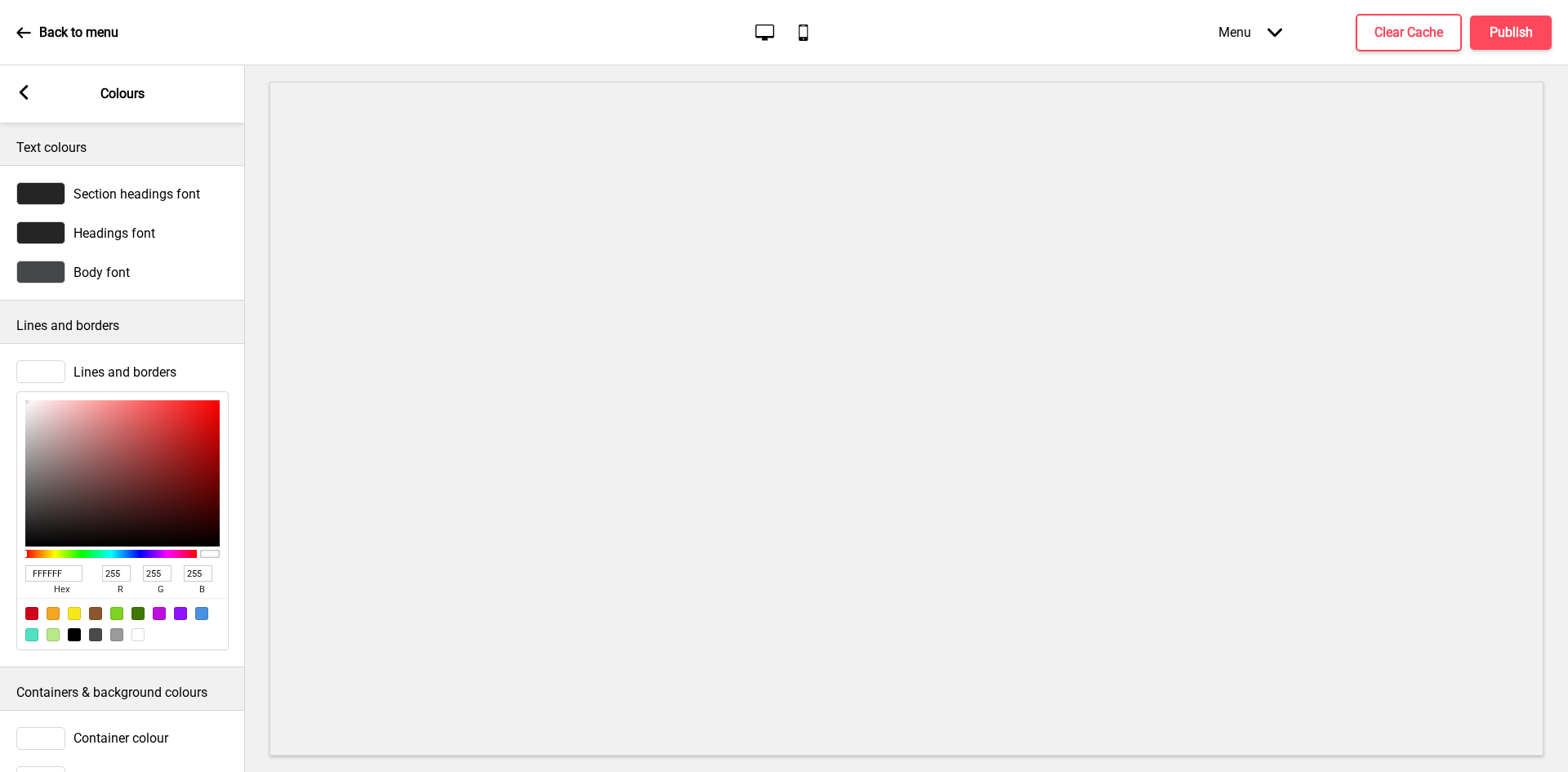
click at [18, 97] on rect at bounding box center [24, 92] width 15 height 15
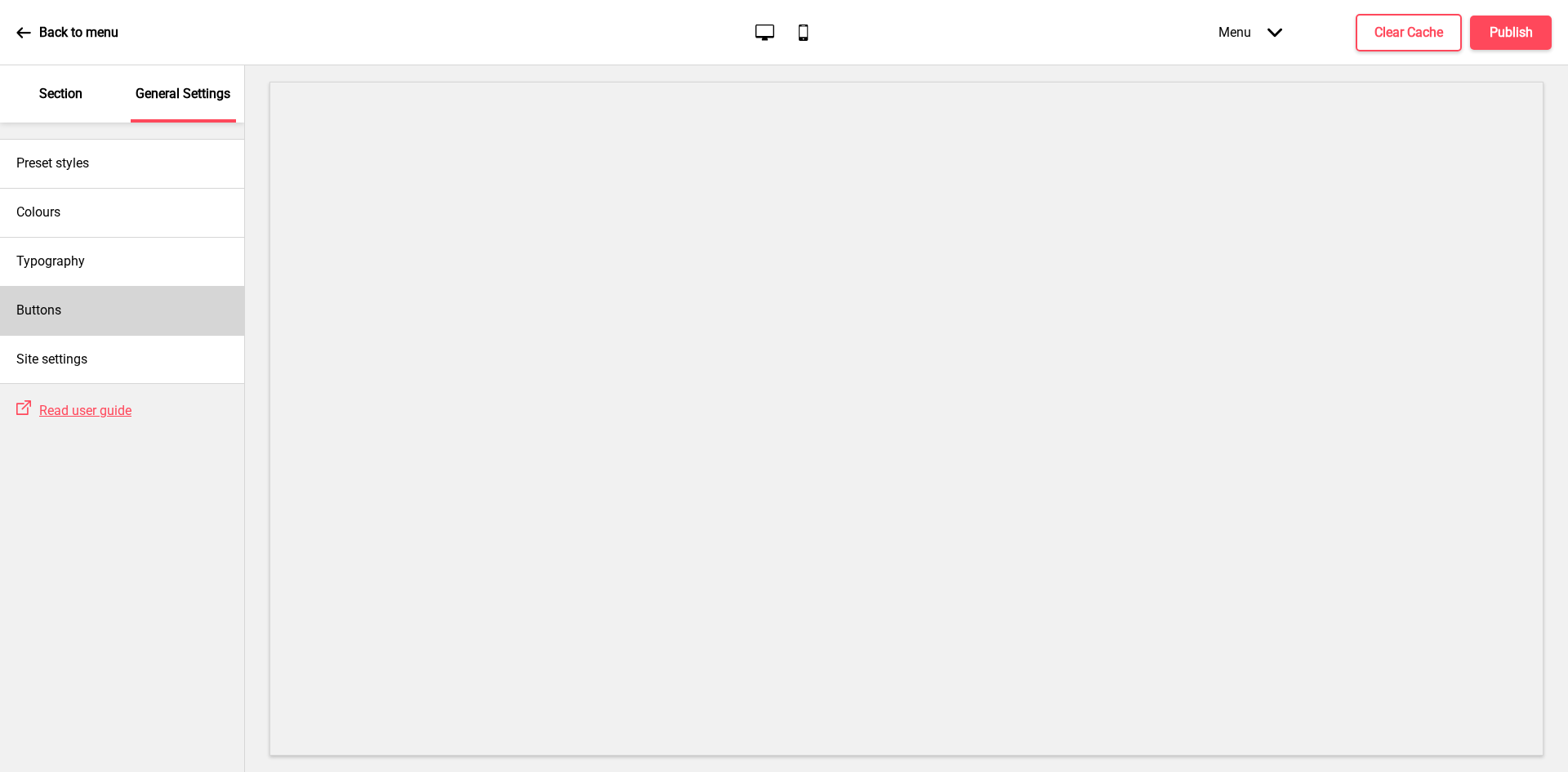
click at [75, 307] on div "Buttons" at bounding box center [122, 310] width 244 height 49
select select "square"
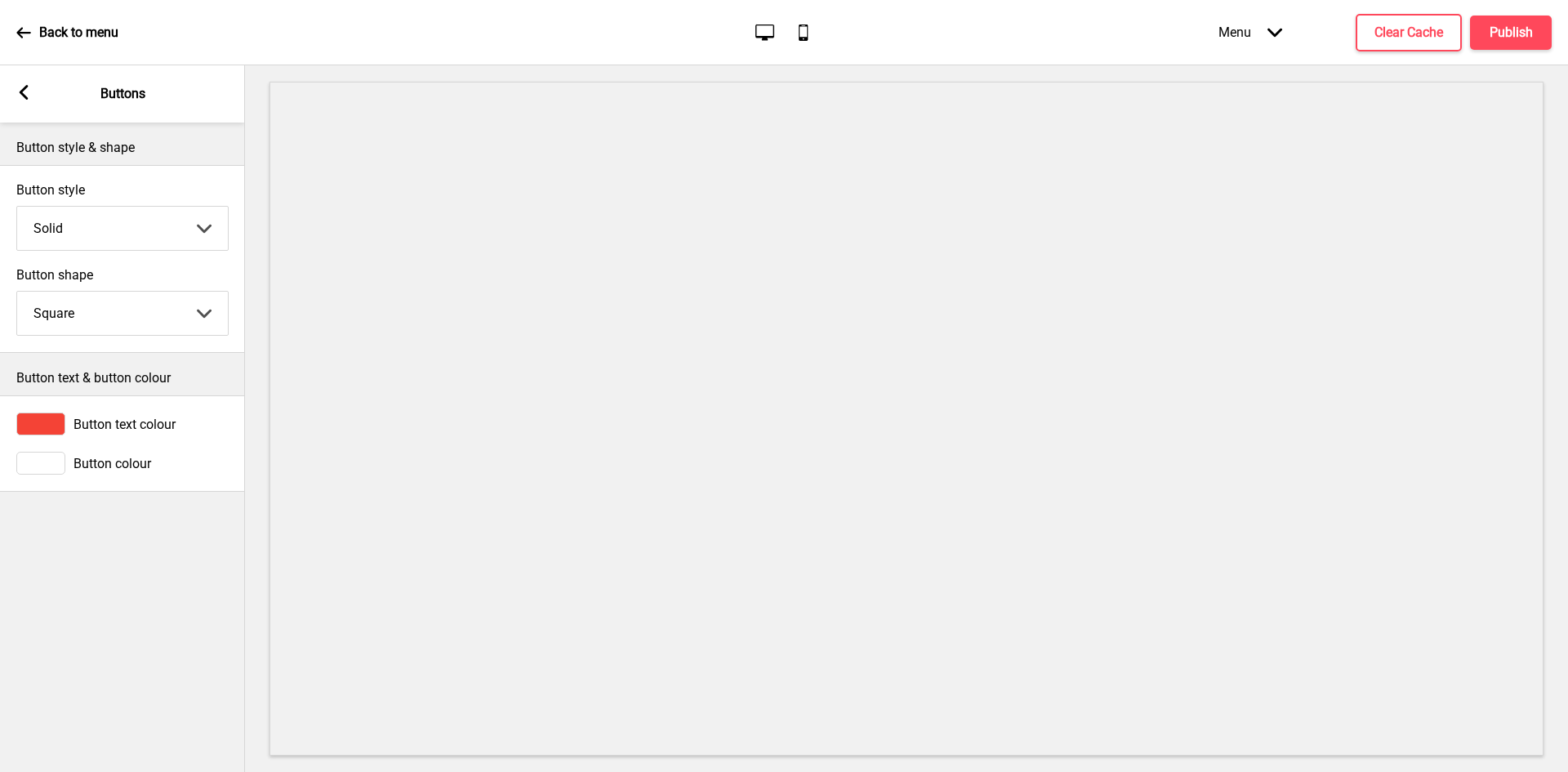
click at [100, 426] on span "Button text colour" at bounding box center [125, 424] width 102 height 16
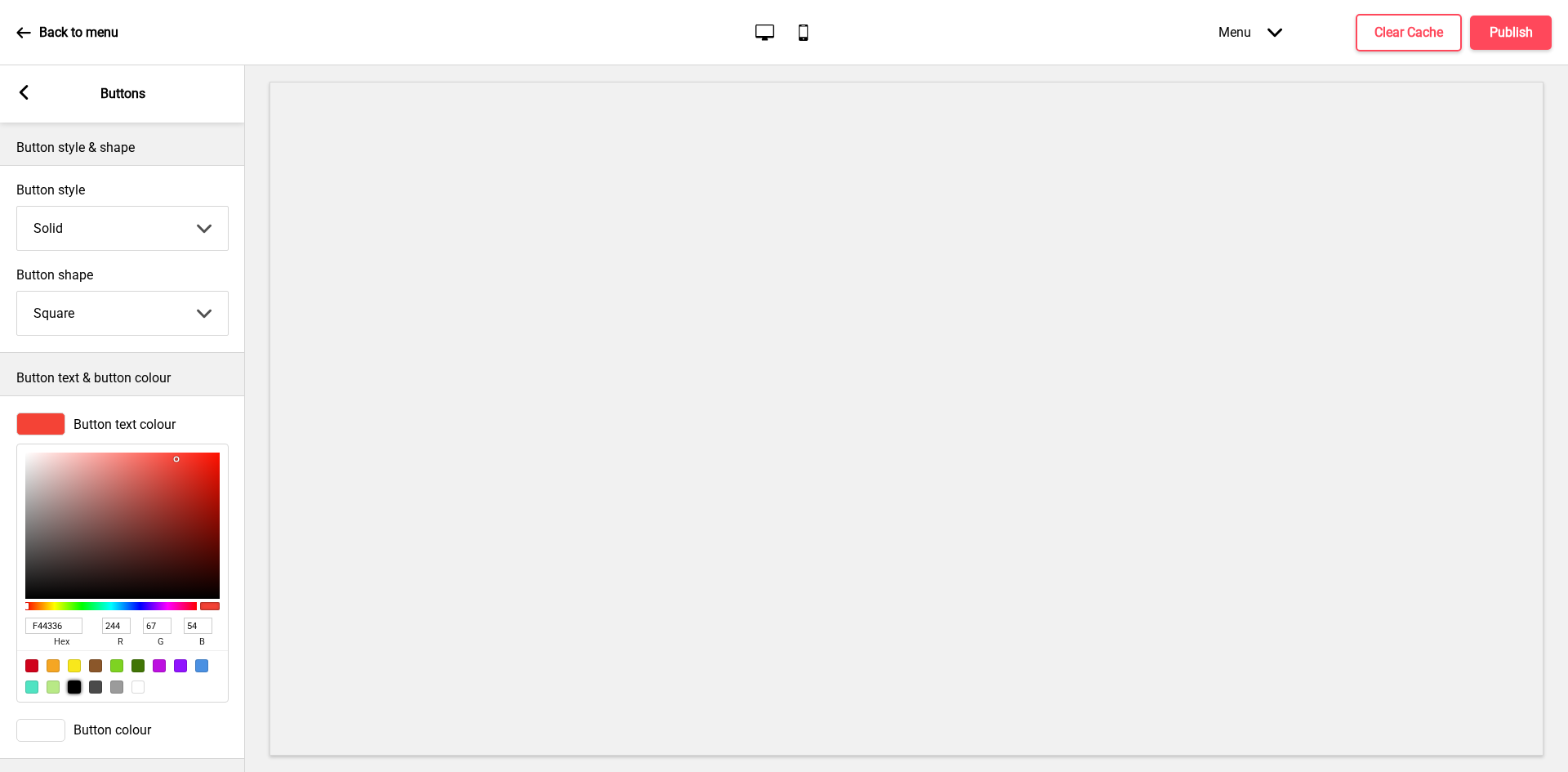
click at [72, 692] on div at bounding box center [74, 687] width 13 height 13
type input "000000"
type input "0"
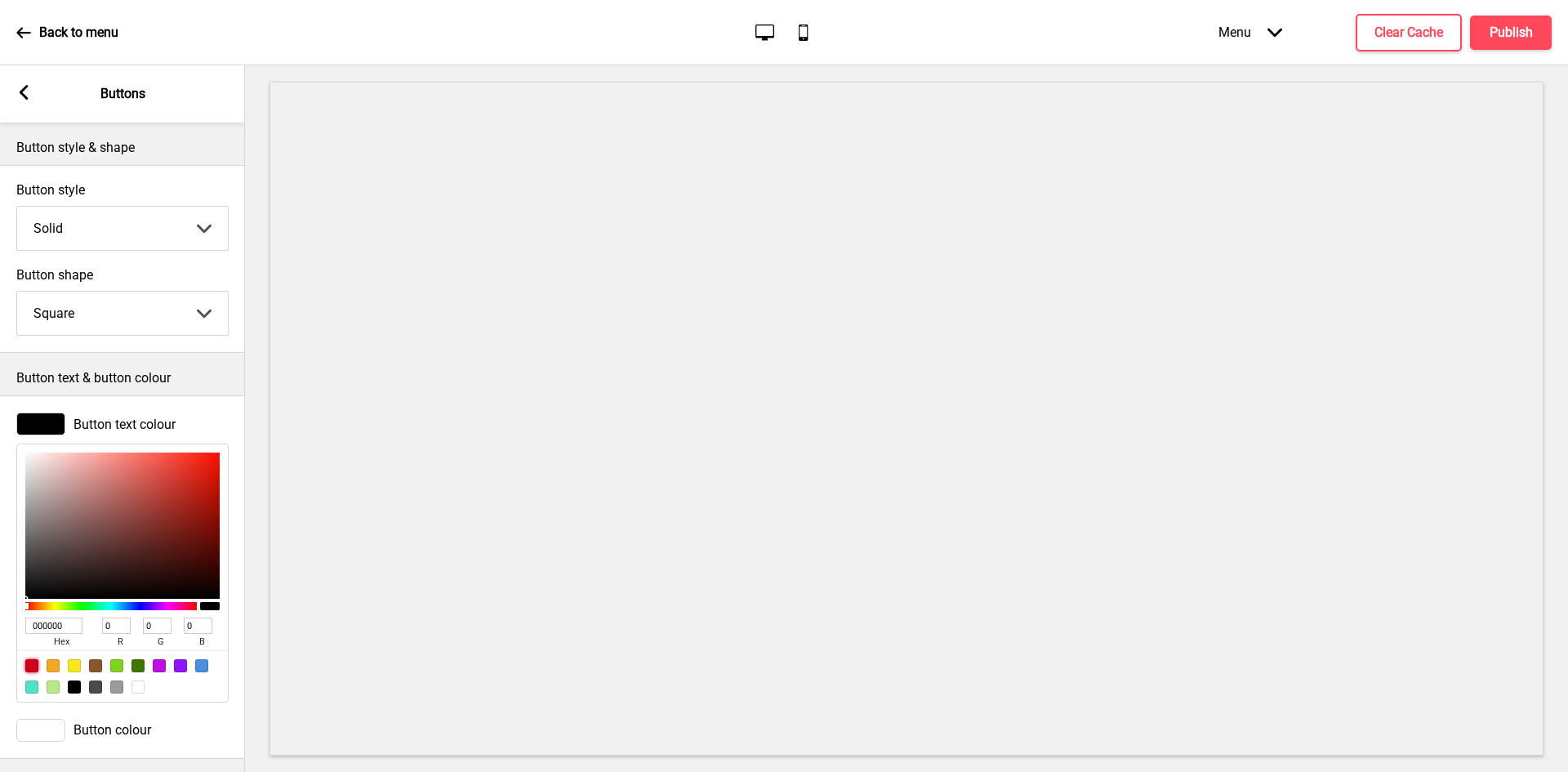
click at [34, 666] on div at bounding box center [32, 665] width 13 height 13
type input "D0021B"
type input "208"
type input "2"
type input "27"
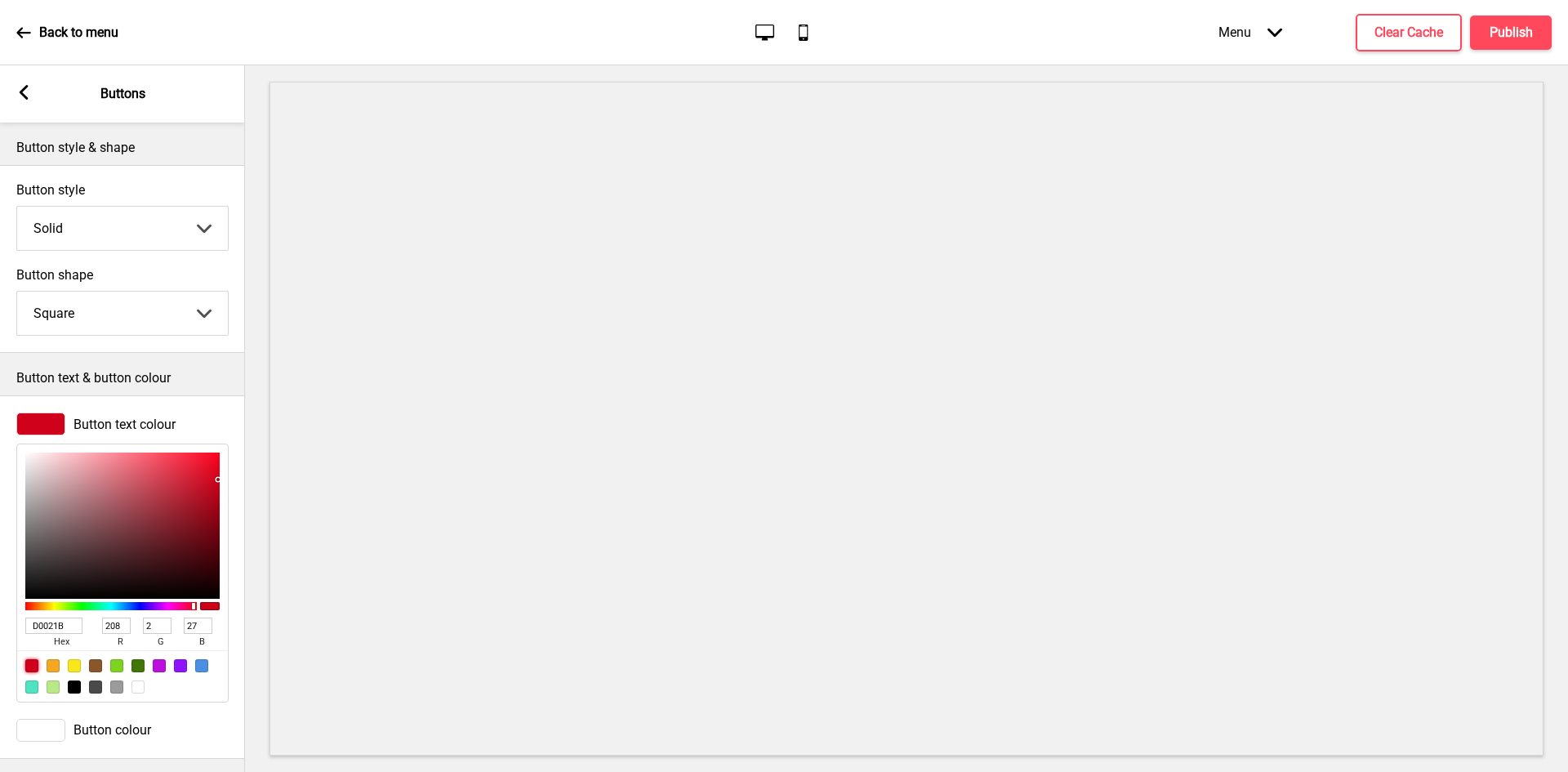
click at [139, 692] on div at bounding box center [138, 687] width 13 height 13
type input "FFFFFF"
type input "255"
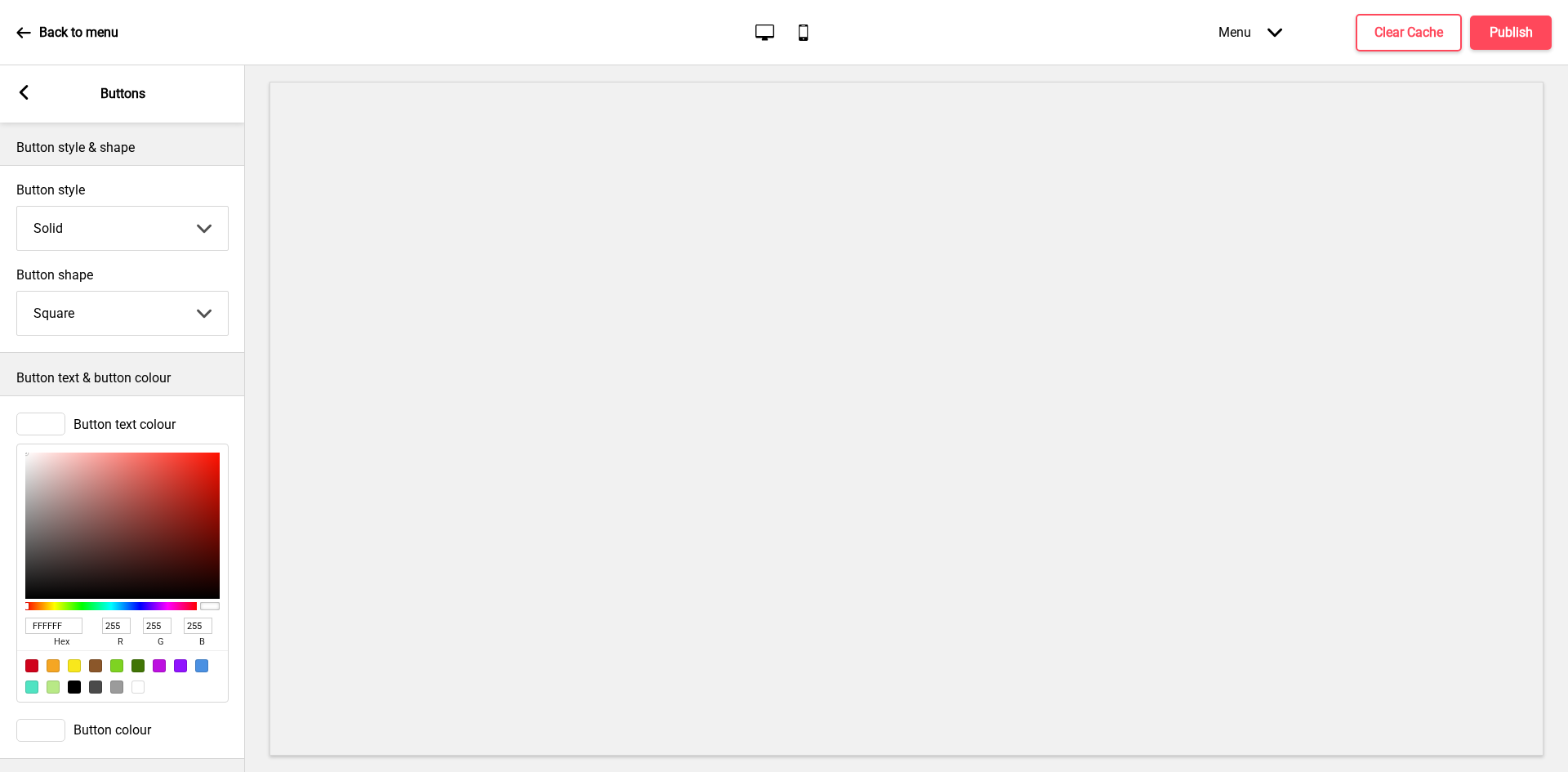
click at [153, 384] on p "Button text & button colour" at bounding box center [122, 378] width 212 height 18
click at [100, 719] on span "Button colour" at bounding box center [112, 727] width 78 height 16
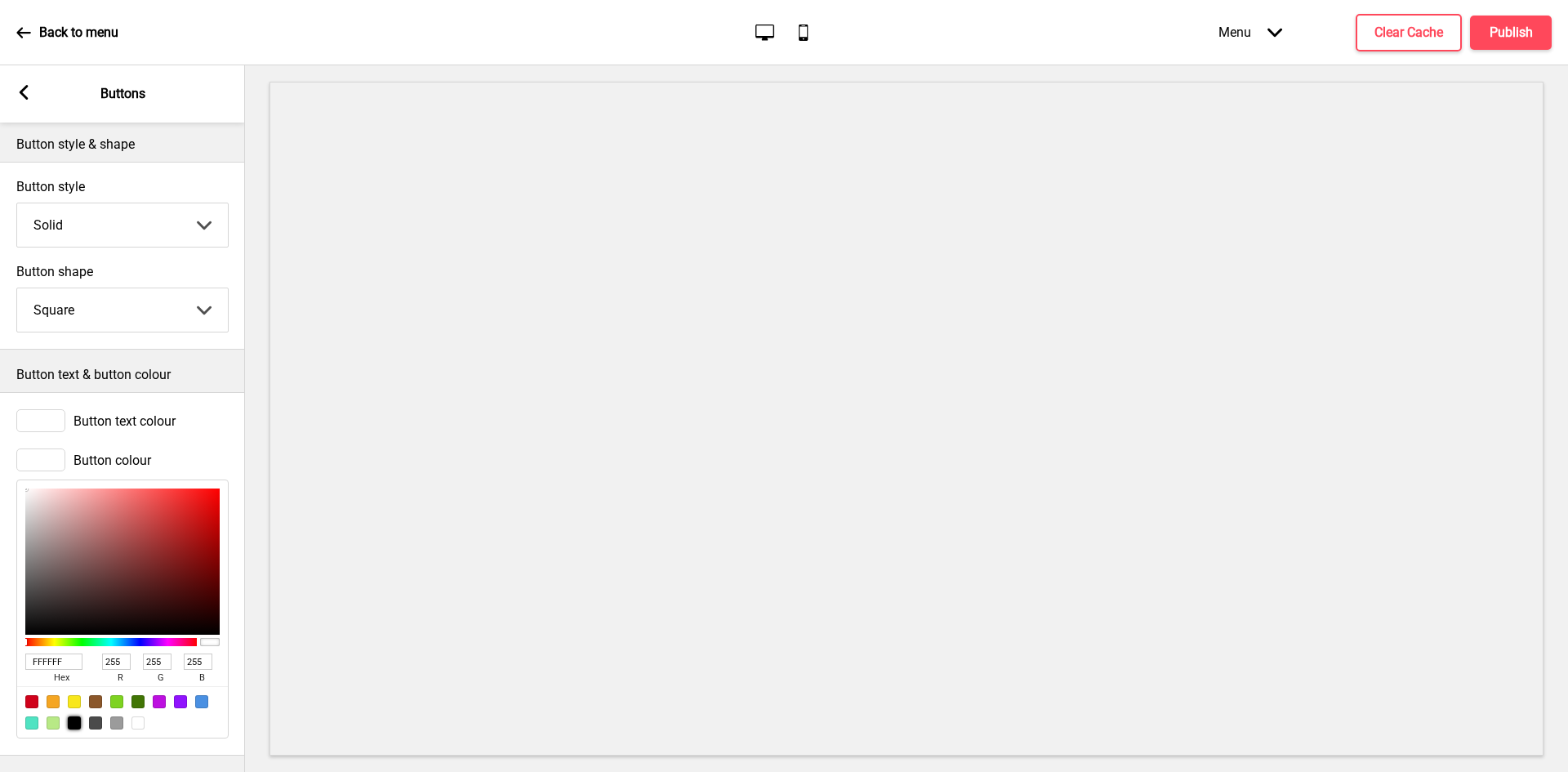
click at [74, 717] on div at bounding box center [74, 723] width 13 height 13
type input "000000"
type input "0"
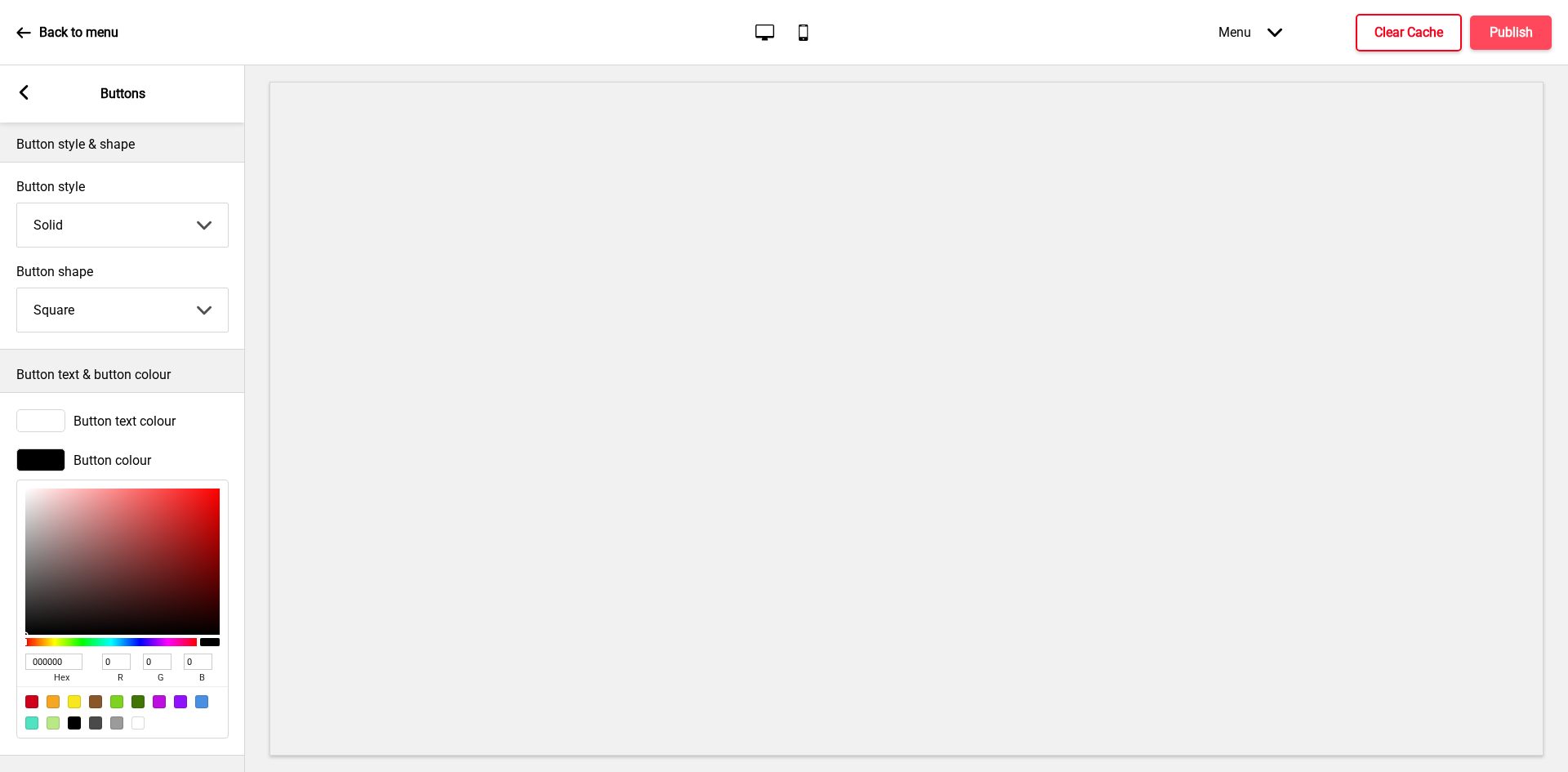
click at [1391, 26] on h4 "Clear Cache" at bounding box center [1408, 33] width 68 height 18
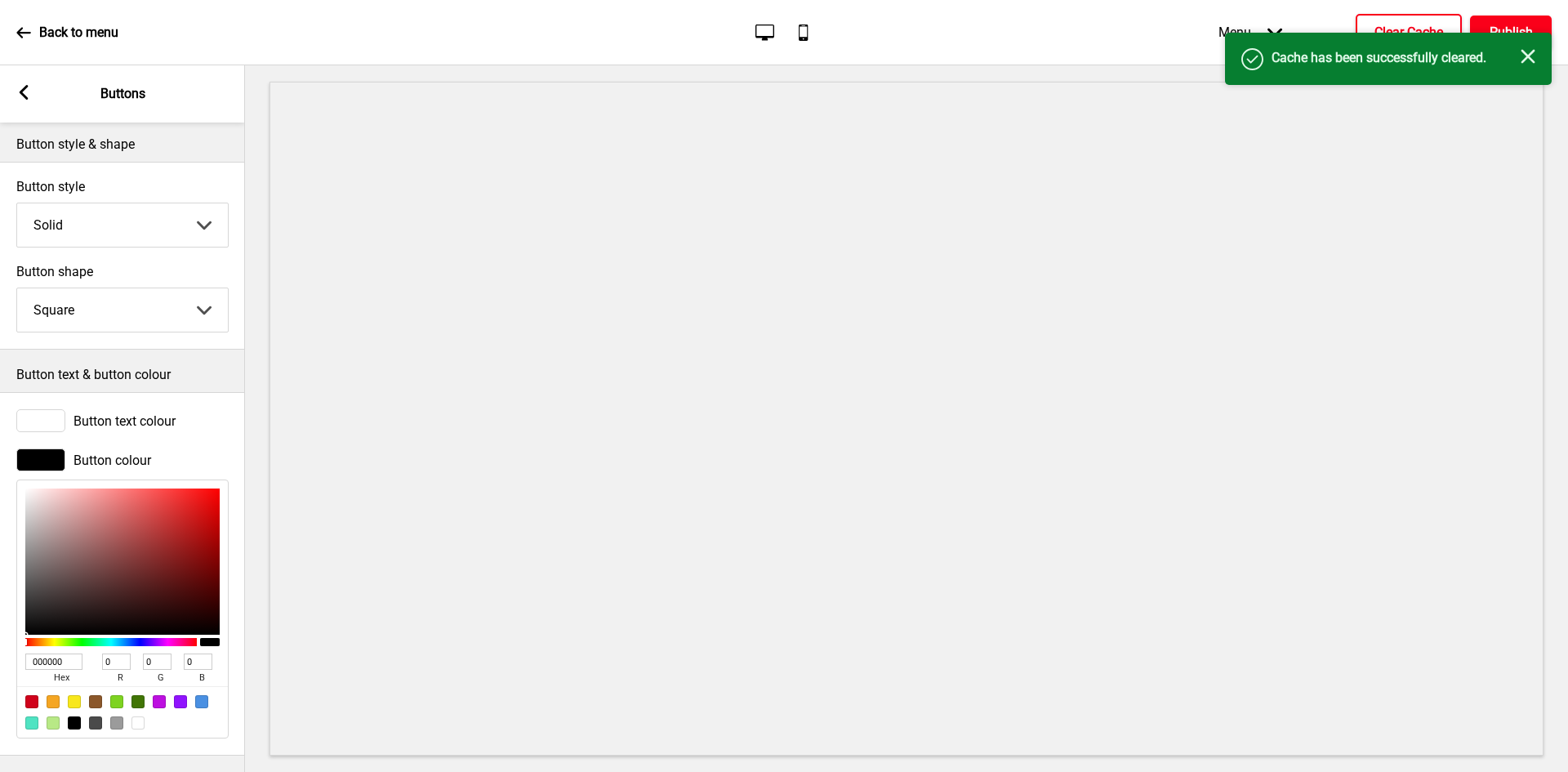
click at [1502, 26] on h4 "Publish" at bounding box center [1511, 33] width 43 height 18
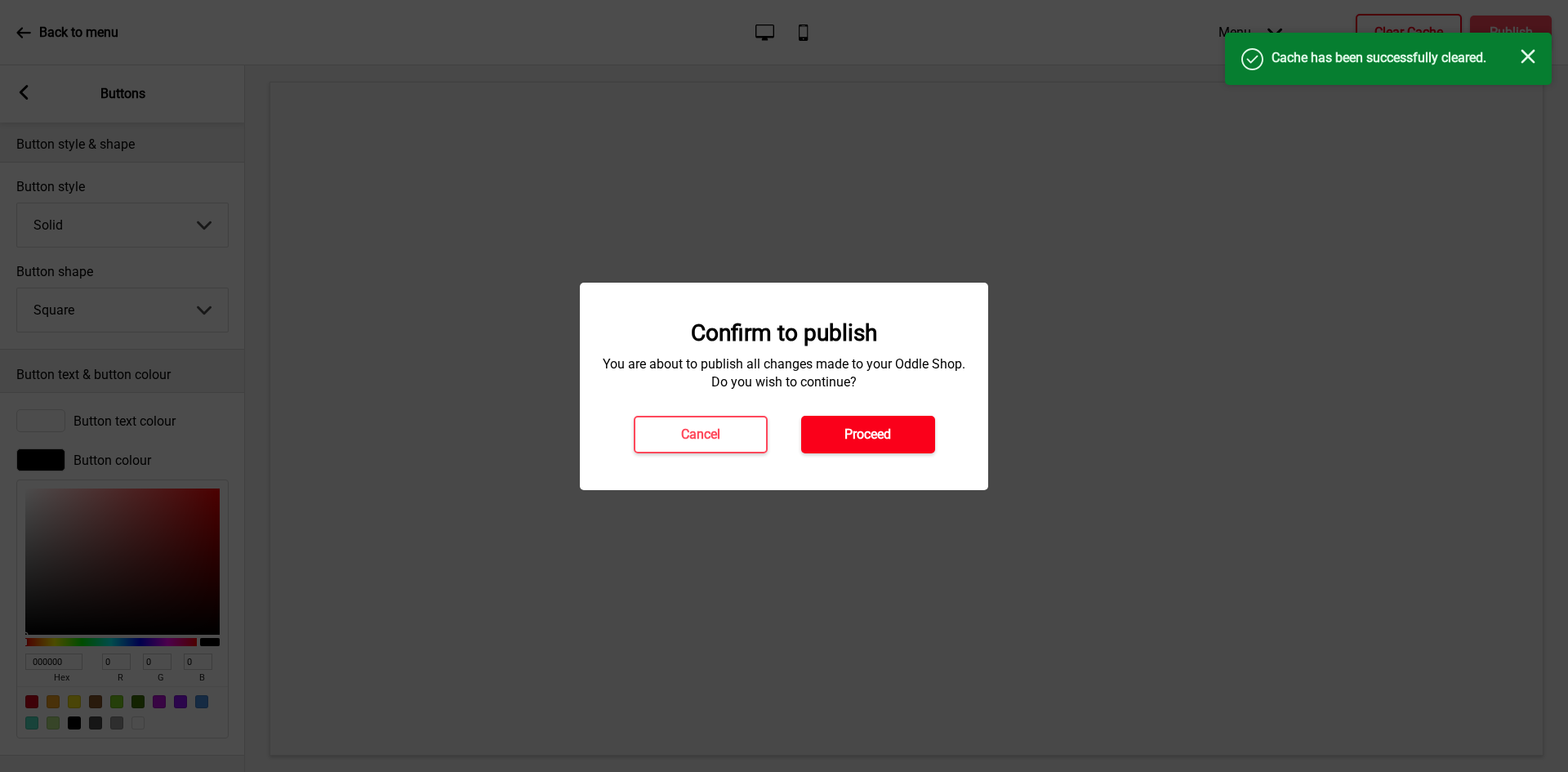
click at [891, 430] on button "Proceed" at bounding box center [868, 435] width 134 height 38
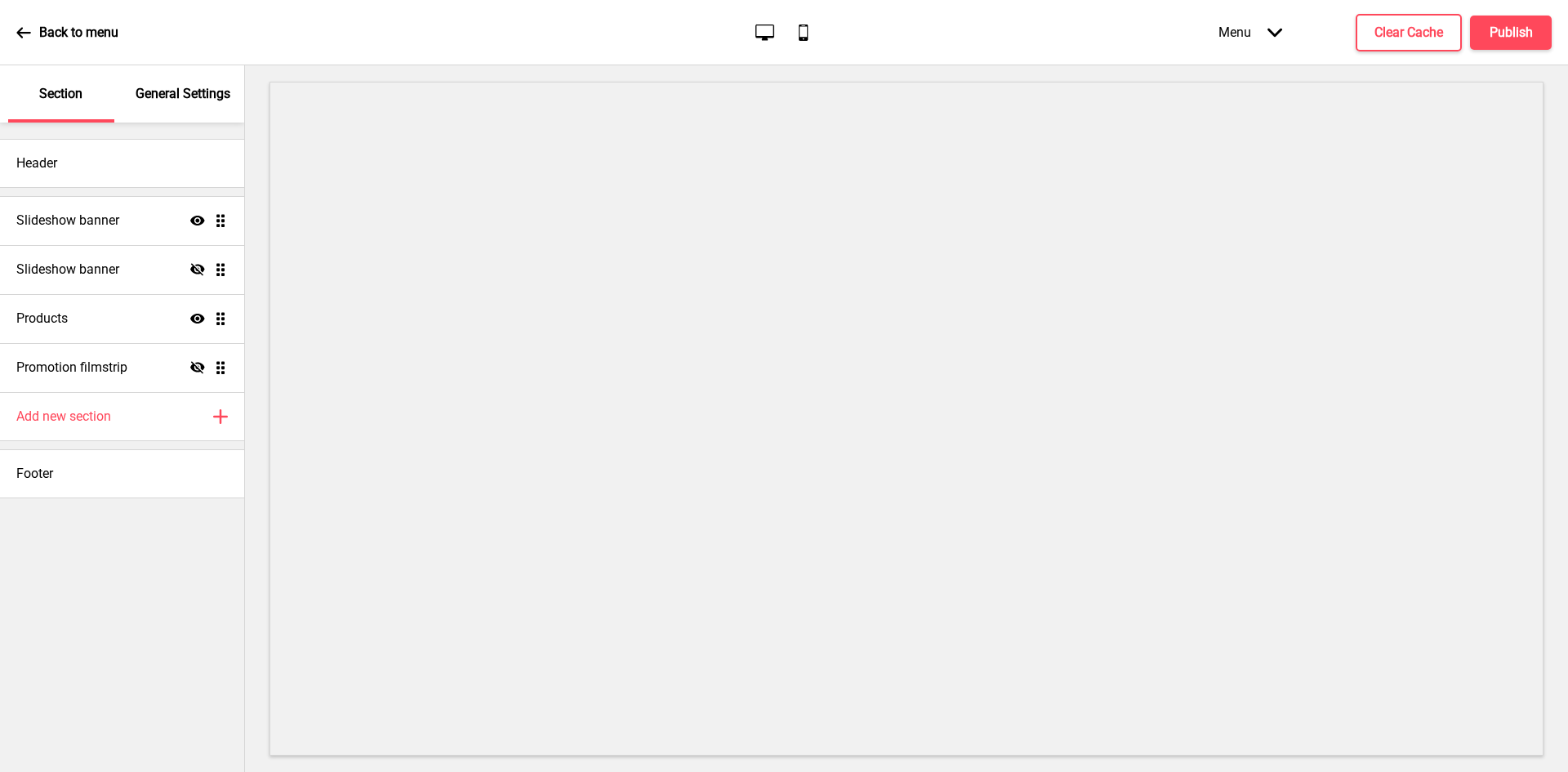
click at [177, 105] on div "General Settings" at bounding box center [183, 93] width 106 height 57
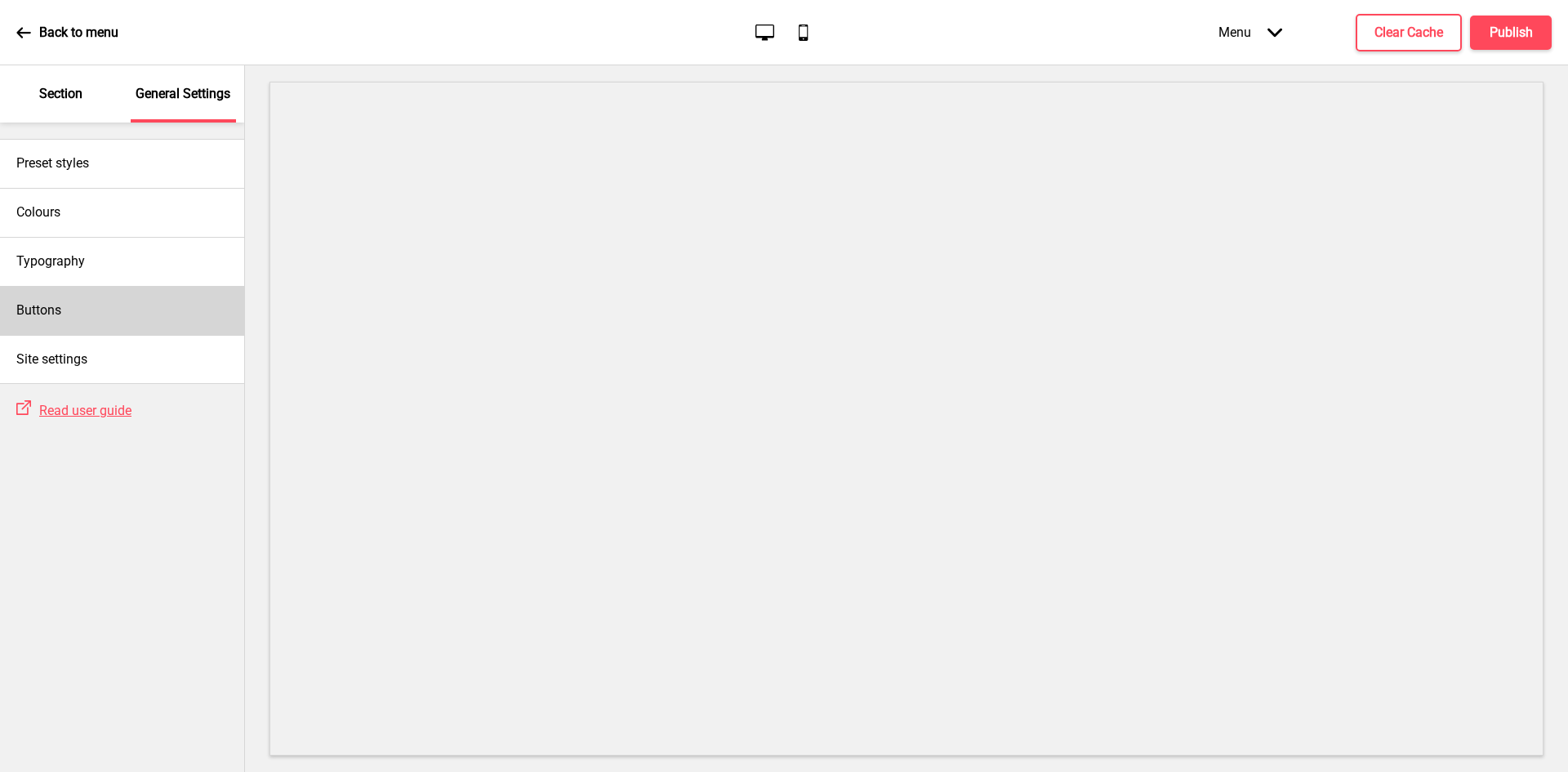
click at [117, 301] on div "Buttons" at bounding box center [122, 310] width 244 height 49
select select "square"
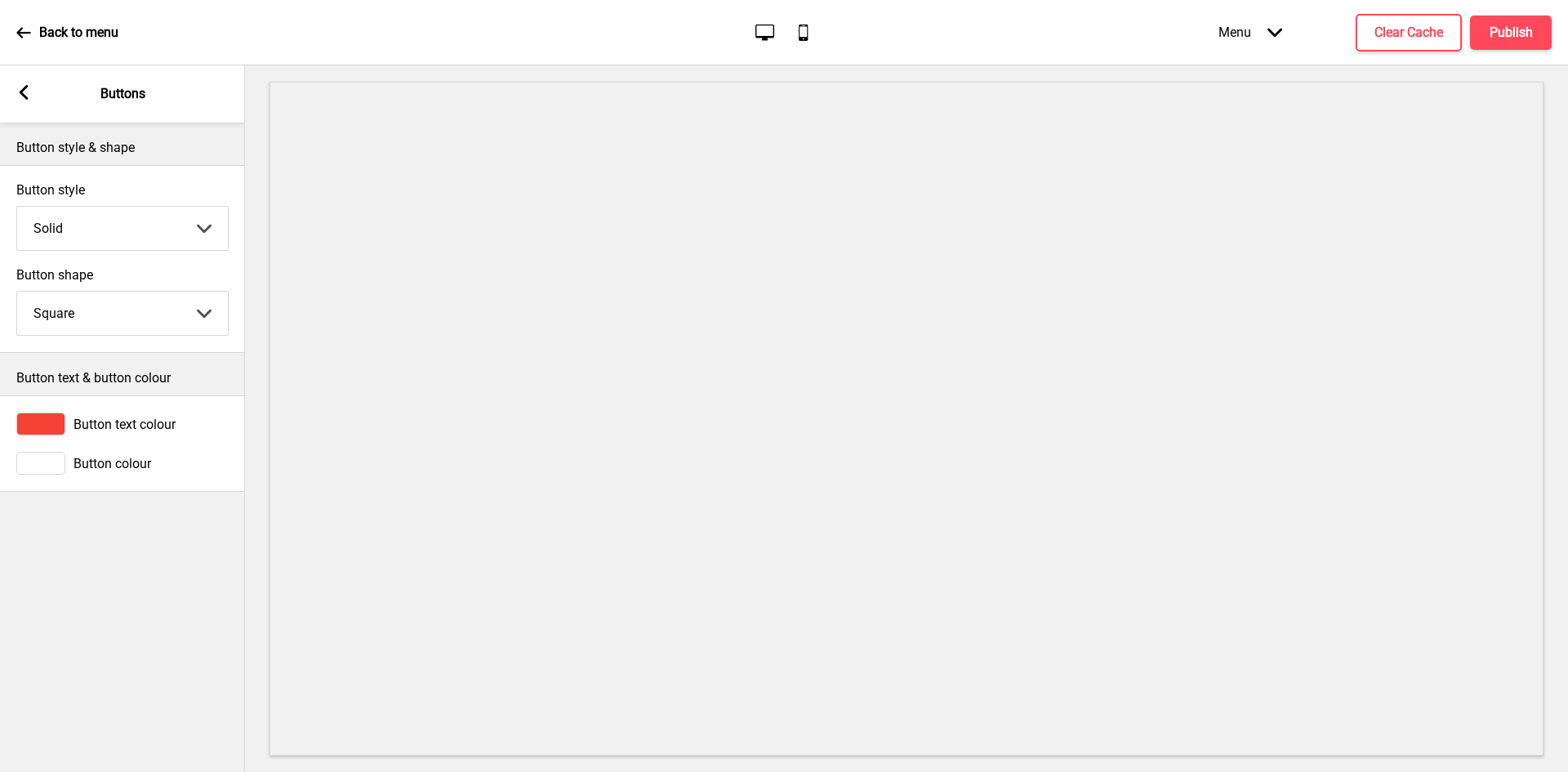
click at [84, 458] on span "Button colour" at bounding box center [112, 463] width 78 height 16
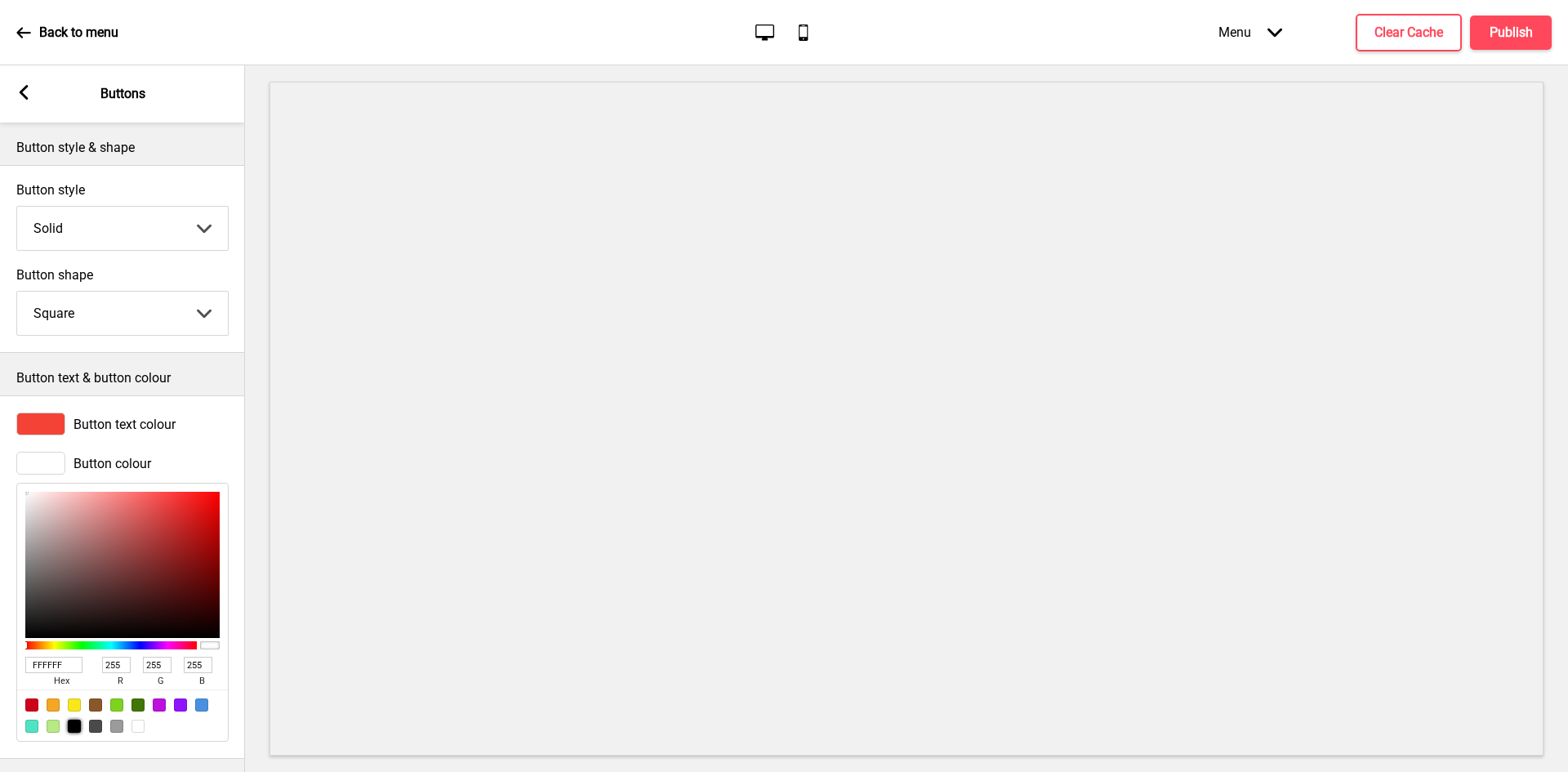
click at [74, 728] on div at bounding box center [74, 727] width 13 height 13
type input "000000"
type input "0"
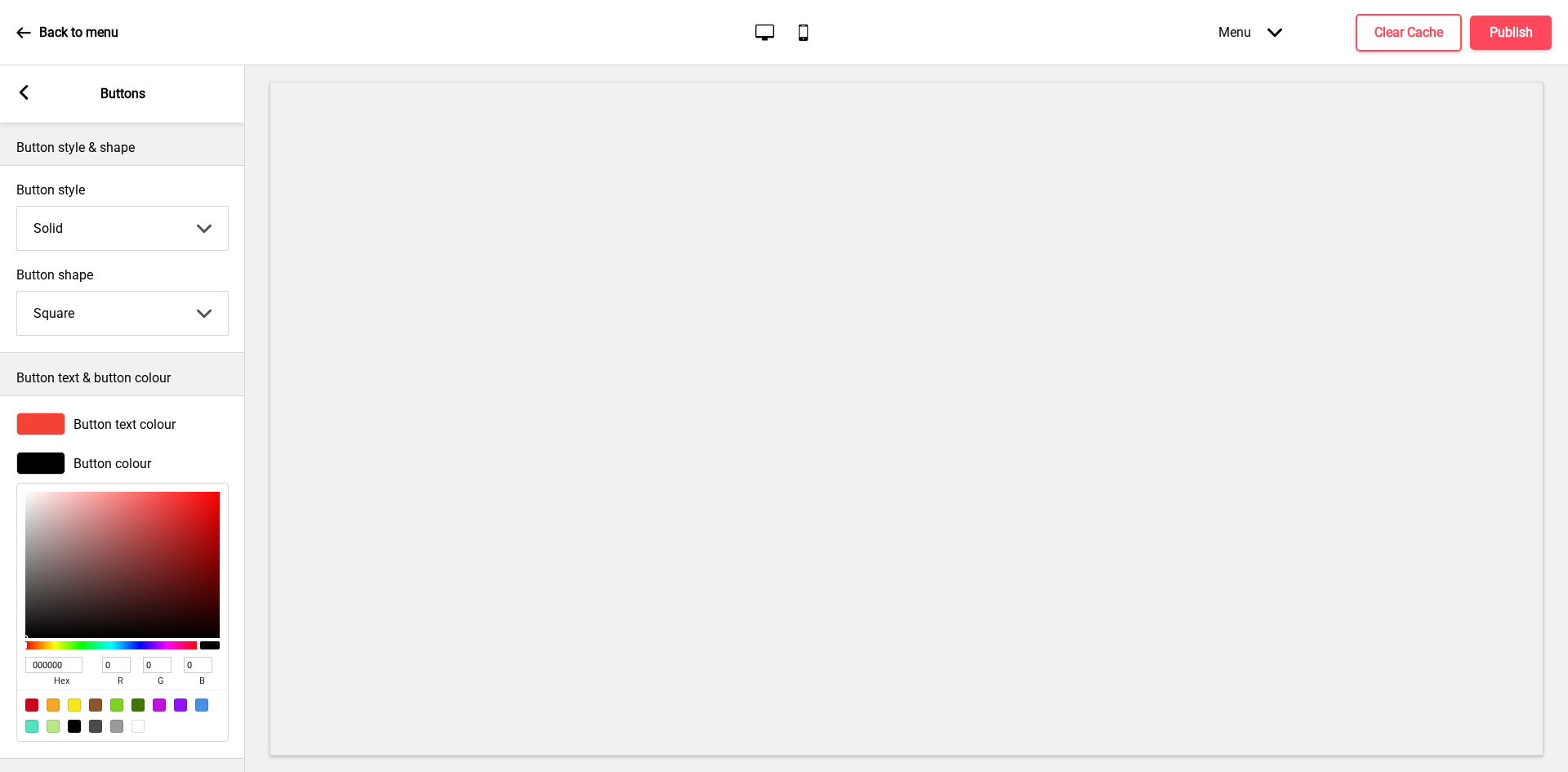
click at [146, 431] on span "Button text colour" at bounding box center [125, 424] width 102 height 16
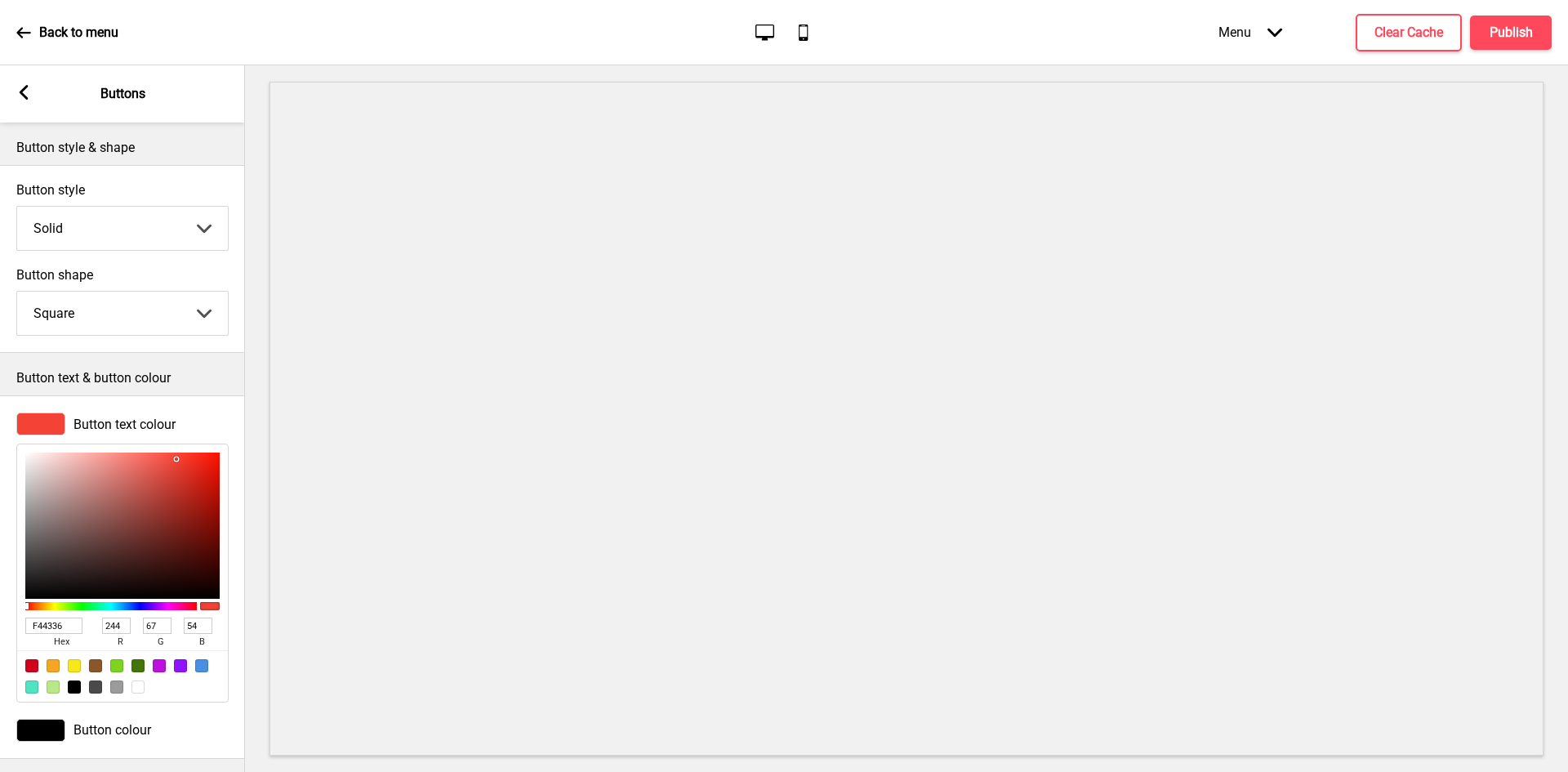
click at [131, 690] on div at bounding box center [138, 687] width 13 height 13
type input "FFFFFF"
type input "255"
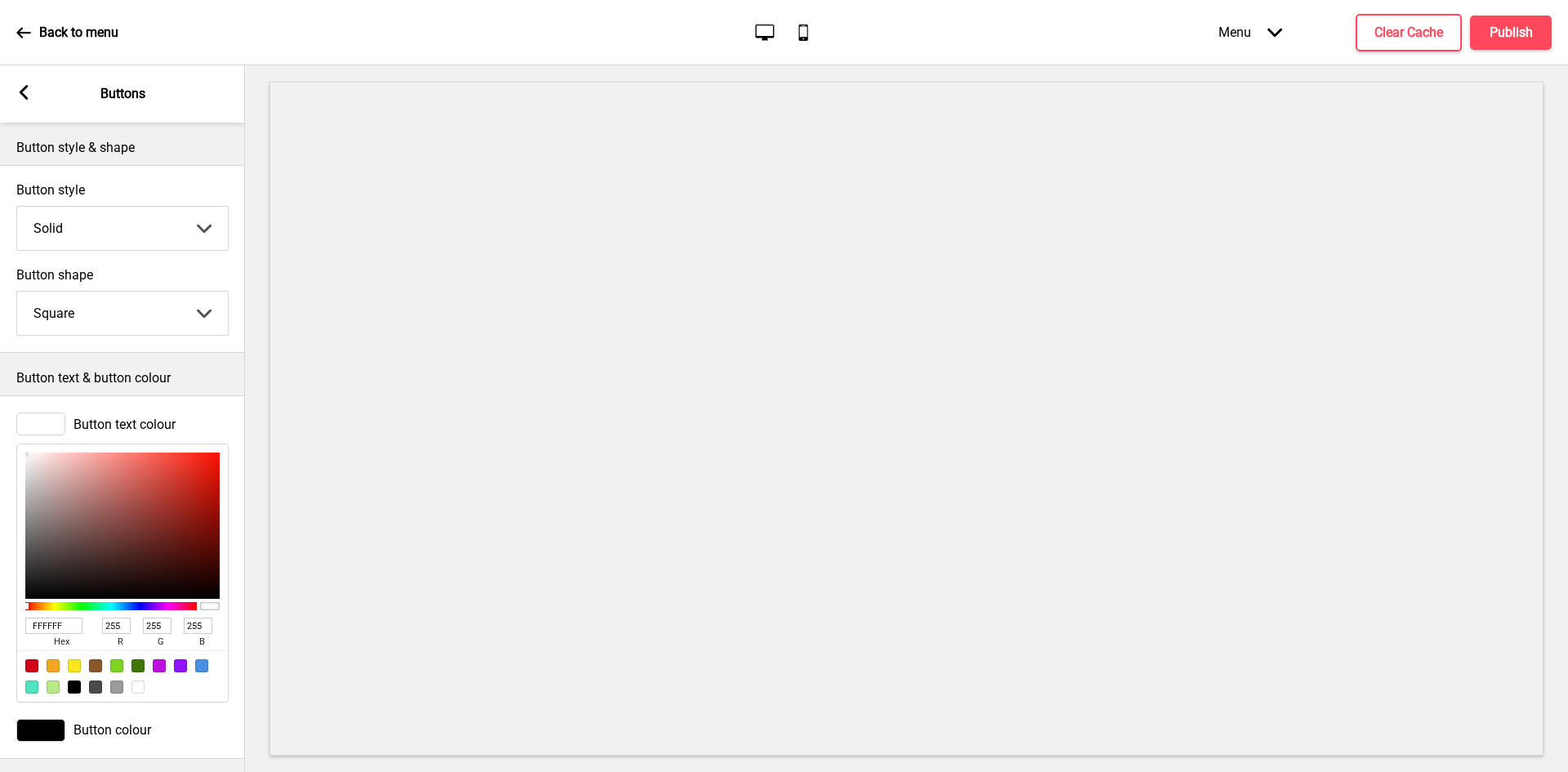
click at [30, 102] on div "Arrow left" at bounding box center [24, 94] width 15 height 18
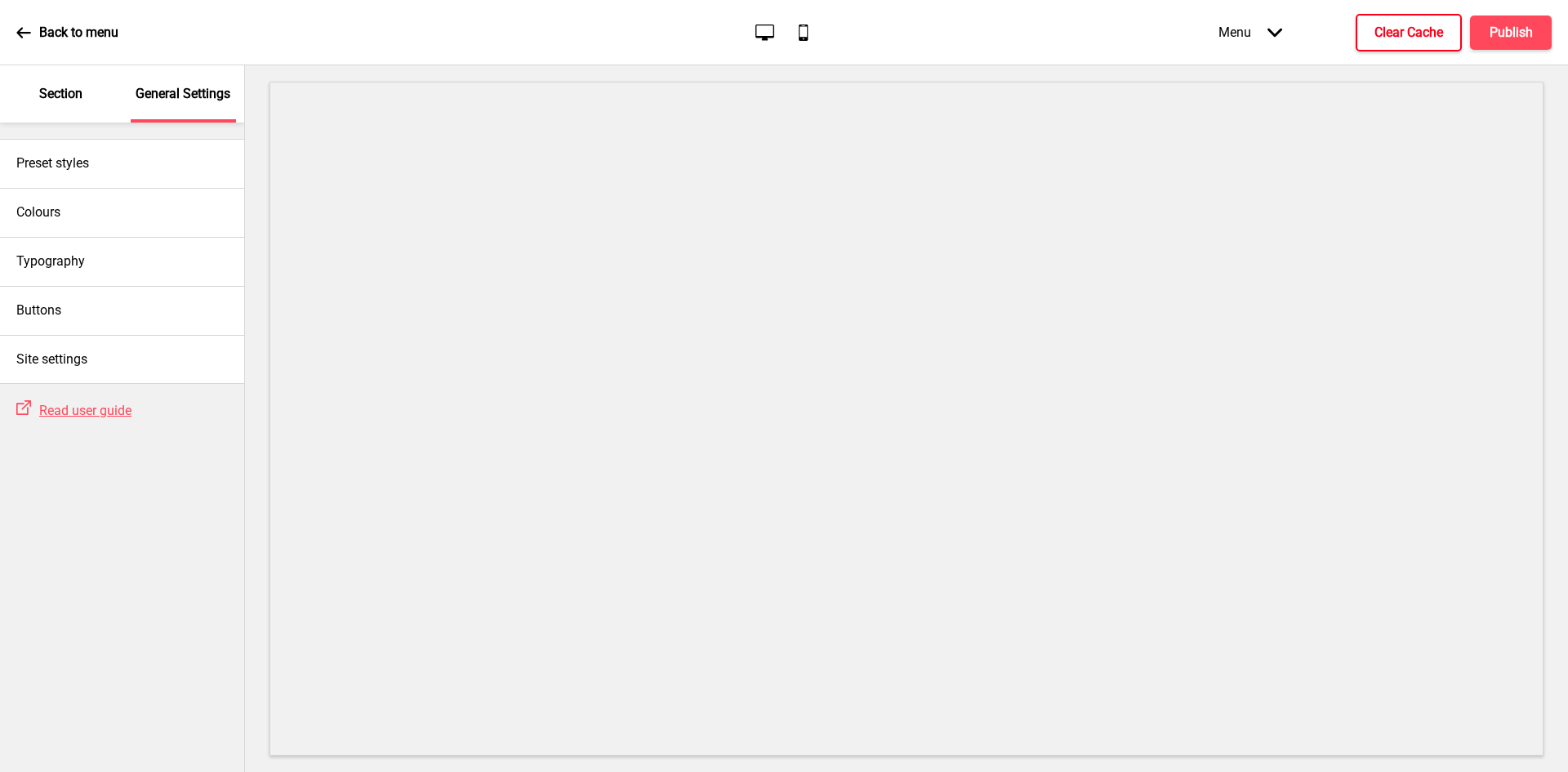
drag, startPoint x: 1433, startPoint y: 33, endPoint x: 1526, endPoint y: 38, distance: 93.1
click at [1434, 33] on h4 "Clear Cache" at bounding box center [1408, 33] width 68 height 18
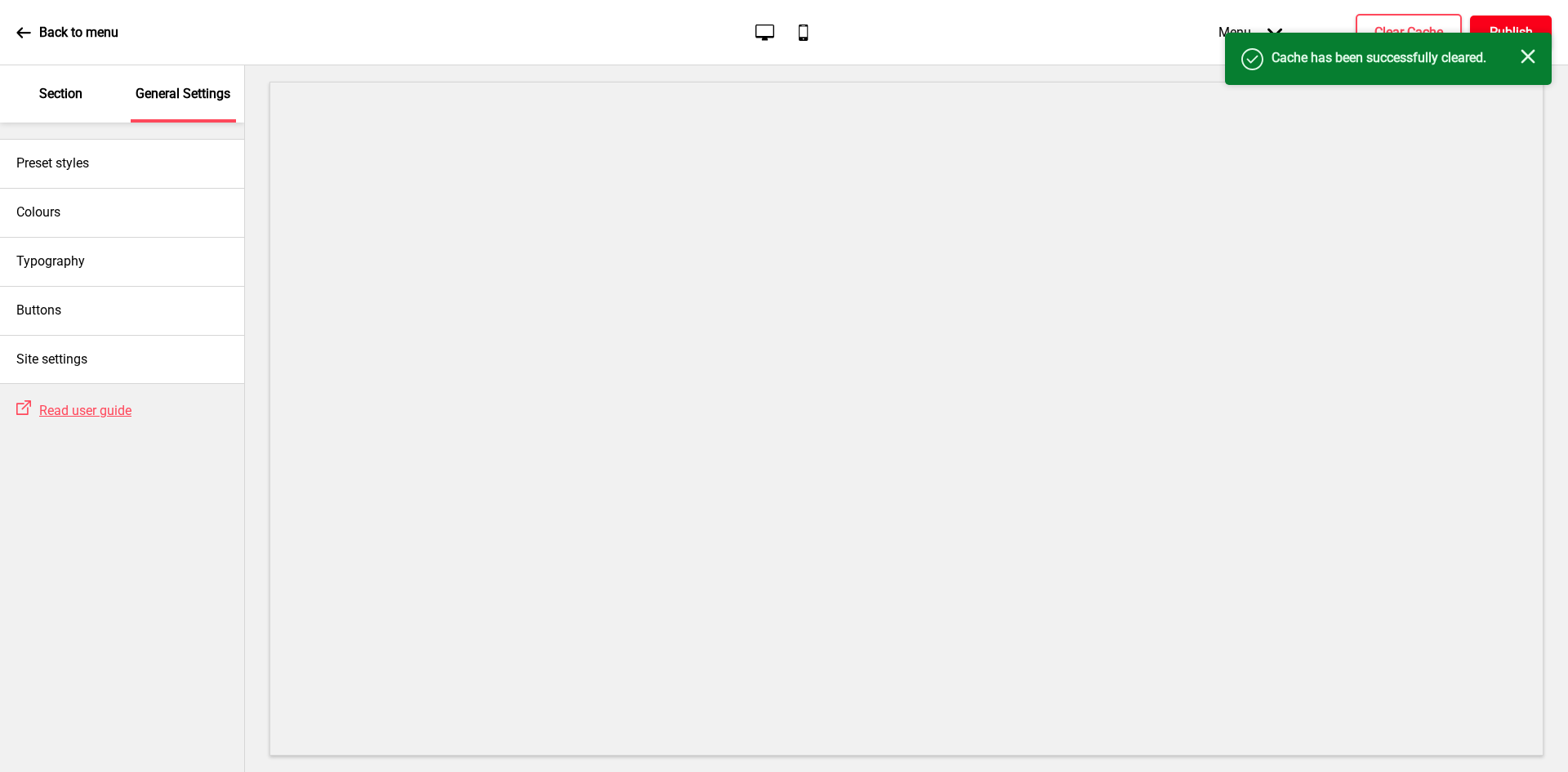
click at [1512, 21] on button "Publish" at bounding box center [1510, 33] width 82 height 35
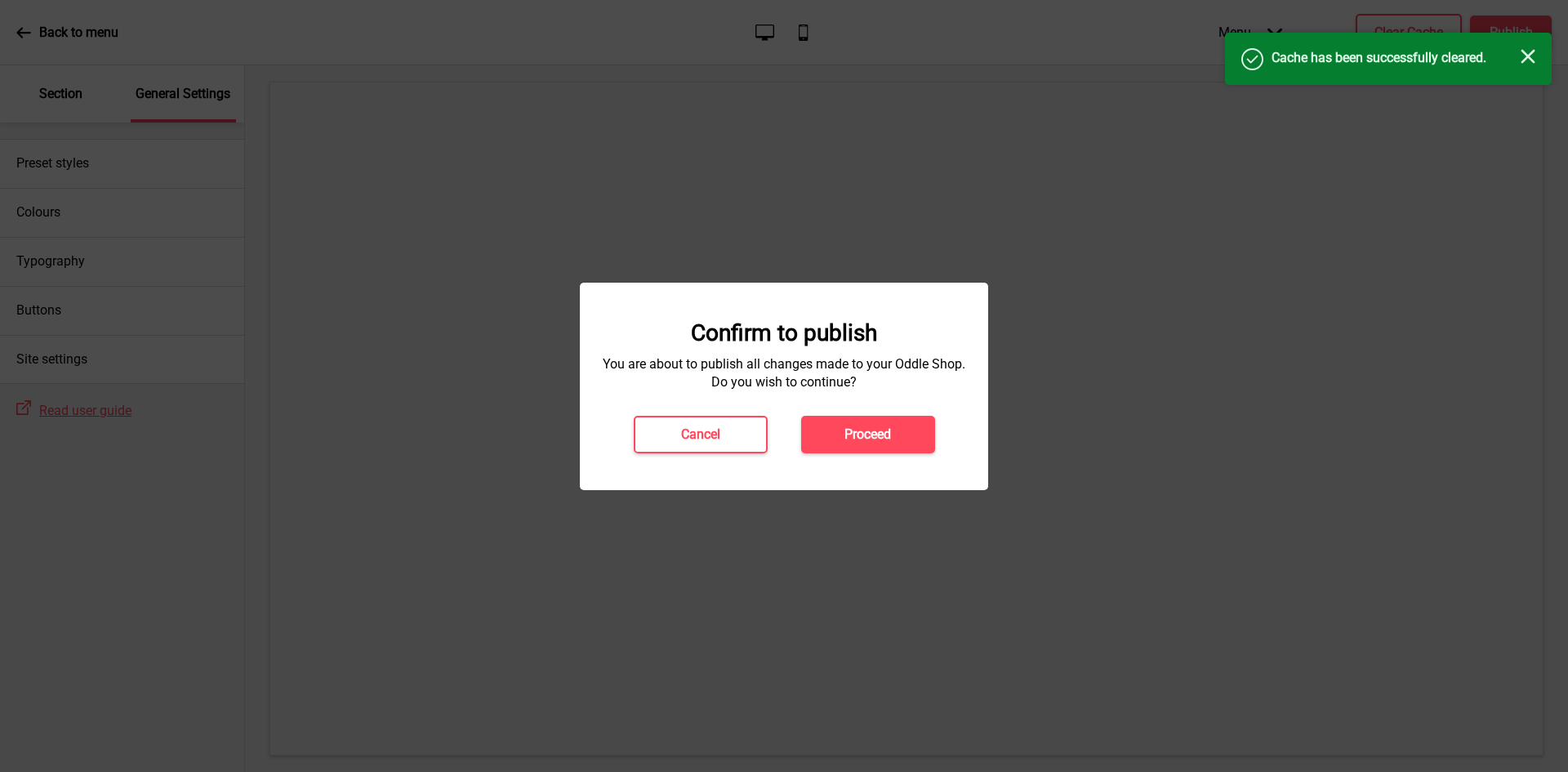
click at [833, 457] on div "Confirm to publish You are about to publish all changes made to your Oddle Shop…" at bounding box center [783, 386] width 409 height 207
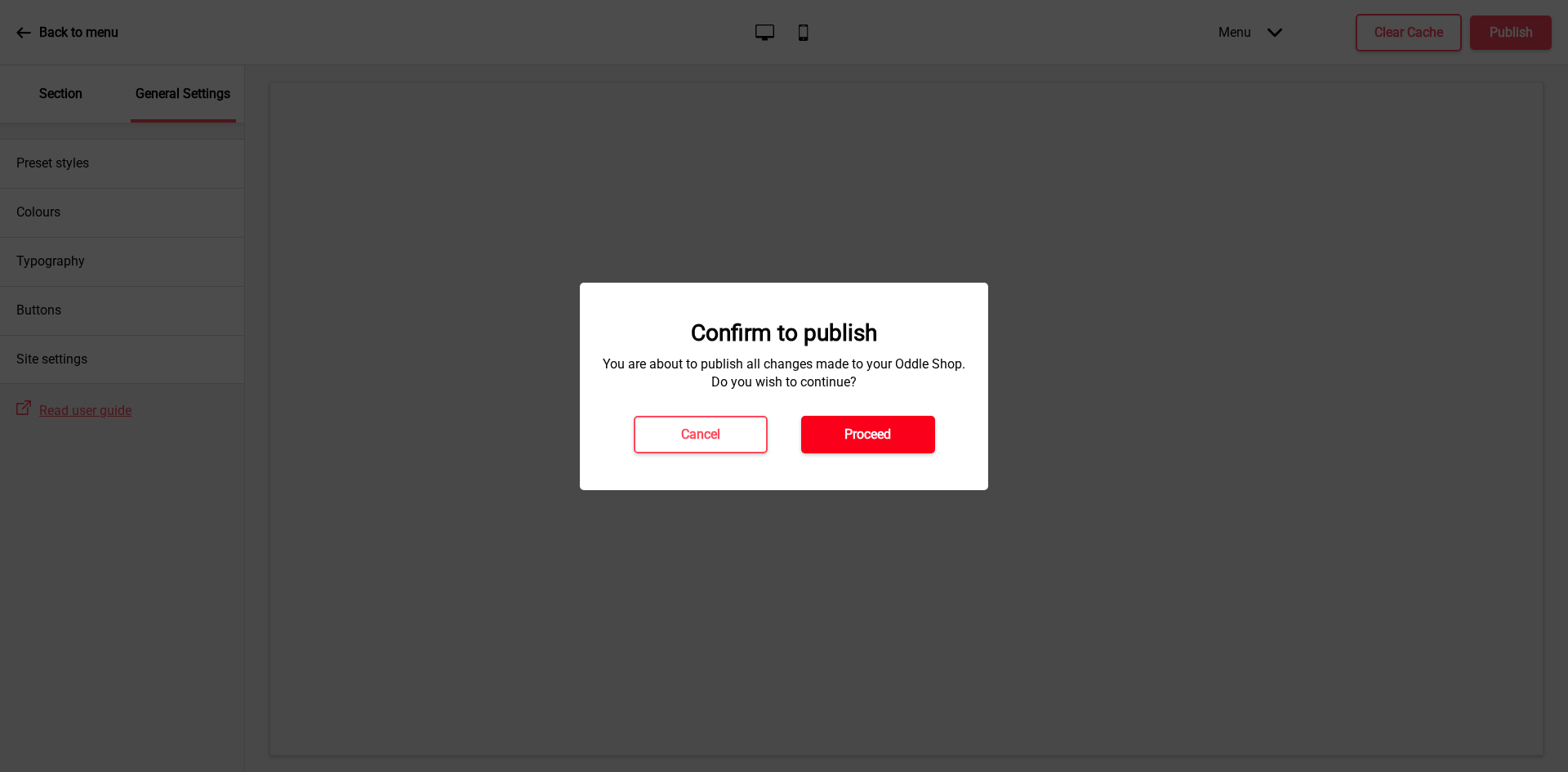
click at [848, 439] on h4 "Proceed" at bounding box center [867, 434] width 46 height 18
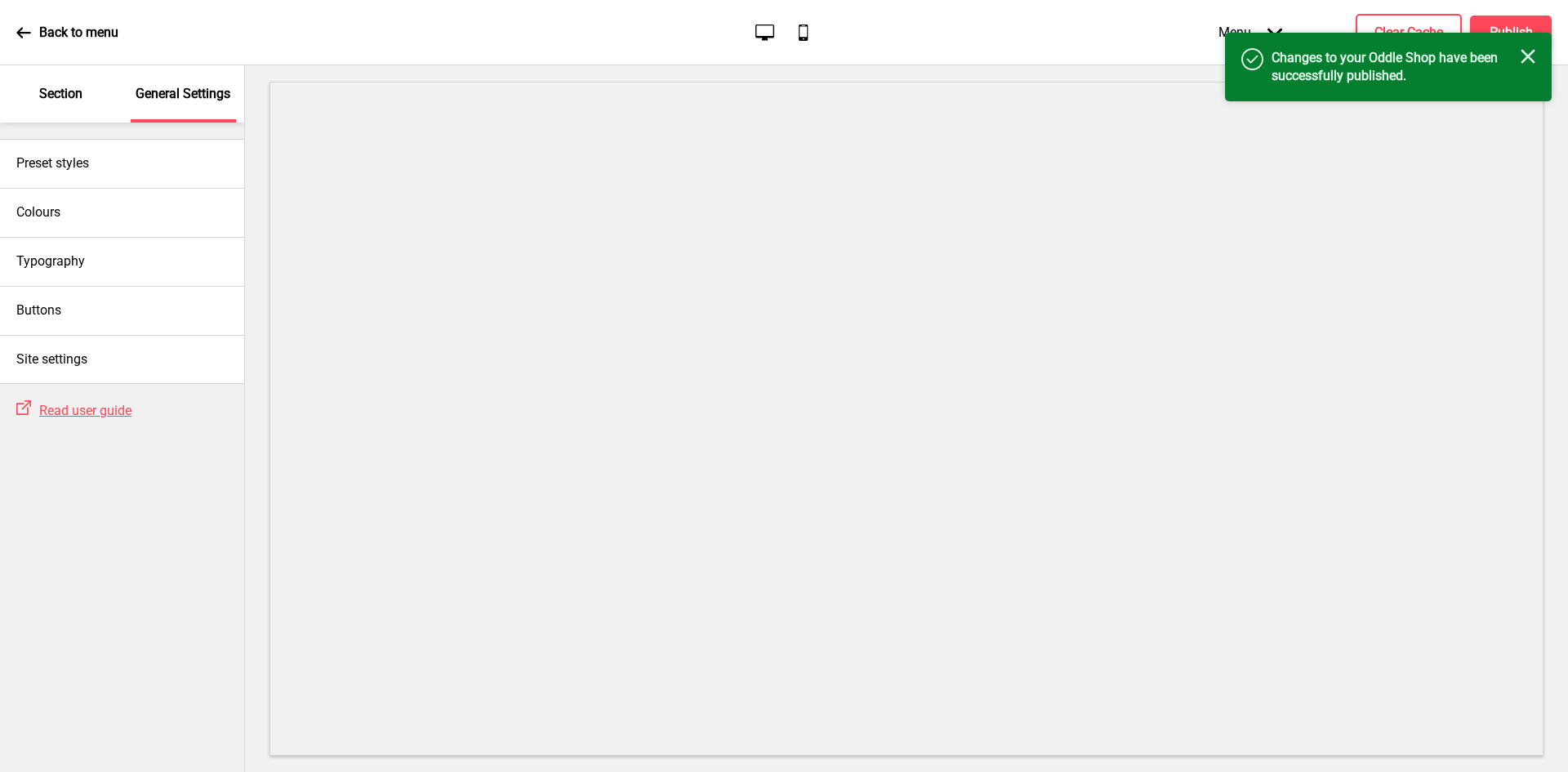
click at [813, 31] on icon "Mobile" at bounding box center [803, 32] width 22 height 22
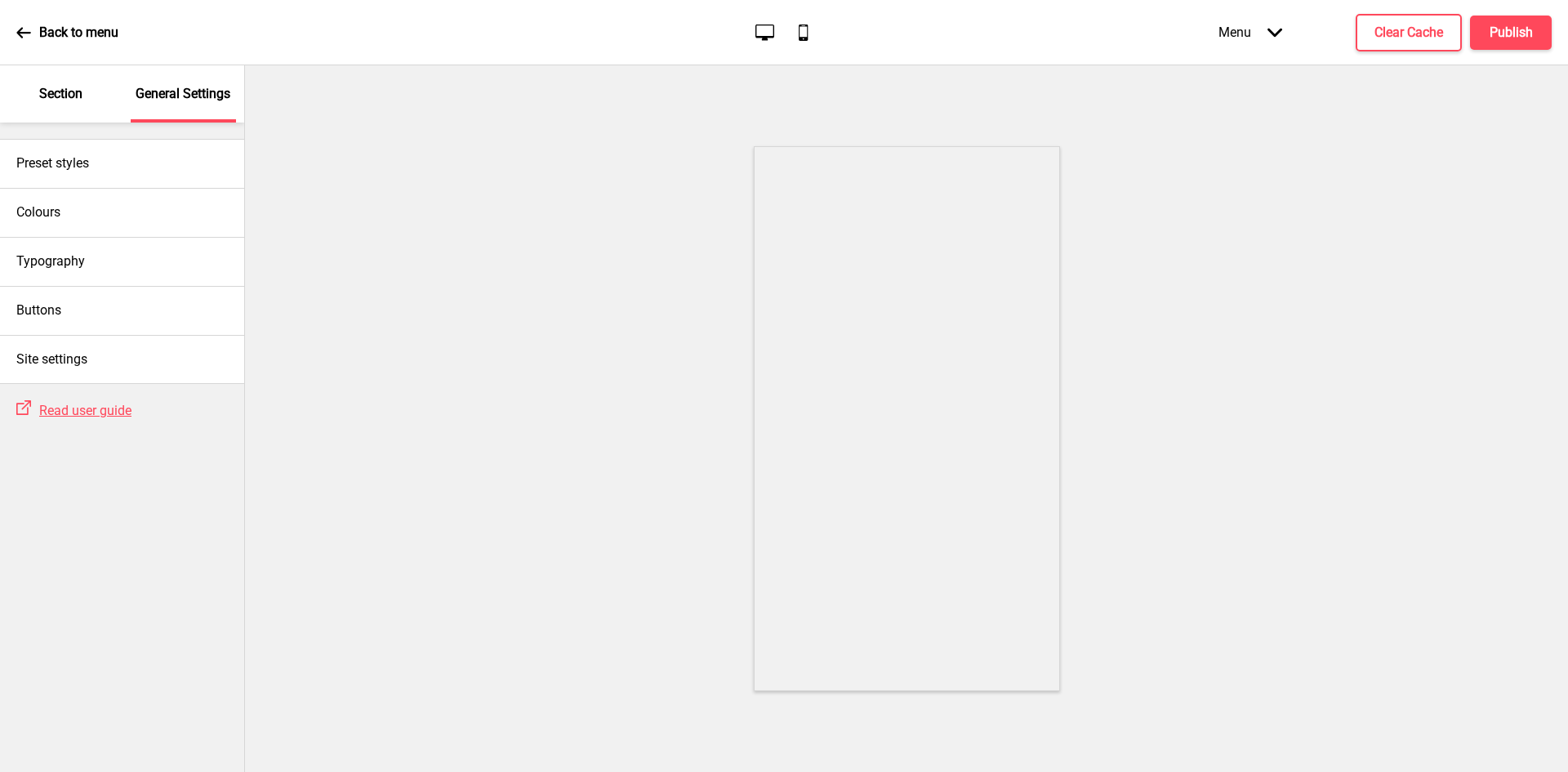
click at [769, 26] on icon "Desktop" at bounding box center [764, 32] width 22 height 22
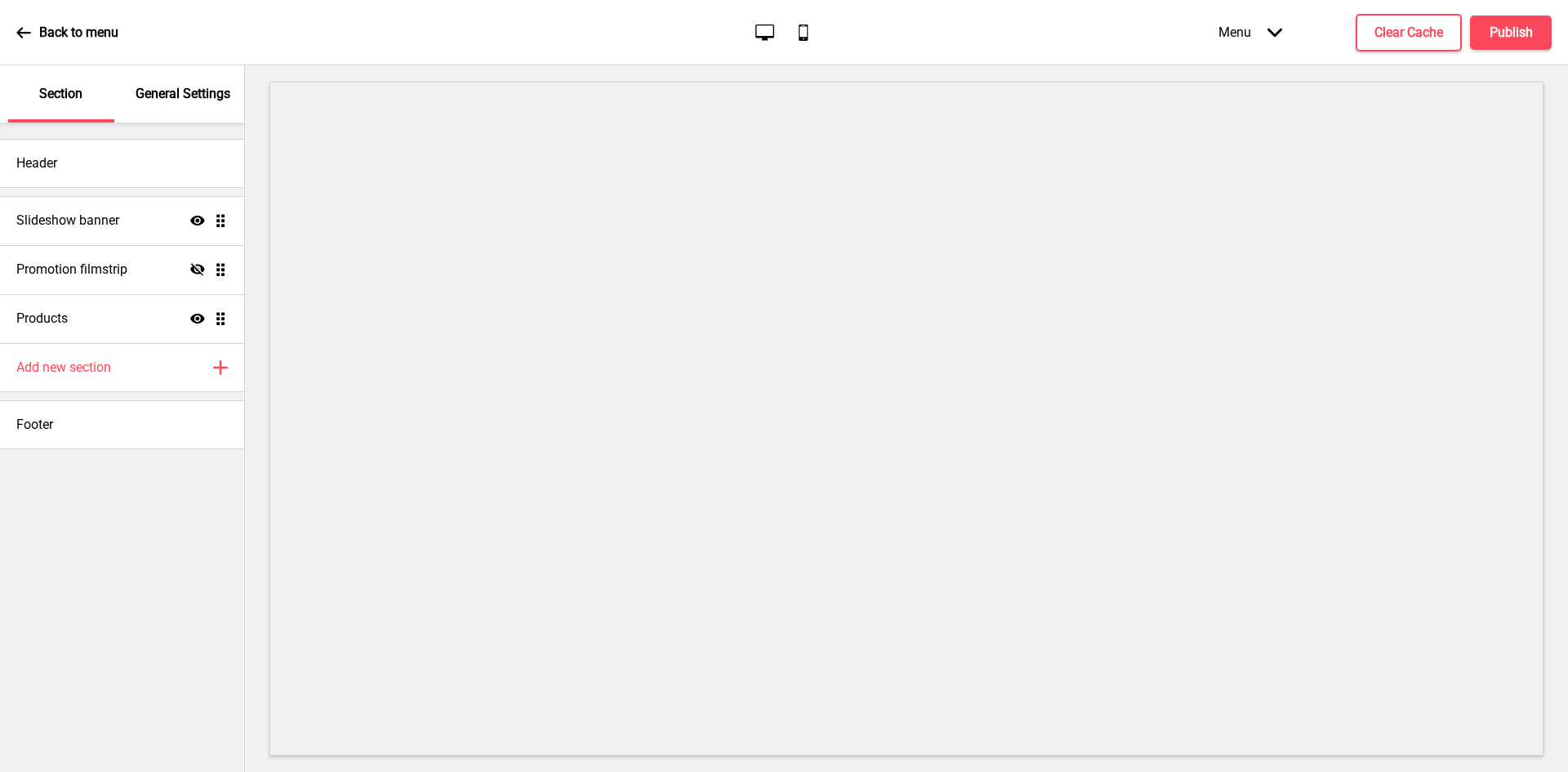
click at [177, 109] on div "General Settings" at bounding box center [183, 93] width 106 height 57
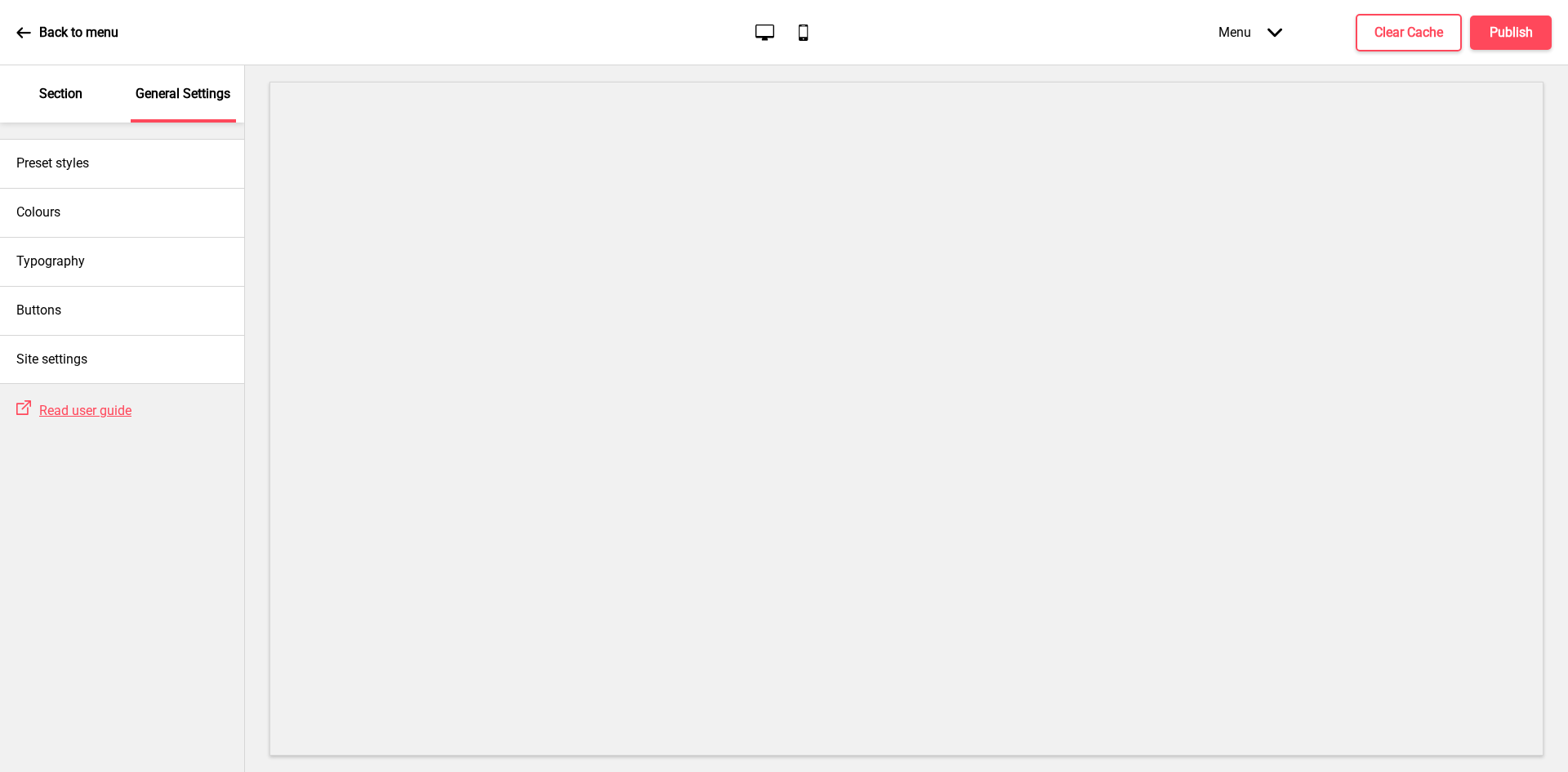
click at [182, 105] on div "General Settings" at bounding box center [183, 93] width 106 height 57
click at [145, 161] on div "Preset styles" at bounding box center [122, 163] width 244 height 49
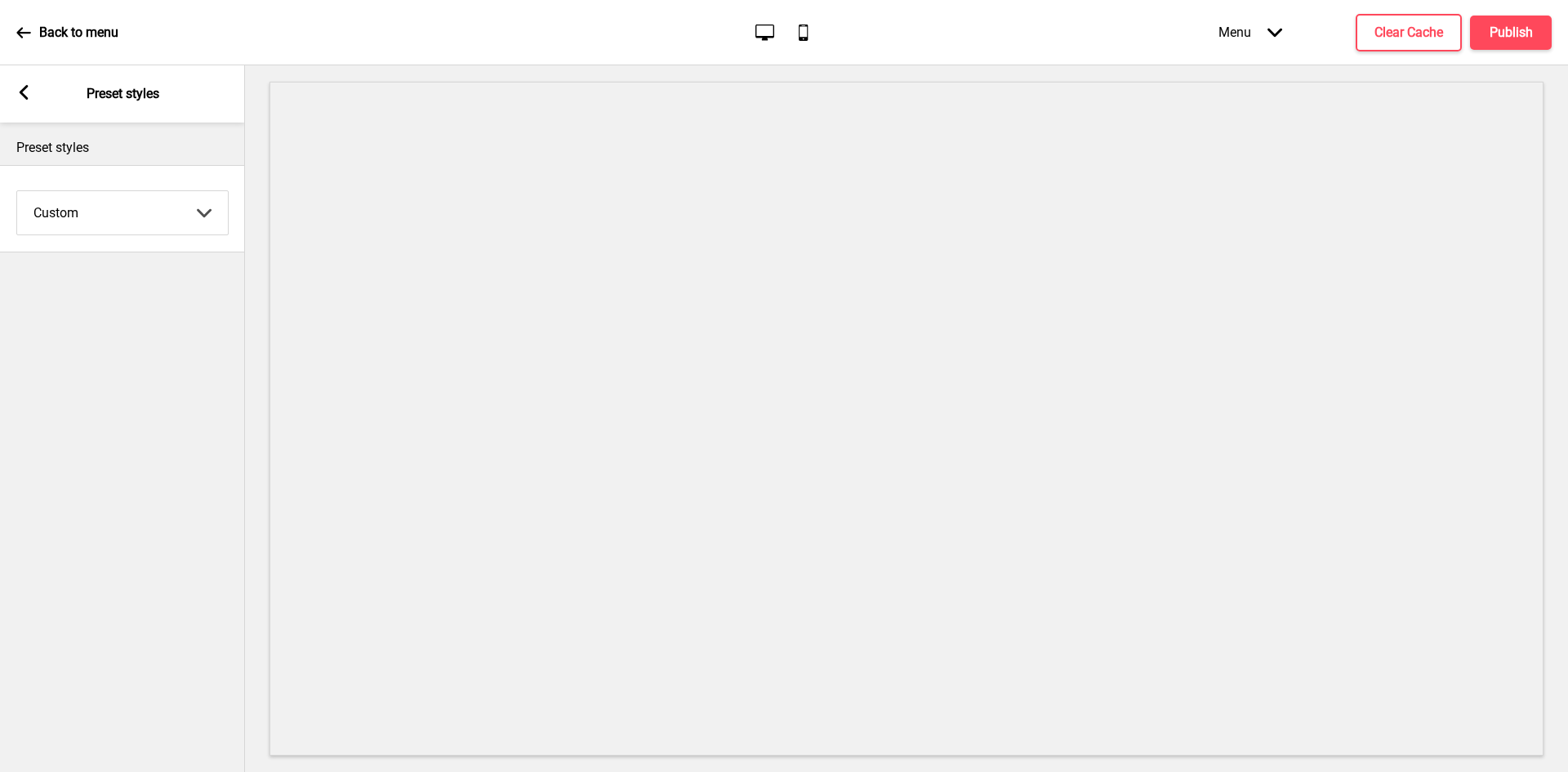
click at [95, 205] on select "Coffee Contrast Dark Earth Marine Minimalist Modern Oddle Pastel Yellow Fruits …" at bounding box center [122, 213] width 210 height 43
select select "minimalist"
click at [17, 192] on select "Coffee Contrast Dark Earth Marine Minimalist Modern Oddle Pastel Yellow Fruits …" at bounding box center [122, 213] width 210 height 43
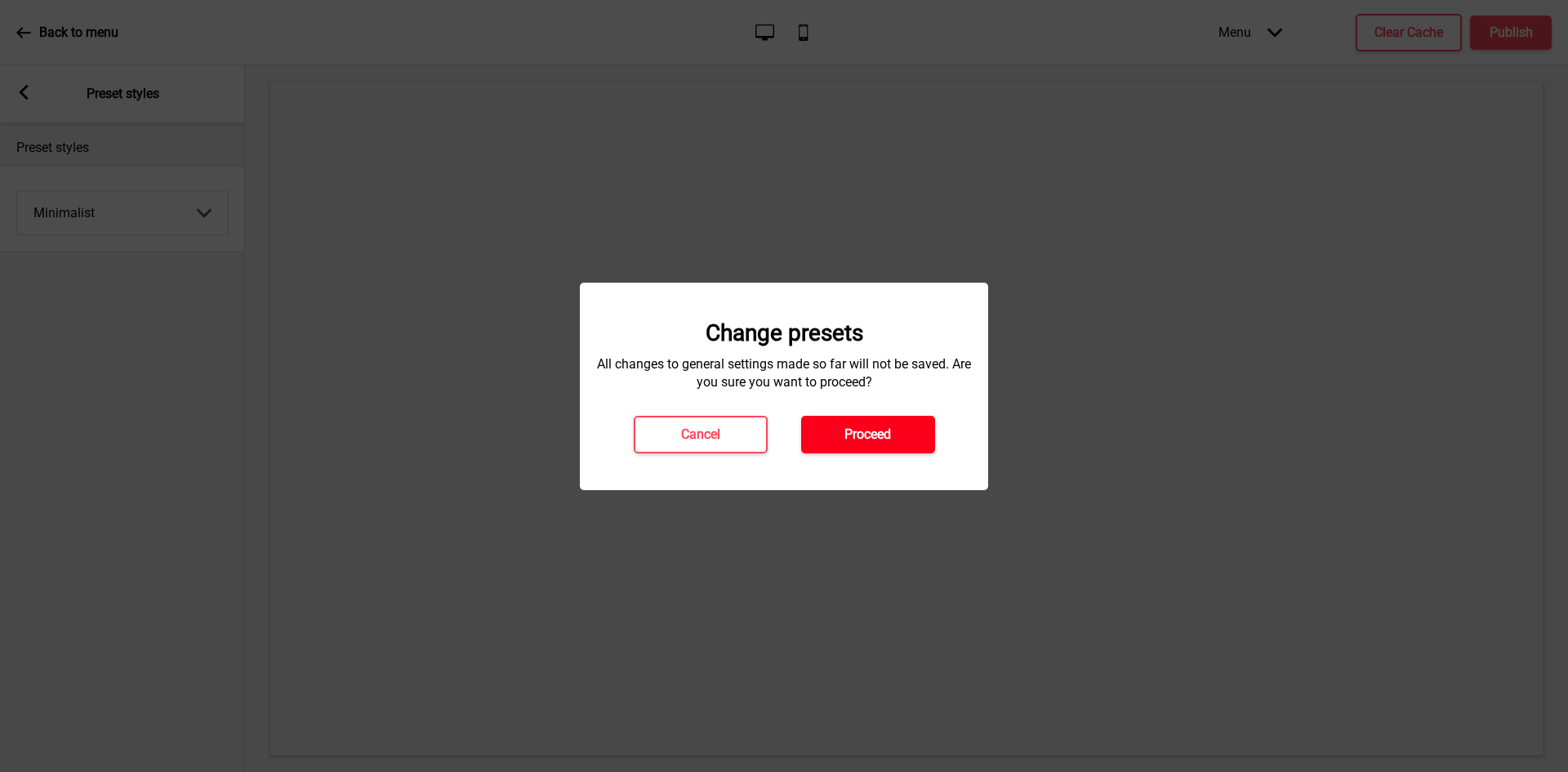
click at [903, 438] on button "Proceed" at bounding box center [868, 435] width 134 height 38
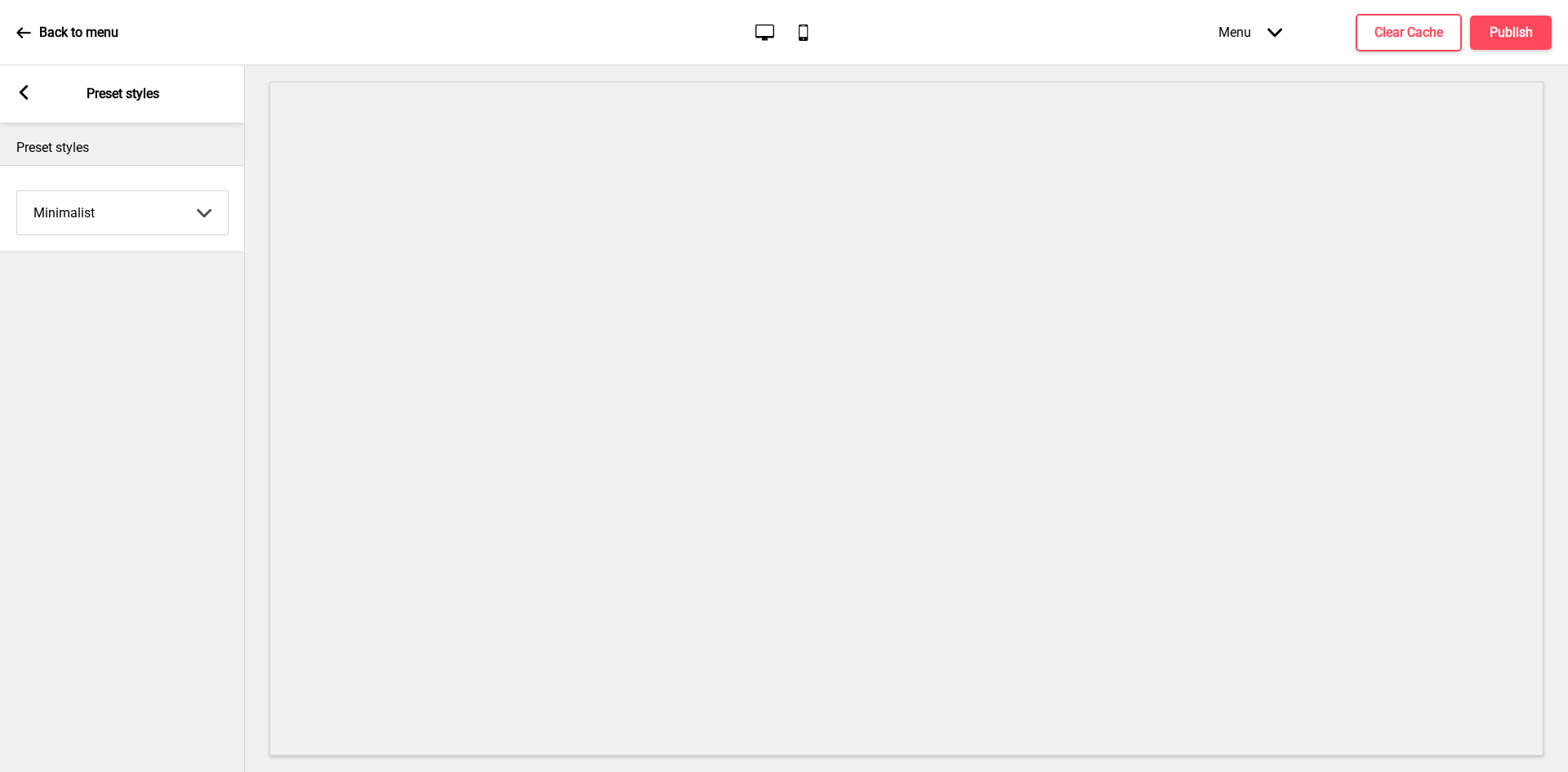
click at [24, 95] on icon at bounding box center [24, 92] width 9 height 15
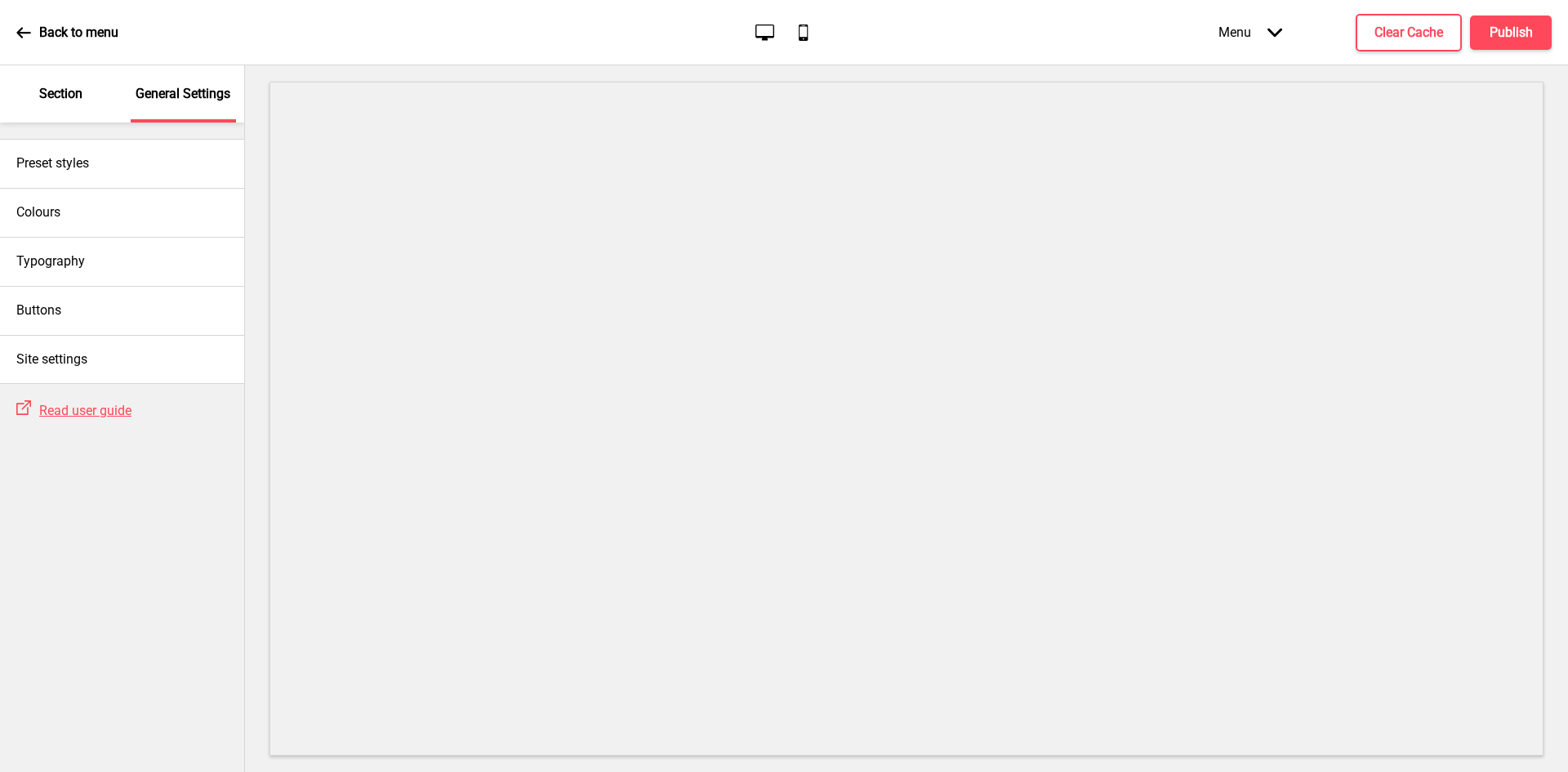
click at [50, 95] on p "Section" at bounding box center [60, 94] width 43 height 18
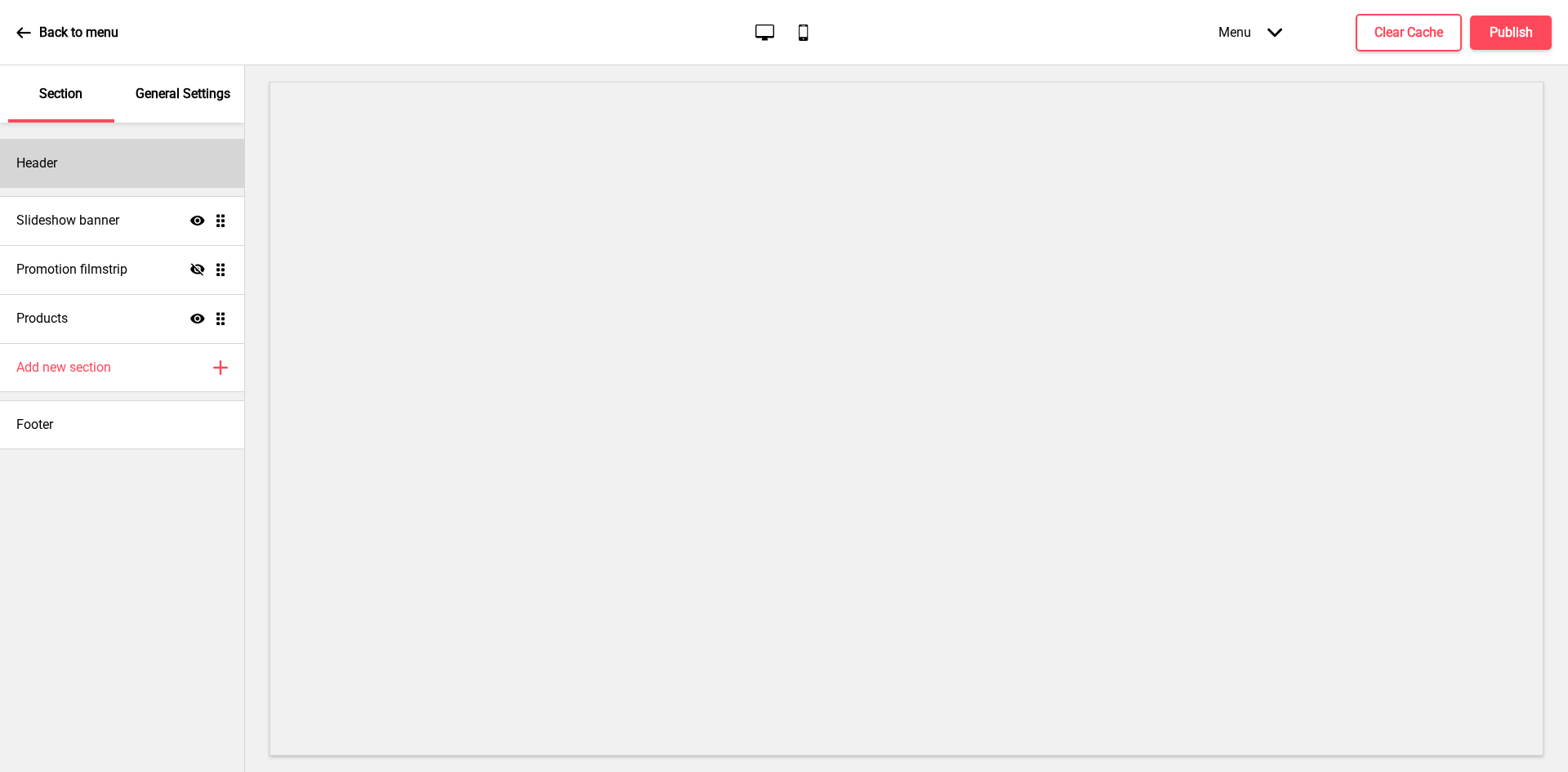
click at [110, 165] on div "Header" at bounding box center [122, 163] width 244 height 49
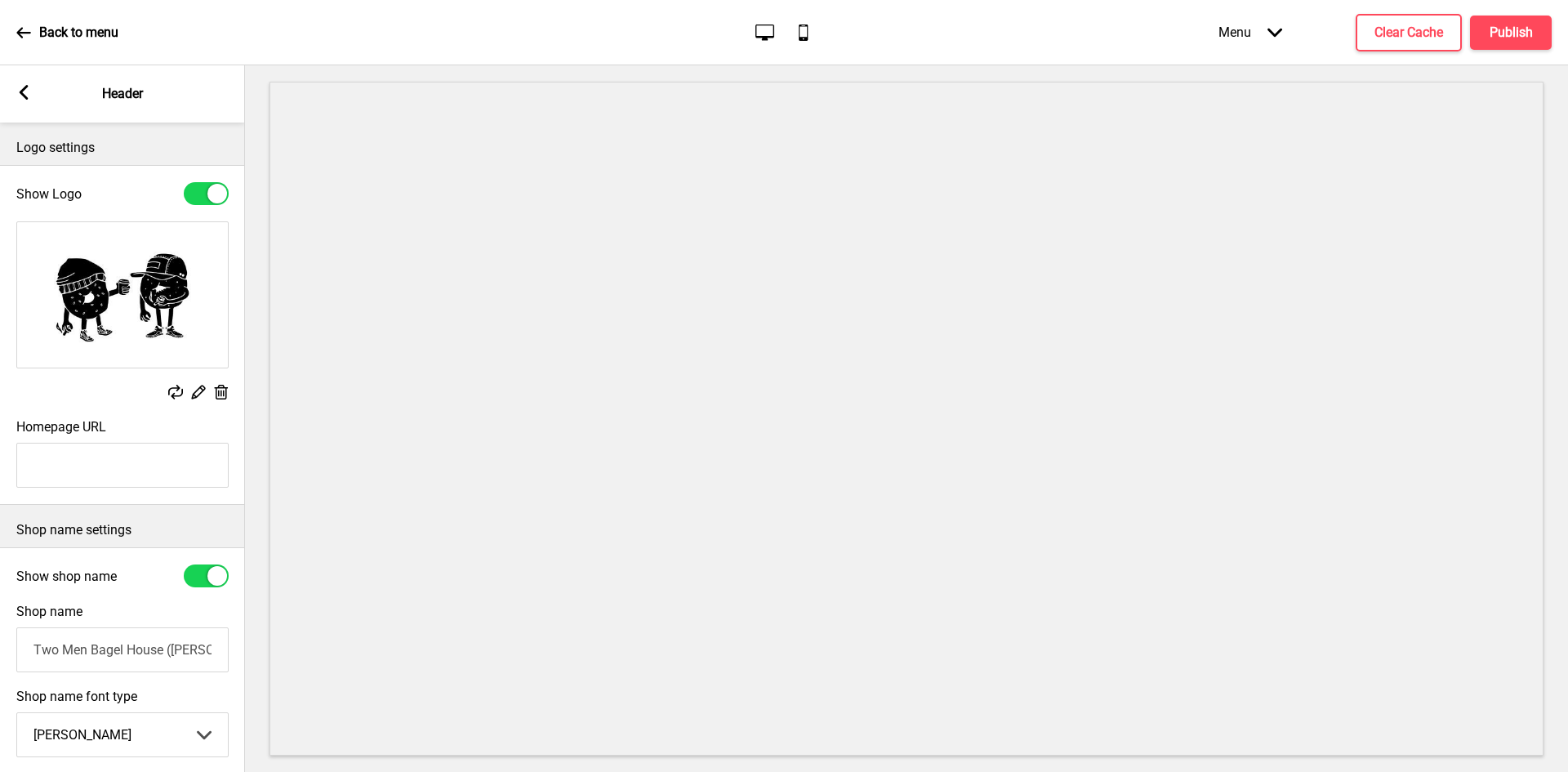
click at [229, 391] on div "Replace Edit Delete" at bounding box center [122, 311] width 245 height 197
click at [223, 388] on icon at bounding box center [221, 392] width 14 height 15
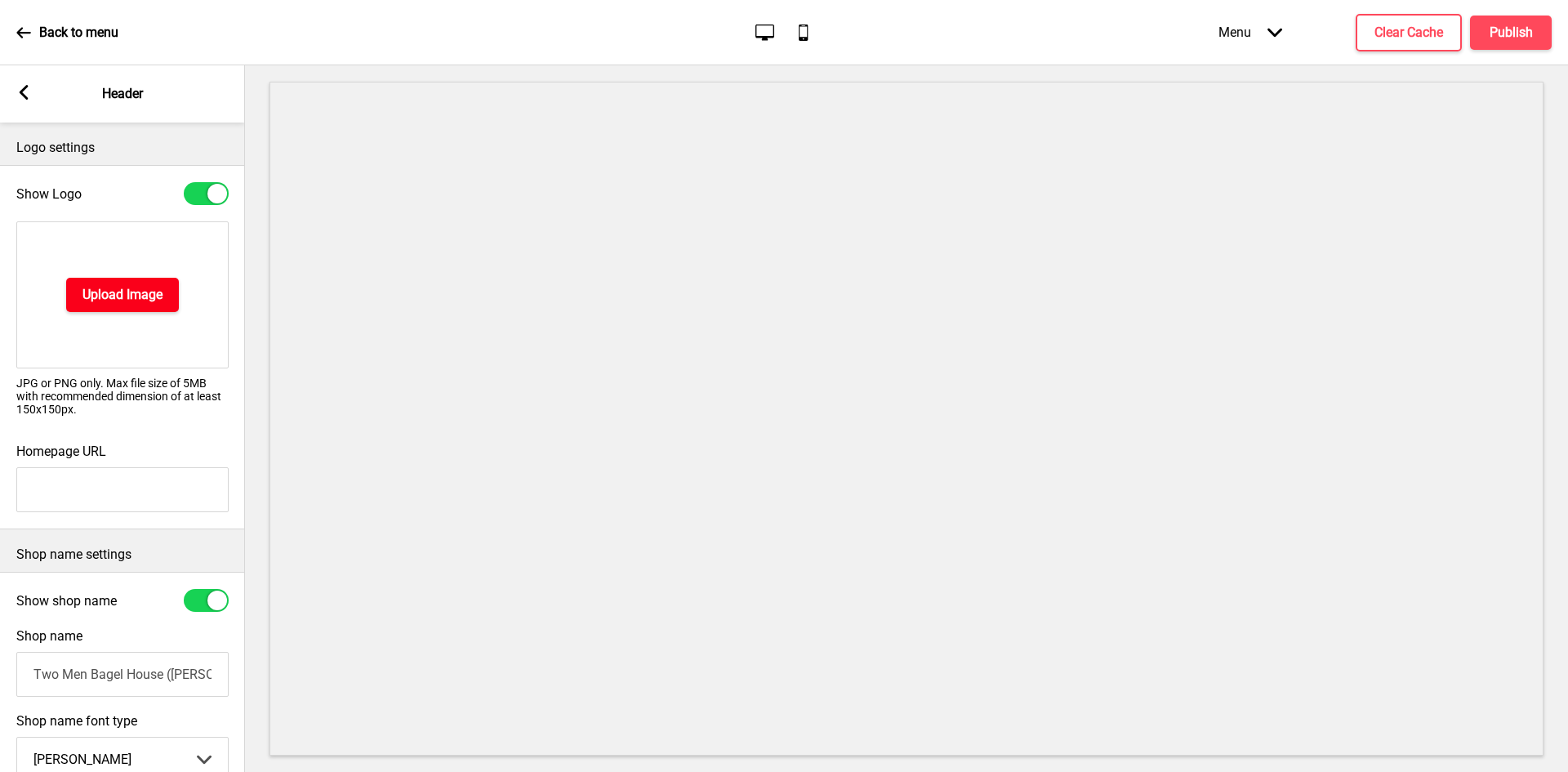
click at [135, 304] on button "Upload Image" at bounding box center [122, 295] width 113 height 35
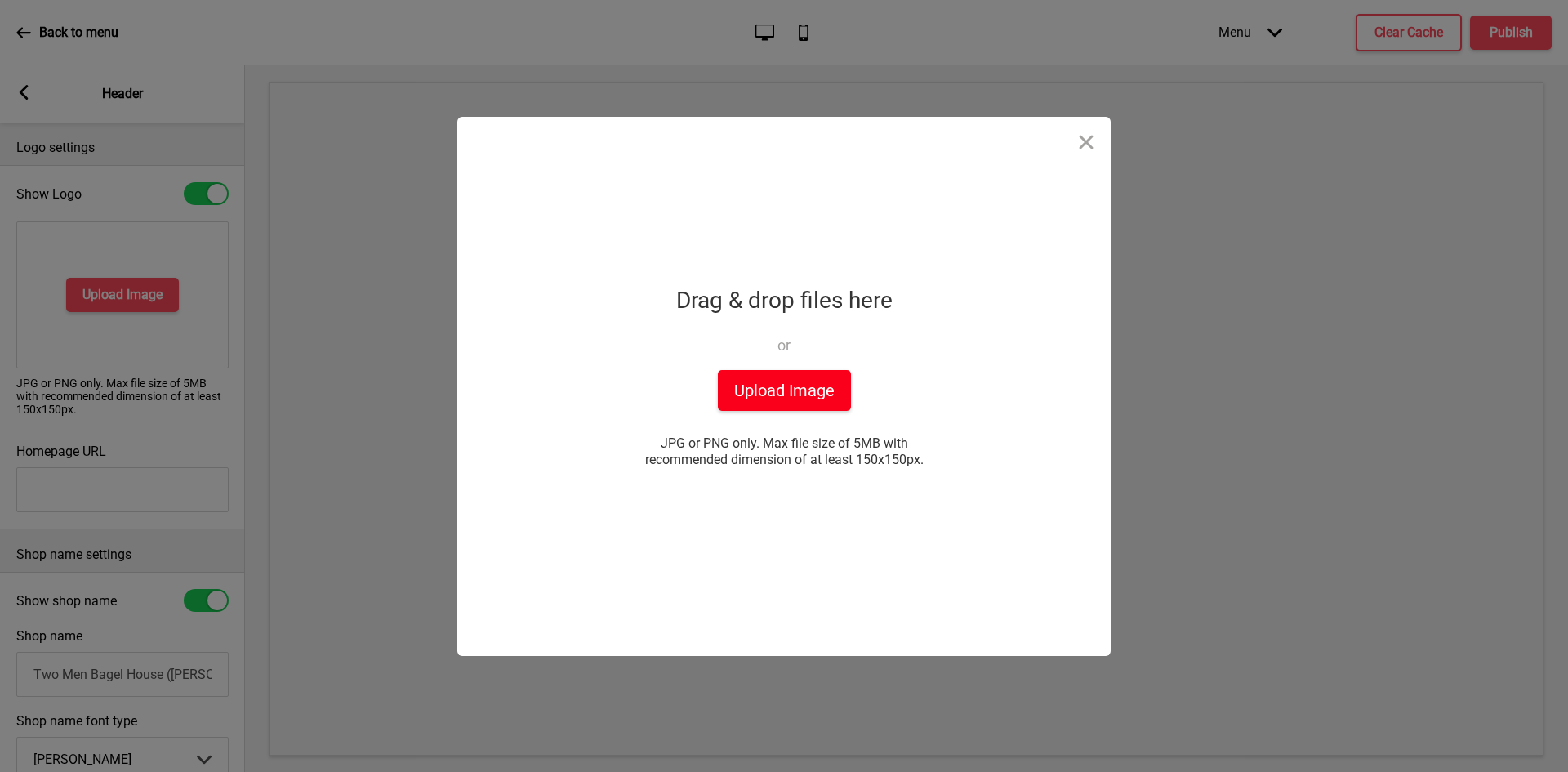
click at [782, 392] on button "Upload Image" at bounding box center [784, 390] width 133 height 40
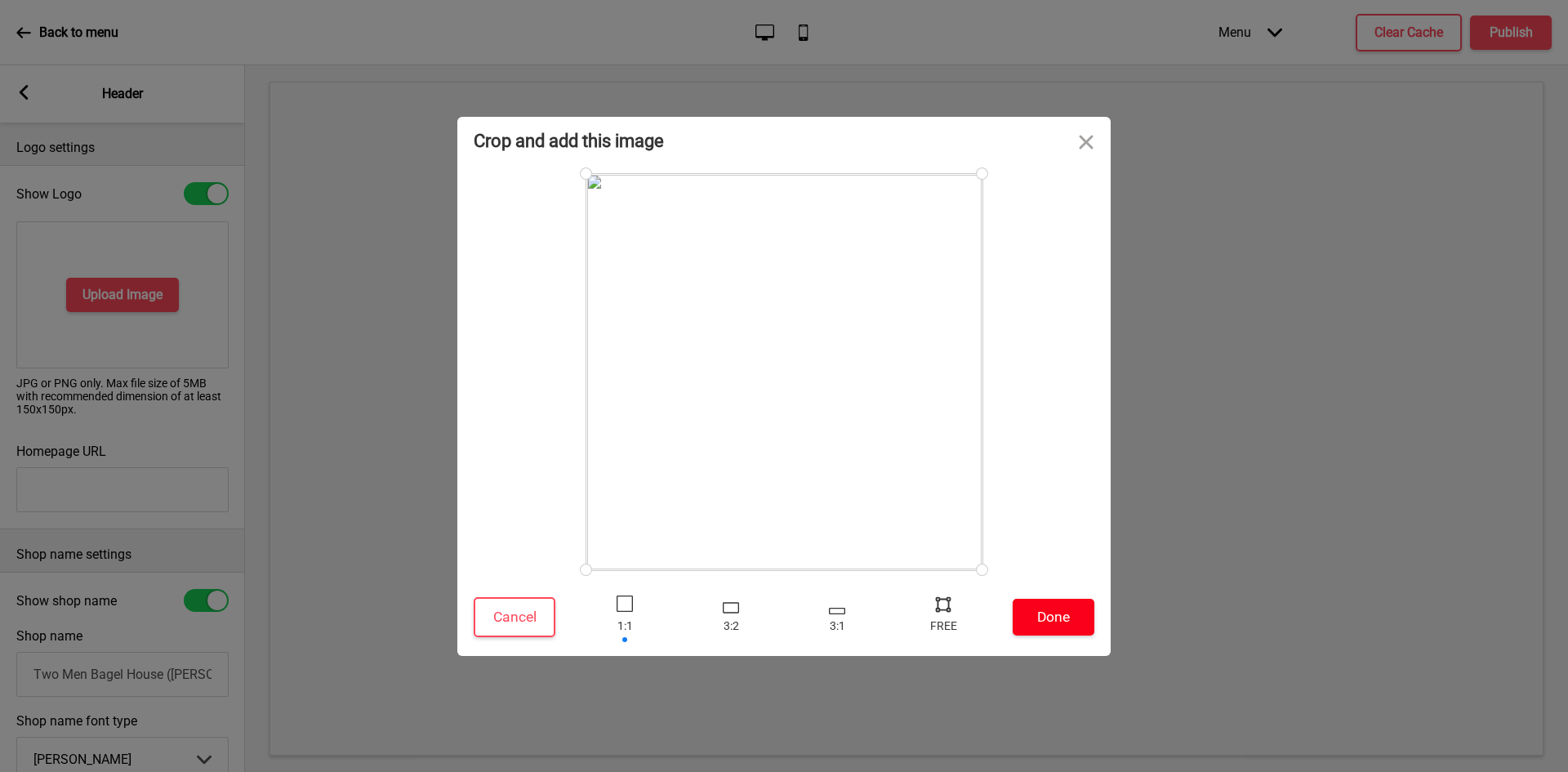
click at [1068, 618] on button "Done" at bounding box center [1053, 617] width 82 height 37
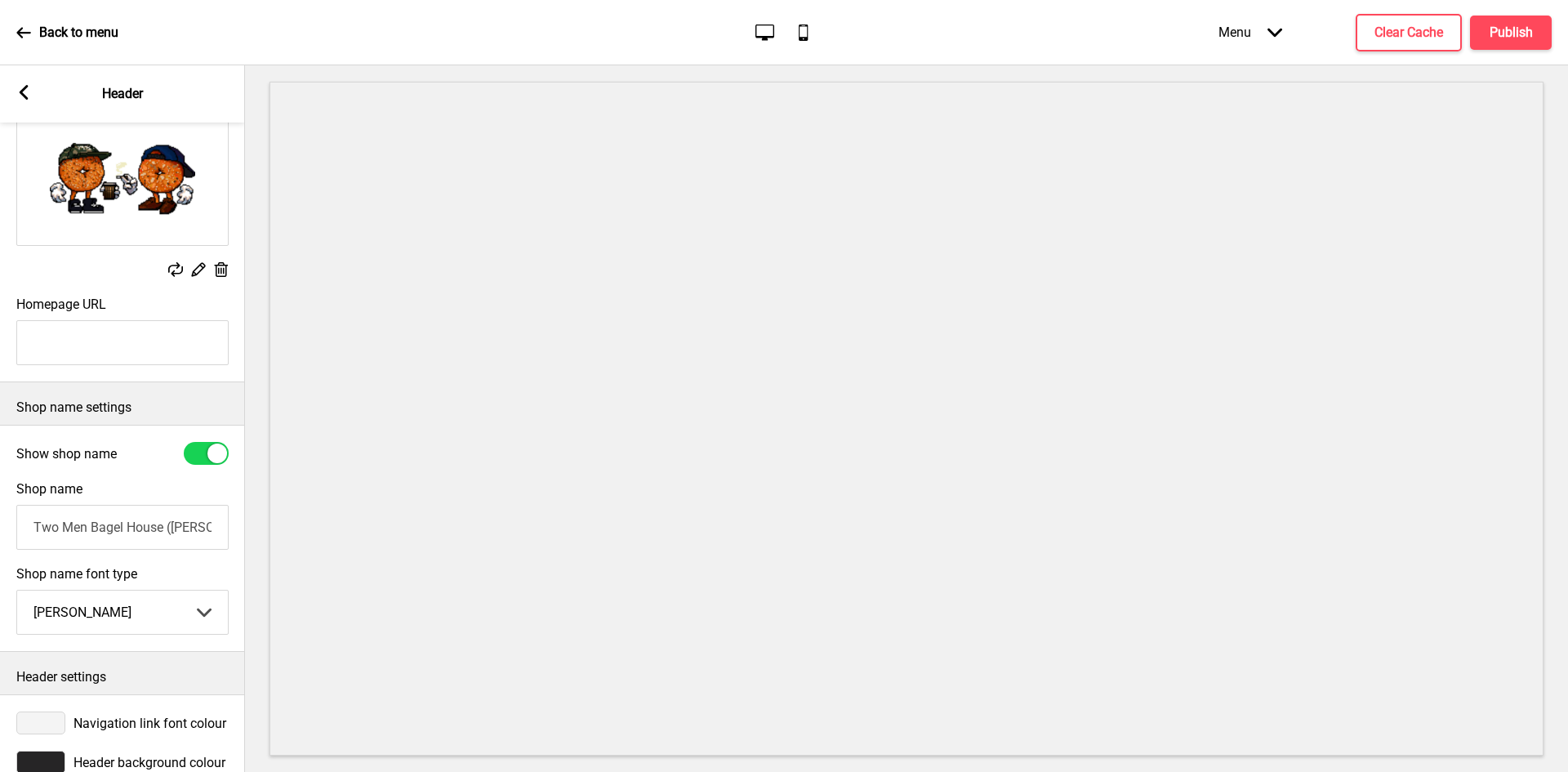
scroll to position [173, 0]
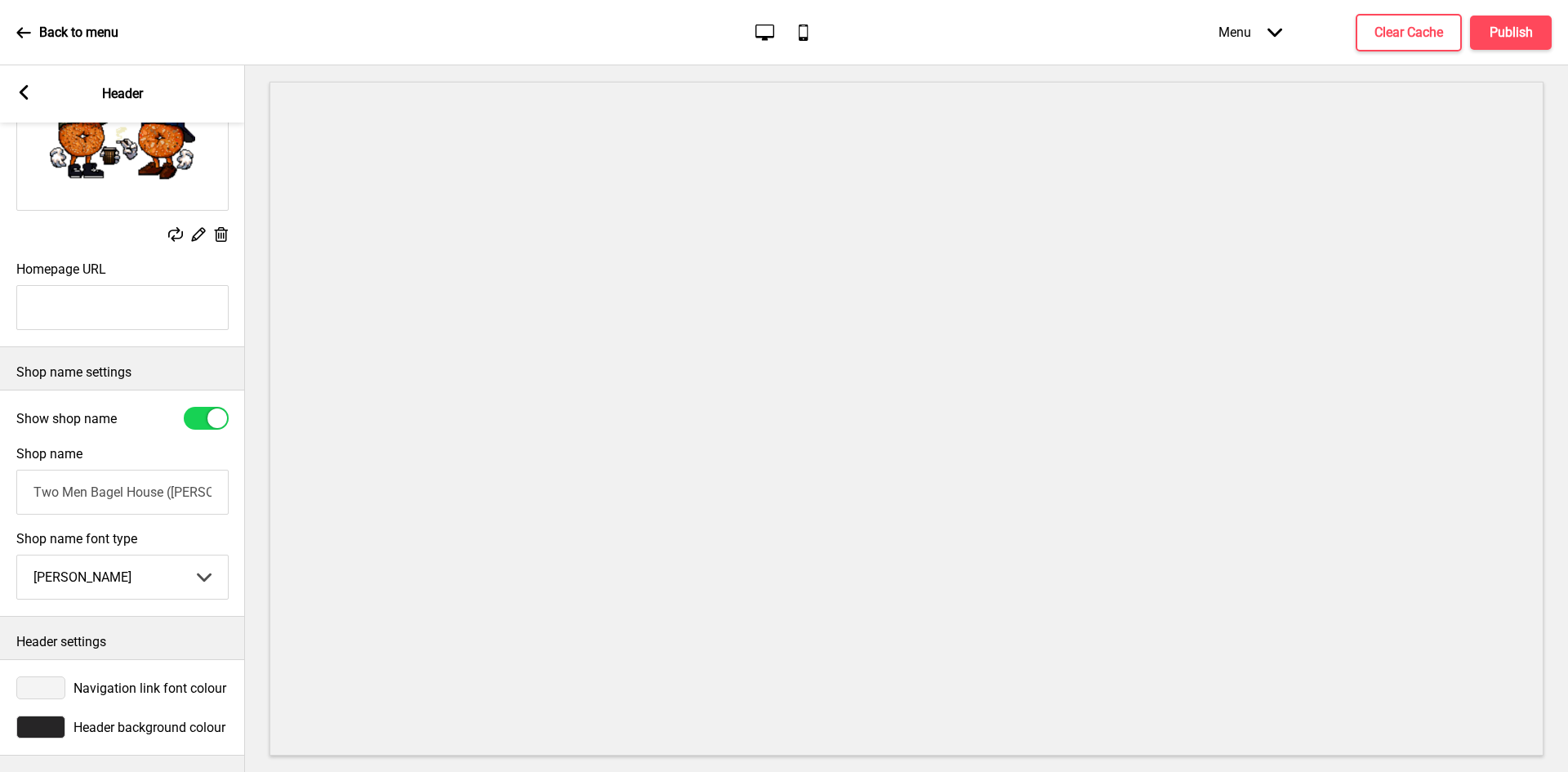
click at [173, 566] on select "Abhaya Libre Abril Fatface Adobe Garamond Pro Arimo Arsenal Arvo Berkshire Swas…" at bounding box center [122, 577] width 210 height 43
select select "Cabin"
click at [17, 556] on select "Abhaya Libre Abril Fatface Adobe Garamond Pro Arimo Arsenal Arvo Berkshire Swas…" at bounding box center [122, 577] width 210 height 43
click at [93, 721] on span "Header background colour" at bounding box center [149, 727] width 152 height 16
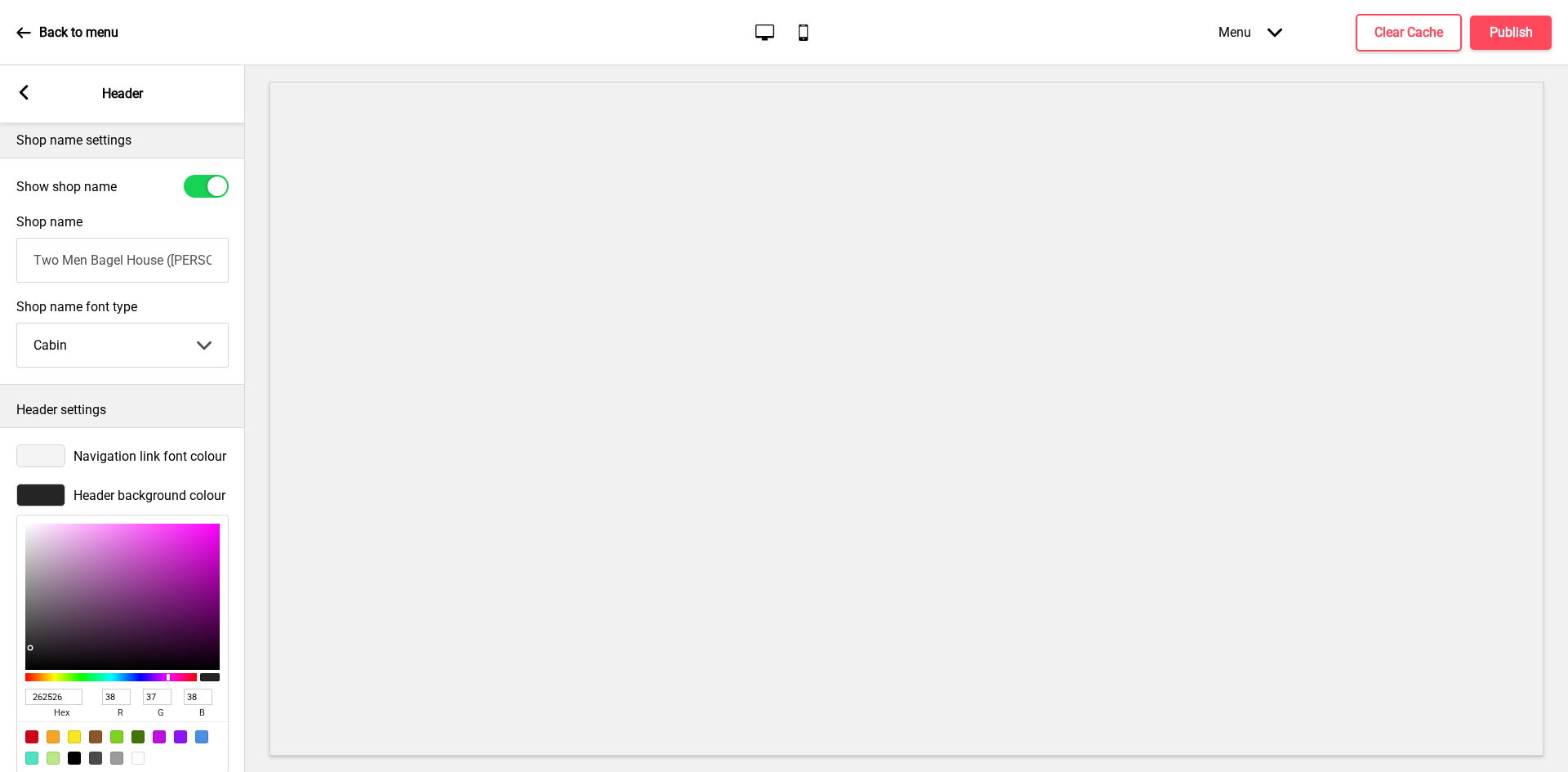
scroll to position [443, 0]
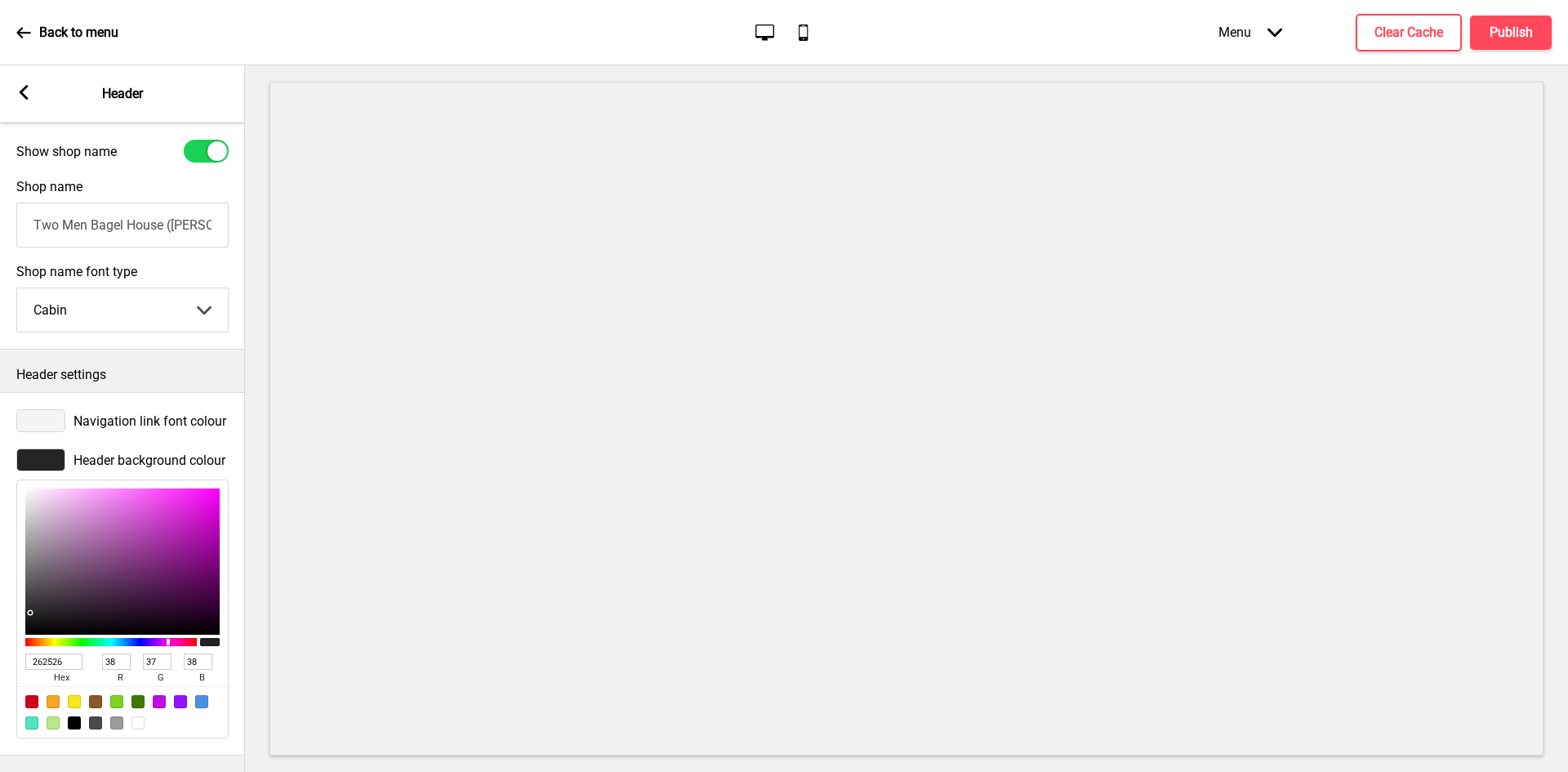
click at [135, 717] on div at bounding box center [138, 723] width 13 height 13
type input "FFFFFF"
type input "255"
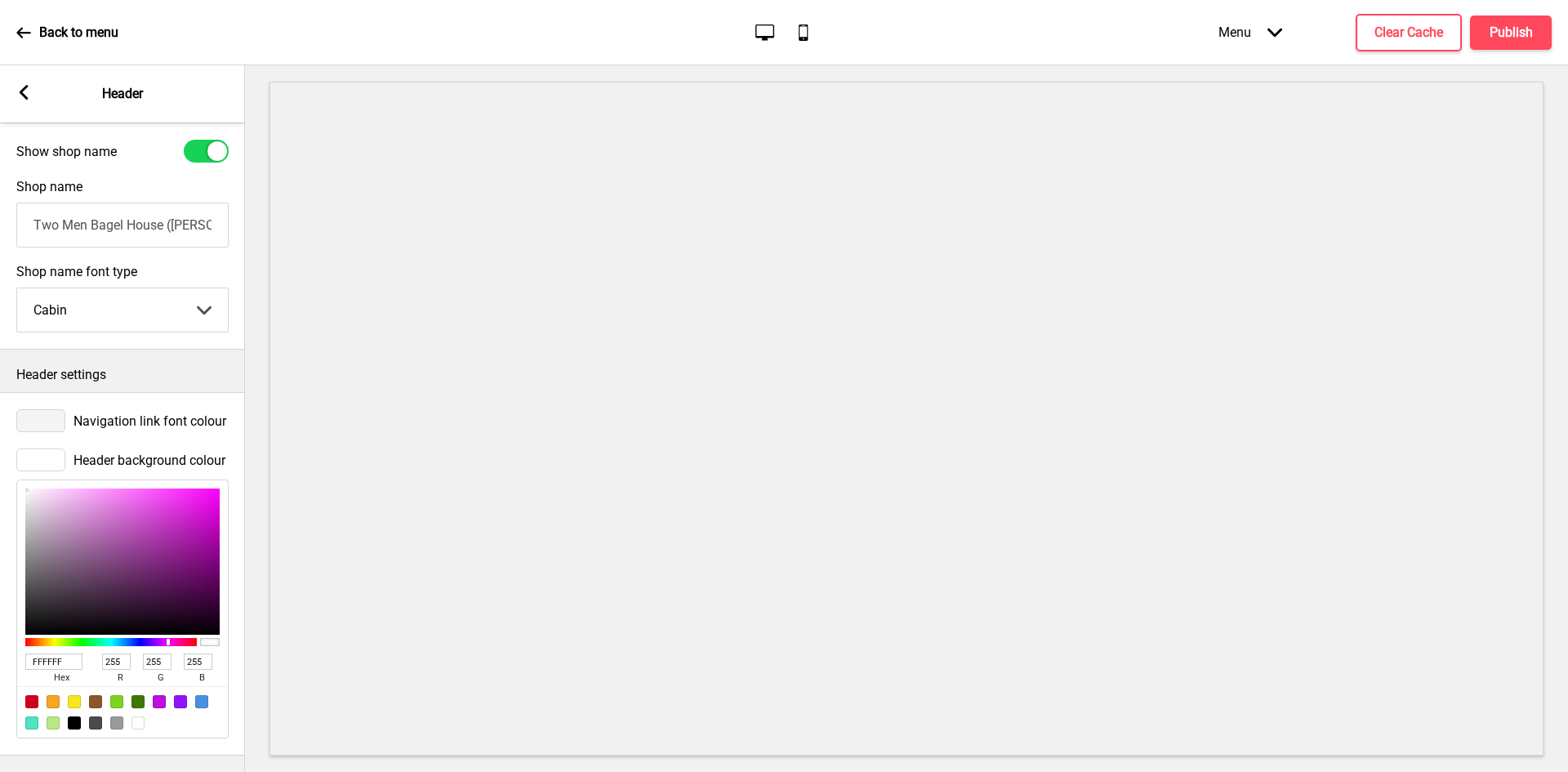
click at [158, 414] on span "Navigation link font colour" at bounding box center [149, 421] width 153 height 16
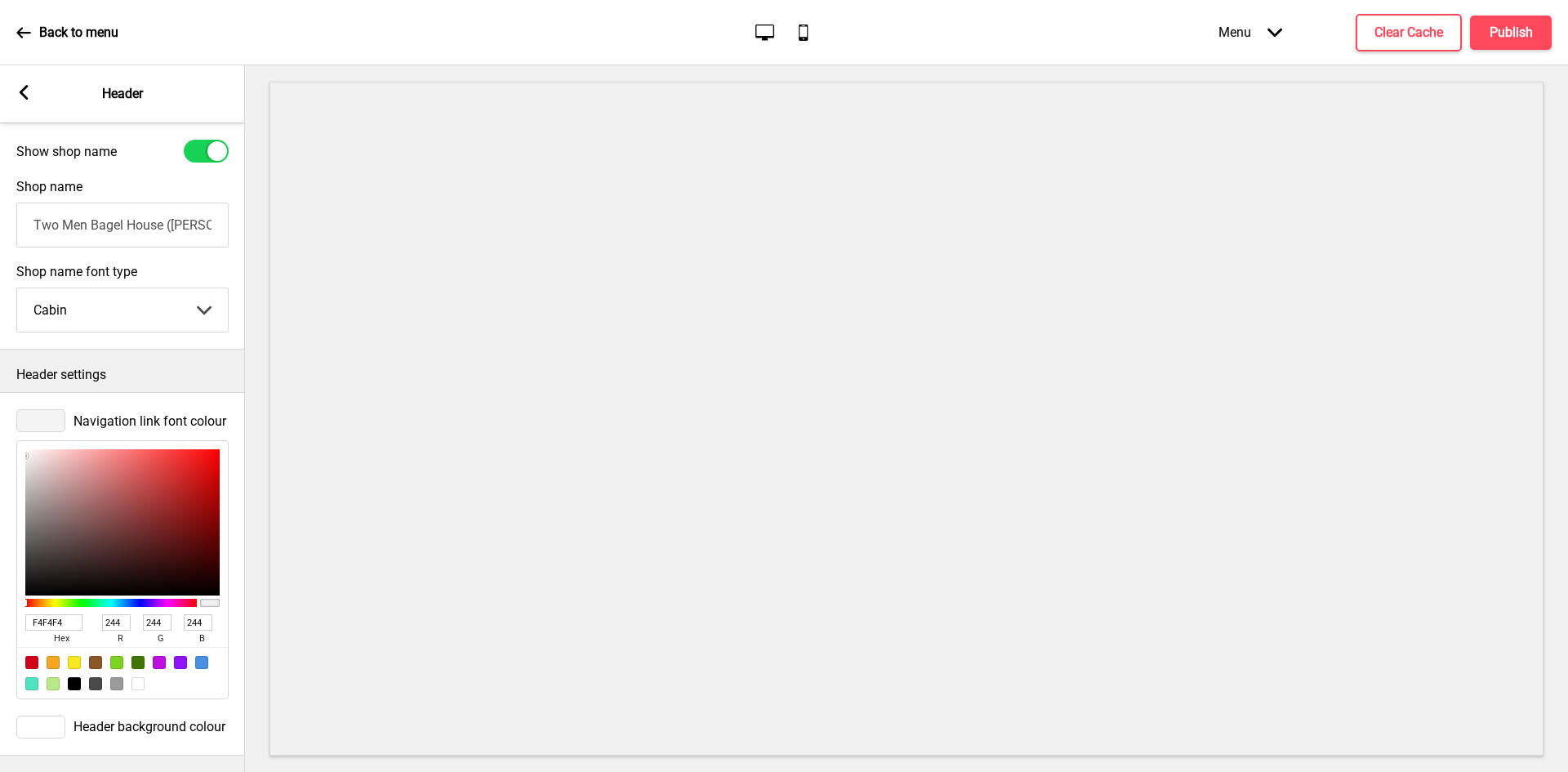
click at [71, 677] on div at bounding box center [74, 684] width 13 height 13
type input "000000"
type input "0"
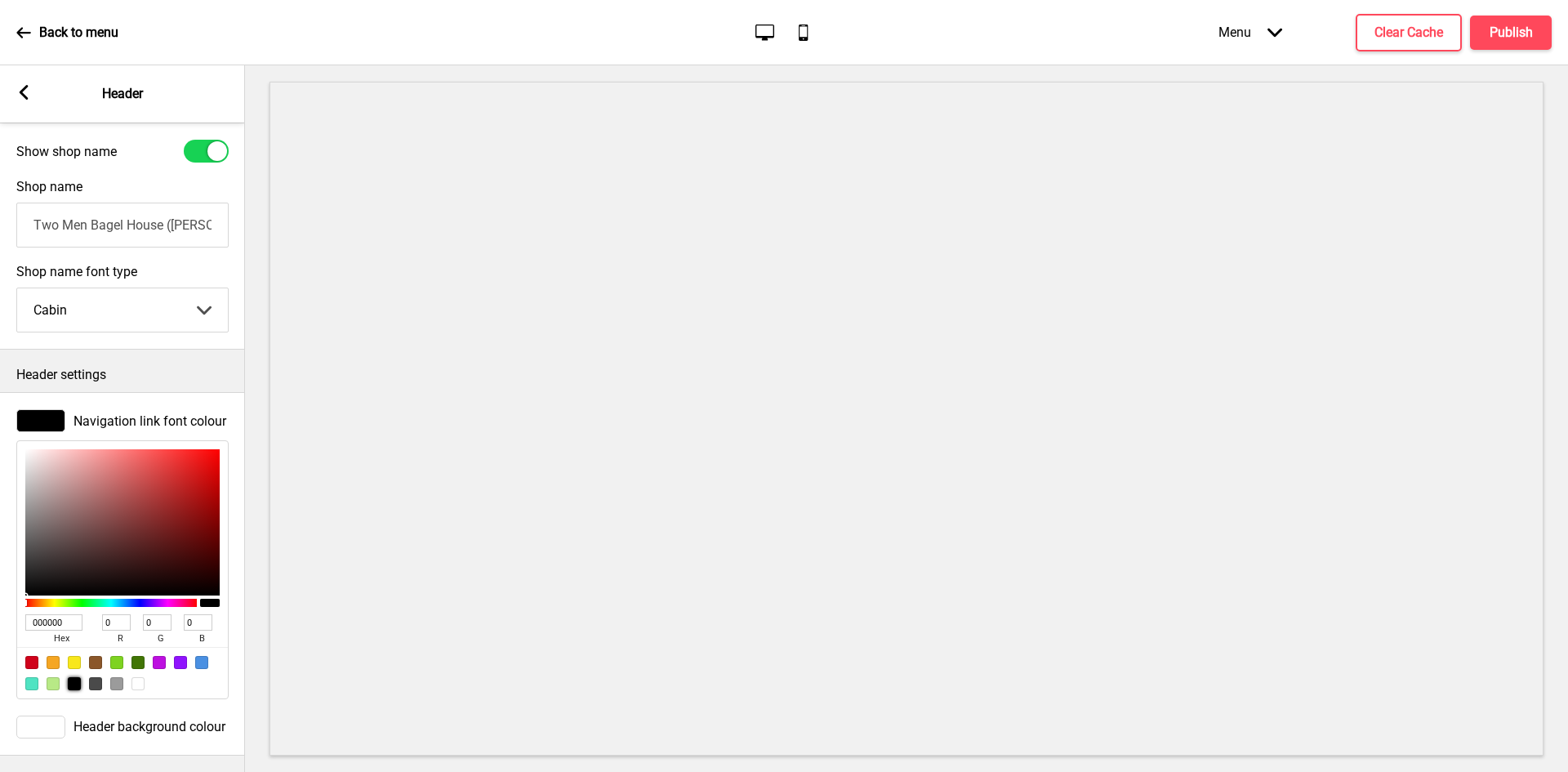
click at [25, 102] on div "Arrow left" at bounding box center [24, 94] width 15 height 18
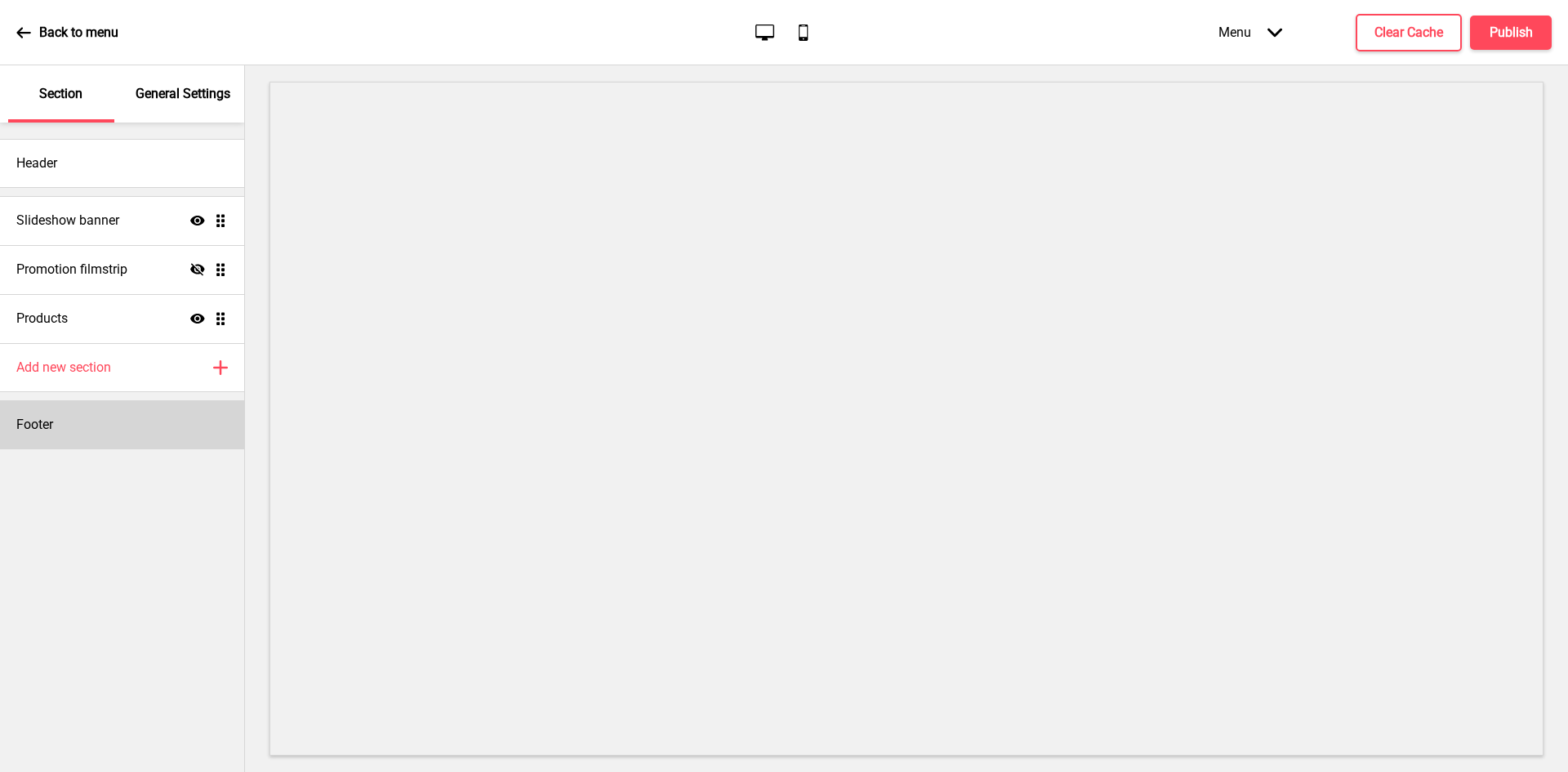
click at [74, 440] on div "Footer" at bounding box center [122, 424] width 244 height 49
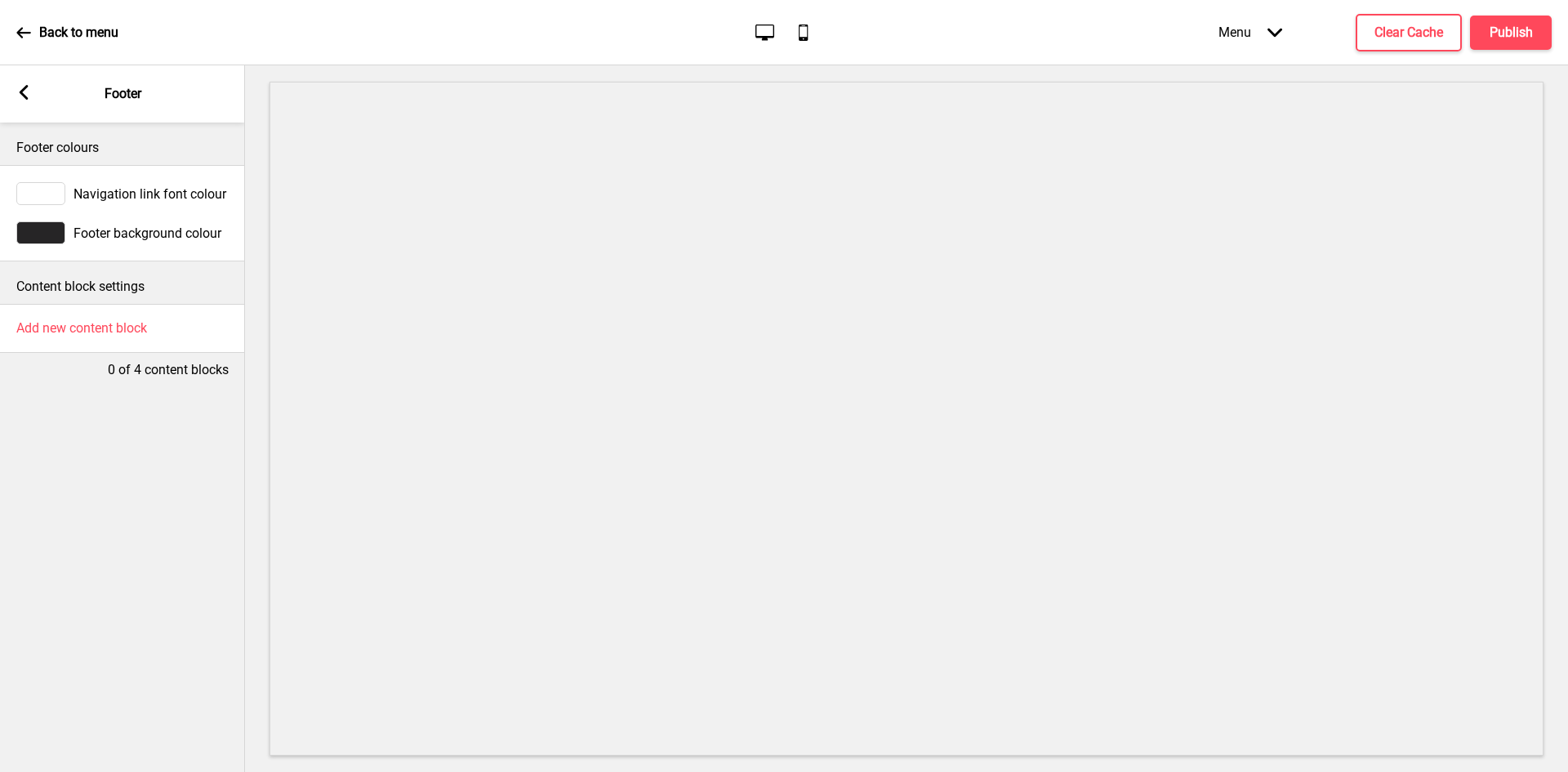
click at [102, 230] on span "Footer background colour" at bounding box center [147, 233] width 148 height 16
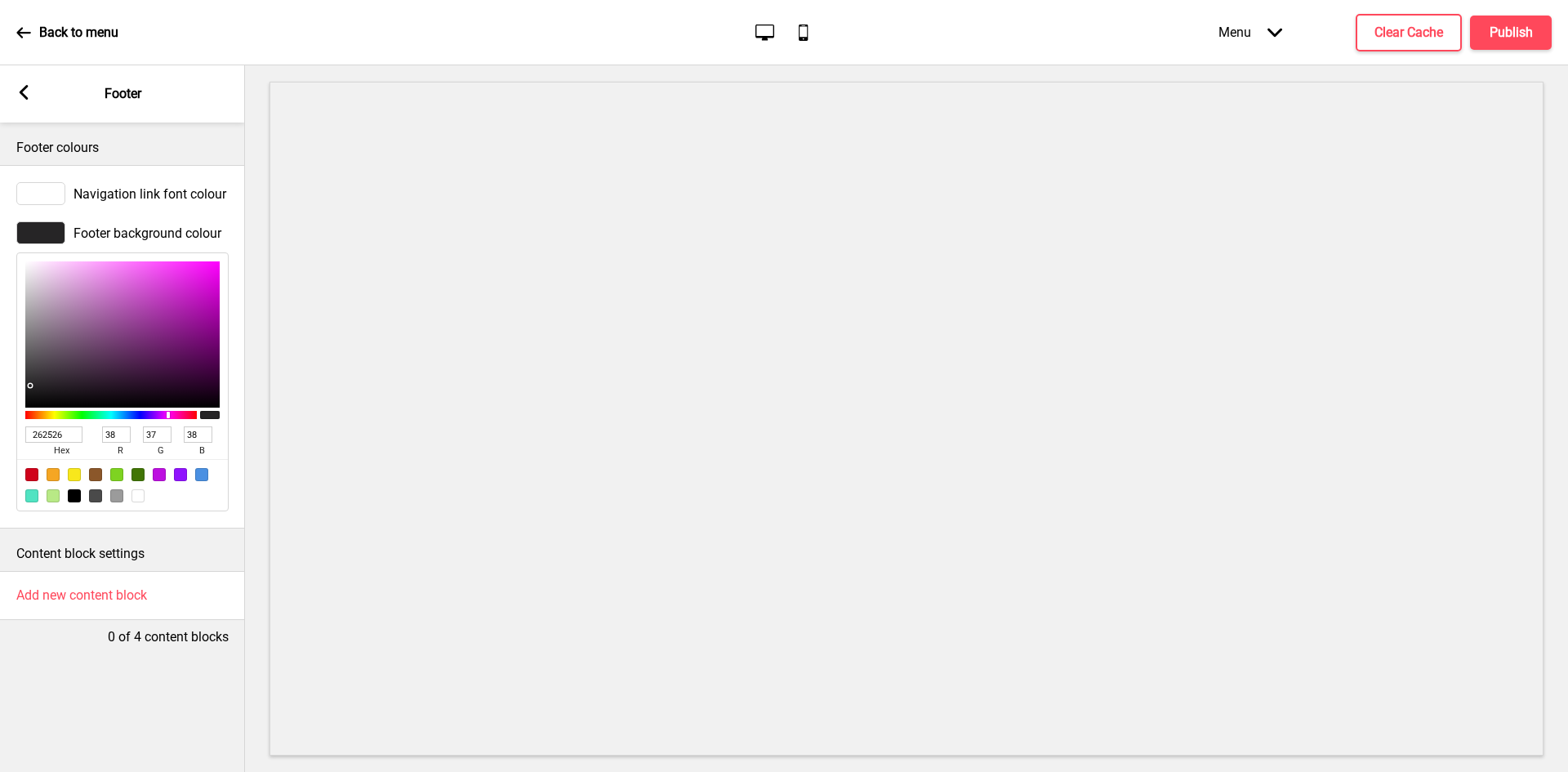
click at [139, 500] on div at bounding box center [138, 496] width 13 height 13
type input "FFFFFF"
type input "255"
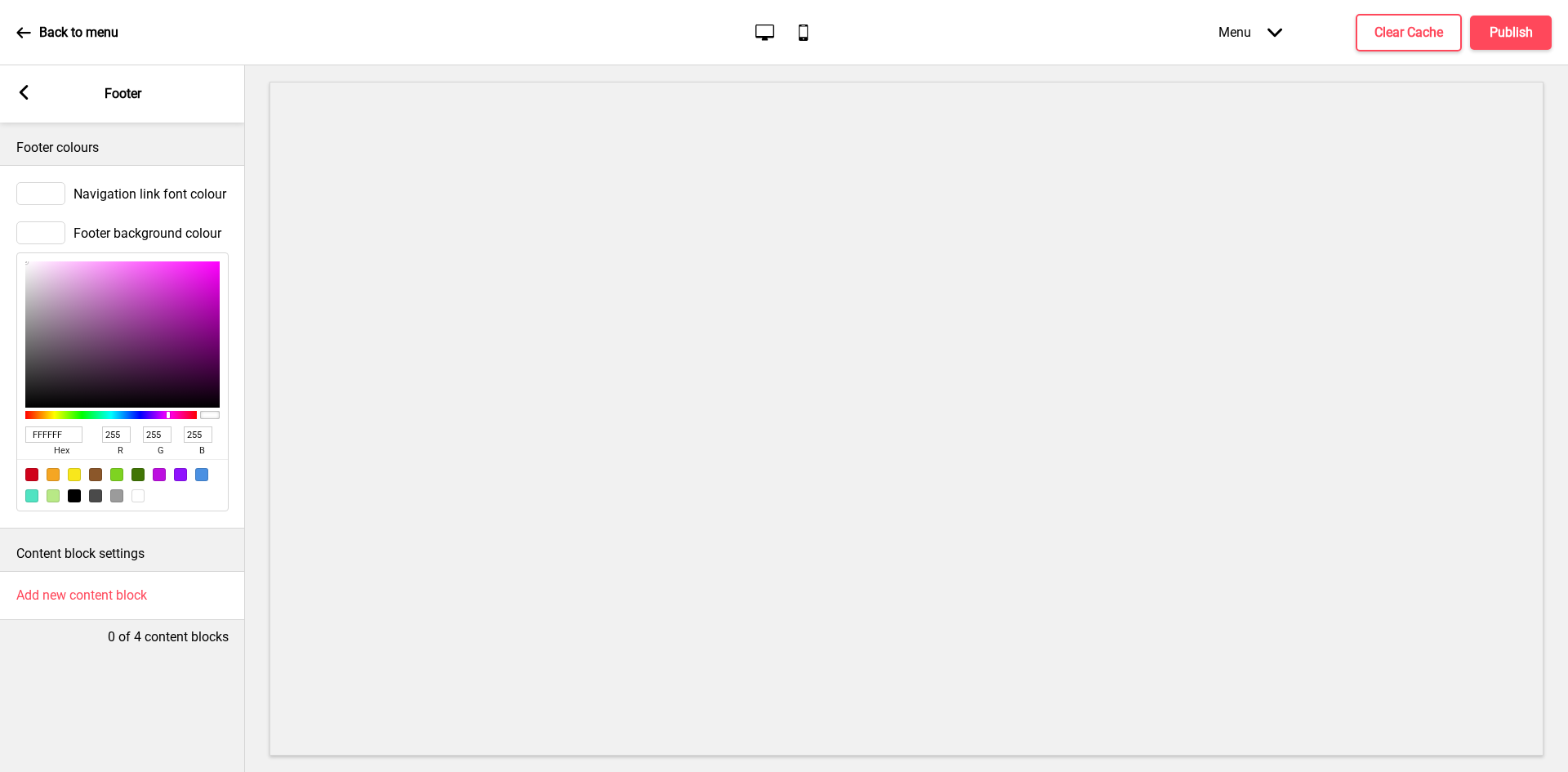
click at [115, 180] on div "Navigation link font colour" at bounding box center [122, 193] width 245 height 39
click at [116, 187] on span "Navigation link font colour" at bounding box center [149, 194] width 153 height 16
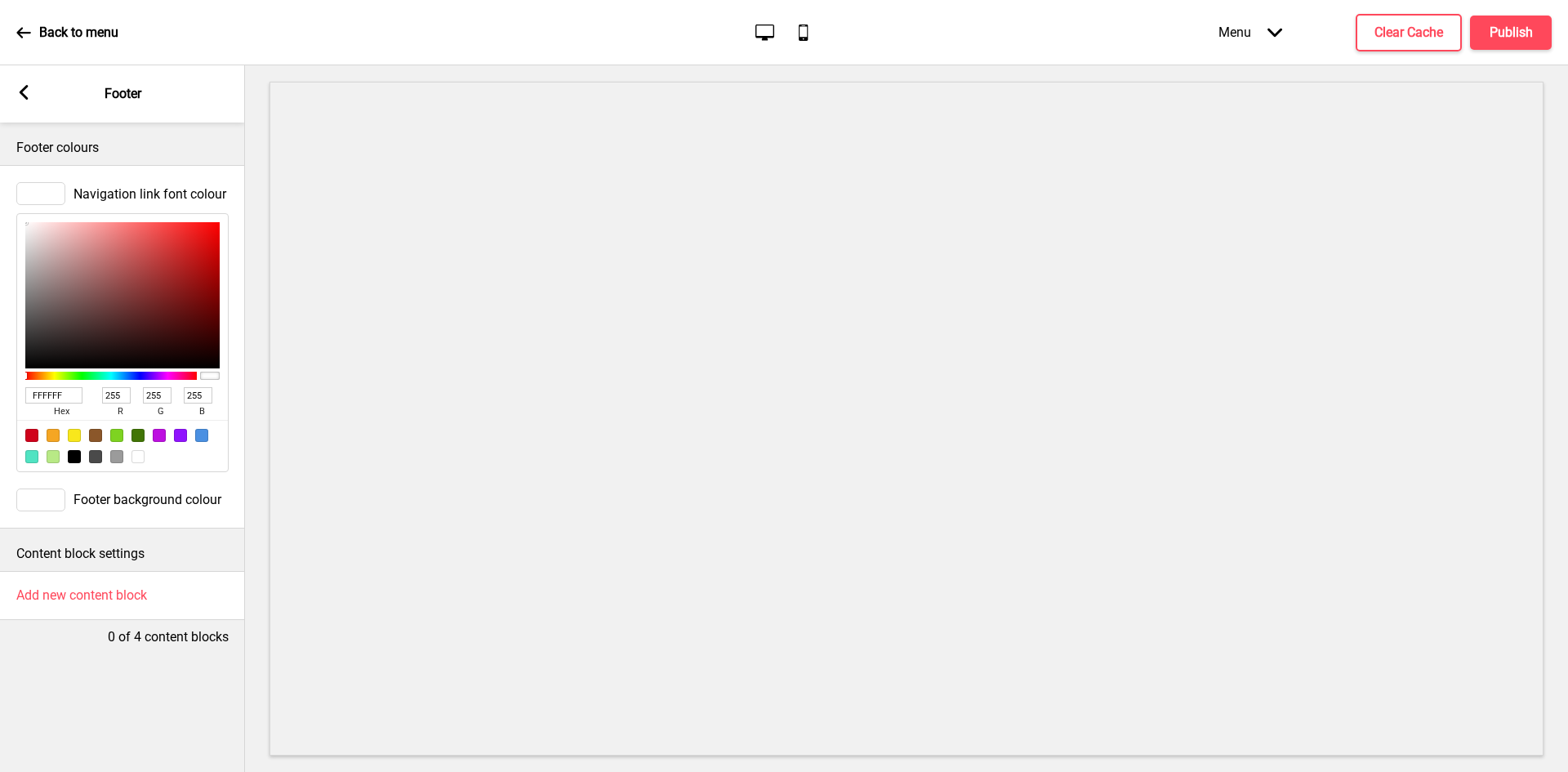
click at [28, 435] on div at bounding box center [32, 435] width 13 height 13
type input "D0021B"
type input "208"
type input "2"
type input "27"
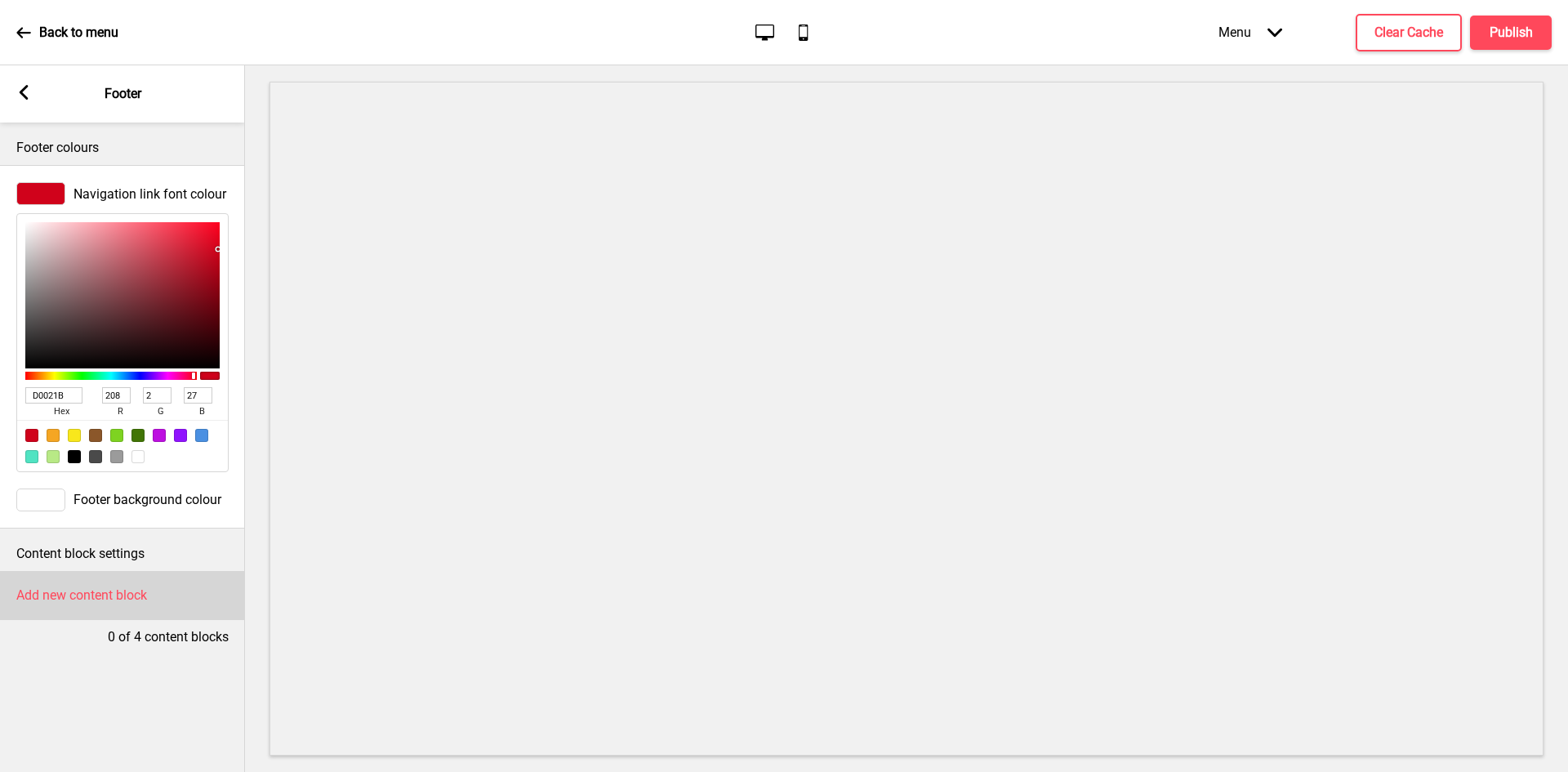
click at [45, 596] on h4 "Add new content block" at bounding box center [82, 595] width 130 height 18
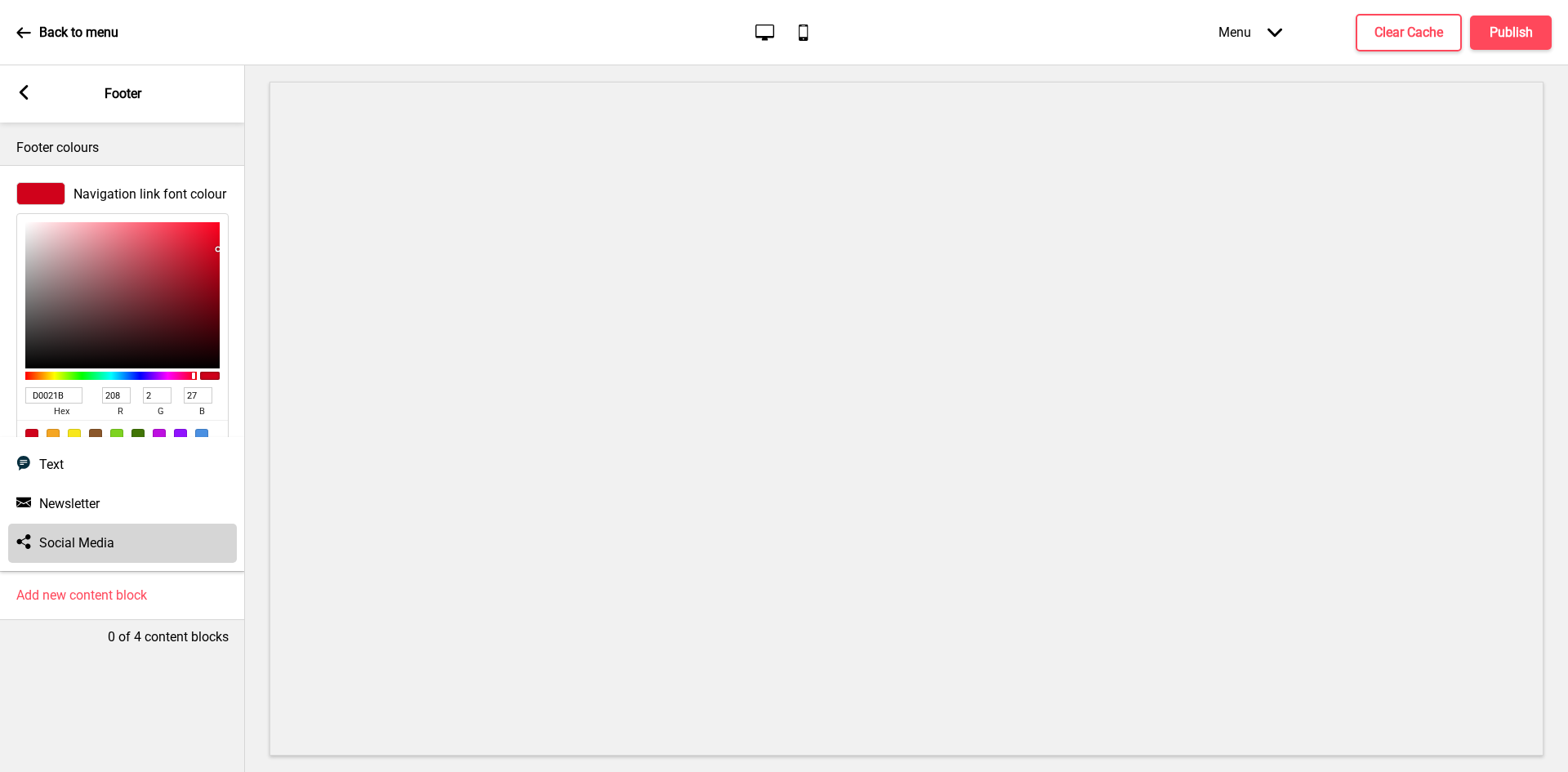
click at [56, 544] on h4 "Social Media" at bounding box center [76, 543] width 75 height 18
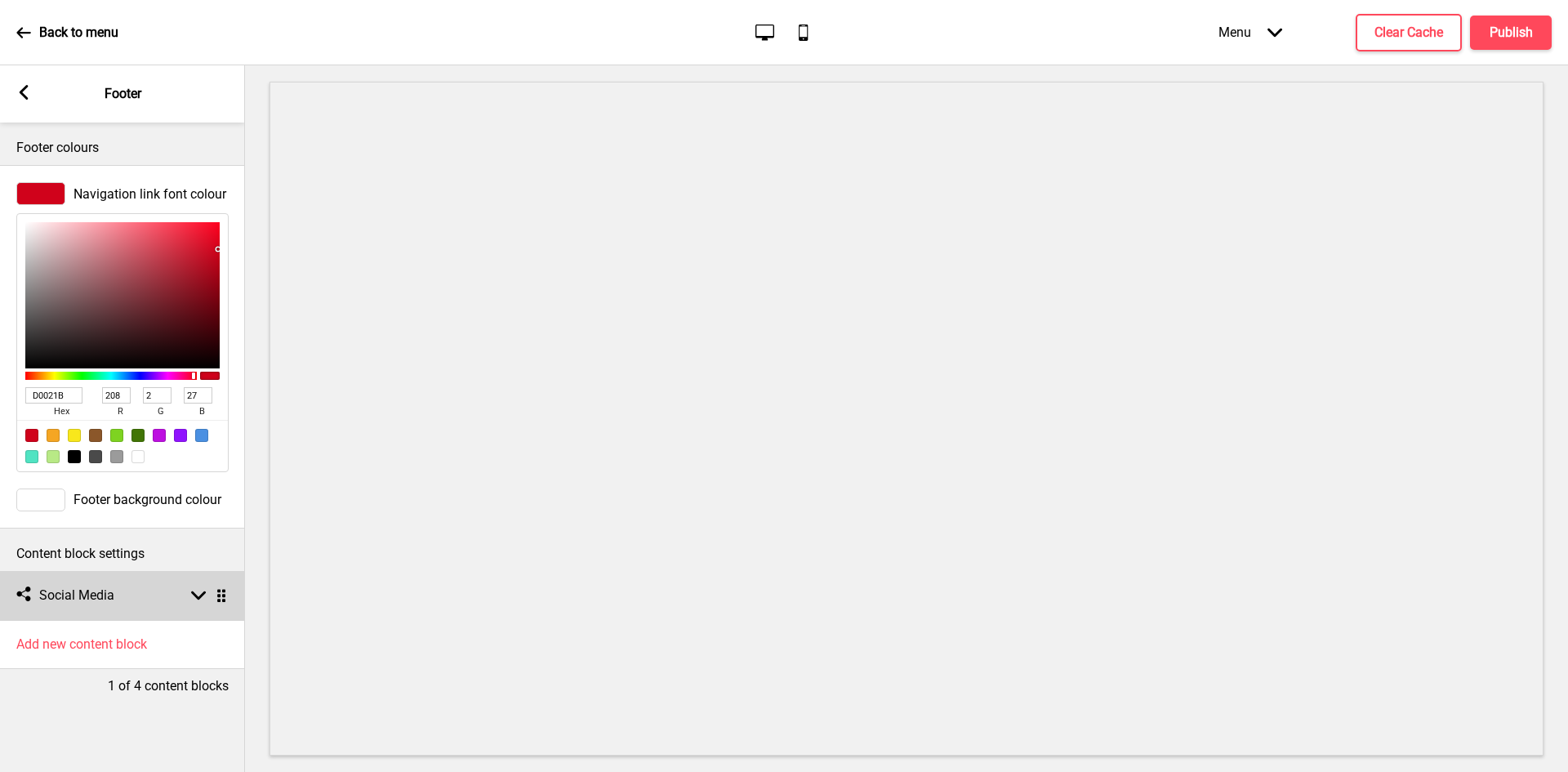
click at [108, 590] on h4 "Social Media" at bounding box center [76, 595] width 75 height 18
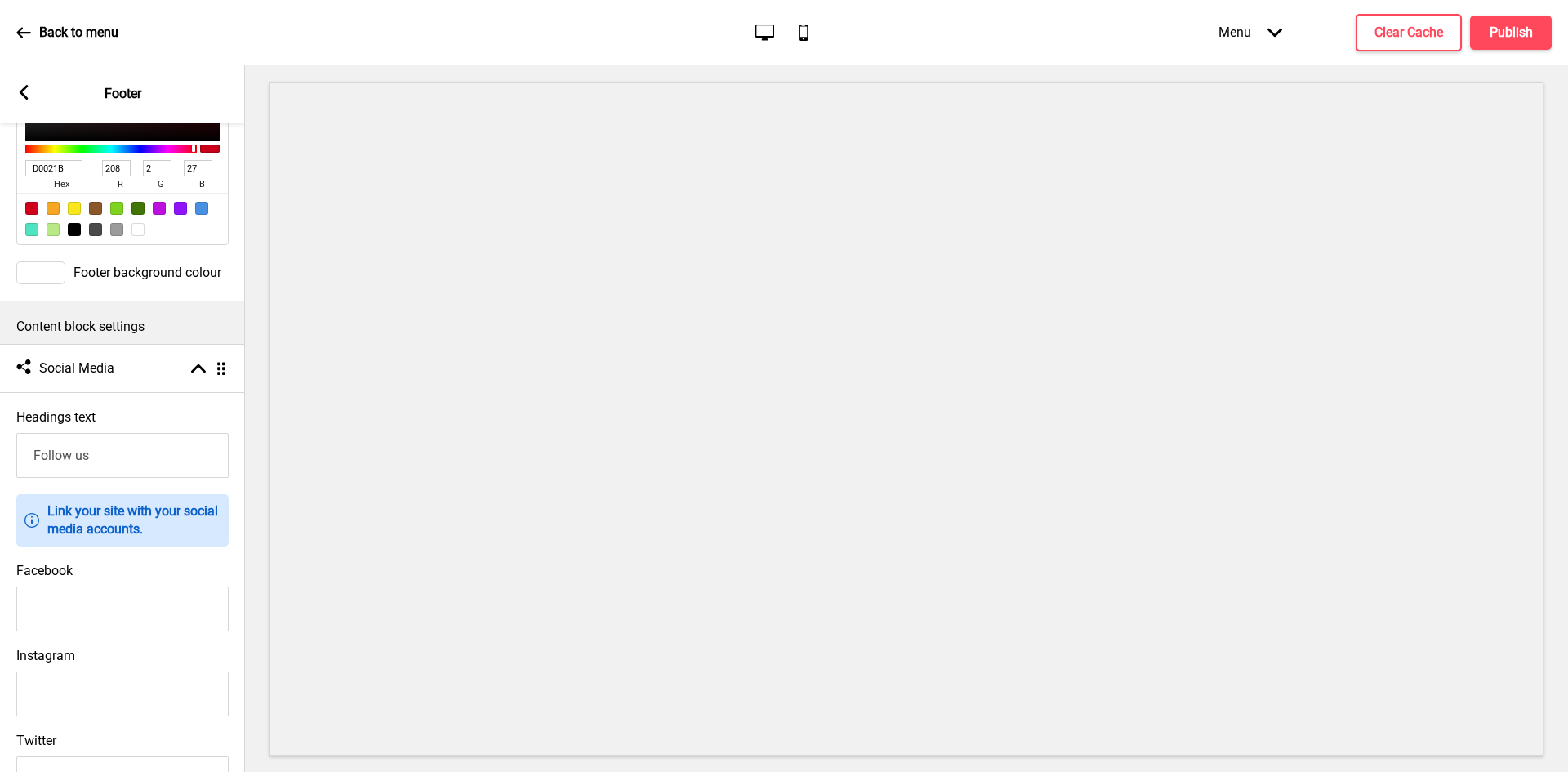
scroll to position [245, 0]
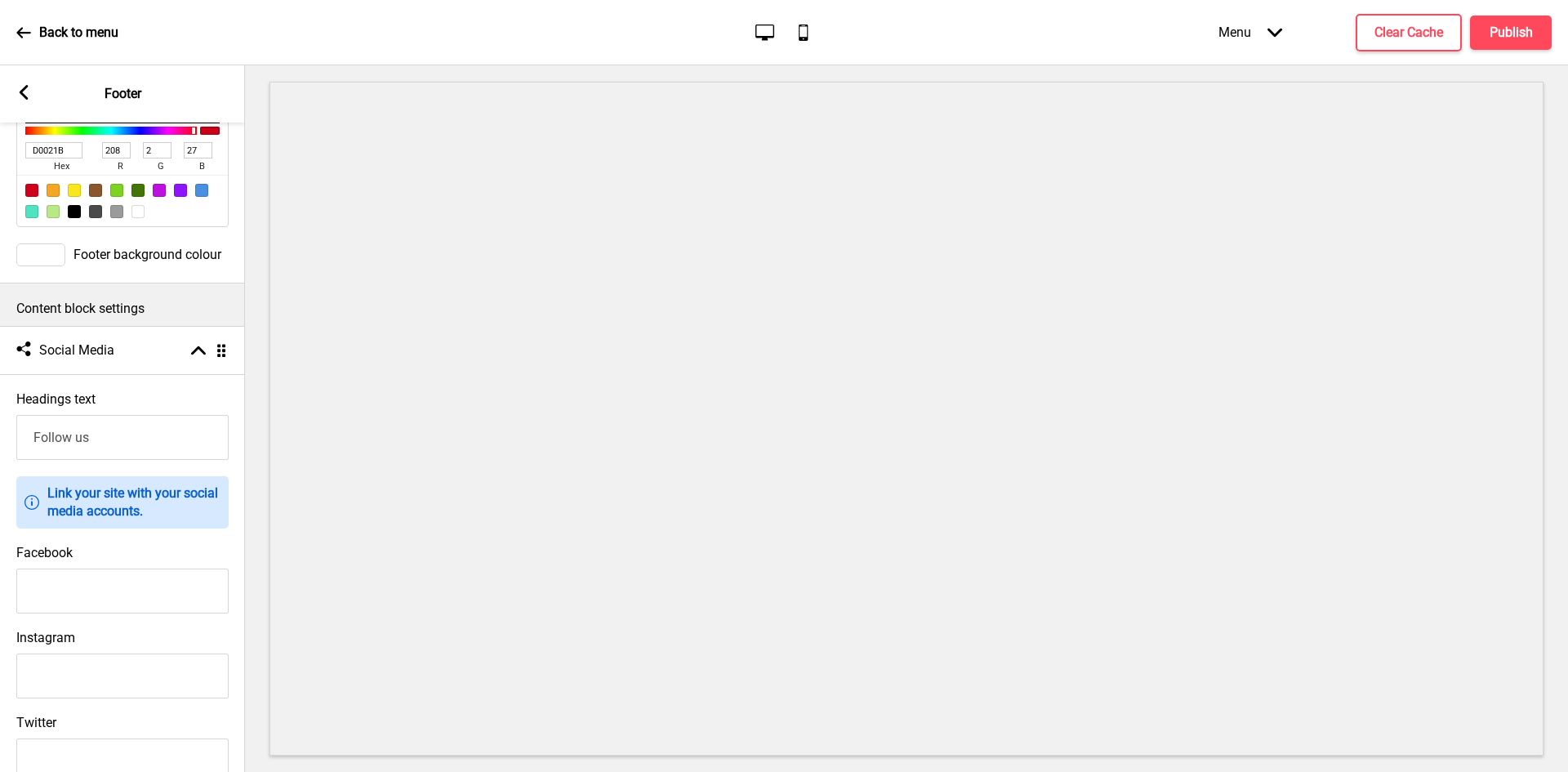
click at [40, 605] on input "Facebook" at bounding box center [122, 591] width 212 height 45
paste input "[URL][DOMAIN_NAME]"
type input "[URL][DOMAIN_NAME]"
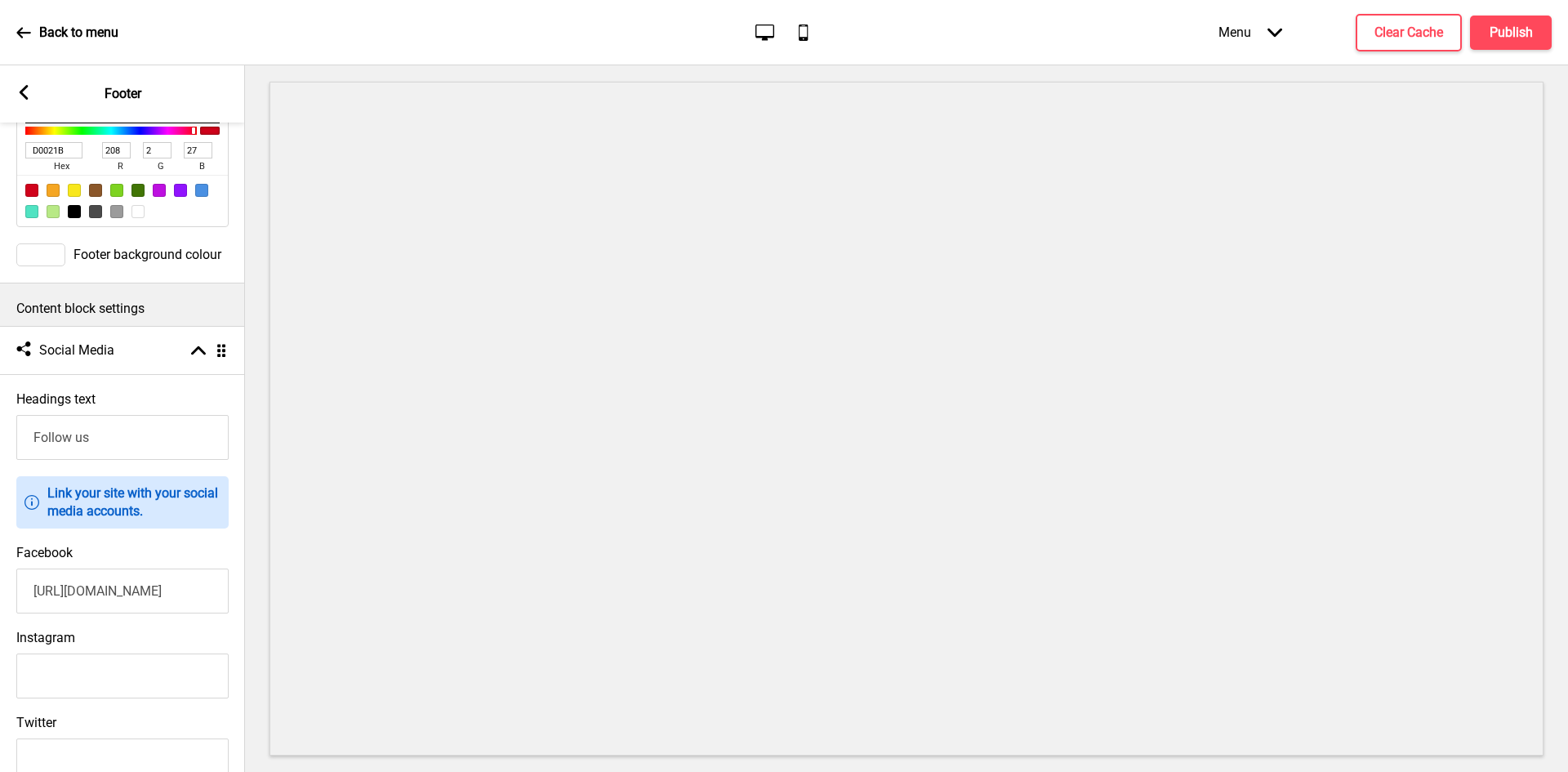
click at [88, 664] on input "Instagram" at bounding box center [122, 675] width 212 height 45
paste input "[URL][DOMAIN_NAME]"
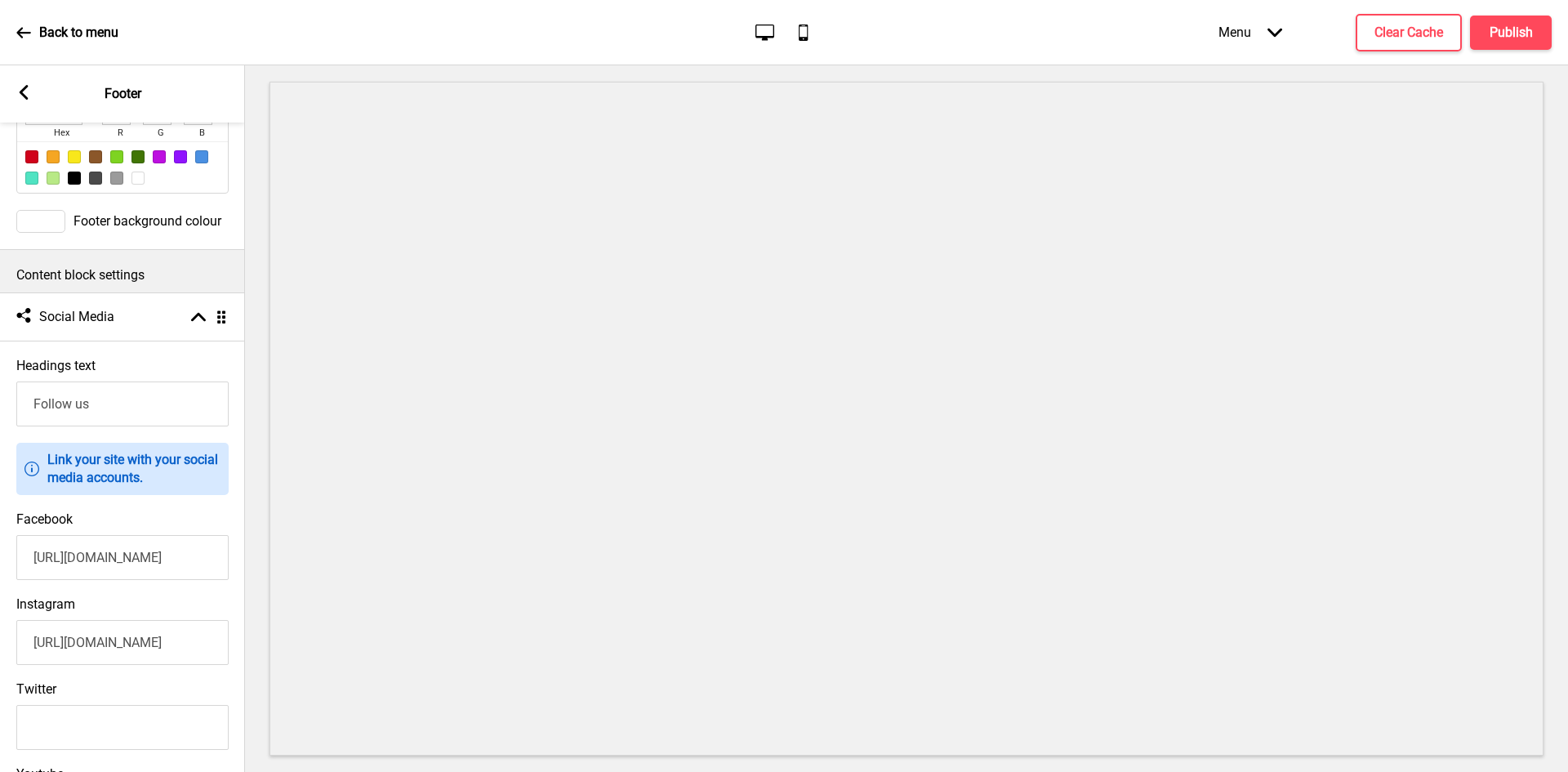
scroll to position [260, 0]
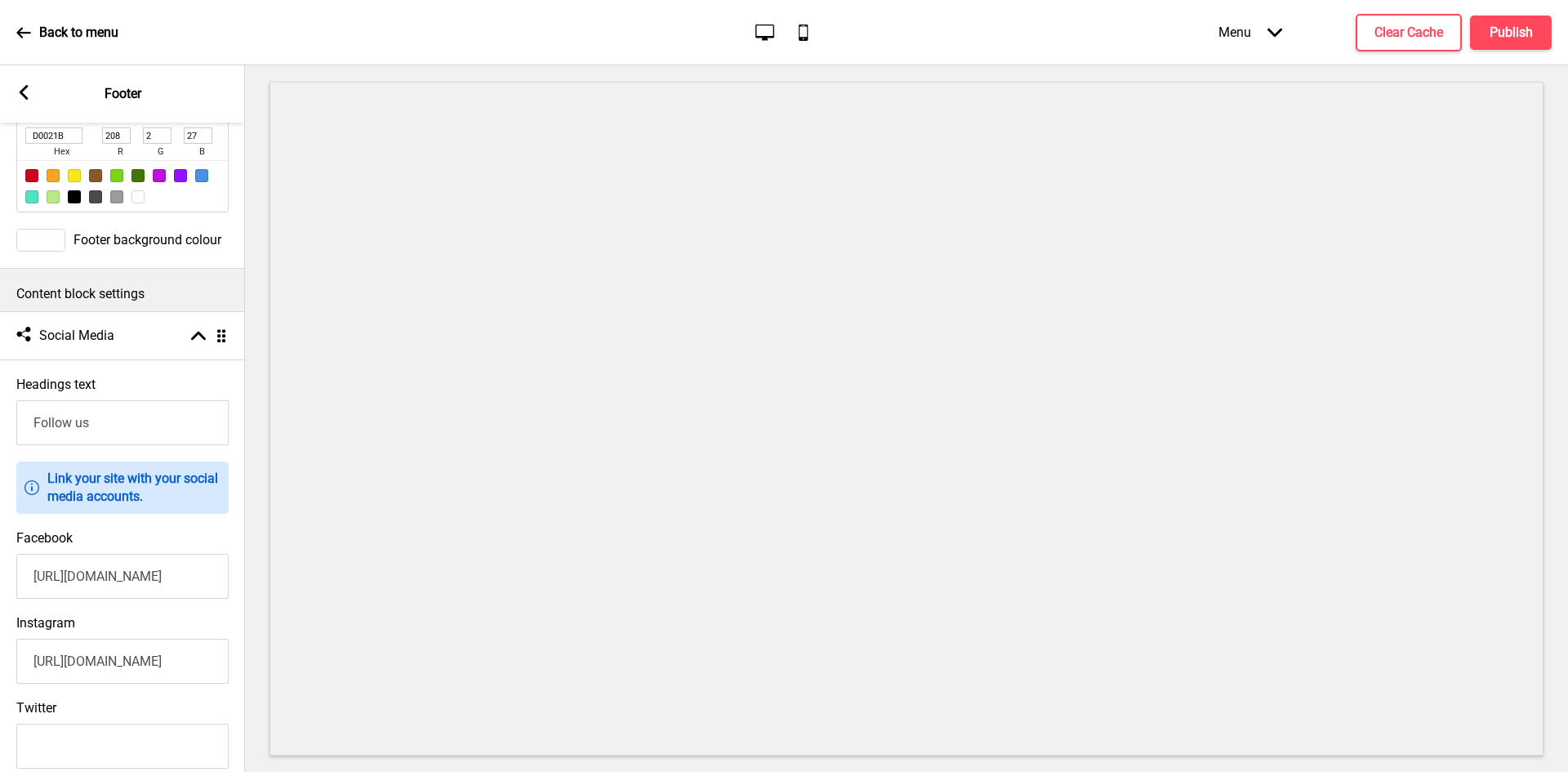
type input "[URL][DOMAIN_NAME]"
click at [23, 95] on icon at bounding box center [24, 92] width 9 height 15
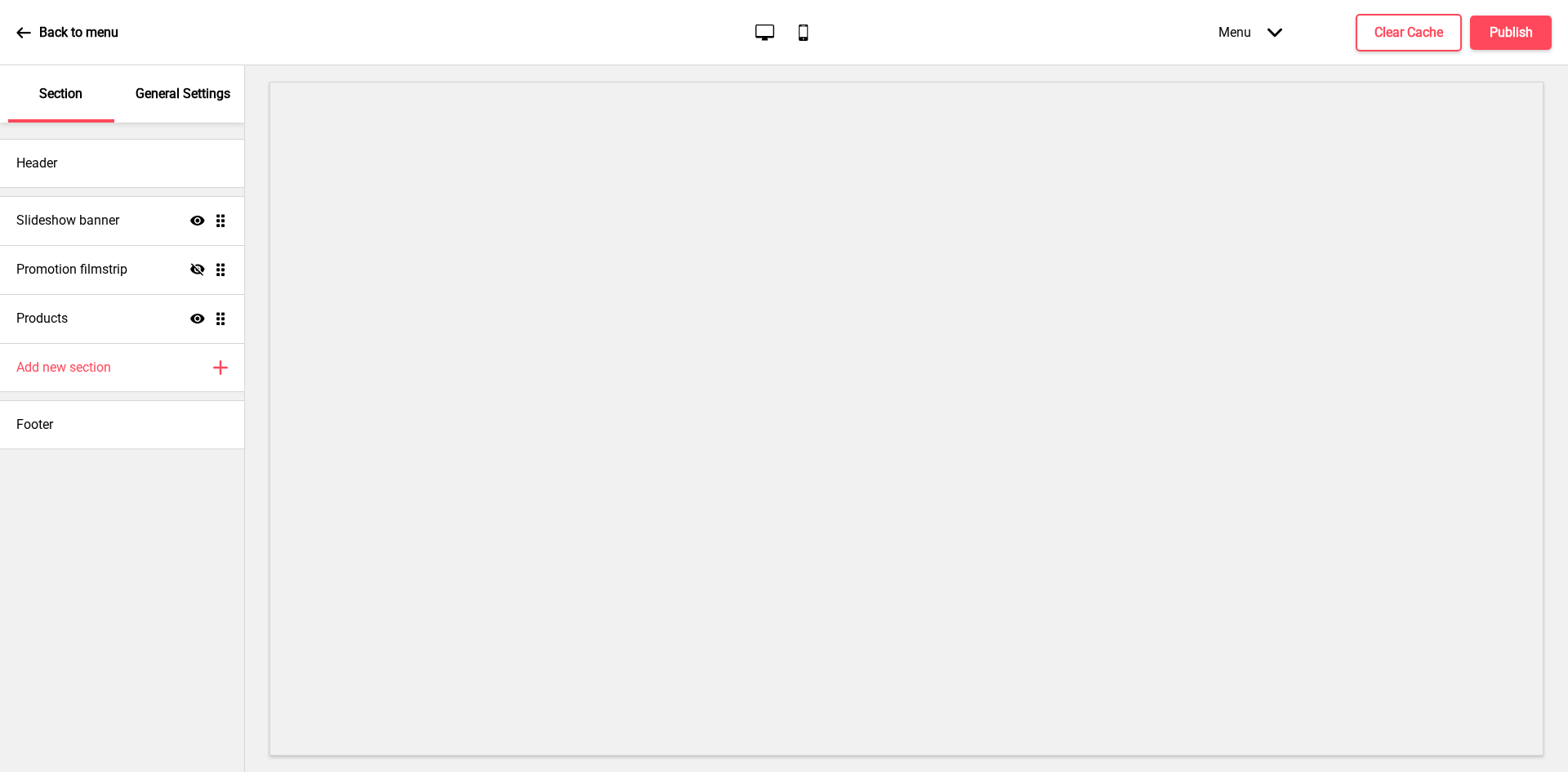
click at [165, 99] on p "General Settings" at bounding box center [182, 94] width 95 height 18
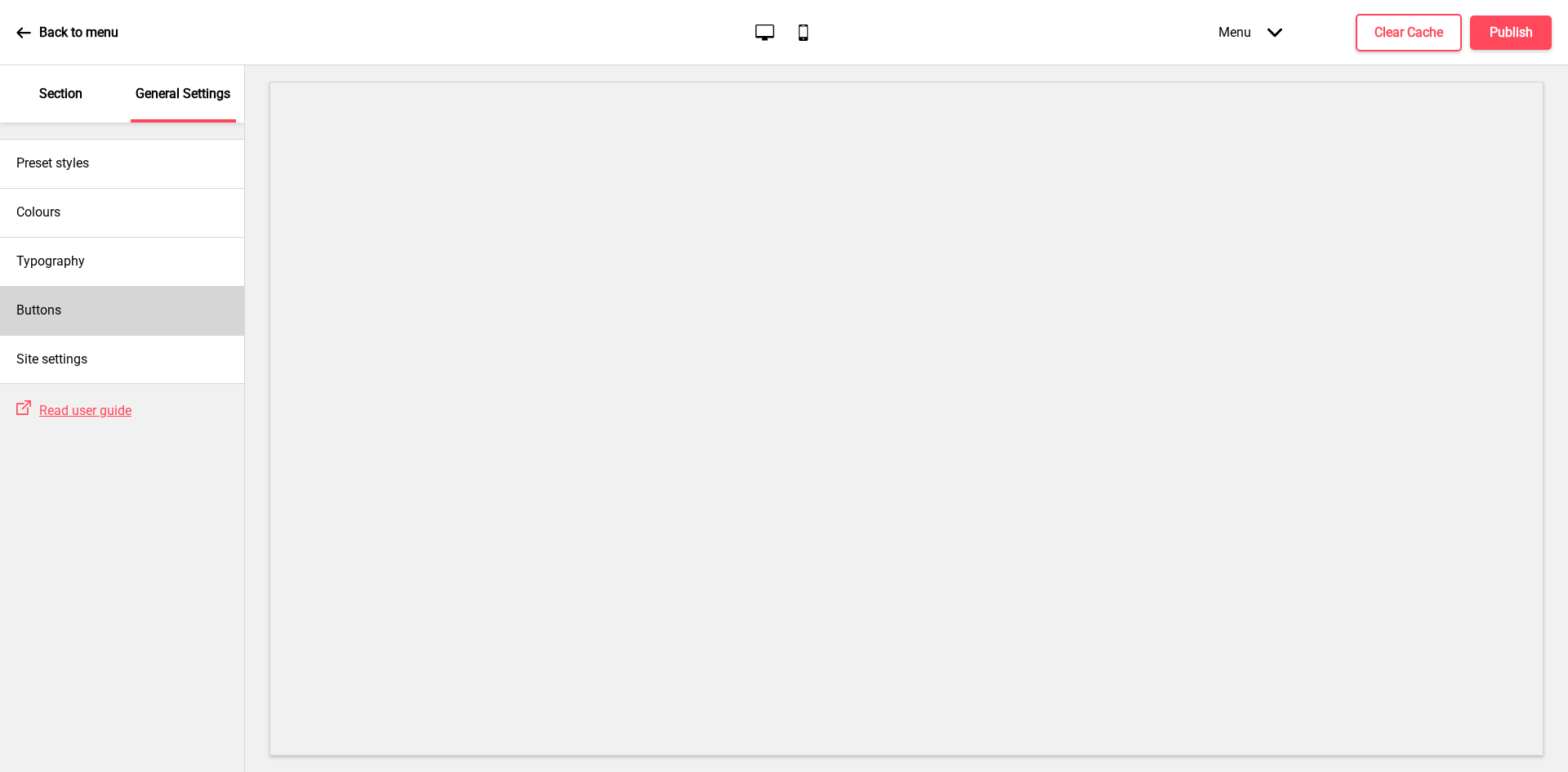
click at [68, 310] on div "Buttons" at bounding box center [122, 310] width 244 height 49
select select "square"
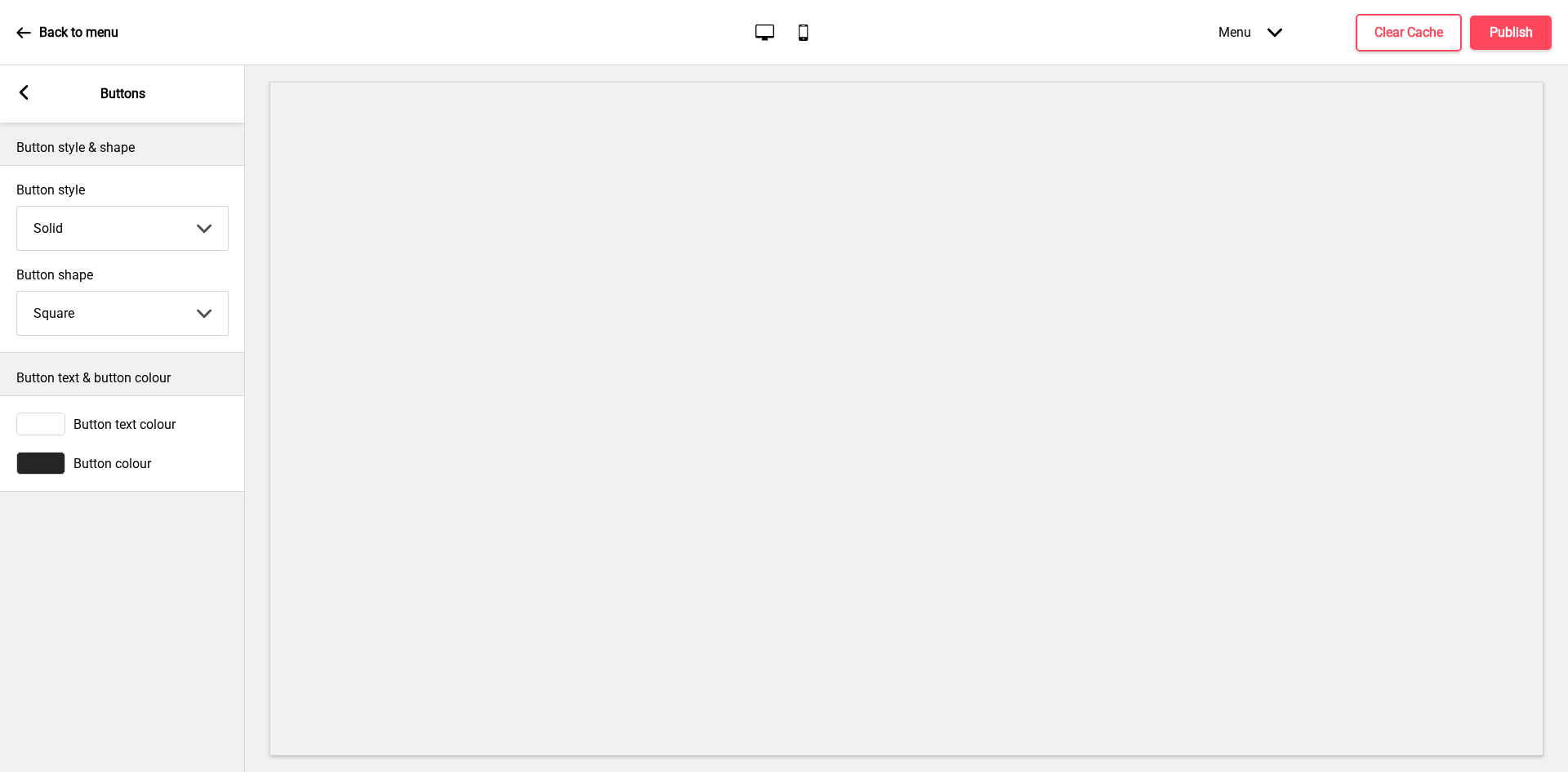
click at [109, 465] on span "Button colour" at bounding box center [112, 463] width 78 height 16
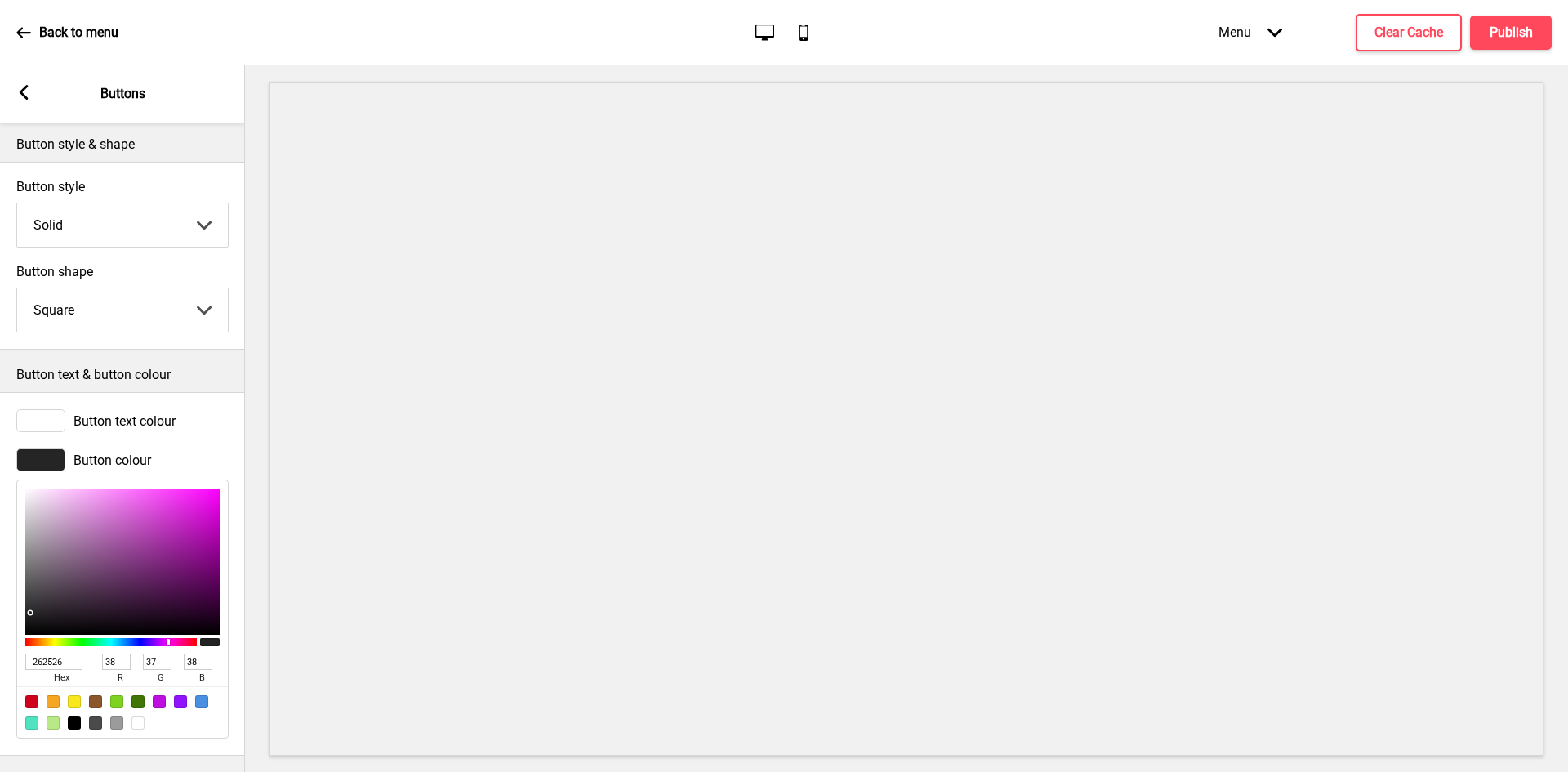
scroll to position [19, 0]
click at [26, 98] on icon at bounding box center [24, 92] width 9 height 15
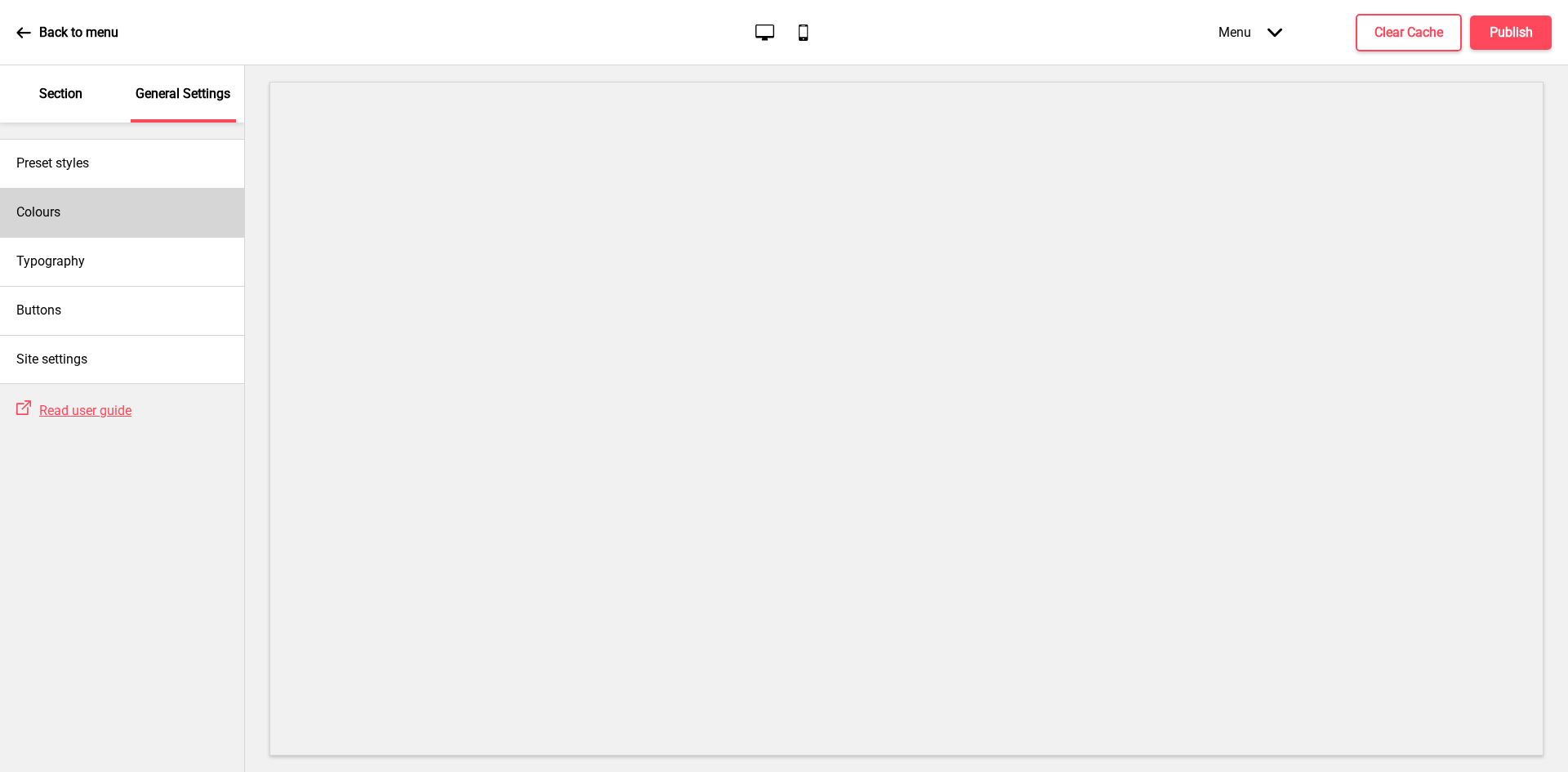
click at [125, 206] on div "Colours" at bounding box center [122, 212] width 244 height 49
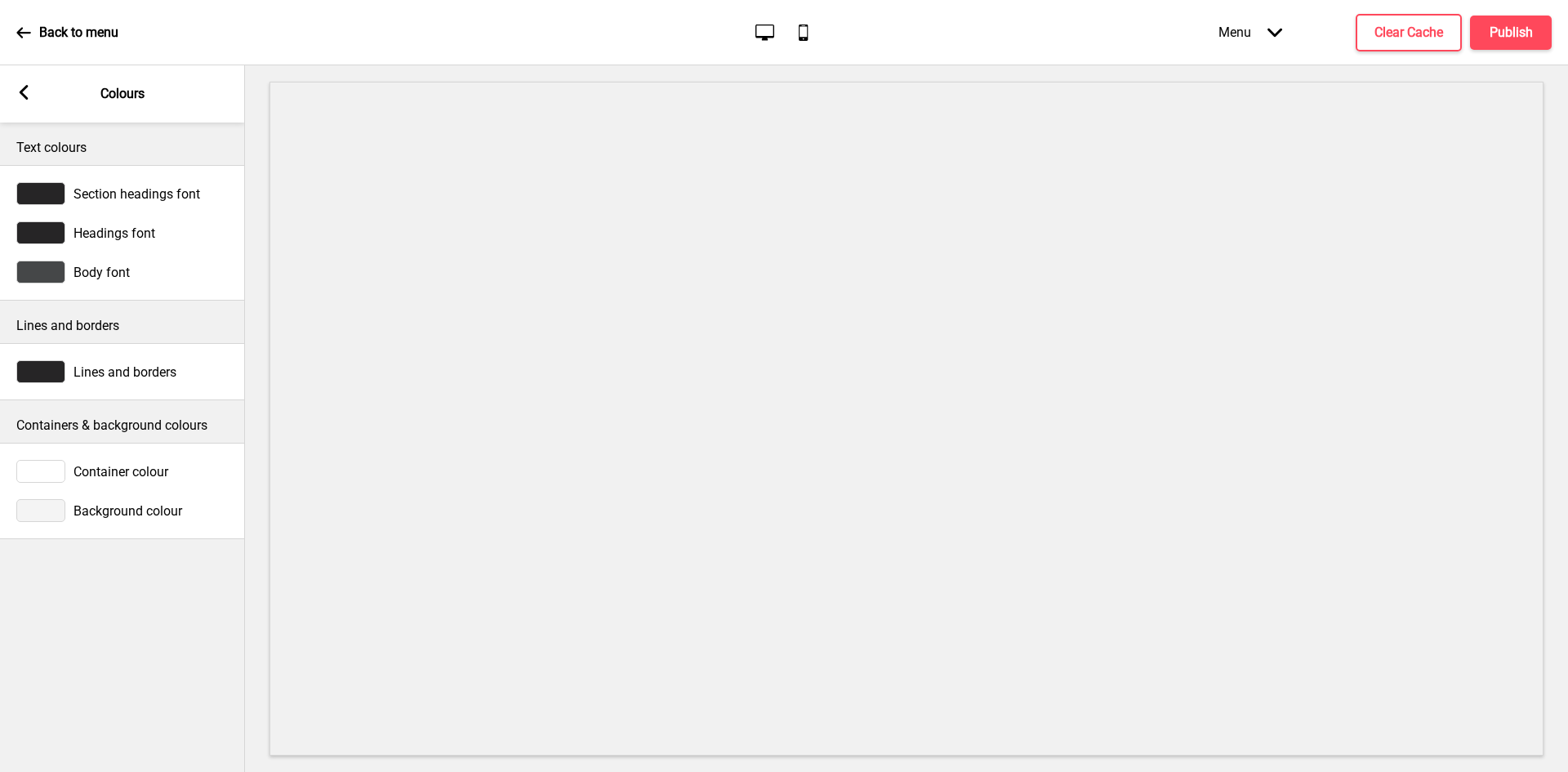
click at [100, 495] on div "Background colour" at bounding box center [122, 510] width 245 height 39
click at [60, 508] on div at bounding box center [40, 510] width 49 height 23
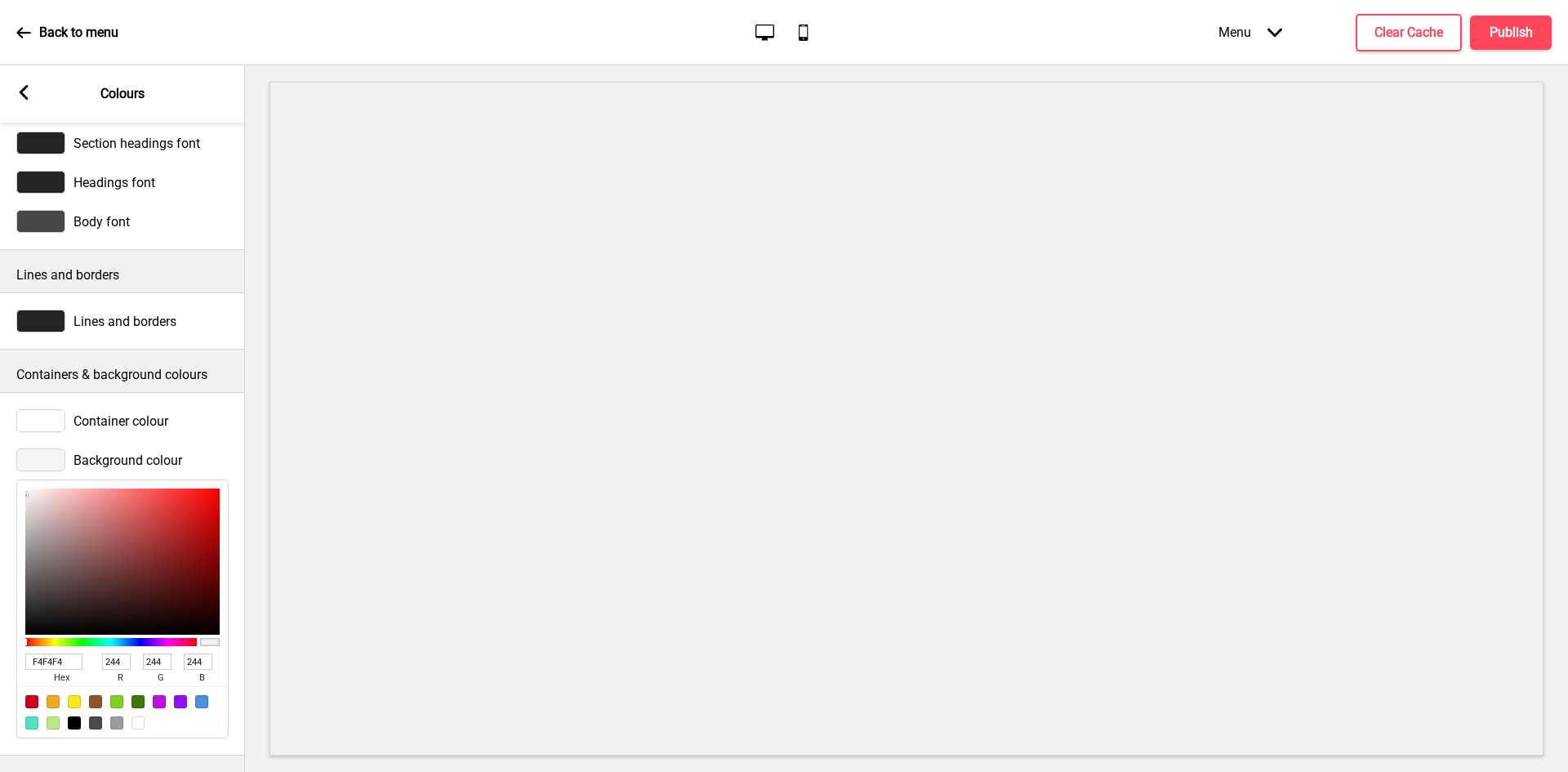
scroll to position [66, 0]
click at [138, 717] on div at bounding box center [138, 723] width 13 height 13
type input "FFFFFF"
type input "255"
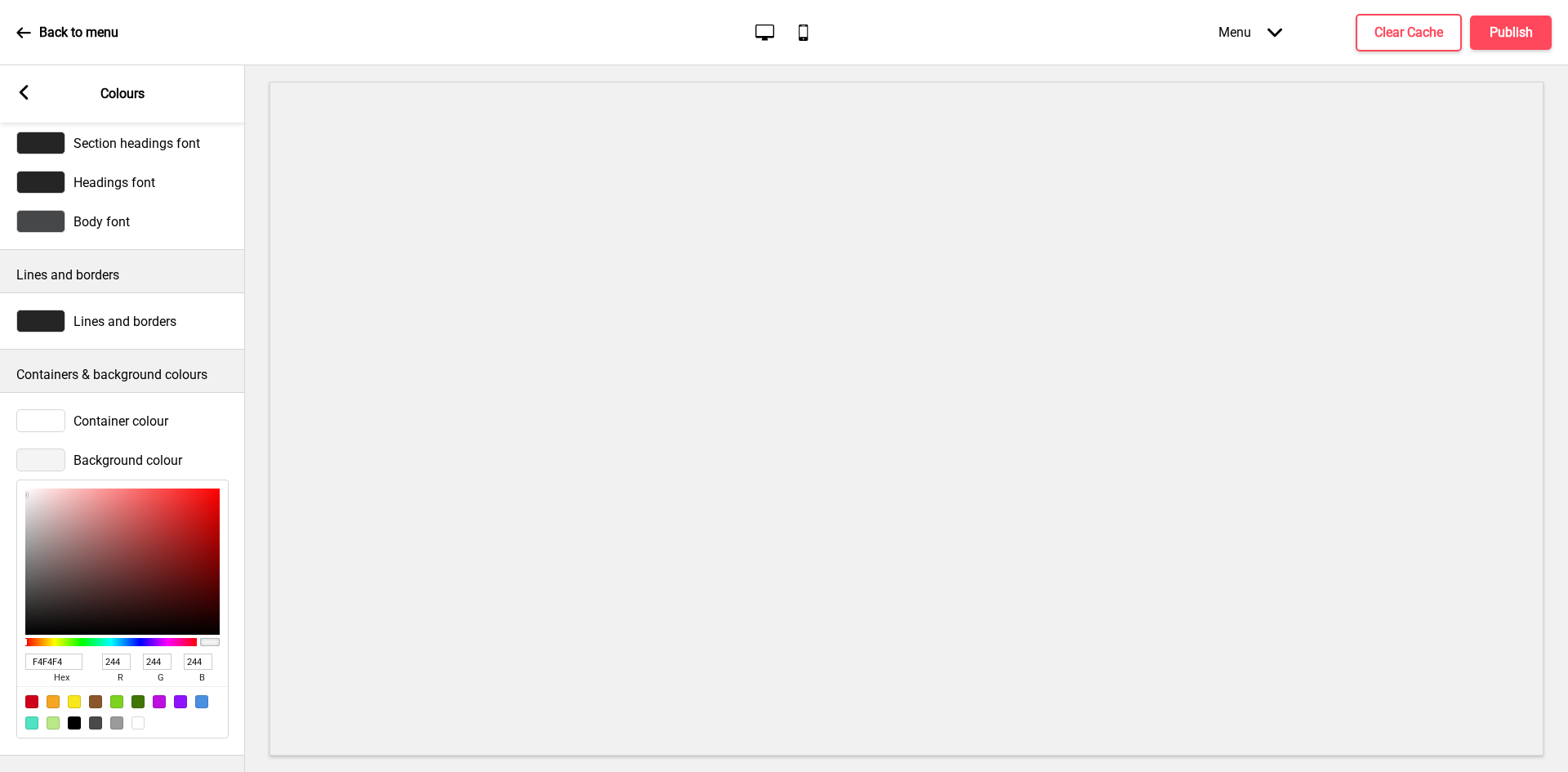
type input "255"
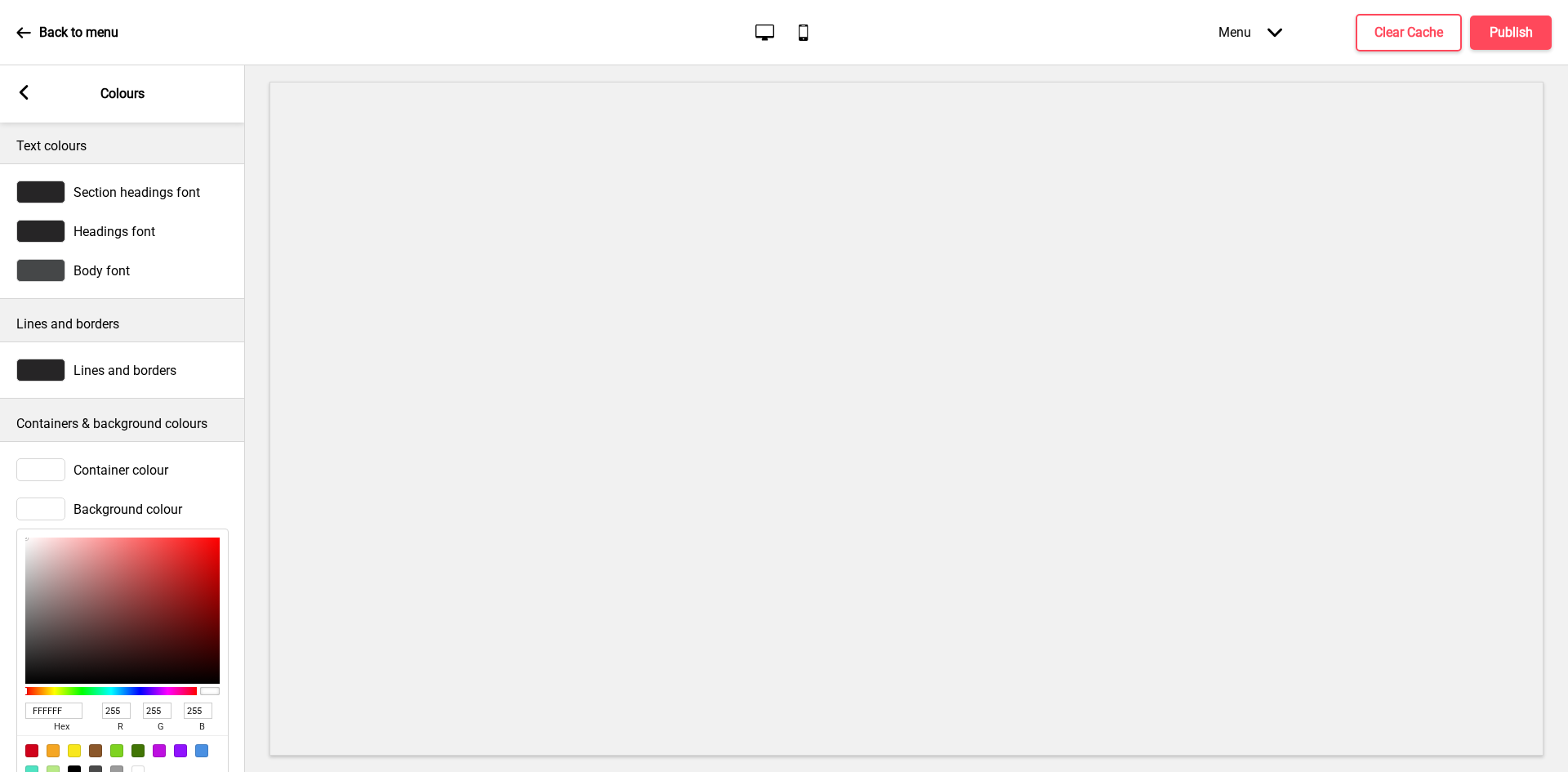
scroll to position [0, 0]
click at [21, 93] on icon at bounding box center [24, 92] width 9 height 15
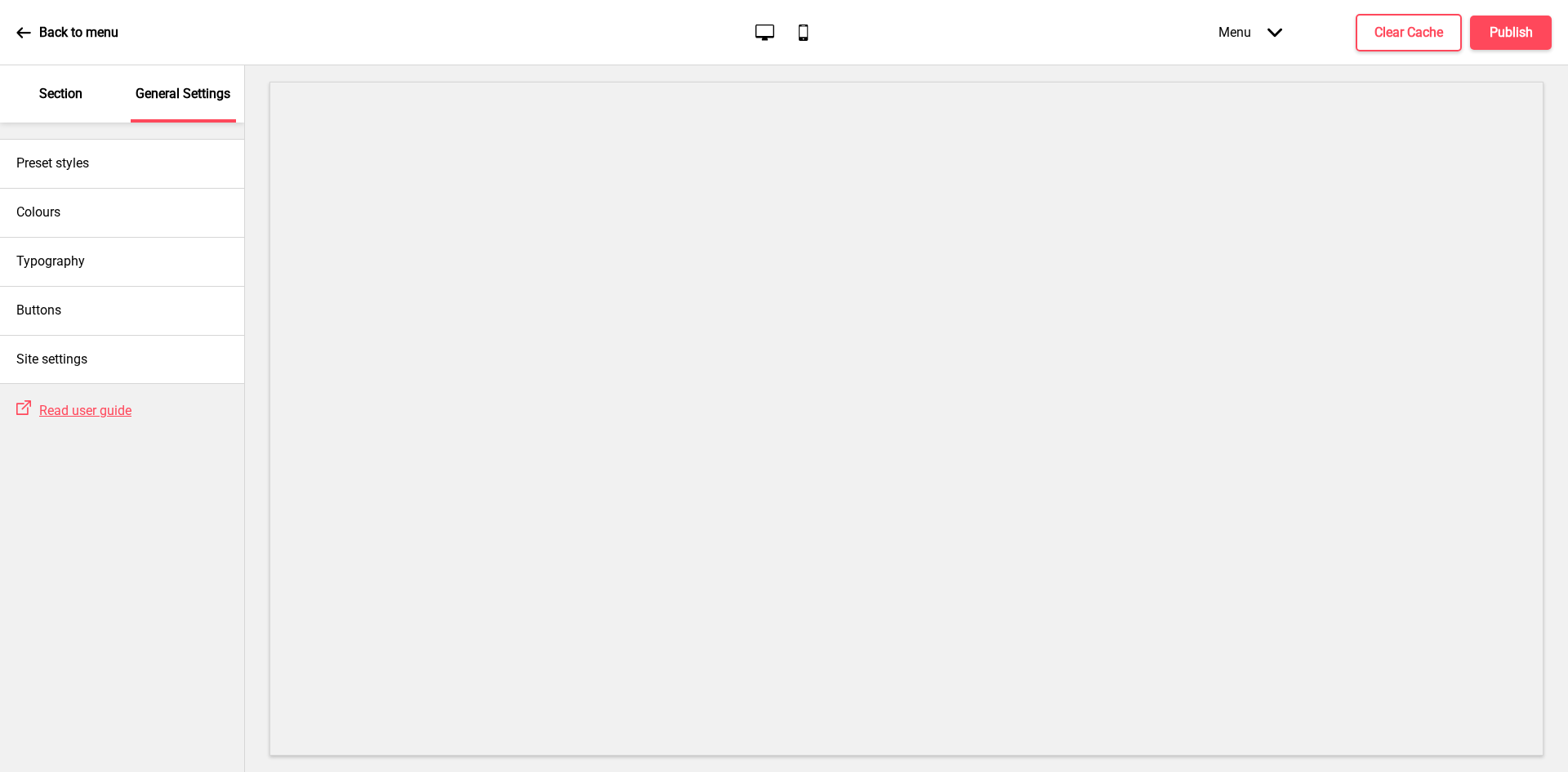
click at [64, 89] on p "Section" at bounding box center [60, 94] width 43 height 18
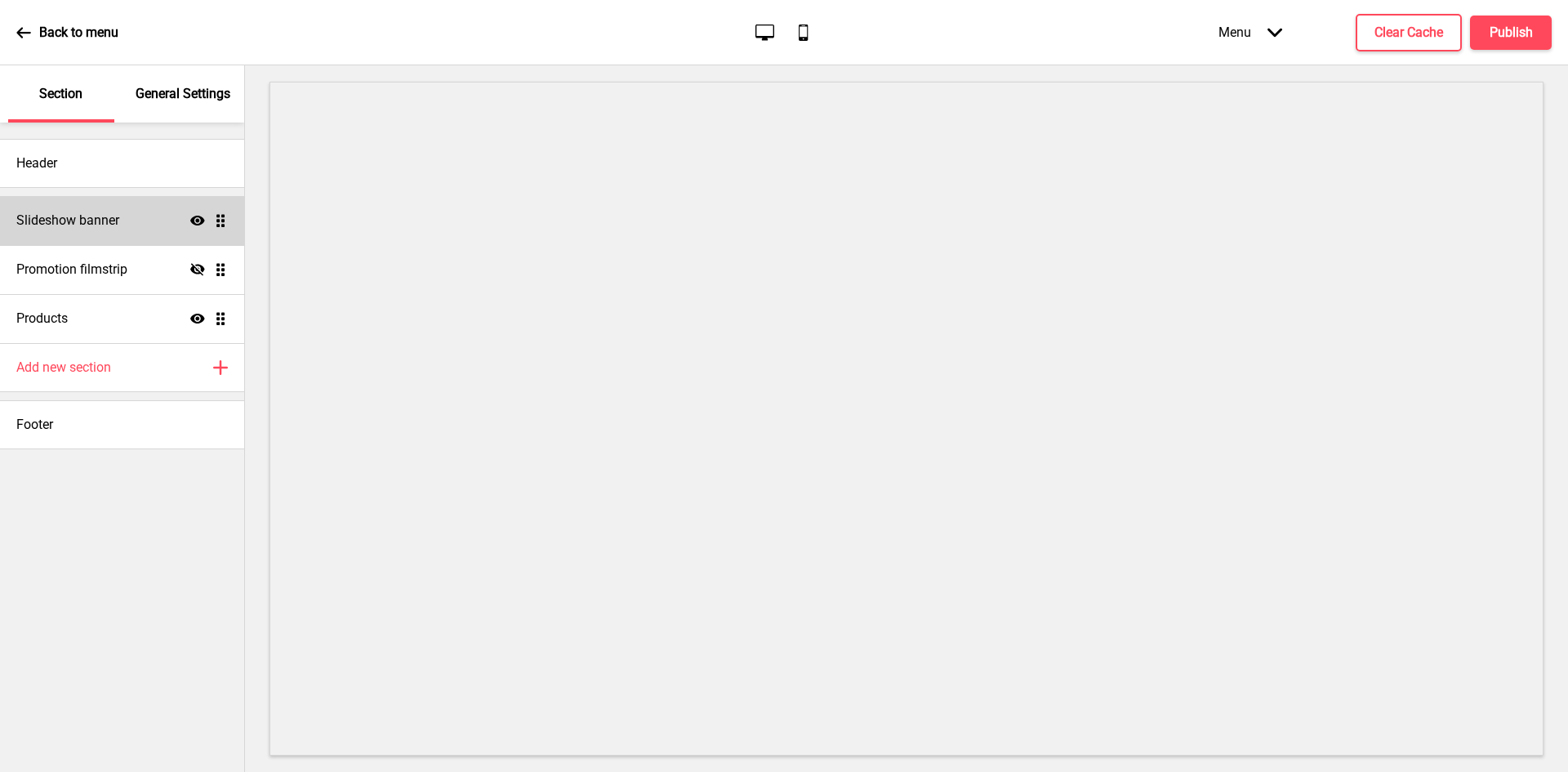
click at [118, 223] on h4 "Slideshow banner" at bounding box center [68, 220] width 103 height 18
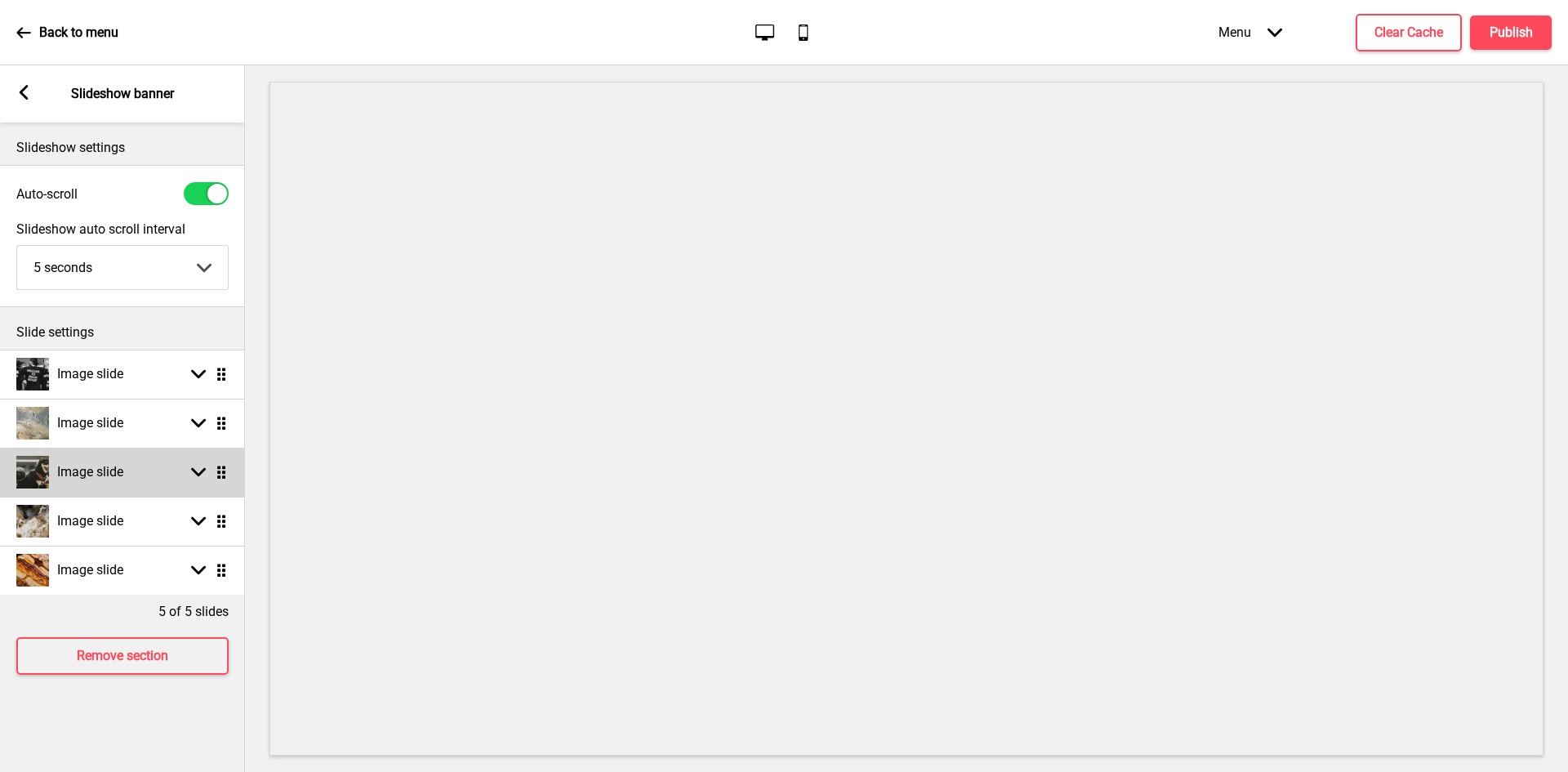
click at [163, 475] on div "Image slide Arrow down Drag" at bounding box center [122, 471] width 245 height 49
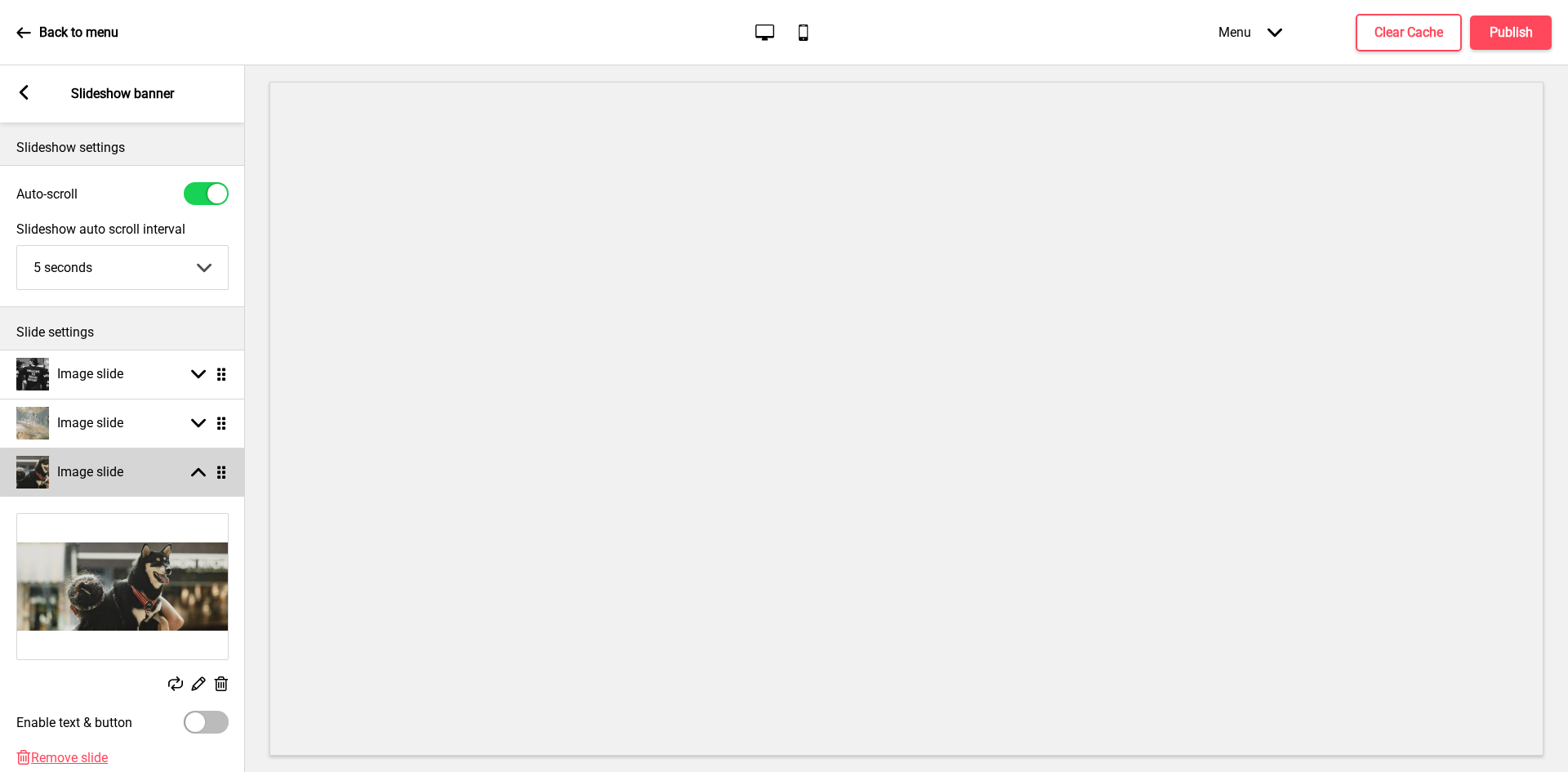
click at [164, 472] on div "Image slide Arrow up Drag" at bounding box center [122, 471] width 245 height 49
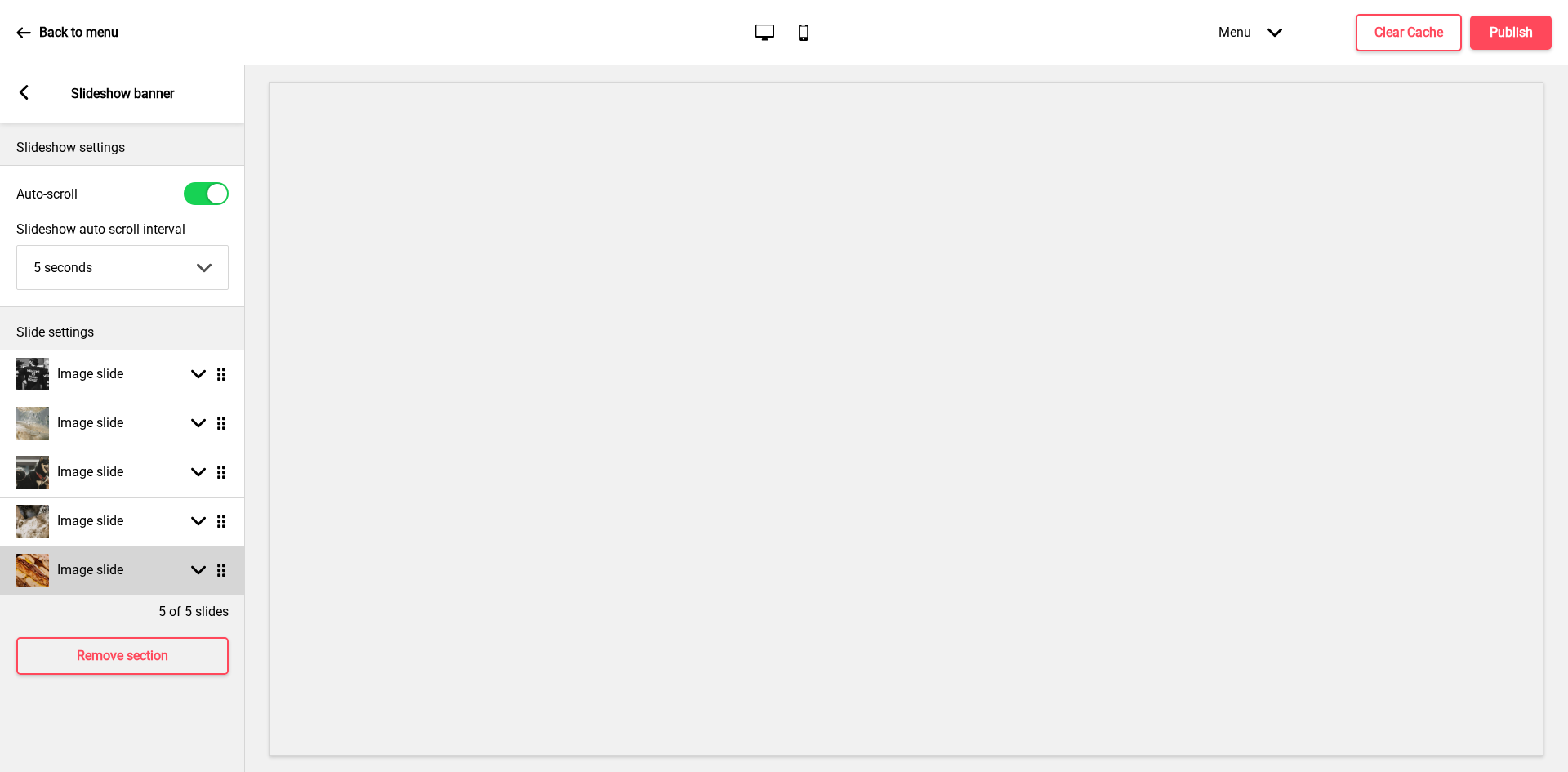
click at [195, 568] on rect at bounding box center [199, 571] width 15 height 15
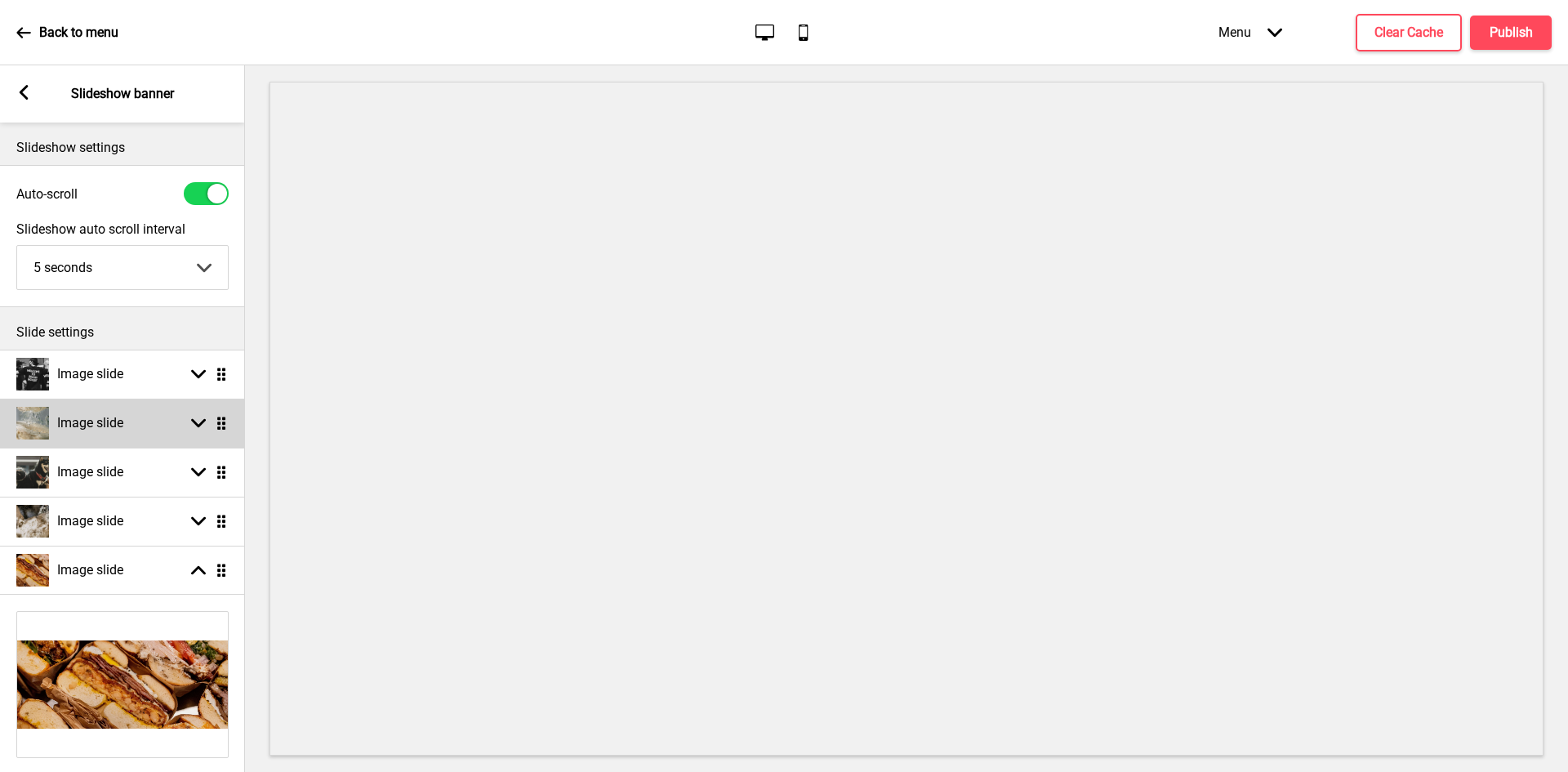
click at [89, 421] on h4 "Image slide" at bounding box center [90, 424] width 66 height 18
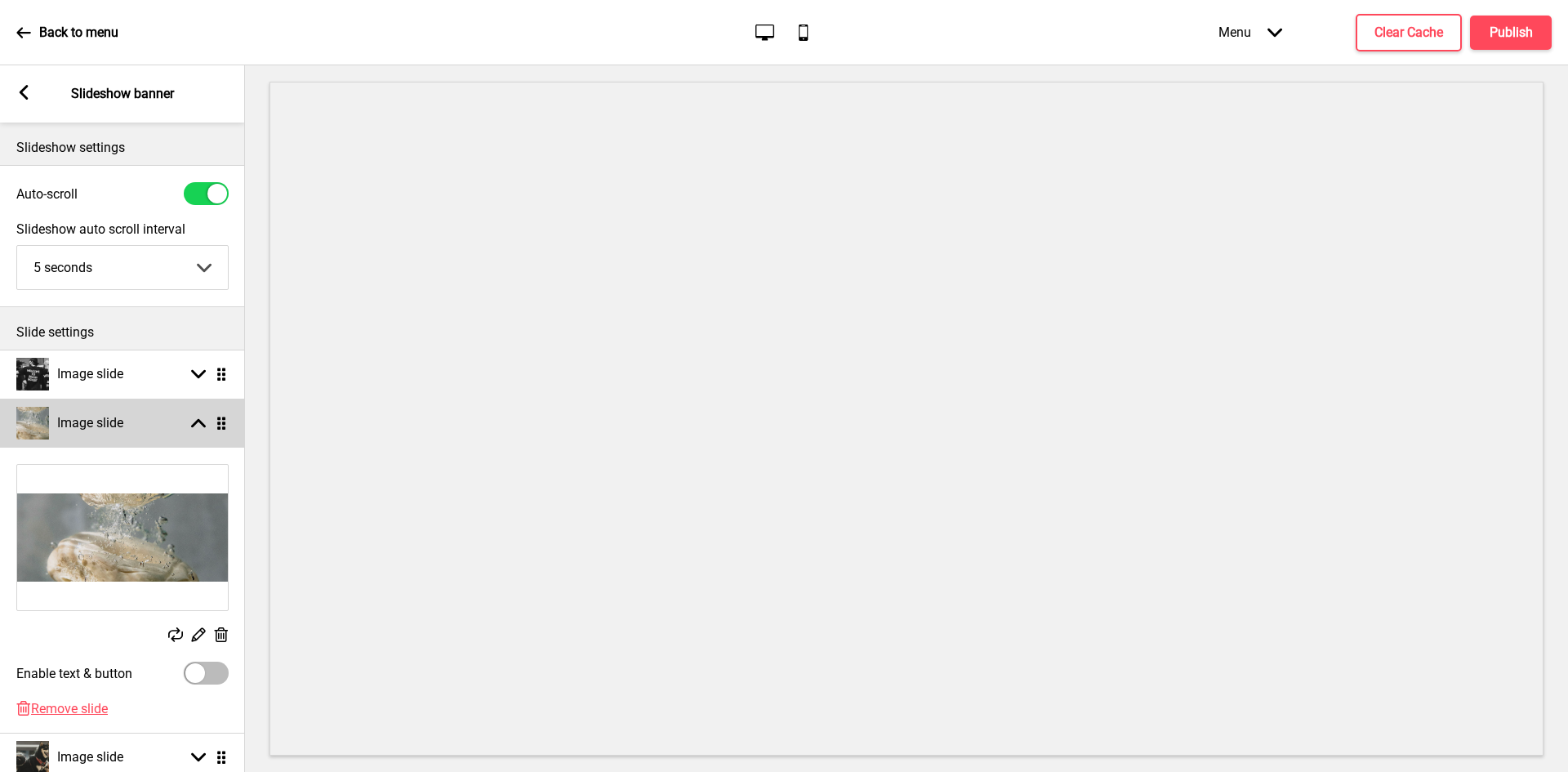
click at [89, 421] on h4 "Image slide" at bounding box center [90, 424] width 66 height 18
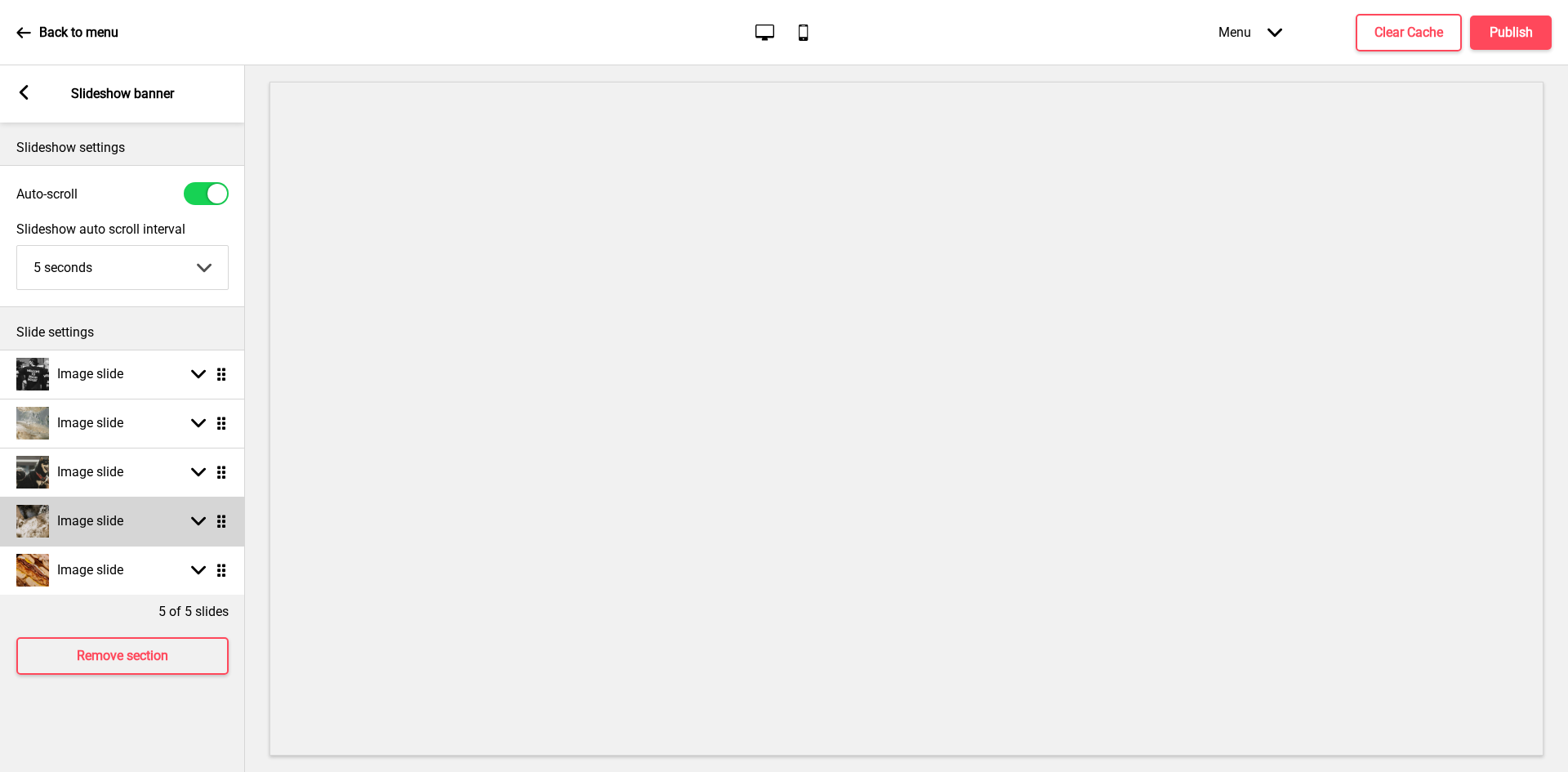
click at [199, 521] on rect at bounding box center [199, 521] width 15 height 15
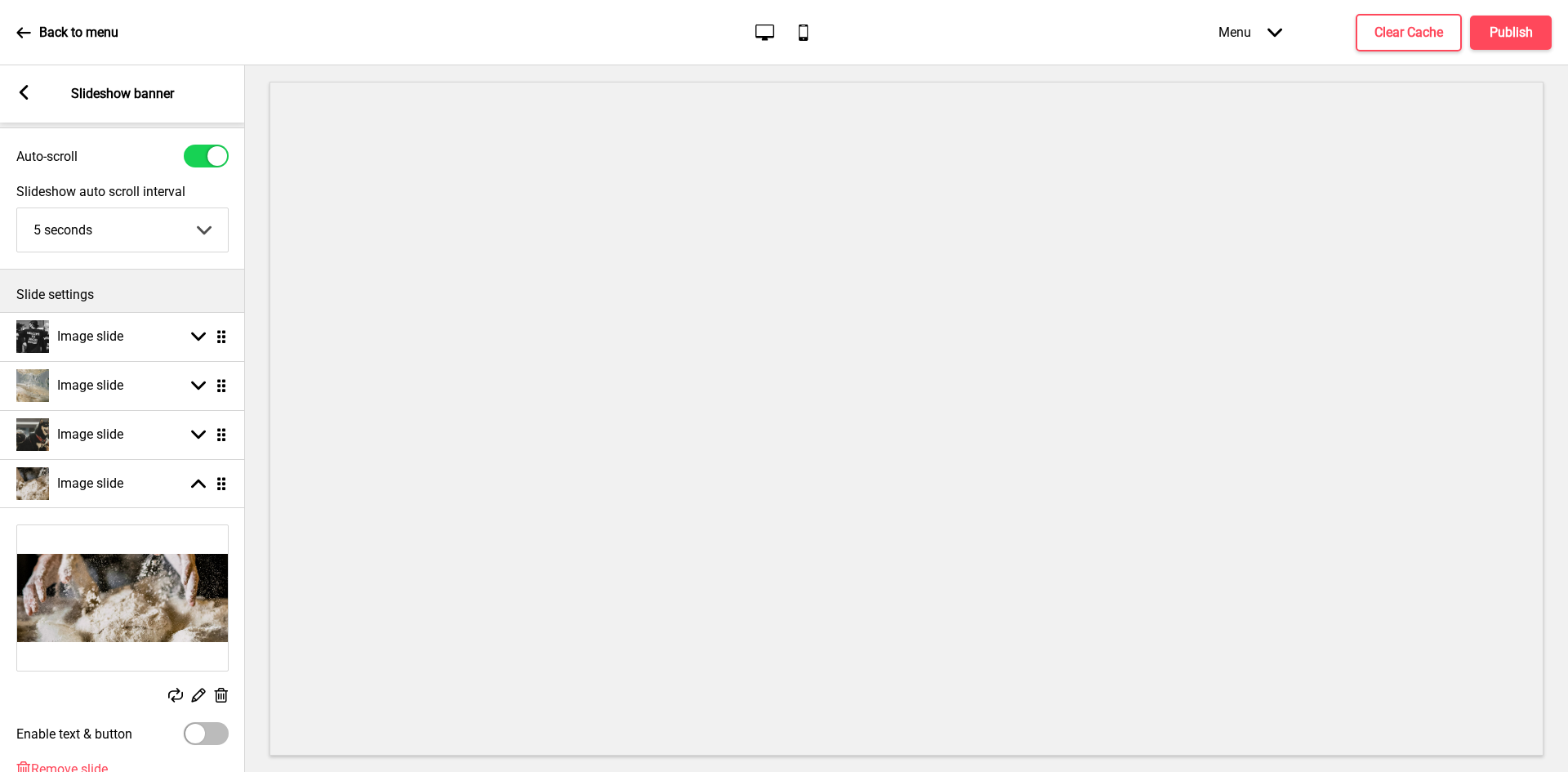
scroll to position [233, 0]
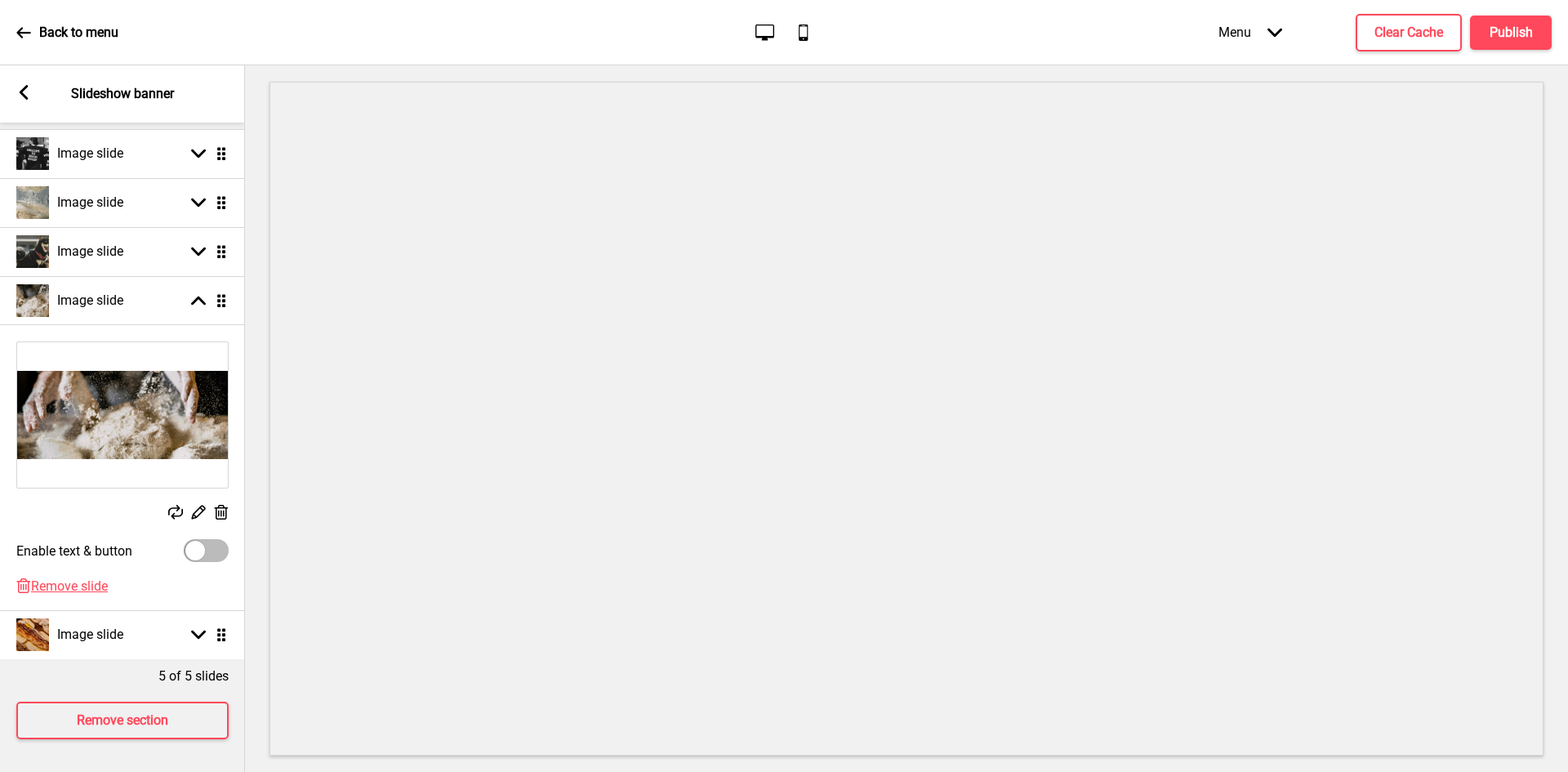
click at [218, 504] on icon at bounding box center [221, 512] width 14 height 15
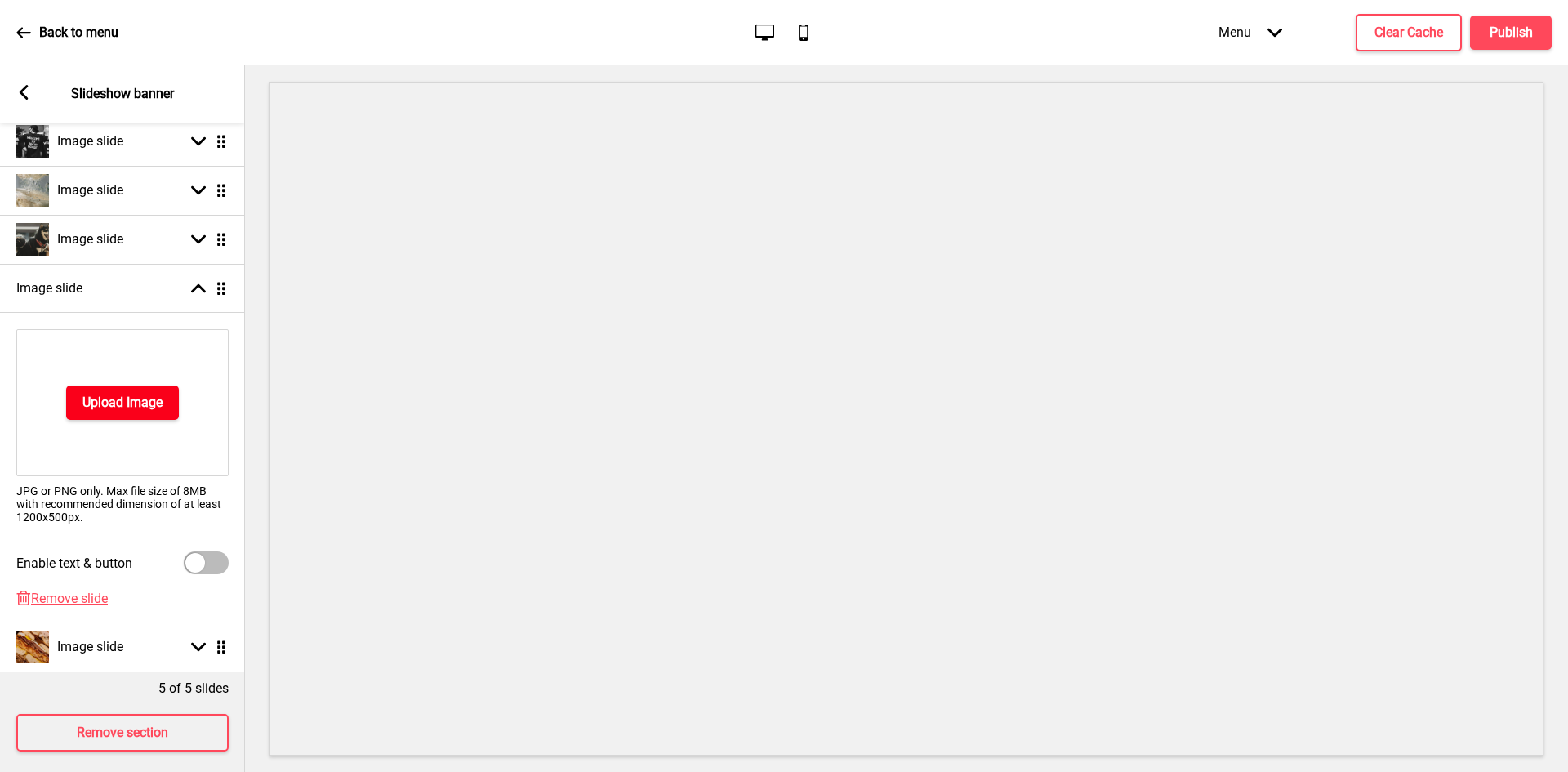
click at [140, 414] on button "Upload Image" at bounding box center [122, 403] width 113 height 35
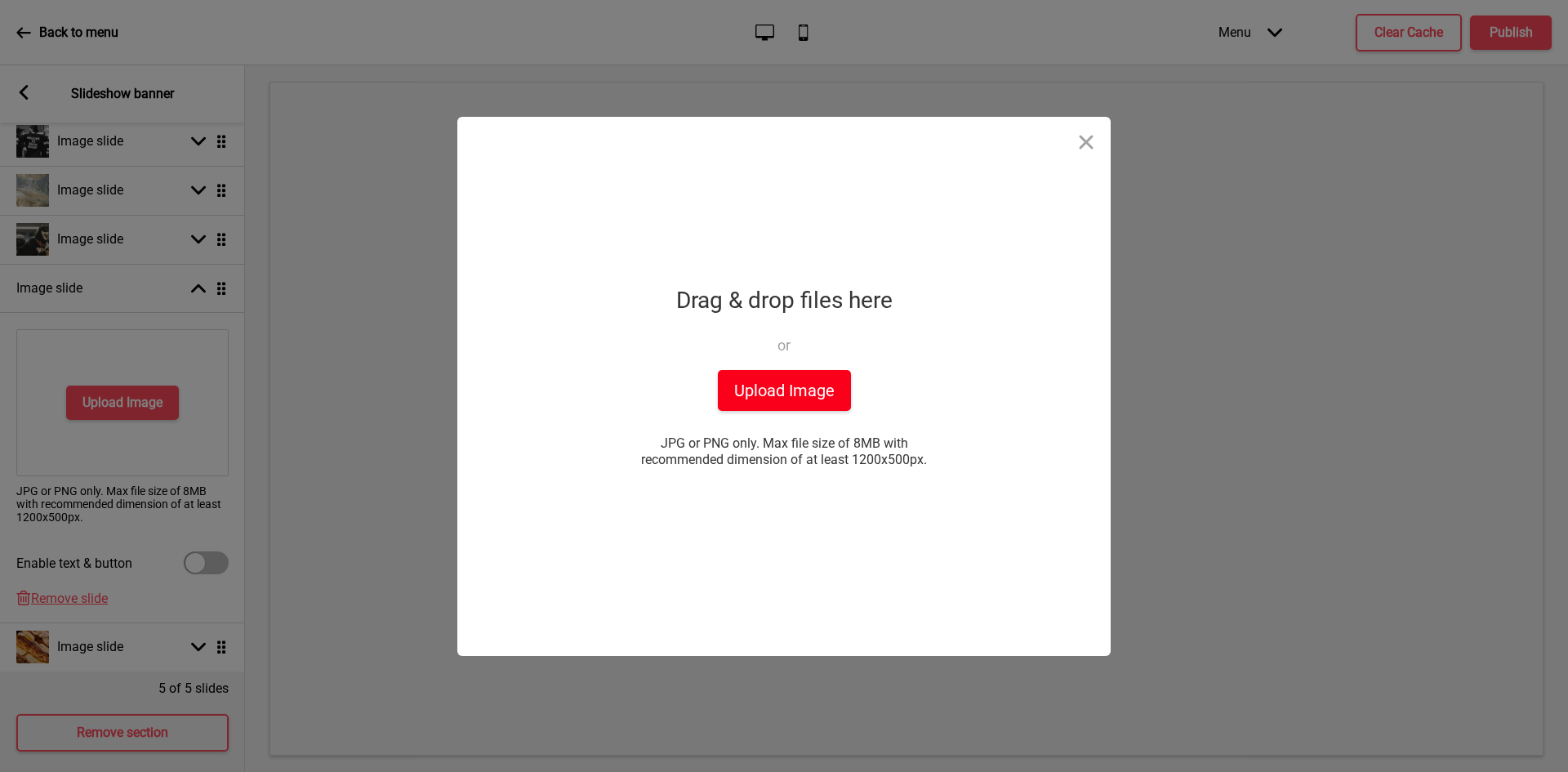
click at [767, 397] on button "Upload Image" at bounding box center [784, 390] width 133 height 40
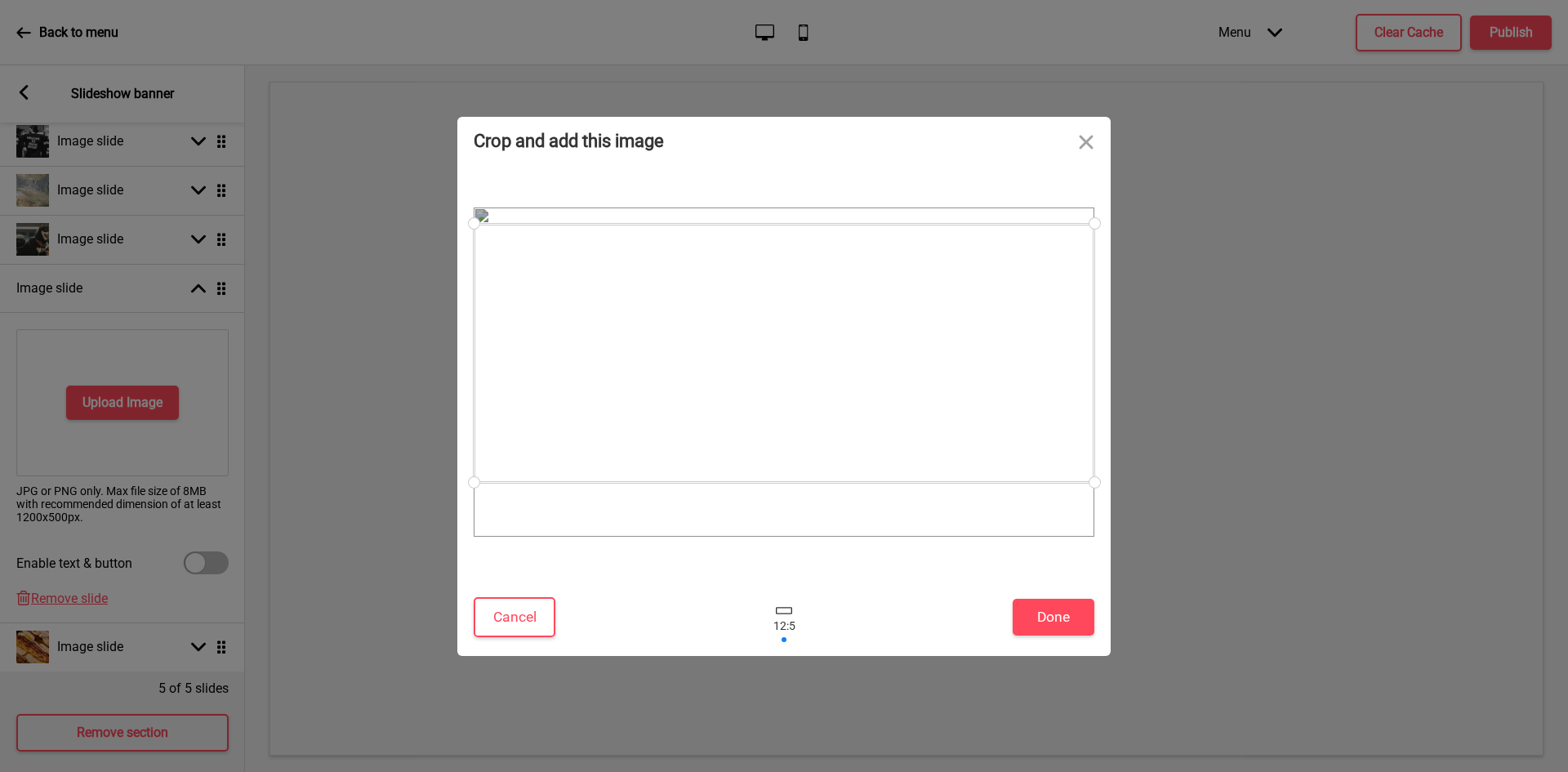
drag, startPoint x: 886, startPoint y: 321, endPoint x: 885, endPoint y: 303, distance: 18.0
click at [885, 303] on div at bounding box center [784, 353] width 621 height 259
click at [1035, 601] on button "Done" at bounding box center [1053, 617] width 82 height 37
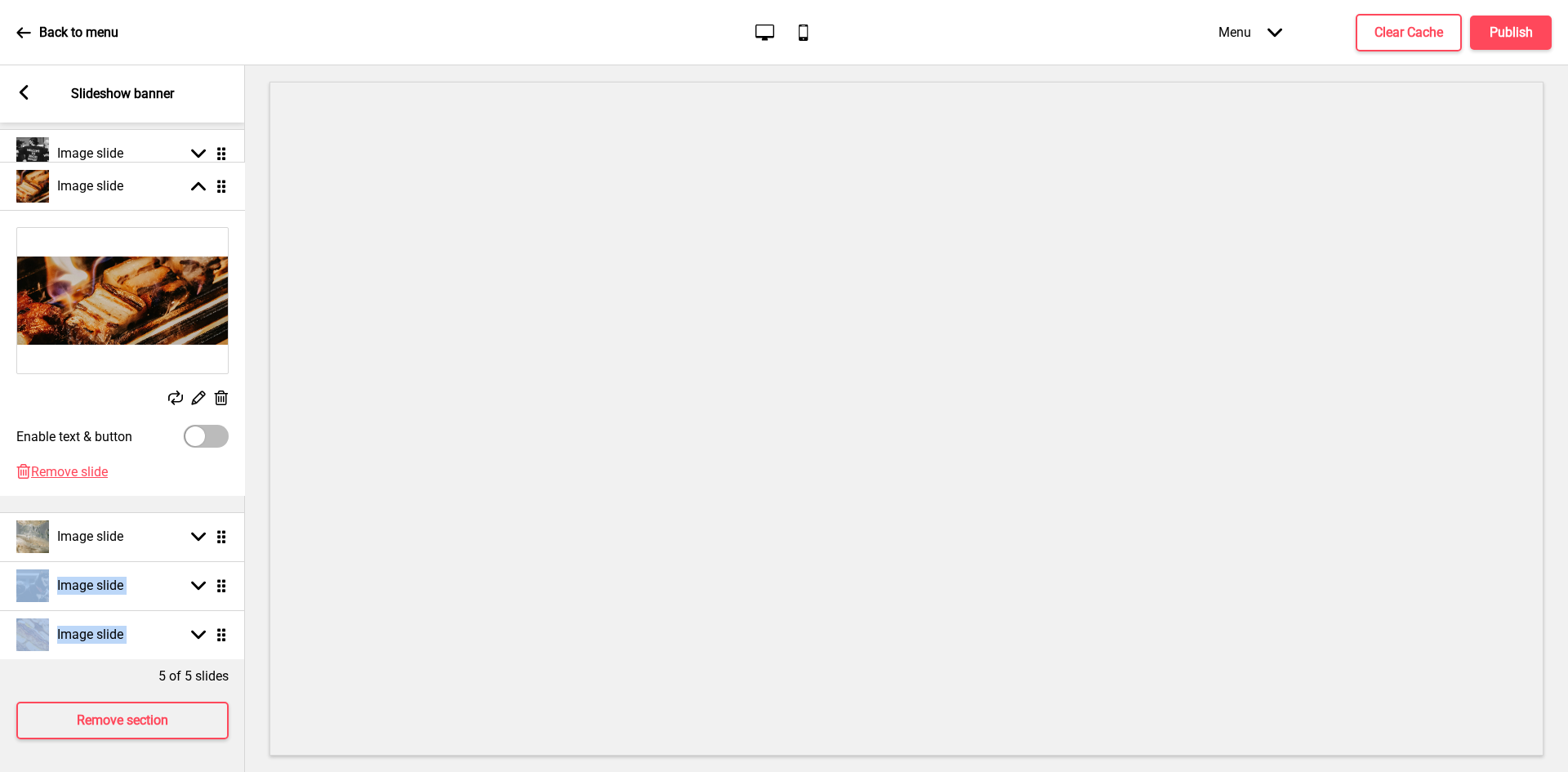
drag, startPoint x: 221, startPoint y: 292, endPoint x: 201, endPoint y: 189, distance: 104.9
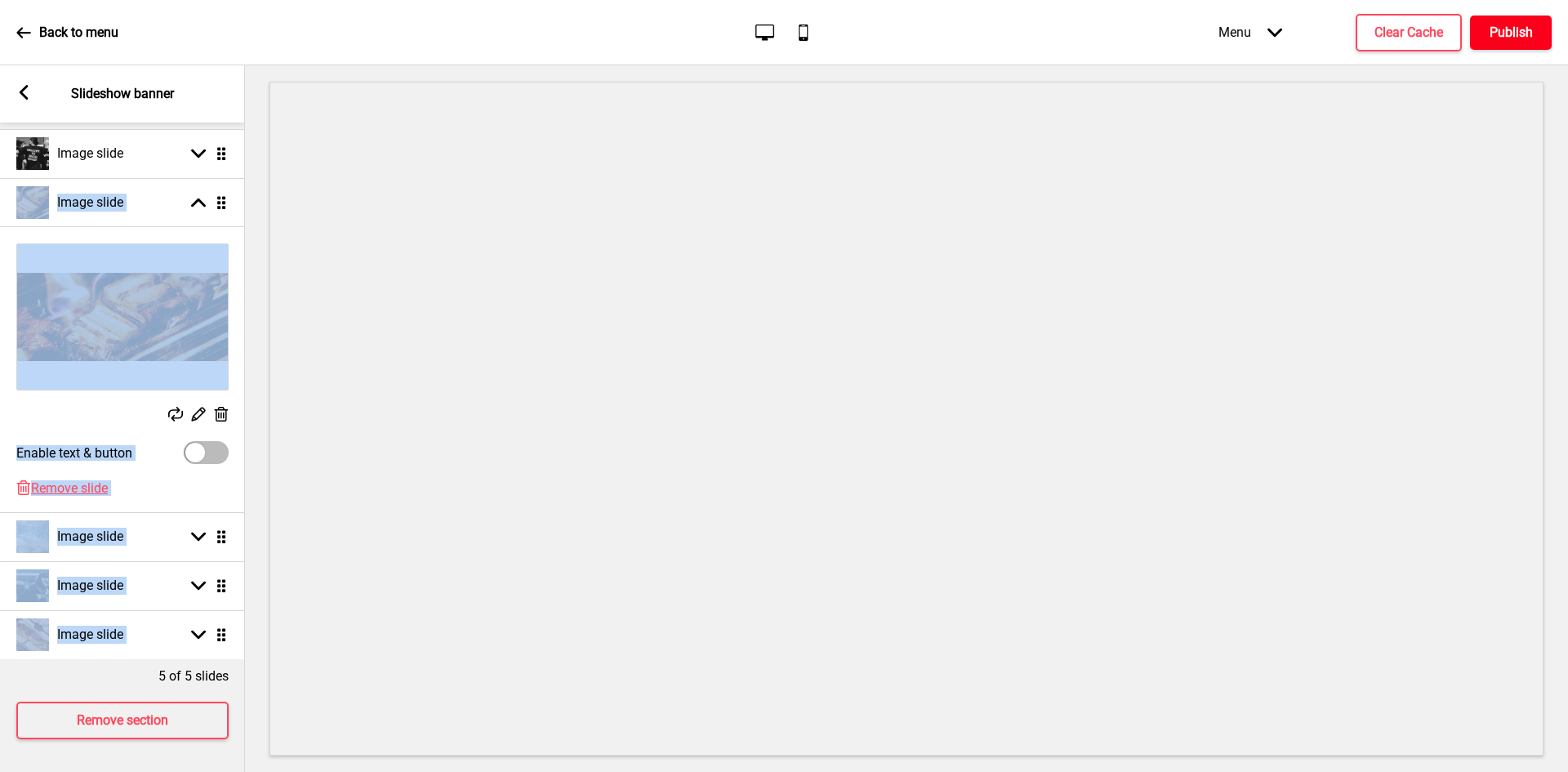
click at [1505, 27] on h4 "Publish" at bounding box center [1511, 33] width 43 height 18
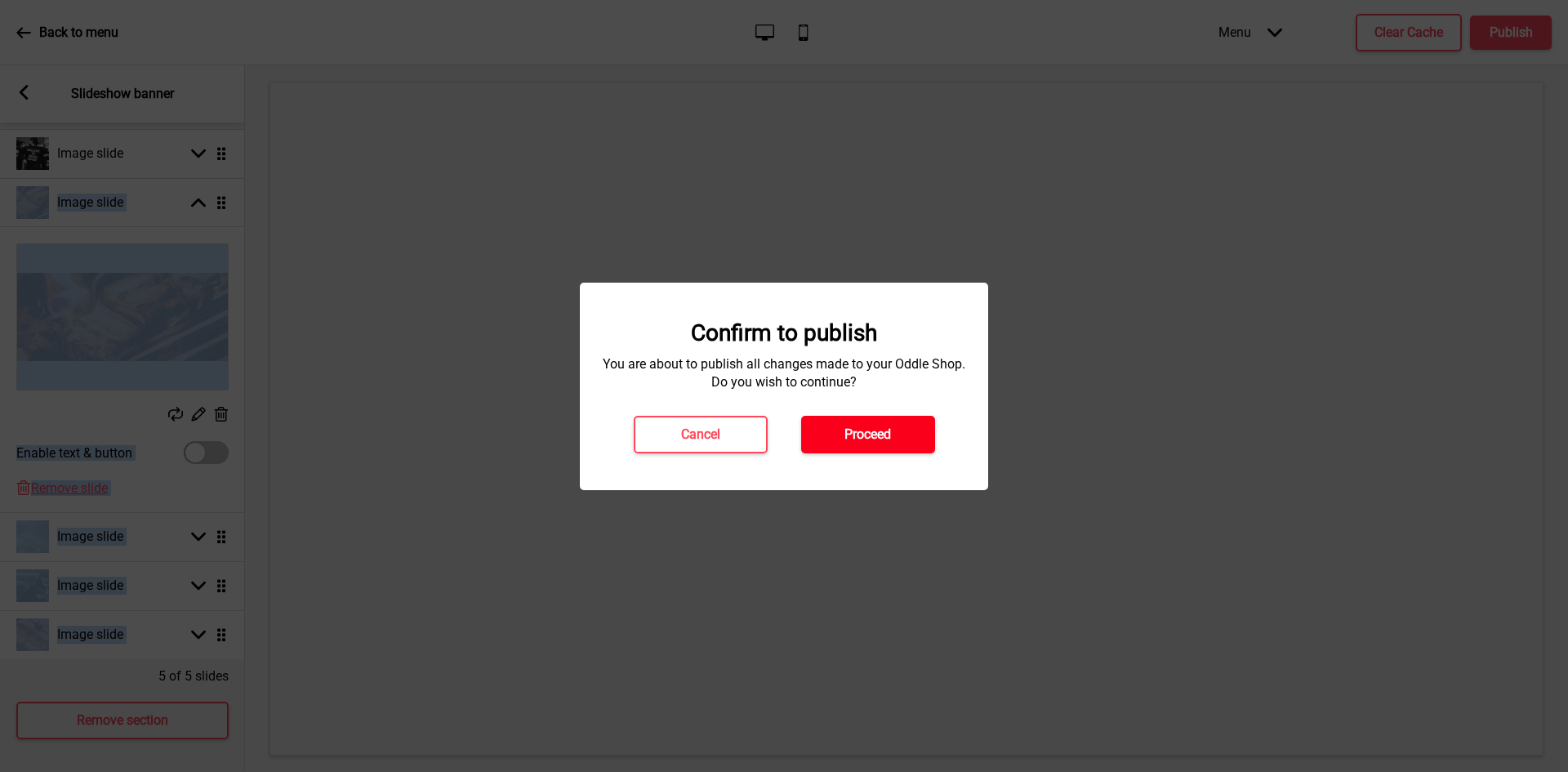
click at [875, 434] on h4 "Proceed" at bounding box center [867, 434] width 46 height 18
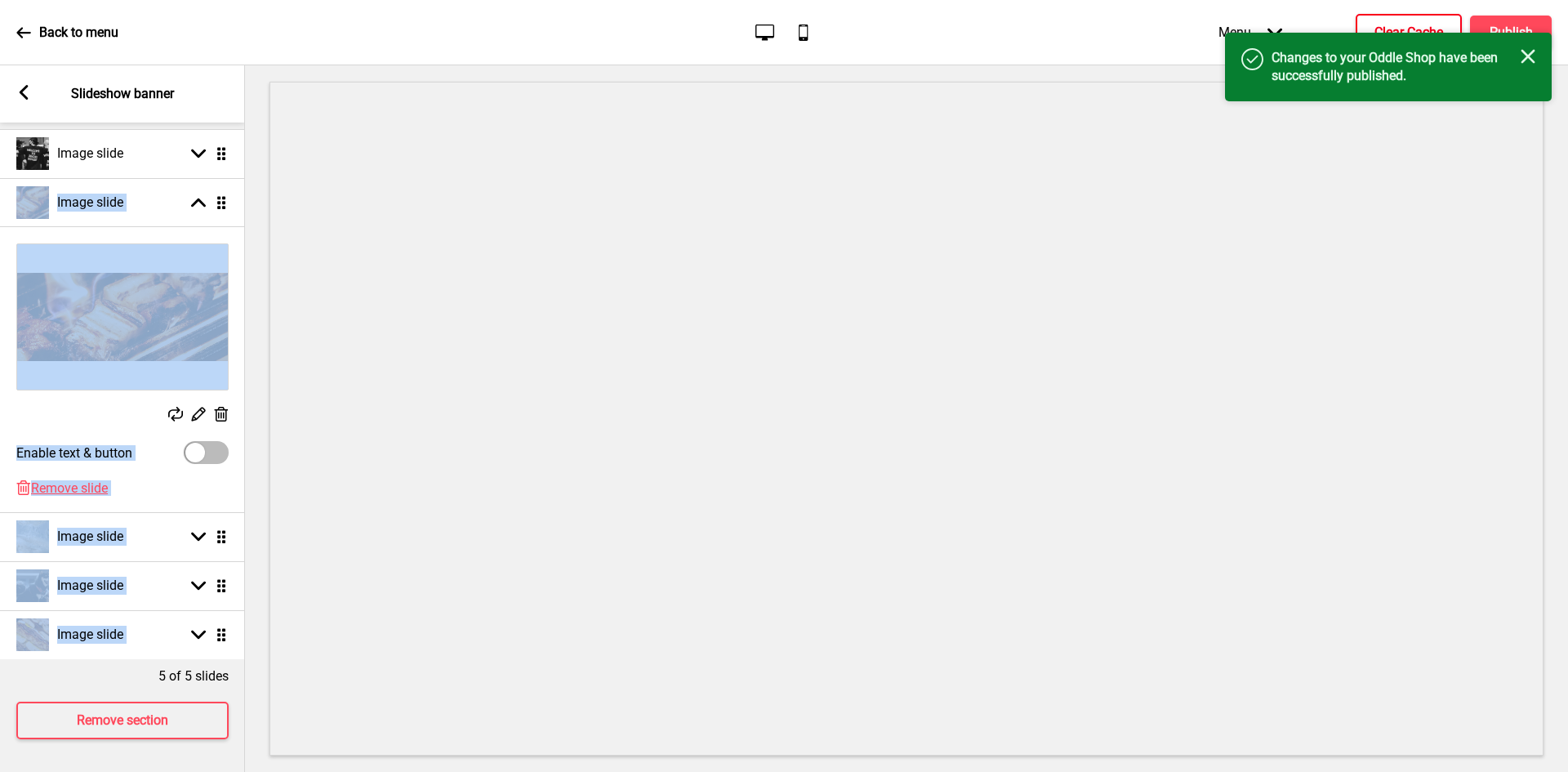
click at [1389, 24] on h4 "Clear Cache" at bounding box center [1408, 33] width 68 height 18
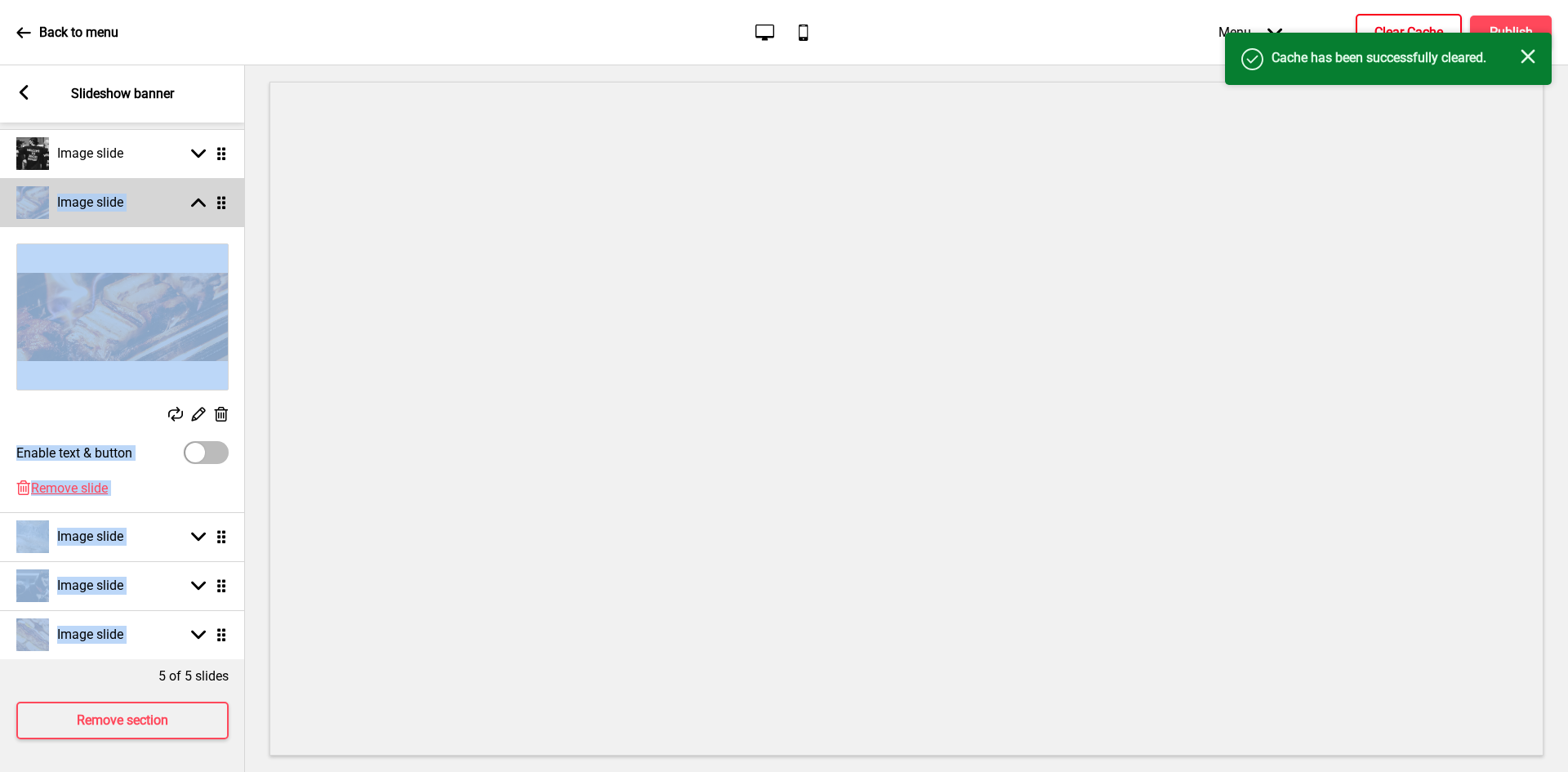
click at [209, 178] on div "Image slide Arrow up Drag" at bounding box center [122, 202] width 245 height 49
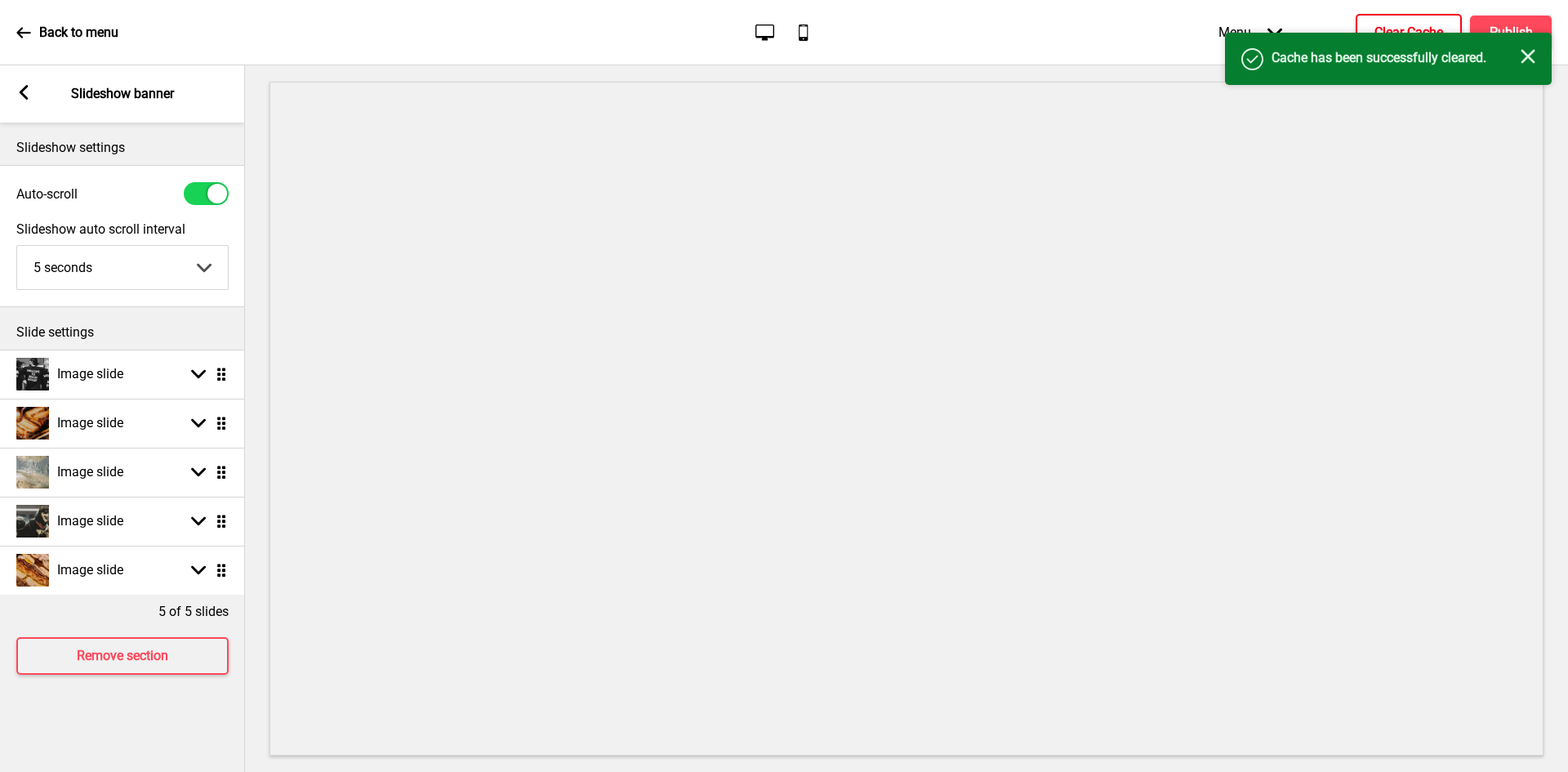
scroll to position [0, 0]
